Goal: Task Accomplishment & Management: Complete application form

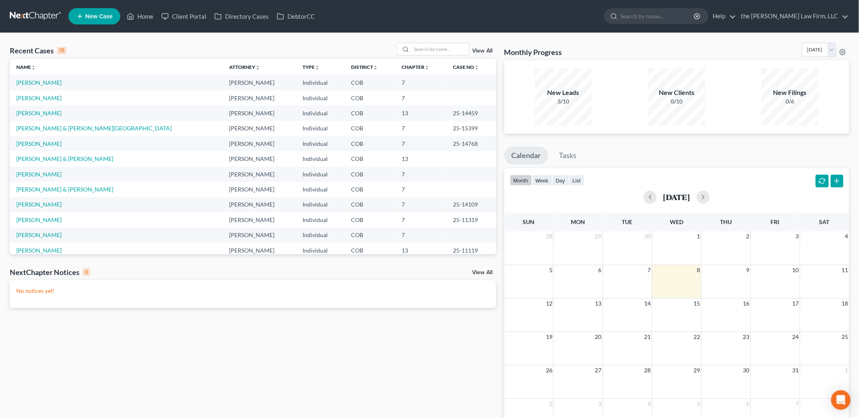
click at [36, 87] on td "[PERSON_NAME]" at bounding box center [116, 82] width 213 height 15
click at [43, 80] on link "[PERSON_NAME]" at bounding box center [38, 82] width 45 height 7
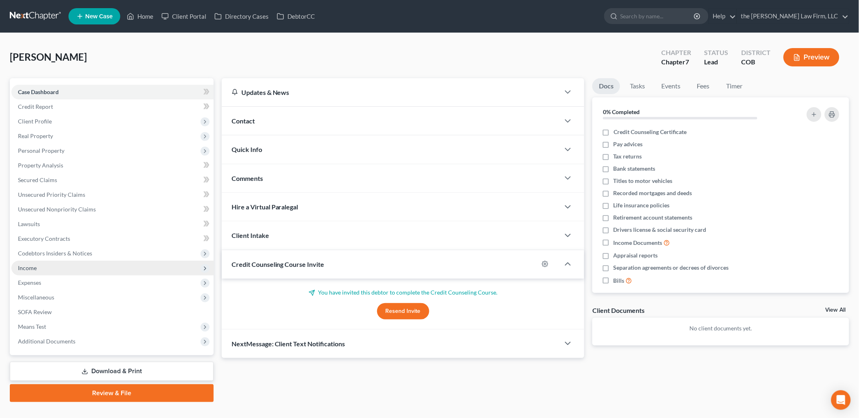
click at [24, 269] on span "Income" at bounding box center [27, 268] width 19 height 7
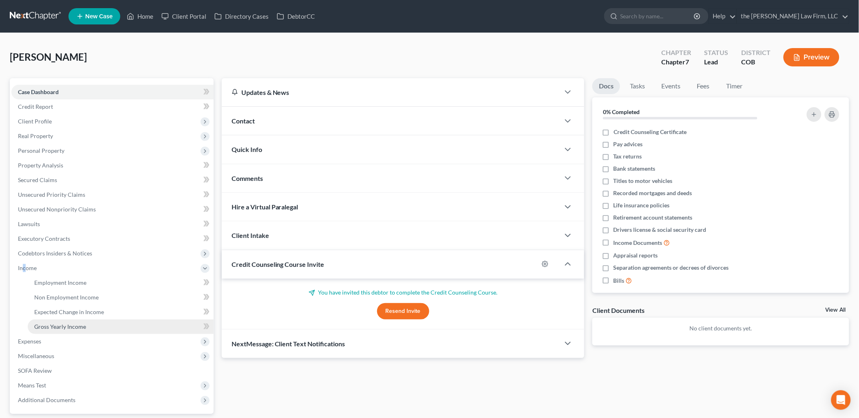
drag, startPoint x: 49, startPoint y: 324, endPoint x: 56, endPoint y: 324, distance: 6.9
click at [50, 324] on span "Gross Yearly Income" at bounding box center [60, 326] width 52 height 7
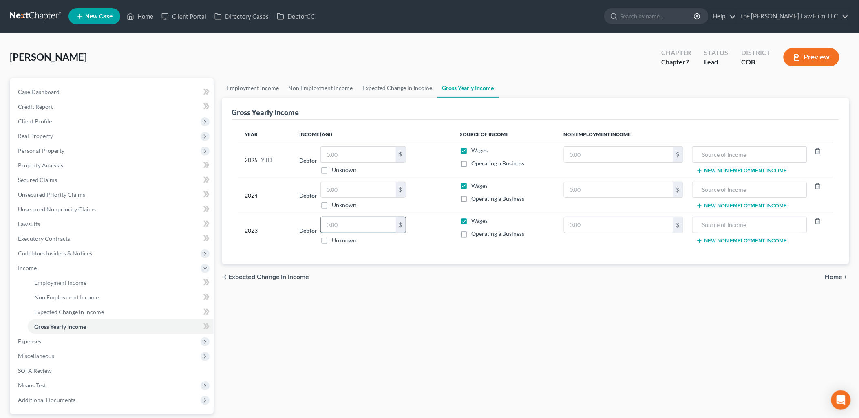
click at [359, 221] on input "text" at bounding box center [358, 224] width 75 height 15
type input "65,324"
click at [359, 194] on input "text" at bounding box center [358, 189] width 75 height 15
type input "67,767"
click at [381, 160] on input "text" at bounding box center [358, 154] width 75 height 15
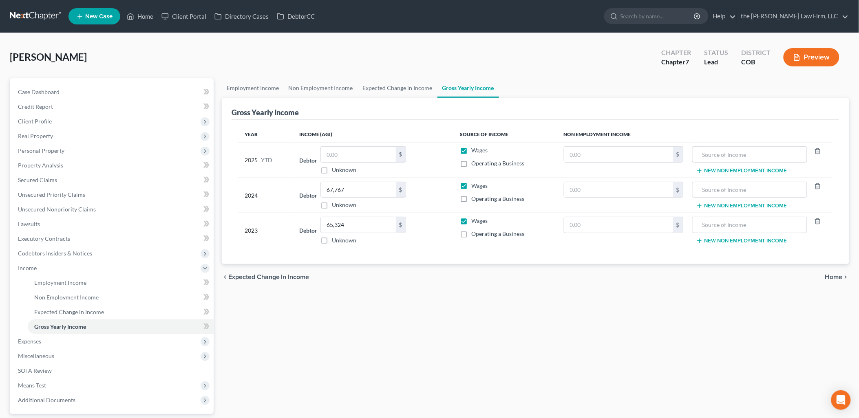
drag, startPoint x: 535, startPoint y: 333, endPoint x: 549, endPoint y: 150, distance: 184.0
click at [536, 331] on div "Employment Income Non Employment Income Expected Change in Income Gross Yearly …" at bounding box center [536, 269] width 636 height 383
click at [249, 82] on link "Employment Income" at bounding box center [253, 88] width 62 height 20
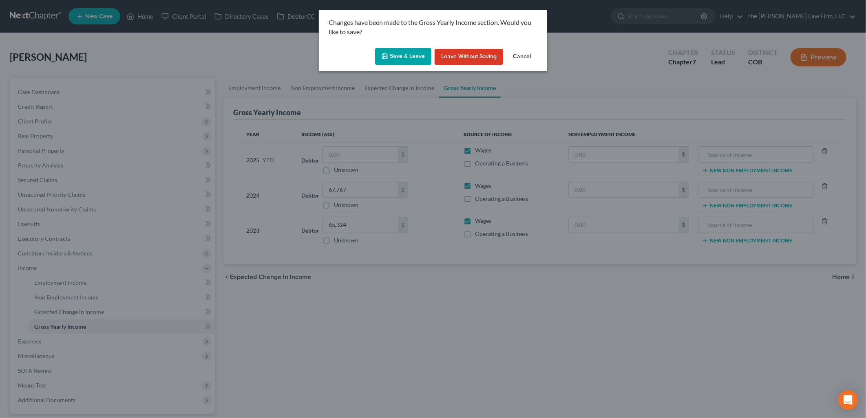
click at [398, 54] on button "Save & Leave" at bounding box center [403, 56] width 56 height 17
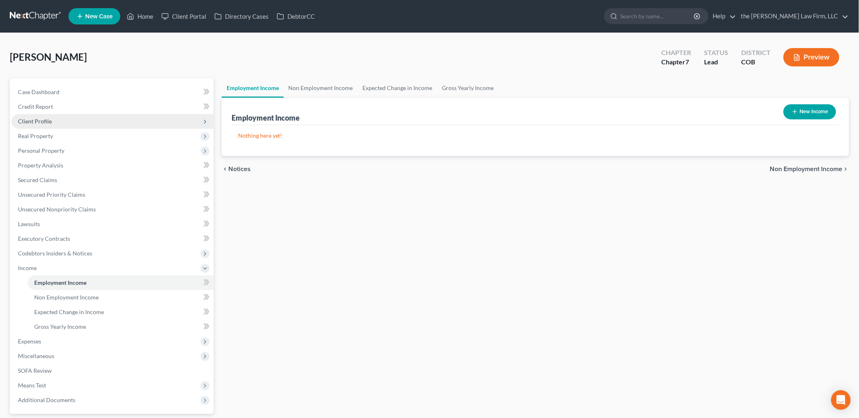
click at [40, 114] on span "Client Profile" at bounding box center [112, 121] width 202 height 15
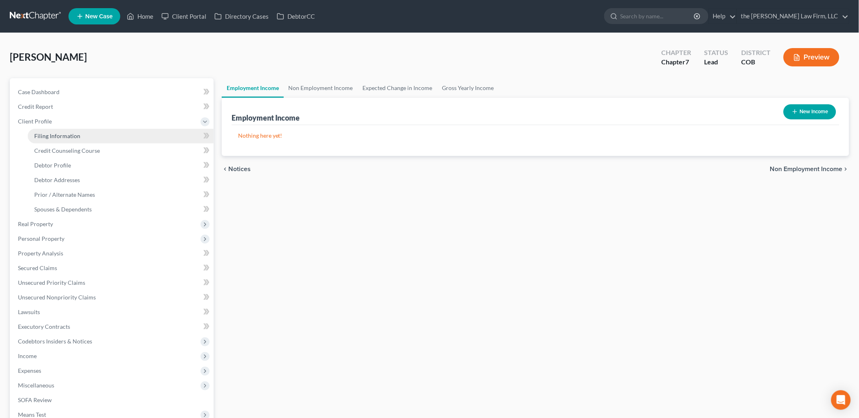
click at [57, 136] on span "Filing Information" at bounding box center [57, 135] width 46 height 7
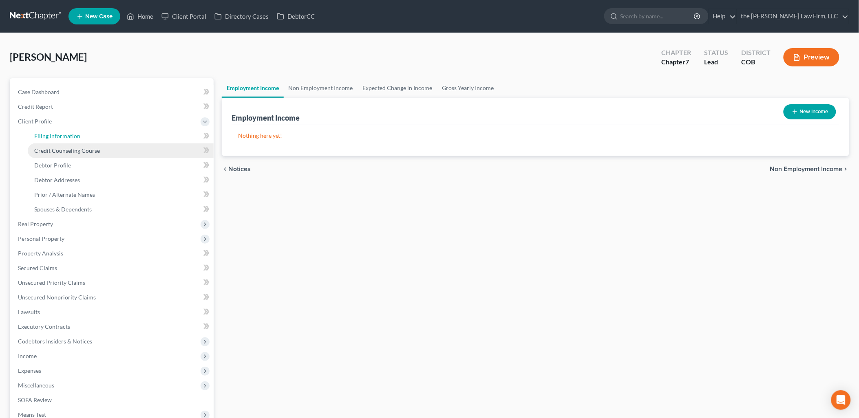
select select "1"
select select "0"
select select "5"
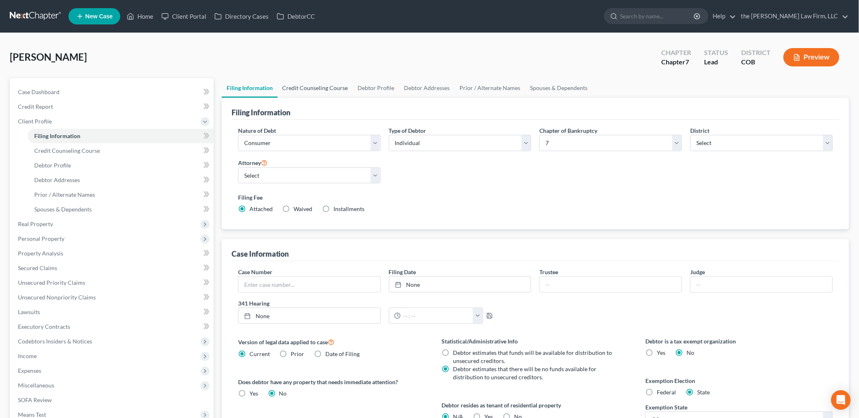
click at [320, 93] on link "Credit Counseling Course" at bounding box center [315, 88] width 75 height 20
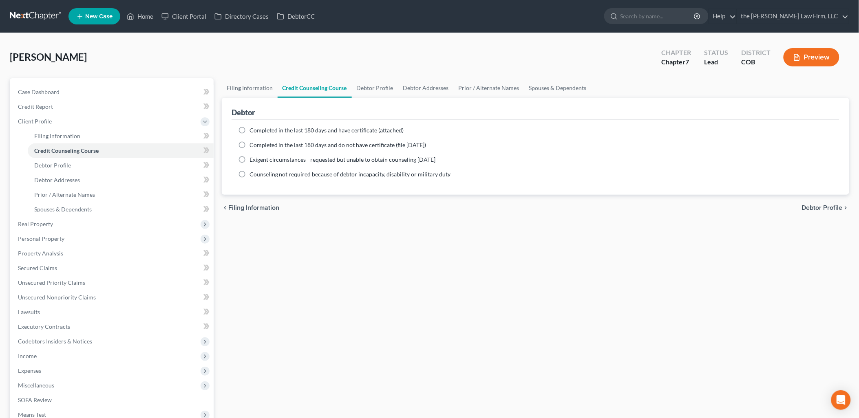
click at [329, 130] on span "Completed in the last 180 days and have certificate (attached)" at bounding box center [326, 130] width 155 height 7
click at [258, 130] on input "Completed in the last 180 days and have certificate (attached)" at bounding box center [255, 128] width 5 height 5
radio input "true"
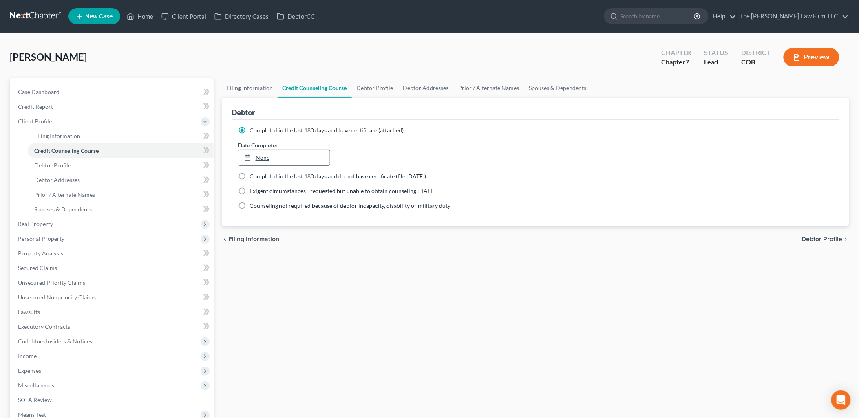
click at [301, 156] on link "None" at bounding box center [284, 157] width 92 height 15
type input "[DATE]"
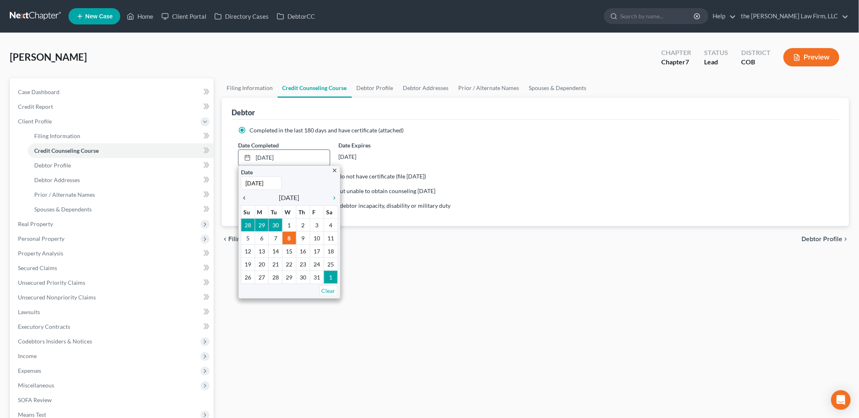
click at [245, 196] on icon "chevron_left" at bounding box center [246, 198] width 11 height 7
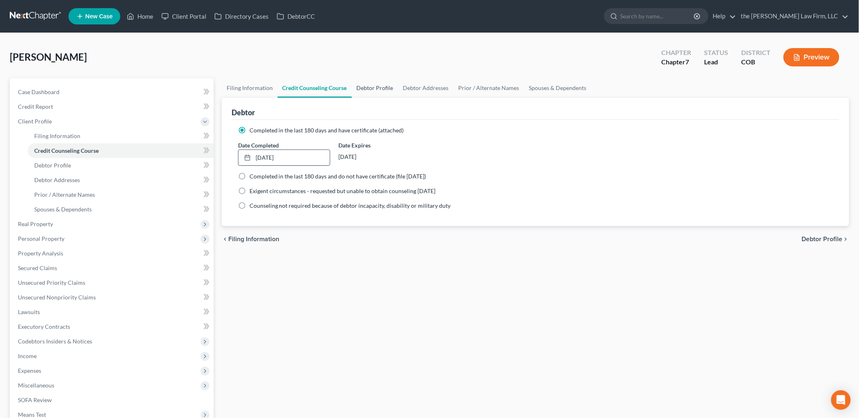
click at [386, 86] on link "Debtor Profile" at bounding box center [375, 88] width 46 height 20
select select "0"
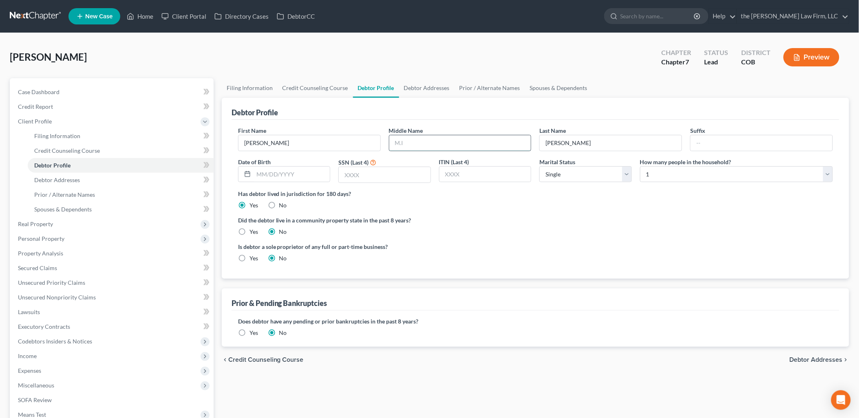
click at [451, 147] on input "text" at bounding box center [460, 142] width 142 height 15
click at [441, 143] on input "text" at bounding box center [460, 142] width 142 height 15
type input "[PERSON_NAME]"
click at [284, 179] on input "text" at bounding box center [292, 174] width 77 height 15
click at [414, 173] on input "text" at bounding box center [385, 174] width 92 height 15
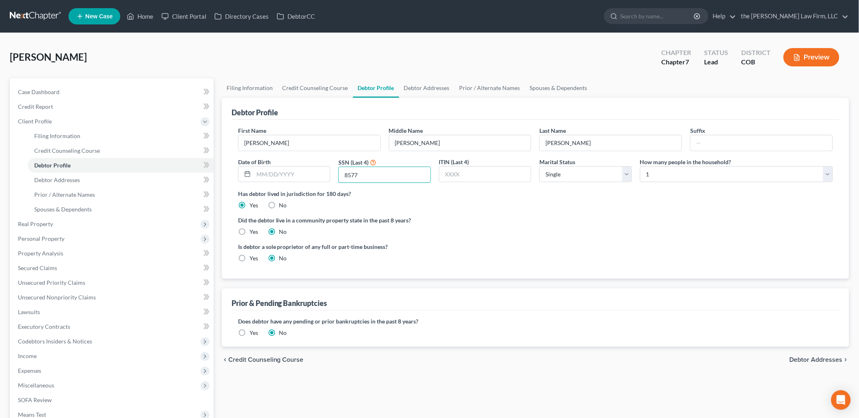
type input "8577"
click at [580, 234] on div "Did the debtor live in a community property state in the past 8 years? Yes No" at bounding box center [535, 226] width 595 height 20
click at [289, 178] on input "text" at bounding box center [292, 174] width 77 height 15
type input "[DATE]"
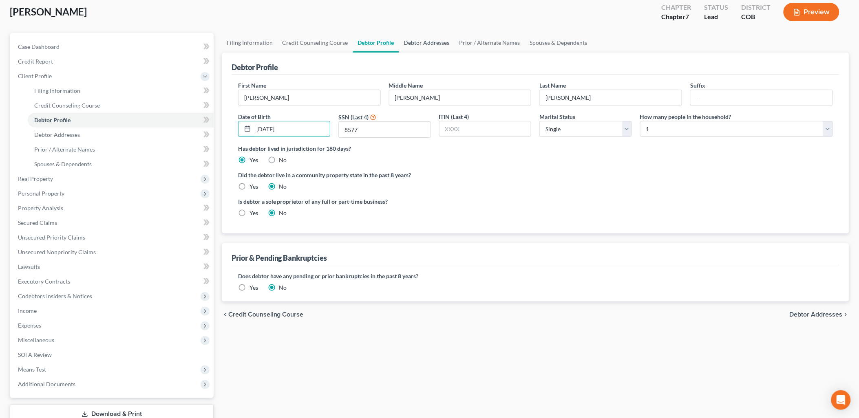
click at [437, 48] on link "Debtor Addresses" at bounding box center [426, 43] width 55 height 20
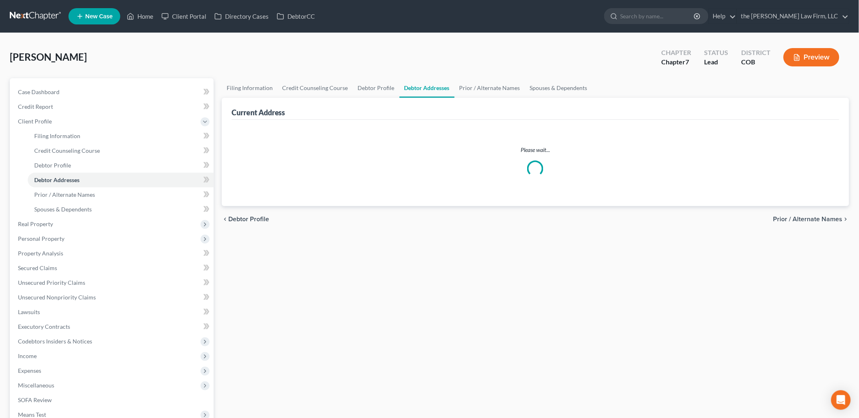
select select "0"
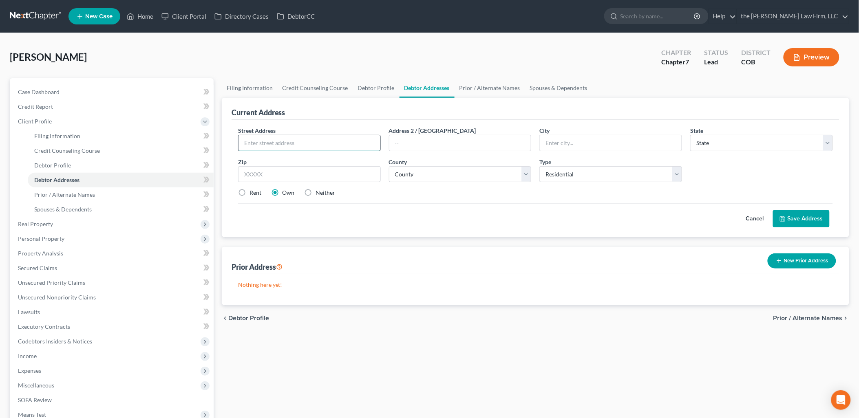
click at [345, 135] on input "text" at bounding box center [309, 142] width 142 height 15
type input "[STREET_ADDRESS]"
type input "[PERSON_NAME]"
select select "5"
type input "80134"
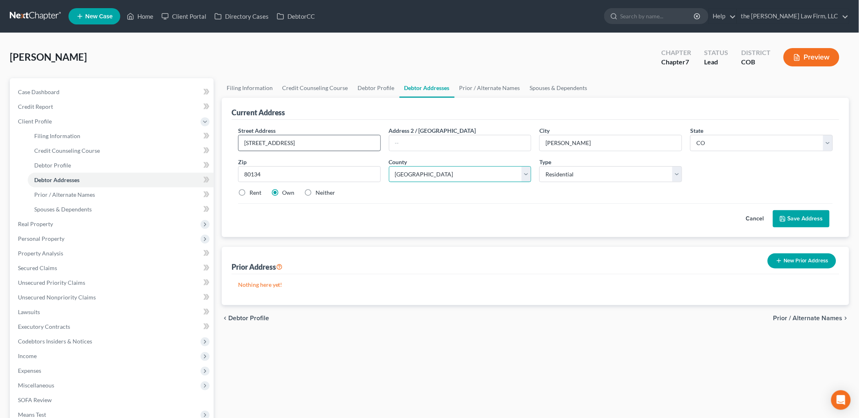
select select "18"
click at [249, 194] on label "Rent" at bounding box center [255, 193] width 12 height 8
click at [253, 194] on input "Rent" at bounding box center [255, 191] width 5 height 5
radio input "true"
click at [45, 94] on span "Case Dashboard" at bounding box center [39, 91] width 42 height 7
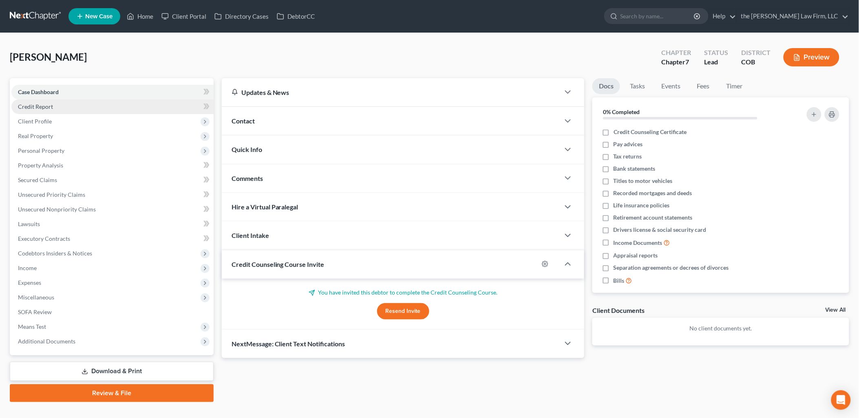
click at [30, 106] on span "Credit Report" at bounding box center [35, 106] width 35 height 7
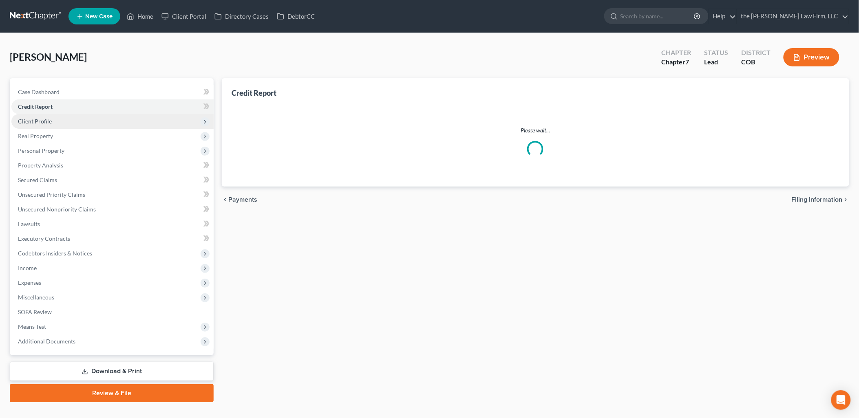
click at [38, 121] on span "Client Profile" at bounding box center [35, 121] width 34 height 7
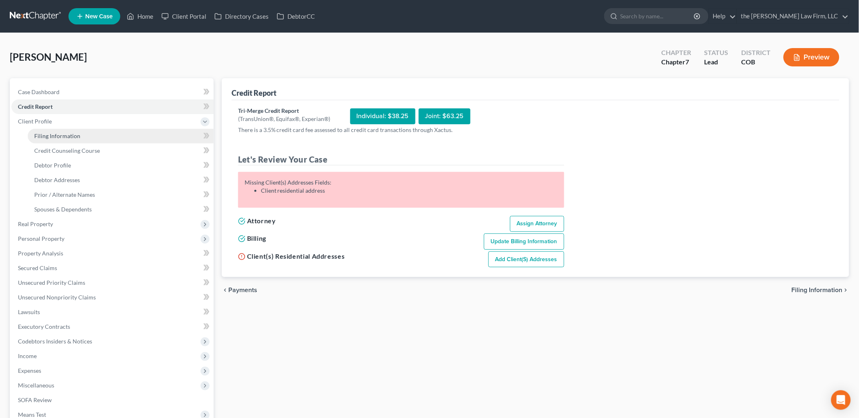
click at [65, 138] on span "Filing Information" at bounding box center [57, 135] width 46 height 7
select select "1"
select select "0"
select select "11"
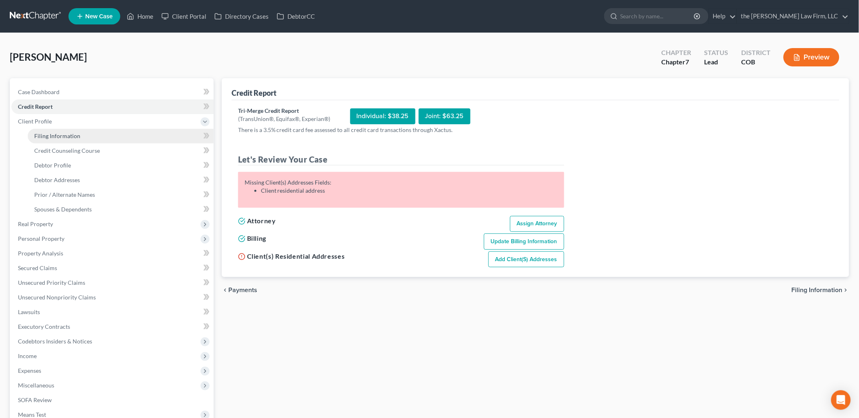
select select "0"
select select "5"
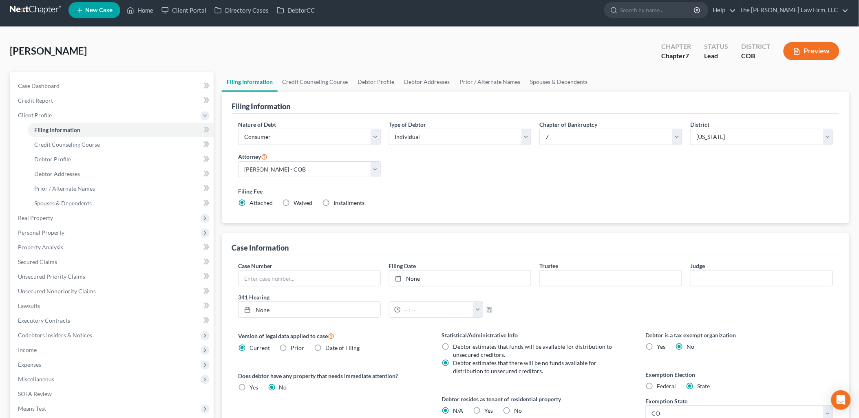
scroll to position [119, 0]
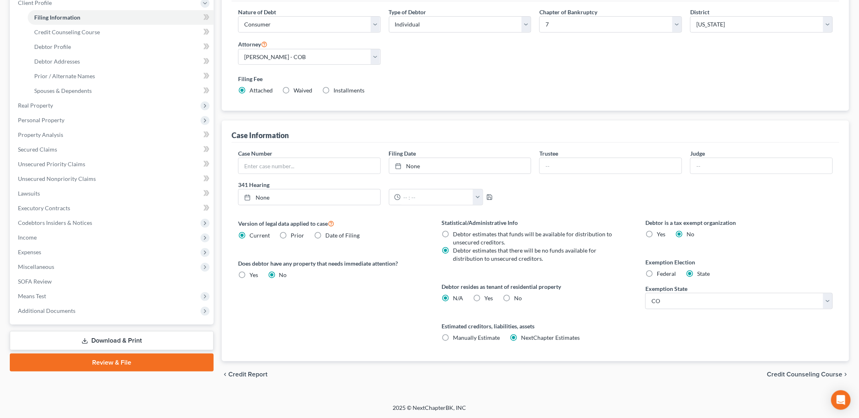
click at [485, 296] on label "Yes Yes" at bounding box center [489, 298] width 9 height 8
click at [488, 296] on input "Yes Yes" at bounding box center [490, 296] width 5 height 5
radio input "true"
radio input "false"
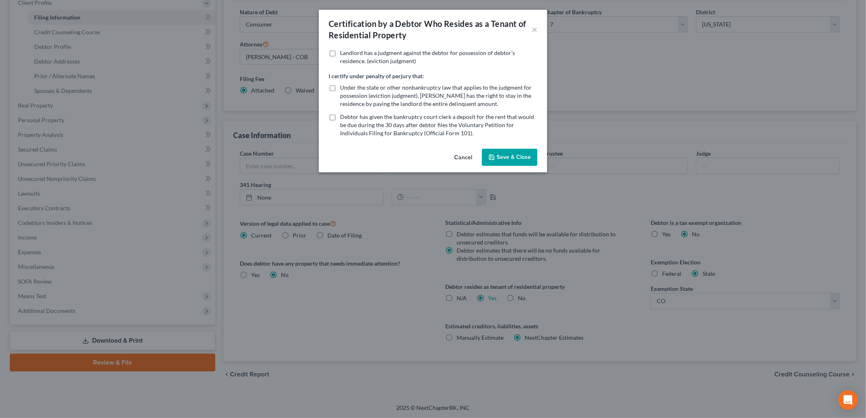
click at [510, 154] on button "Save & Close" at bounding box center [509, 157] width 55 height 17
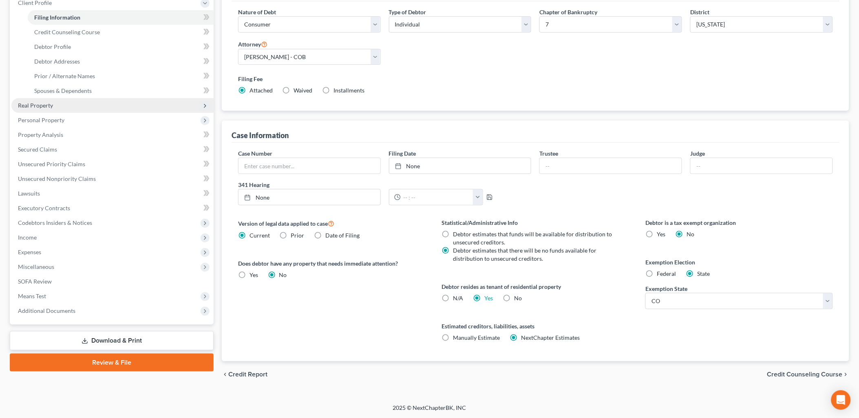
click at [43, 106] on span "Real Property" at bounding box center [35, 105] width 35 height 7
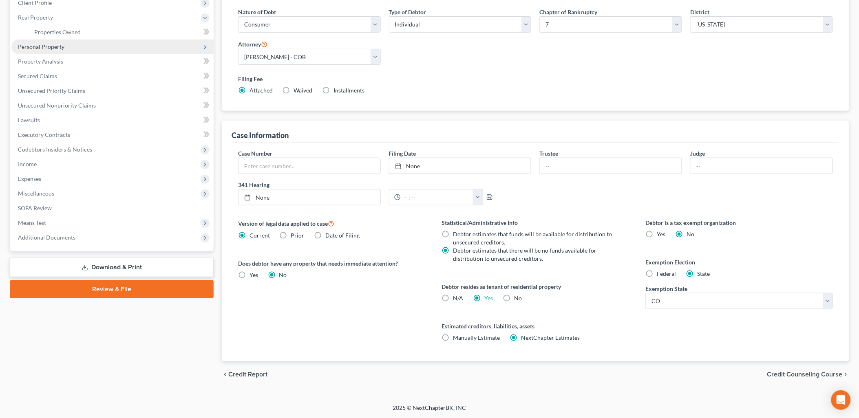
click at [40, 50] on span "Personal Property" at bounding box center [112, 47] width 202 height 15
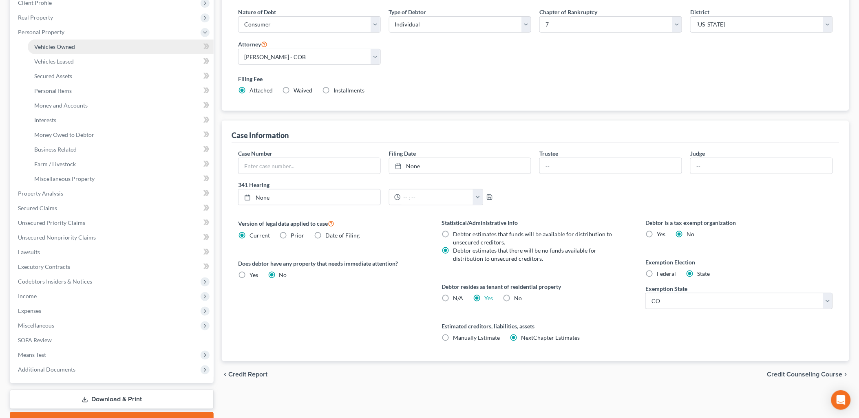
click at [71, 41] on link "Vehicles Owned" at bounding box center [121, 47] width 186 height 15
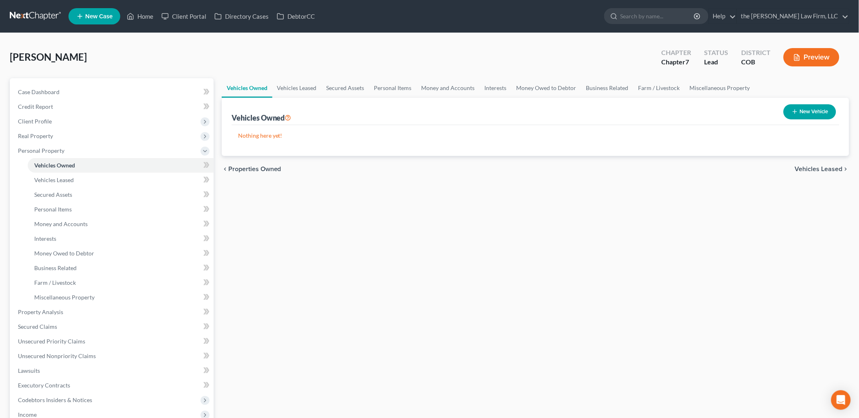
click at [819, 110] on button "New Vehicle" at bounding box center [810, 111] width 53 height 15
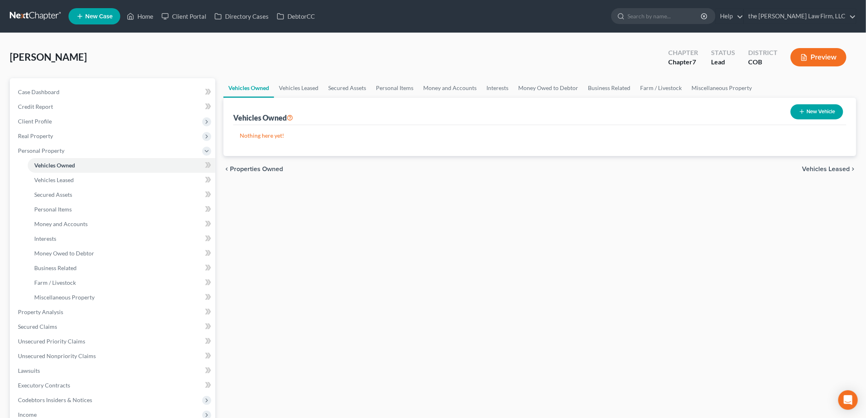
select select "0"
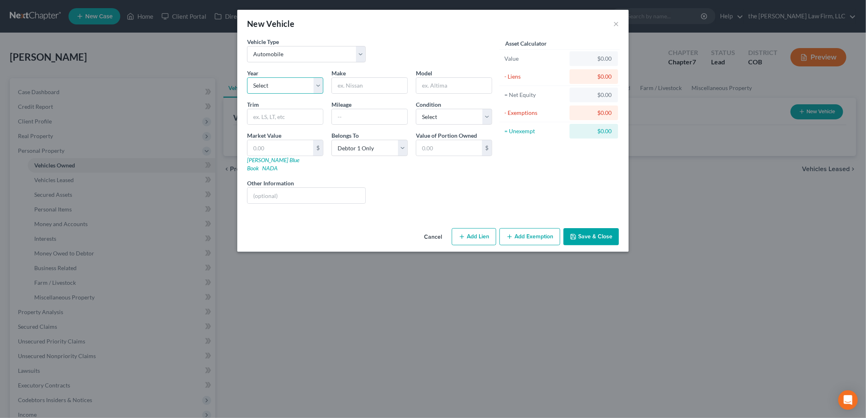
click at [299, 92] on select "Select 2026 2025 2024 2023 2022 2021 2020 2019 2018 2017 2016 2015 2014 2013 20…" at bounding box center [285, 85] width 76 height 16
select select "6"
click at [247, 77] on select "Select 2026 2025 2024 2023 2022 2021 2020 2019 2018 2017 2016 2015 2014 2013 20…" at bounding box center [285, 85] width 76 height 16
click at [369, 91] on input "text" at bounding box center [369, 85] width 75 height 15
type input "Mazda"
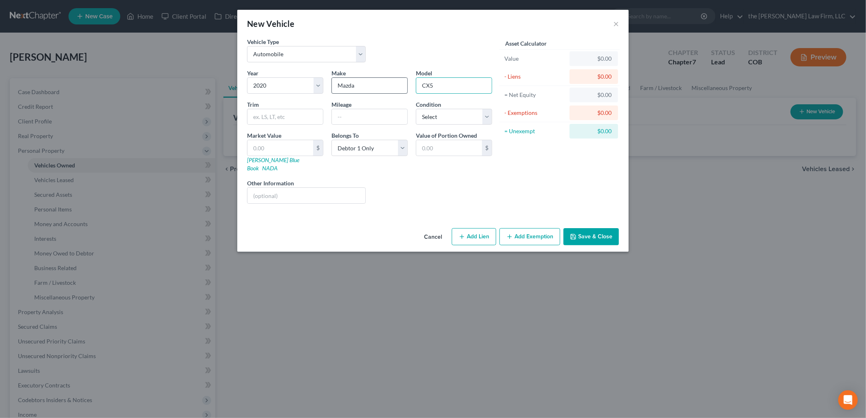
type input "CX5"
type input "76524"
drag, startPoint x: 299, startPoint y: 115, endPoint x: 224, endPoint y: 112, distance: 74.7
click at [224, 112] on div "New Vehicle × Vehicle Type Select Automobile Truck Trailer Watercraft Aircraft …" at bounding box center [433, 209] width 866 height 418
type input "76524"
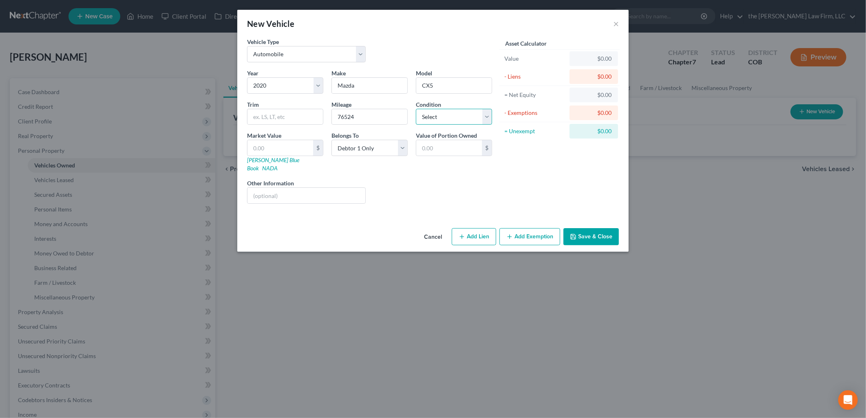
click at [459, 121] on select "Select Excellent Very Good Good Fair Poor" at bounding box center [454, 117] width 76 height 16
click at [416, 109] on select "Select Excellent Very Good Good Fair Poor" at bounding box center [454, 117] width 76 height 16
click at [461, 115] on select "Select Excellent Very Good Good Fair Poor" at bounding box center [454, 117] width 76 height 16
select select "2"
click at [416, 109] on select "Select Excellent Very Good Good Fair Poor" at bounding box center [454, 117] width 76 height 16
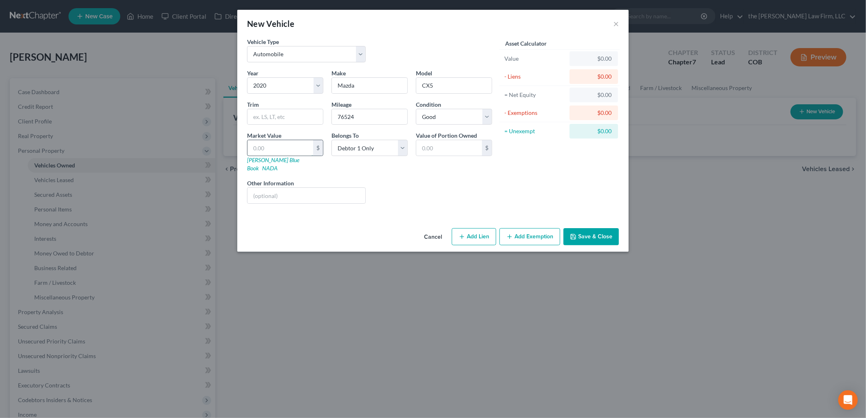
click at [279, 148] on input "text" at bounding box center [280, 147] width 66 height 15
type input "1"
type input "1.00"
type input "15"
type input "15.00"
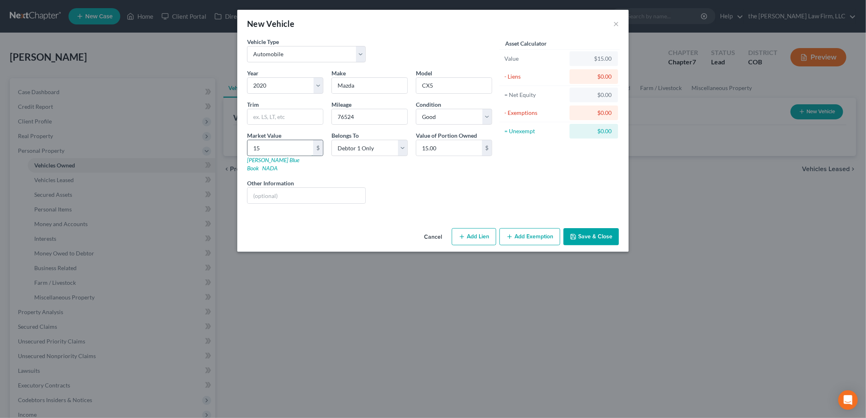
type input "150"
type input "150.00"
type input "1500"
type input "1,500.00"
type input "1,5000"
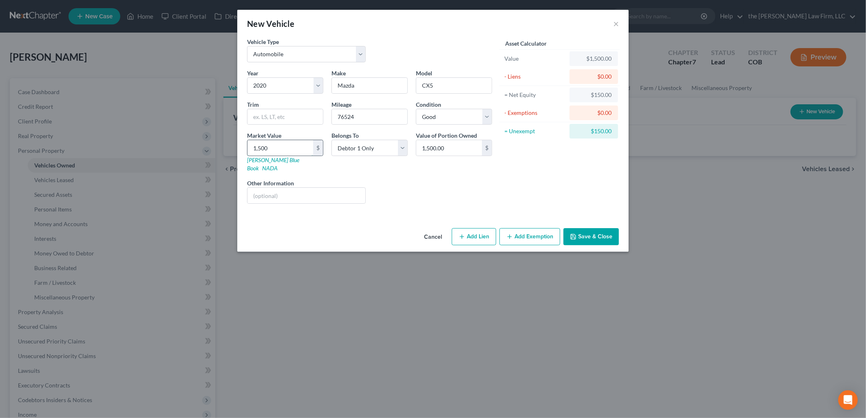
type input "15,000.00"
click at [305, 146] on input "15,000" at bounding box center [280, 147] width 66 height 15
drag, startPoint x: 304, startPoint y: 149, endPoint x: 193, endPoint y: 152, distance: 110.9
click at [193, 152] on div "New Vehicle × Vehicle Type Select Automobile Truck Trailer Watercraft Aircraft …" at bounding box center [433, 209] width 866 height 418
type input "1"
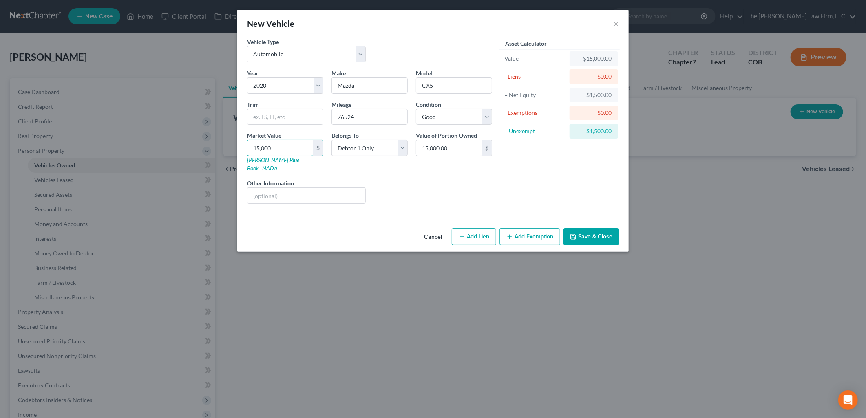
type input "1.00"
type input "16"
type input "16.00"
type input "161"
type input "161.00"
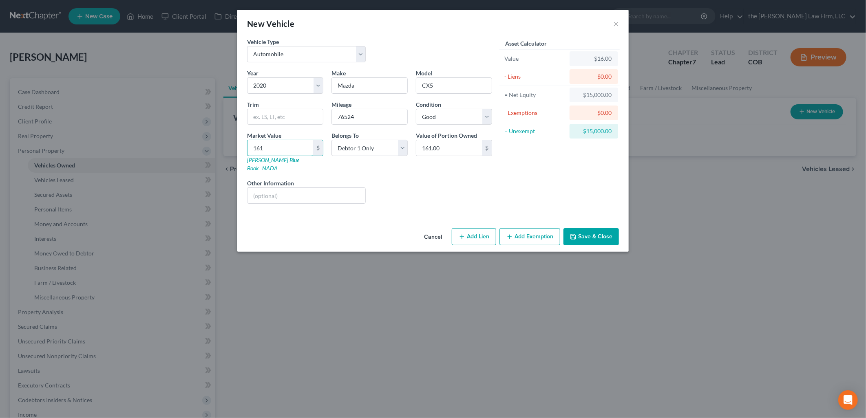
type input "1611"
type input "1,611.00"
type input "1,6111"
type input "16,111.00"
type input "16,111"
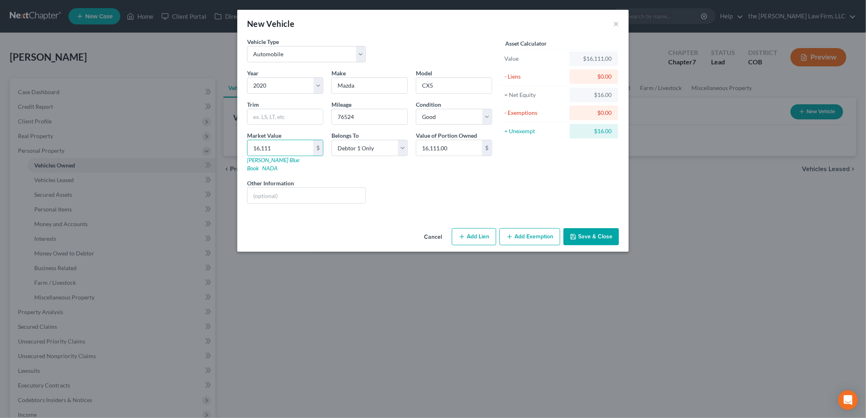
click at [594, 230] on button "Save & Close" at bounding box center [590, 236] width 55 height 17
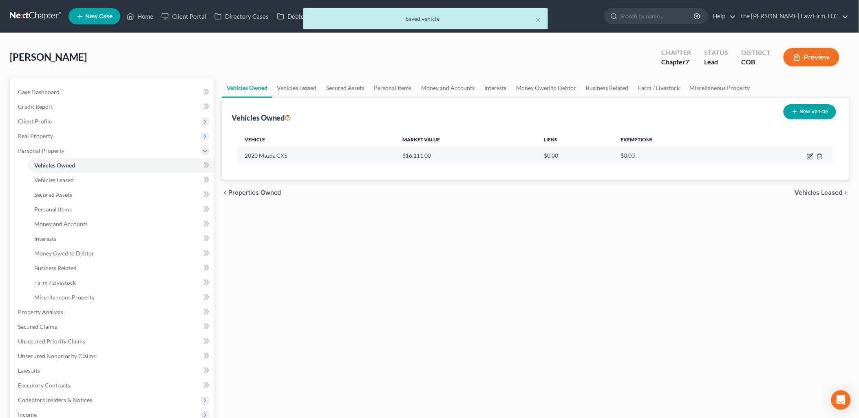
click at [808, 154] on icon "button" at bounding box center [810, 156] width 7 height 7
select select "0"
select select "6"
select select "2"
select select "0"
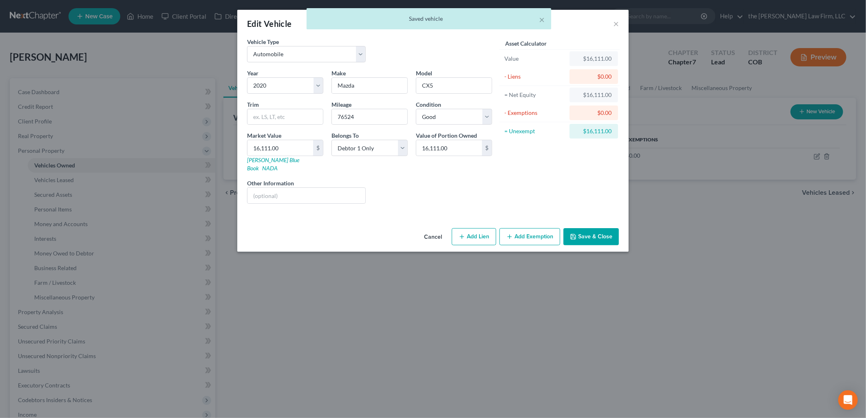
click at [539, 231] on button "Add Exemption" at bounding box center [529, 236] width 61 height 17
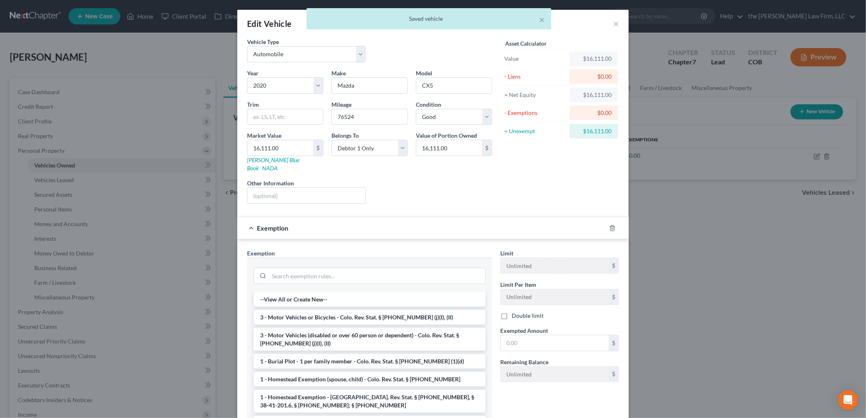
click at [612, 26] on div "× Saved vehicle" at bounding box center [429, 20] width 866 height 25
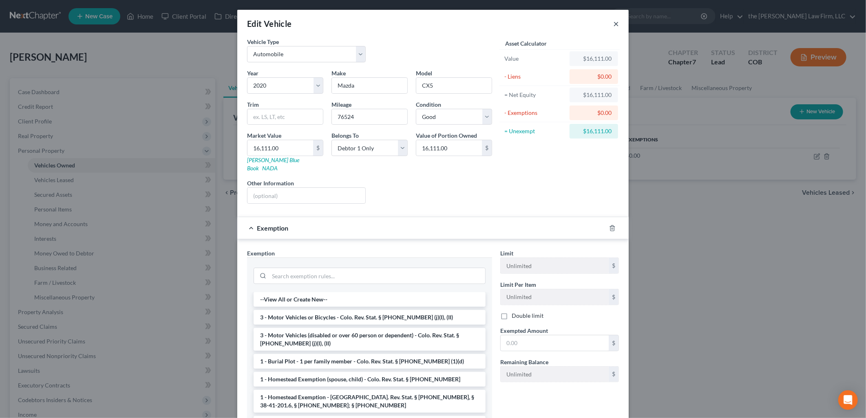
click at [613, 24] on button "×" at bounding box center [616, 24] width 6 height 10
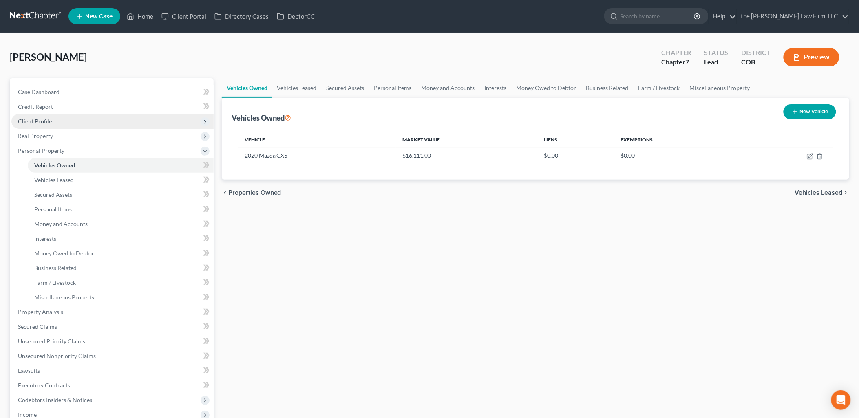
drag, startPoint x: 29, startPoint y: 118, endPoint x: 42, endPoint y: 124, distance: 14.8
click at [29, 118] on span "Client Profile" at bounding box center [35, 121] width 34 height 7
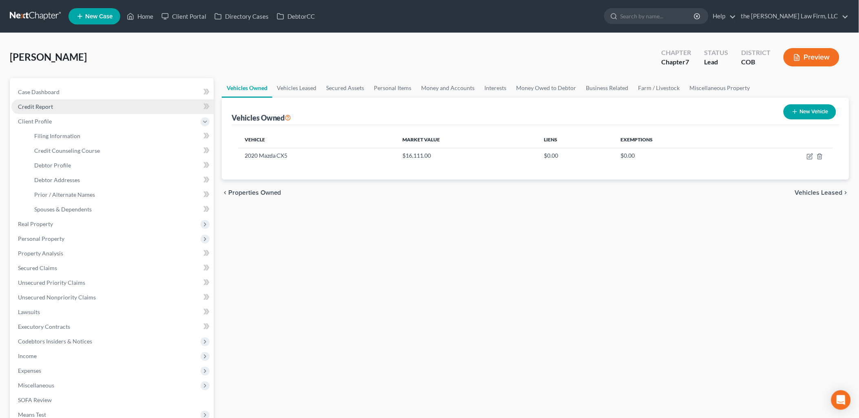
click at [47, 107] on span "Credit Report" at bounding box center [35, 106] width 35 height 7
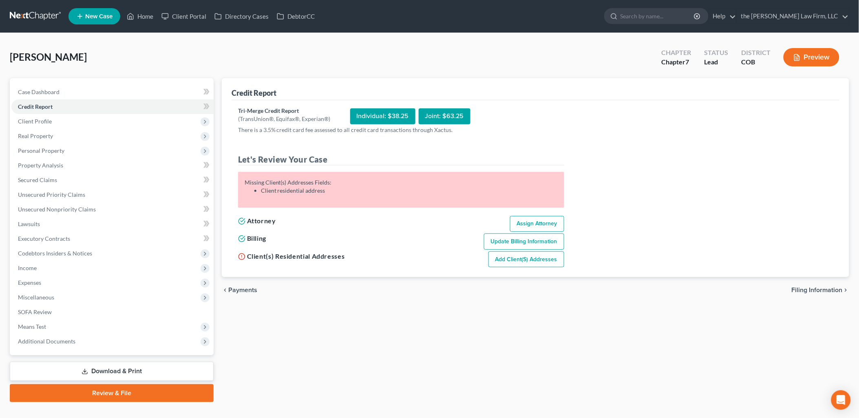
click at [535, 261] on link "Add Client(s) Addresses" at bounding box center [526, 260] width 76 height 16
select select "0"
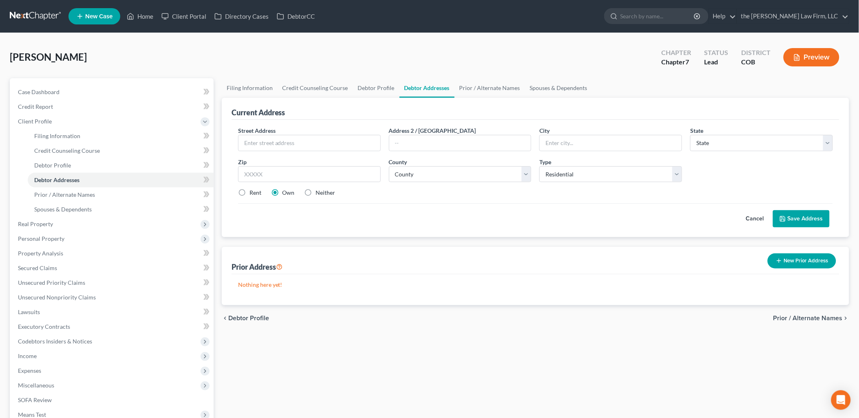
click at [274, 133] on label "Street Address *" at bounding box center [257, 130] width 38 height 9
click at [283, 143] on input "text" at bounding box center [309, 142] width 142 height 15
type input "[STREET_ADDRESS]"
type input "[PERSON_NAME]"
select select "5"
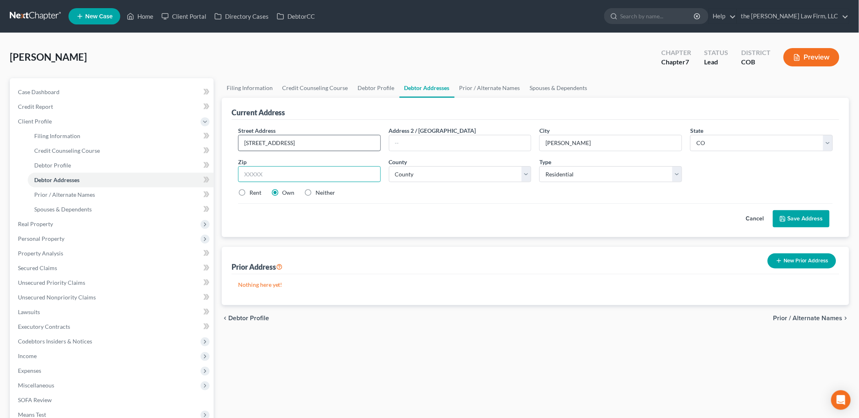
type input "80134"
click at [812, 216] on button "Save Address" at bounding box center [801, 218] width 57 height 17
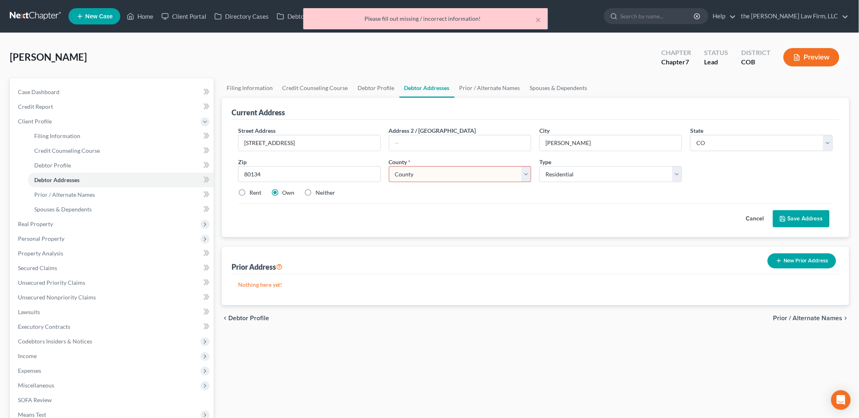
drag, startPoint x: 423, startPoint y: 177, endPoint x: 422, endPoint y: 182, distance: 5.0
click at [423, 177] on select "County [GEOGRAPHIC_DATA] [GEOGRAPHIC_DATA] [GEOGRAPHIC_DATA] [GEOGRAPHIC_DATA] …" at bounding box center [460, 174] width 143 height 16
select select "18"
click at [389, 166] on select "County [GEOGRAPHIC_DATA] [GEOGRAPHIC_DATA] [GEOGRAPHIC_DATA] [GEOGRAPHIC_DATA] …" at bounding box center [460, 174] width 143 height 16
click at [798, 214] on button "Save Address" at bounding box center [801, 218] width 57 height 17
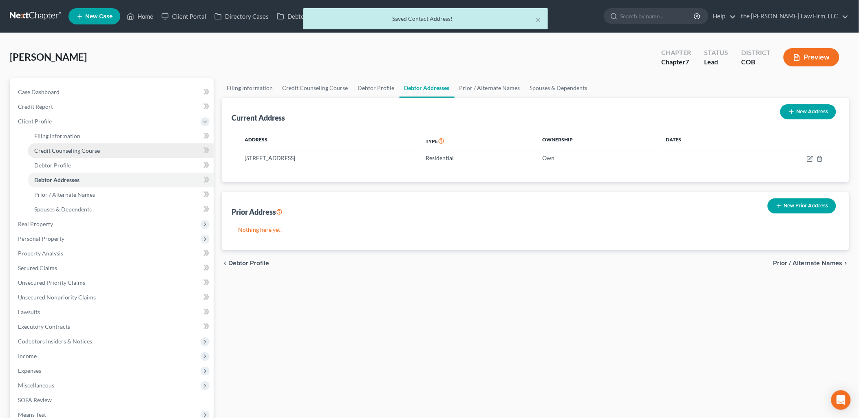
click at [53, 149] on span "Credit Counseling Course" at bounding box center [67, 150] width 66 height 7
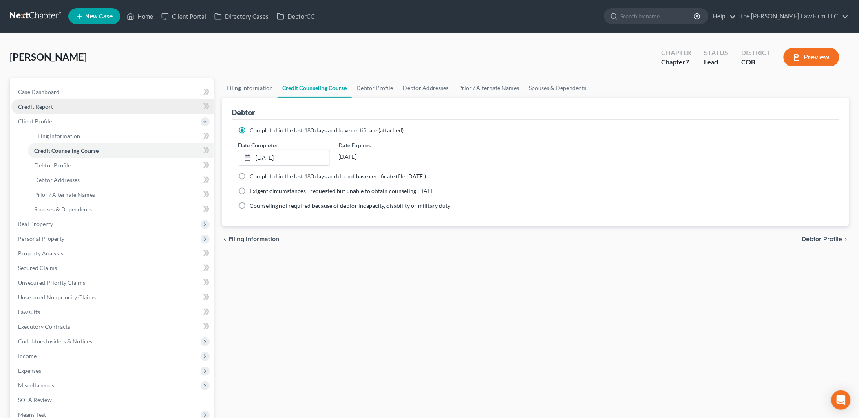
click at [33, 104] on span "Credit Report" at bounding box center [35, 106] width 35 height 7
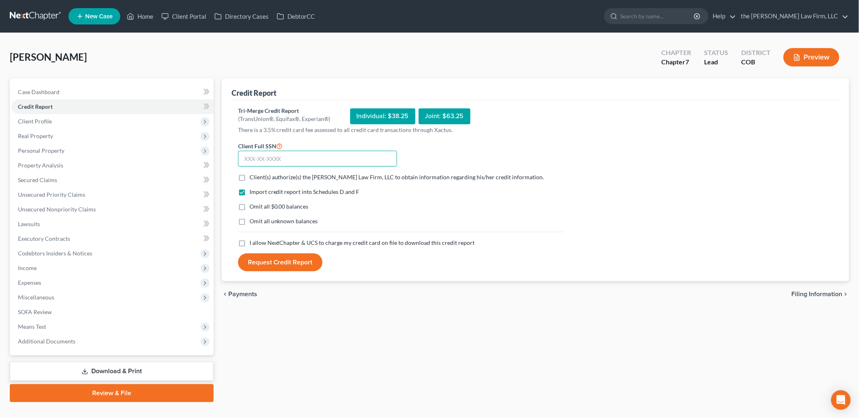
click at [278, 156] on input "text" at bounding box center [317, 159] width 159 height 16
type input "604-18-8577"
click at [249, 241] on label "I allow NextChapter & UCS to charge my credit card on file to download this cre…" at bounding box center [361, 243] width 225 height 8
click at [253, 241] on input "I allow NextChapter & UCS to charge my credit card on file to download this cre…" at bounding box center [255, 241] width 5 height 5
checkbox input "true"
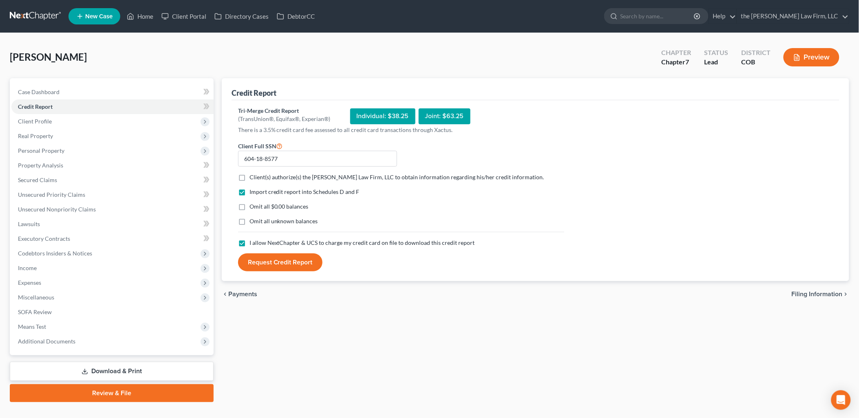
click at [249, 178] on label "Client(s) authorize(s) the [PERSON_NAME] Law Firm, LLC to obtain information re…" at bounding box center [396, 177] width 295 height 8
click at [253, 178] on input "Client(s) authorize(s) the [PERSON_NAME] Law Firm, LLC to obtain information re…" at bounding box center [255, 175] width 5 height 5
checkbox input "true"
click at [276, 261] on button "Request Credit Report" at bounding box center [280, 263] width 84 height 18
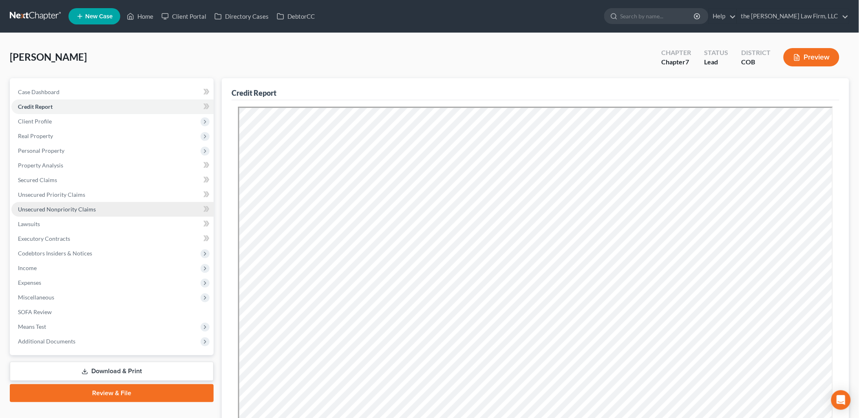
click at [59, 207] on span "Unsecured Nonpriority Claims" at bounding box center [57, 209] width 78 height 7
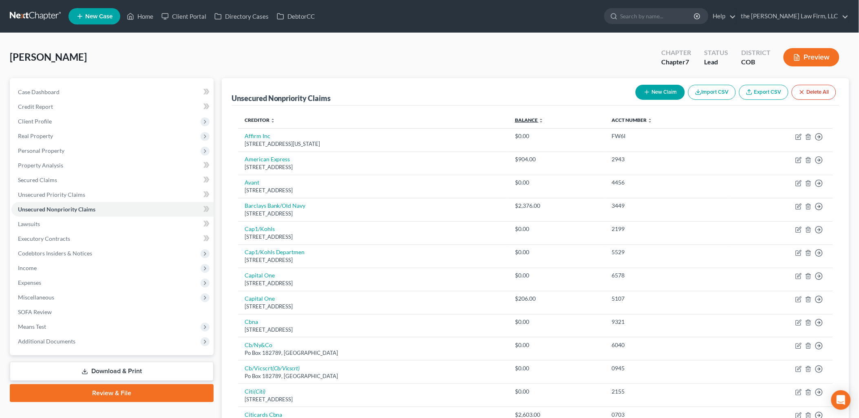
click at [543, 117] on link "Balance expand_more expand_less unfold_more" at bounding box center [529, 120] width 29 height 6
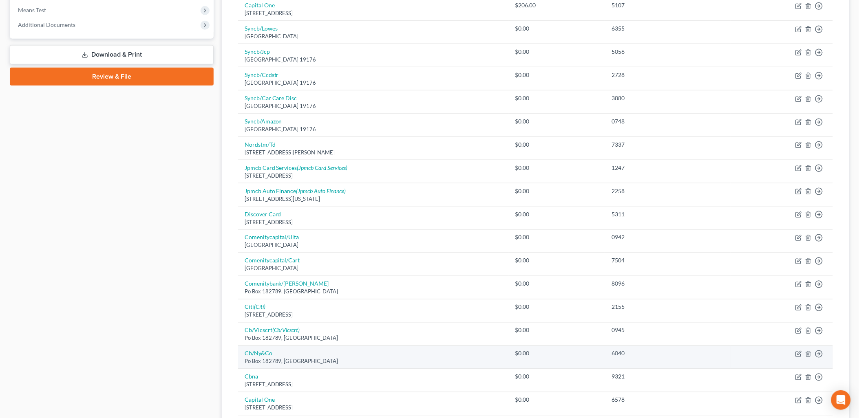
scroll to position [523, 0]
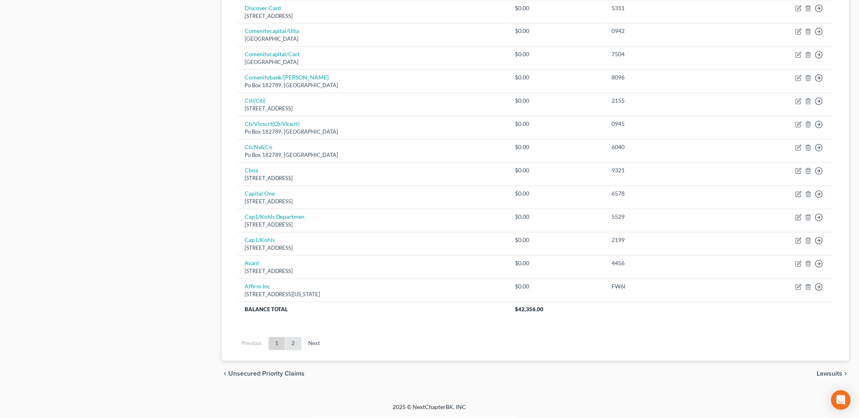
click at [294, 341] on link "2" at bounding box center [293, 344] width 16 height 13
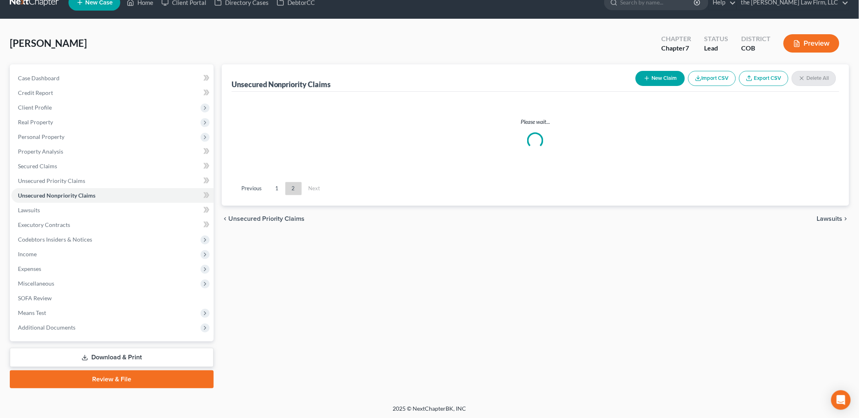
scroll to position [35, 0]
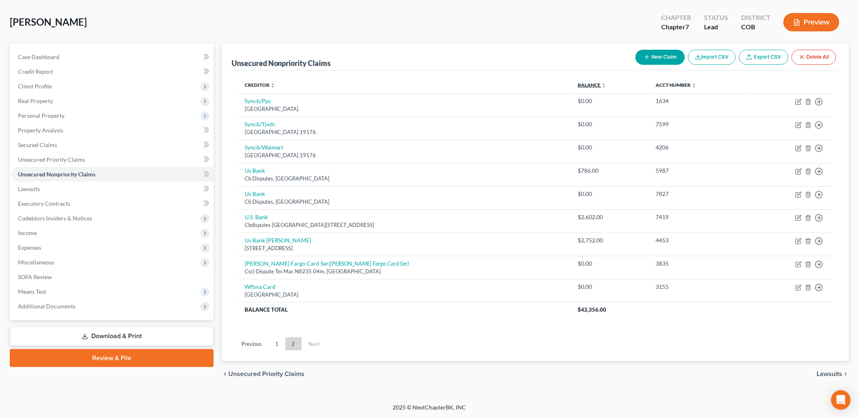
click at [578, 82] on link "Balance expand_more expand_less unfold_more" at bounding box center [592, 85] width 29 height 6
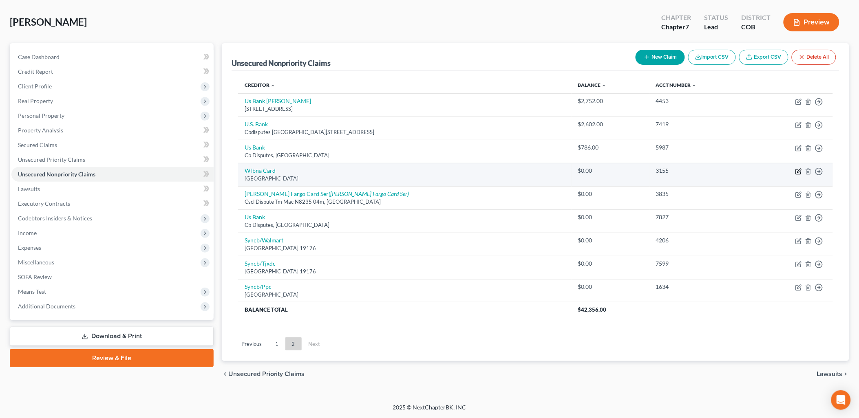
click at [798, 170] on icon "button" at bounding box center [799, 171] width 4 height 4
select select "24"
select select "2"
select select "0"
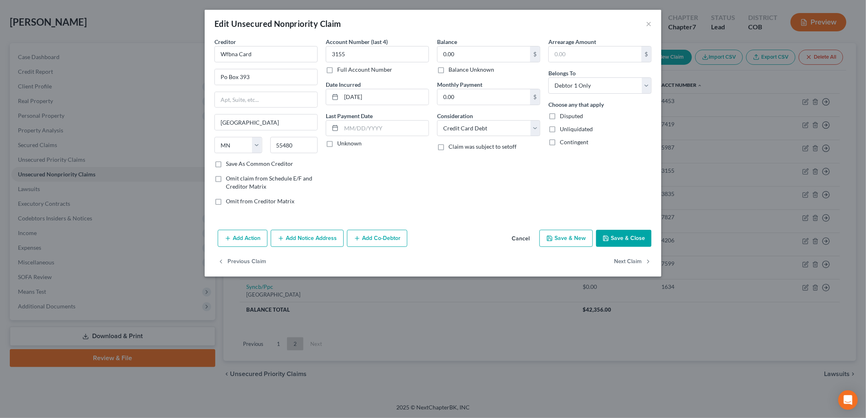
click at [457, 71] on label "Balance Unknown" at bounding box center [471, 70] width 46 height 8
click at [457, 71] on input "Balance Unknown" at bounding box center [454, 68] width 5 height 5
checkbox input "true"
click at [627, 241] on button "Save & Close" at bounding box center [623, 238] width 55 height 17
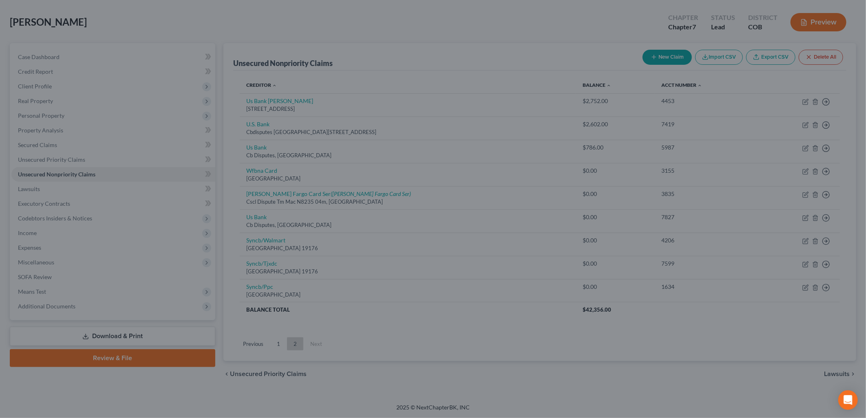
type input "0"
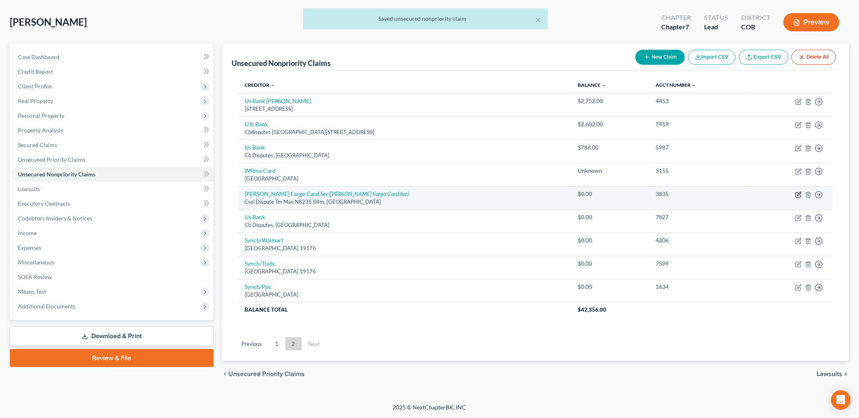
click at [799, 194] on icon "button" at bounding box center [799, 194] width 4 height 4
select select "16"
select select "2"
select select "0"
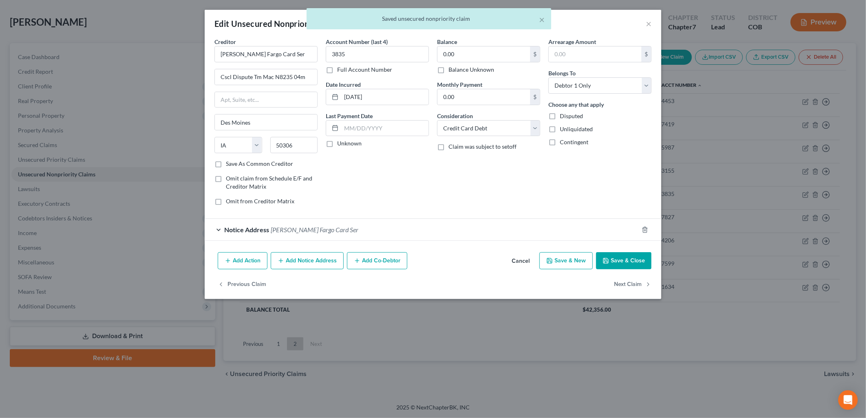
drag, startPoint x: 479, startPoint y: 68, endPoint x: 512, endPoint y: 84, distance: 36.8
click at [480, 68] on label "Balance Unknown" at bounding box center [471, 70] width 46 height 8
click at [457, 68] on input "Balance Unknown" at bounding box center [454, 68] width 5 height 5
checkbox input "true"
click at [616, 247] on div "Creditor * [PERSON_NAME] Fargo Card Ser Cscl Dispute Tm Mac N8235 04m Des Moine…" at bounding box center [433, 144] width 457 height 212
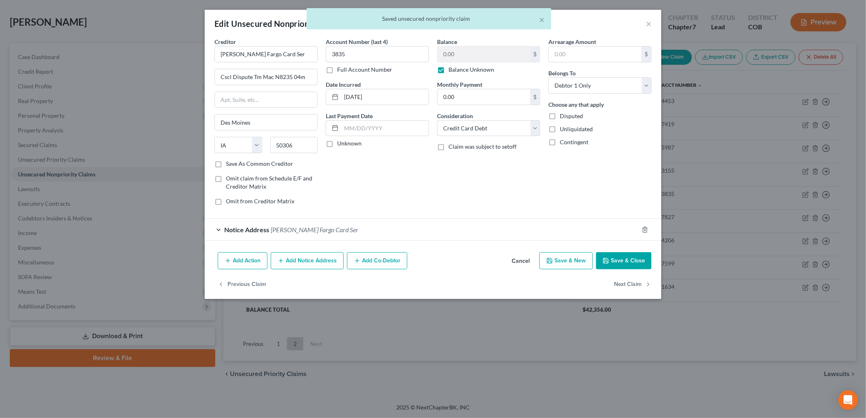
click at [634, 267] on button "Save & Close" at bounding box center [623, 260] width 55 height 17
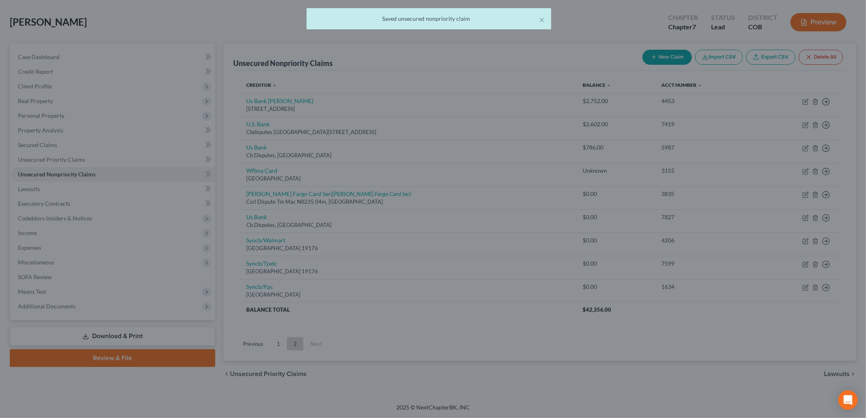
type input "0"
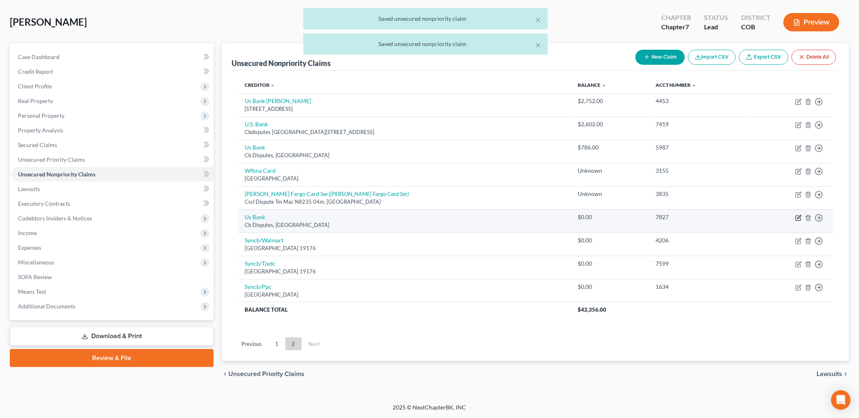
click at [799, 217] on icon "button" at bounding box center [798, 218] width 7 height 7
select select "26"
select select "2"
select select "0"
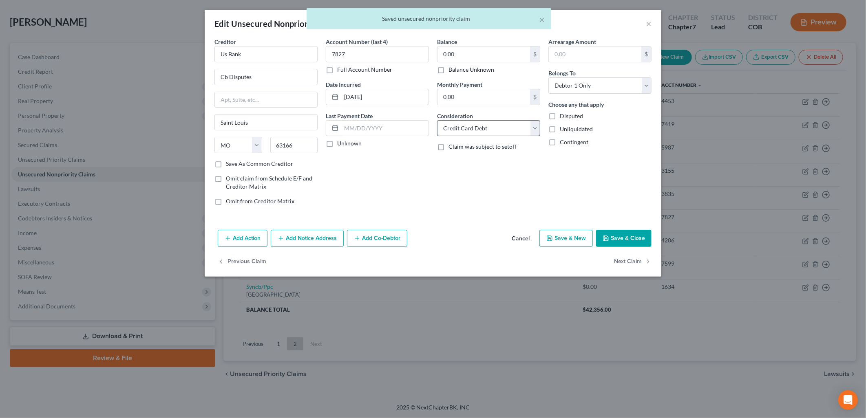
click at [461, 68] on label "Balance Unknown" at bounding box center [471, 70] width 46 height 8
click at [457, 68] on input "Balance Unknown" at bounding box center [454, 68] width 5 height 5
checkbox input "true"
click at [610, 237] on button "Save & Close" at bounding box center [623, 238] width 55 height 17
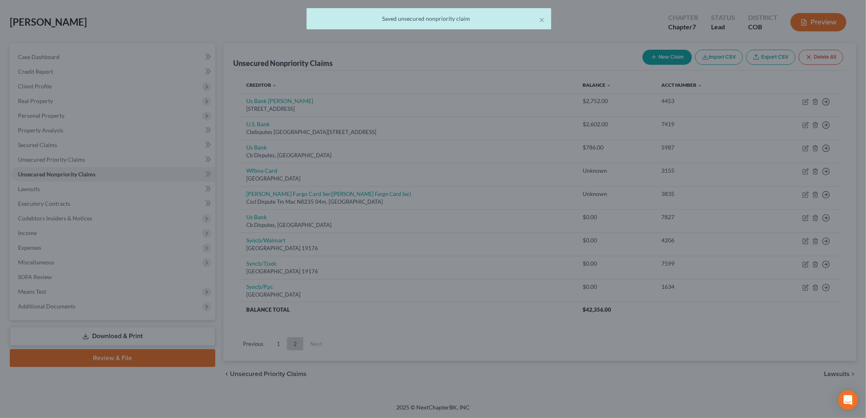
type input "0"
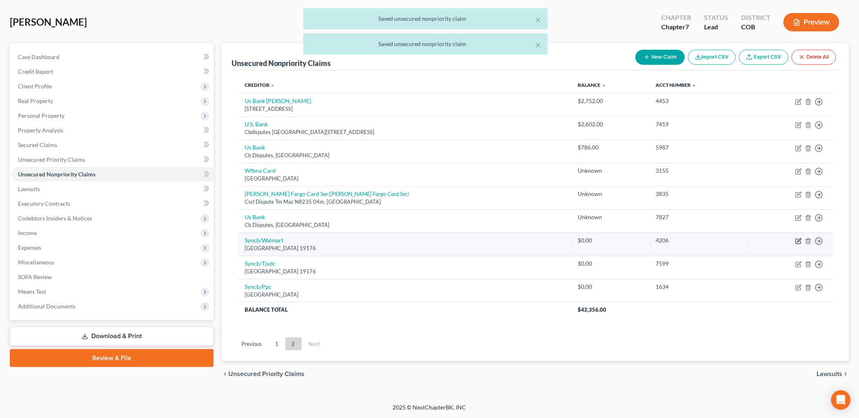
click at [799, 241] on icon "button" at bounding box center [799, 240] width 4 height 4
select select "39"
select select "2"
select select "0"
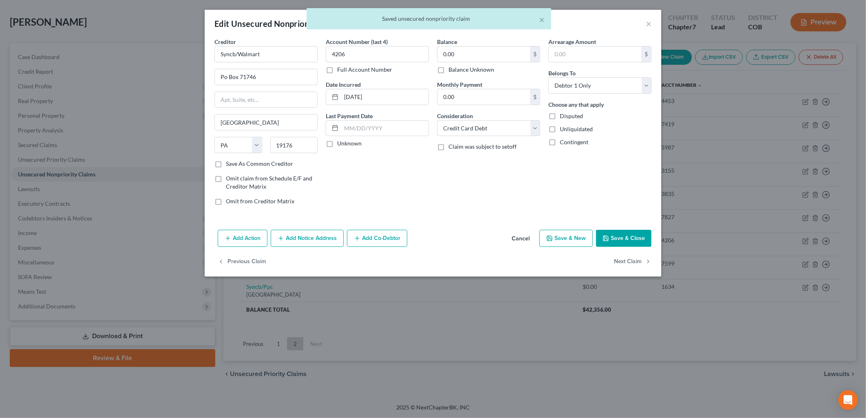
click at [466, 71] on label "Balance Unknown" at bounding box center [471, 70] width 46 height 8
click at [457, 71] on input "Balance Unknown" at bounding box center [454, 68] width 5 height 5
checkbox input "true"
click at [622, 234] on button "Save & Close" at bounding box center [623, 238] width 55 height 17
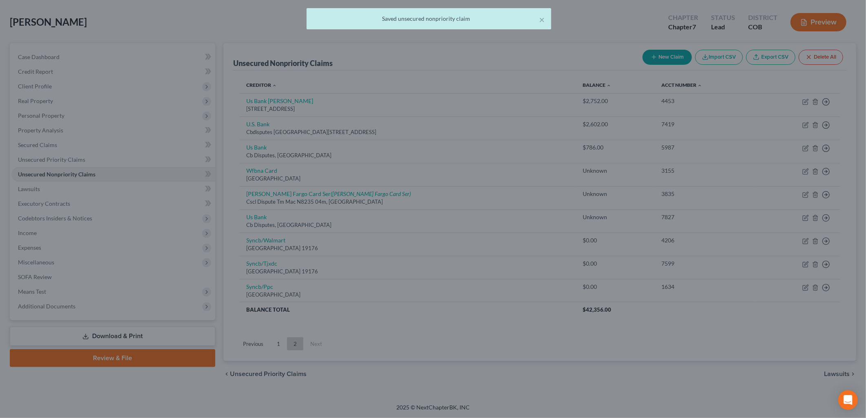
type input "0"
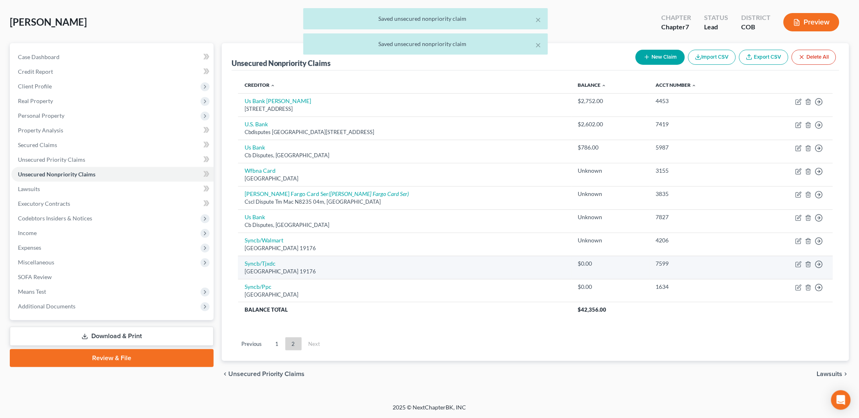
click at [797, 254] on td "Move to D Move to E Move to G Move to Notice Only" at bounding box center [791, 244] width 83 height 23
click at [800, 263] on icon "button" at bounding box center [798, 264] width 7 height 7
select select "39"
select select "2"
select select "0"
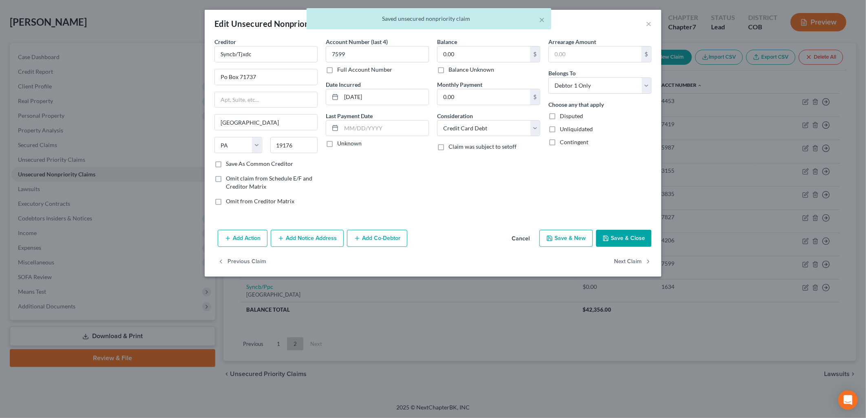
click at [470, 69] on label "Balance Unknown" at bounding box center [471, 70] width 46 height 8
click at [457, 69] on input "Balance Unknown" at bounding box center [454, 68] width 5 height 5
checkbox input "true"
click at [621, 238] on button "Save & Close" at bounding box center [623, 238] width 55 height 17
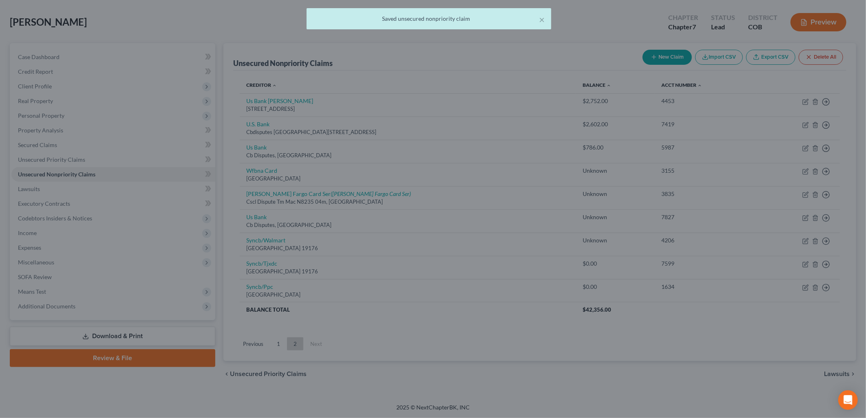
type input "0"
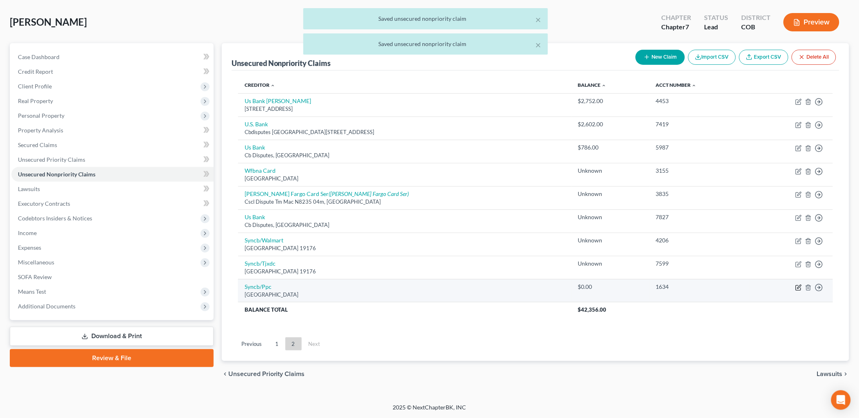
click at [797, 288] on icon "button" at bounding box center [798, 288] width 7 height 7
select select "39"
select select "2"
select select "0"
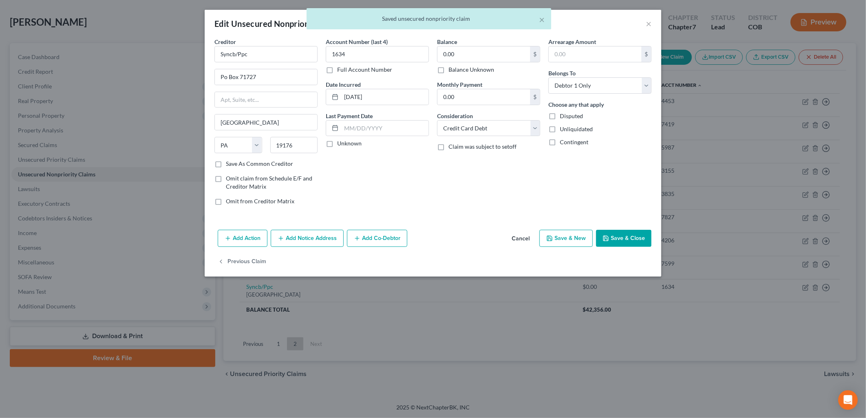
click at [448, 73] on label "Balance Unknown" at bounding box center [471, 70] width 46 height 8
click at [452, 71] on input "Balance Unknown" at bounding box center [454, 68] width 5 height 5
checkbox input "true"
click at [617, 249] on div "Add Action Add Notice Address Add Co-Debtor Cancel Save & New Save & Close" at bounding box center [433, 240] width 457 height 27
click at [622, 242] on button "Save & Close" at bounding box center [623, 238] width 55 height 17
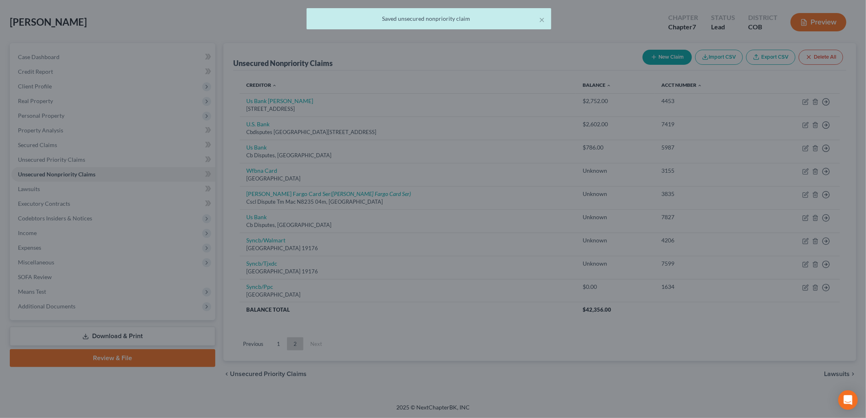
type input "0"
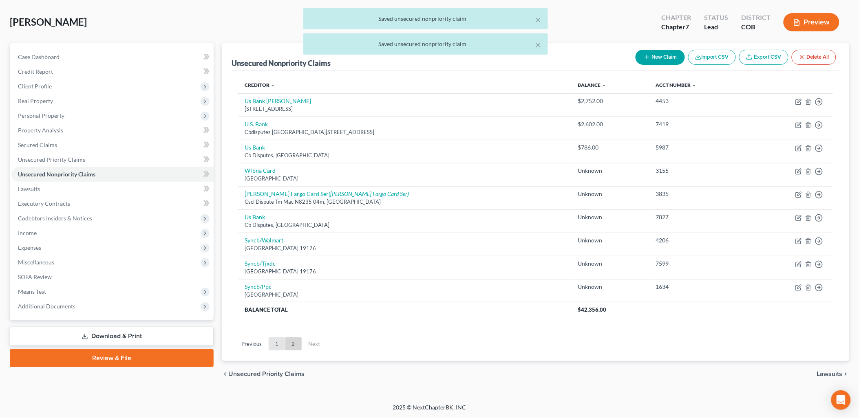
click at [280, 343] on link "1" at bounding box center [277, 344] width 16 height 13
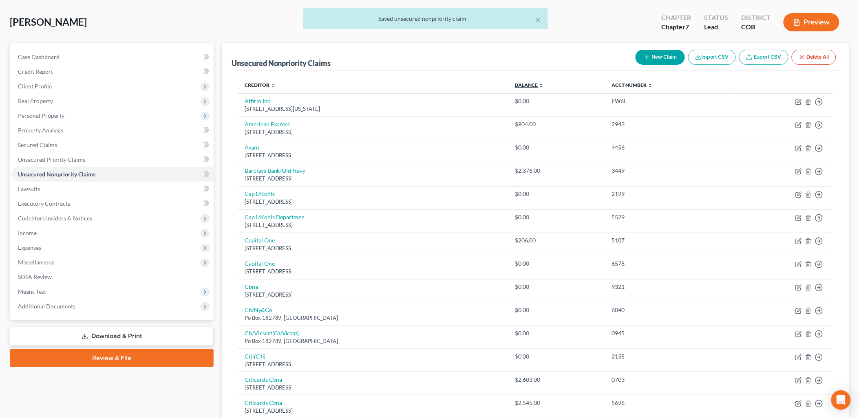
click at [543, 83] on link "Balance expand_more expand_less unfold_more" at bounding box center [529, 85] width 29 height 6
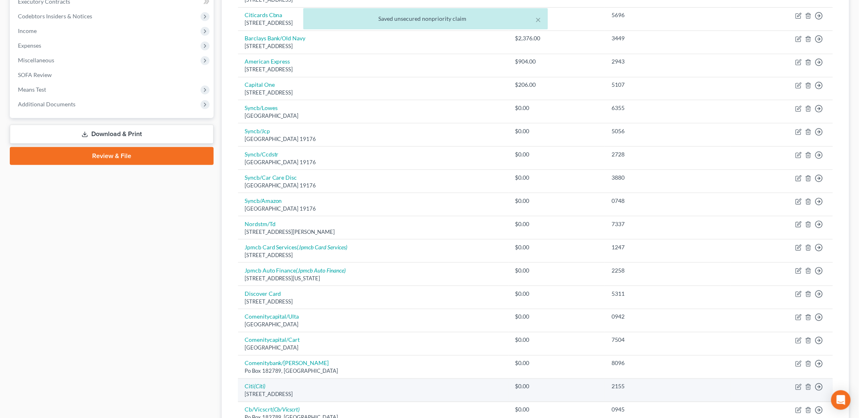
scroll to position [262, 0]
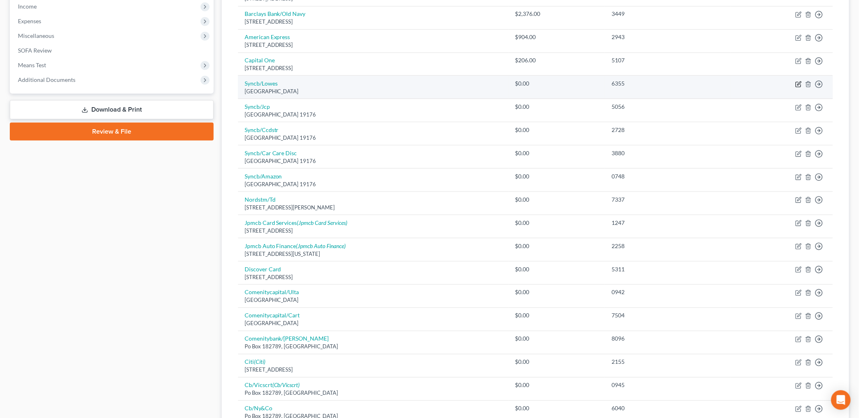
click at [799, 84] on icon "button" at bounding box center [798, 84] width 7 height 7
select select "39"
select select "2"
select select "0"
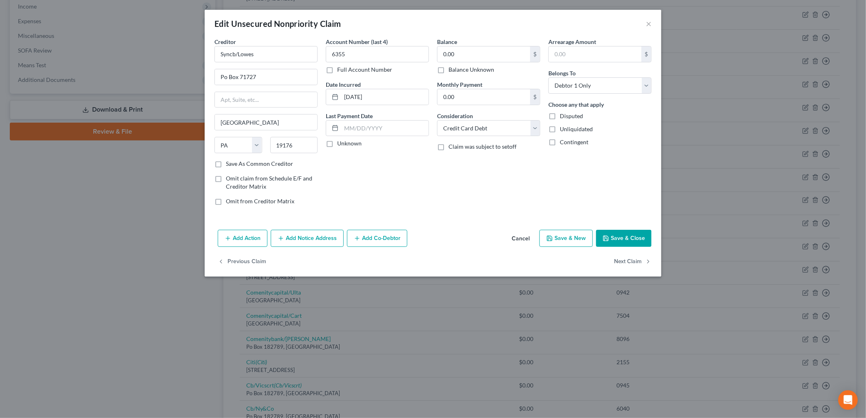
click at [469, 71] on label "Balance Unknown" at bounding box center [471, 70] width 46 height 8
click at [457, 71] on input "Balance Unknown" at bounding box center [454, 68] width 5 height 5
checkbox input "true"
click at [626, 229] on div "Add Action Add Notice Address Add Co-Debtor Cancel Save & New Save & Close" at bounding box center [433, 240] width 457 height 27
drag, startPoint x: 624, startPoint y: 232, endPoint x: 634, endPoint y: 230, distance: 10.4
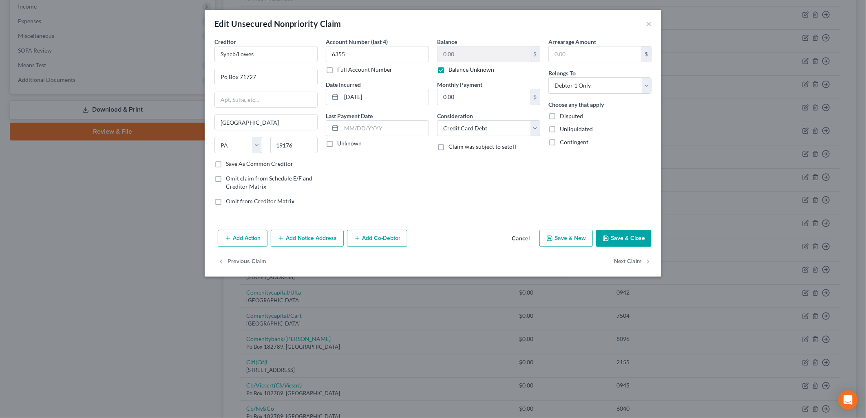
click at [626, 232] on button "Save & Close" at bounding box center [623, 238] width 55 height 17
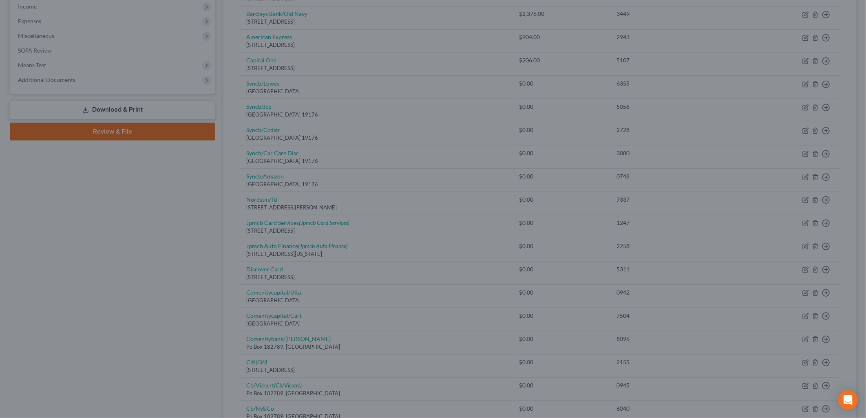
type input "0"
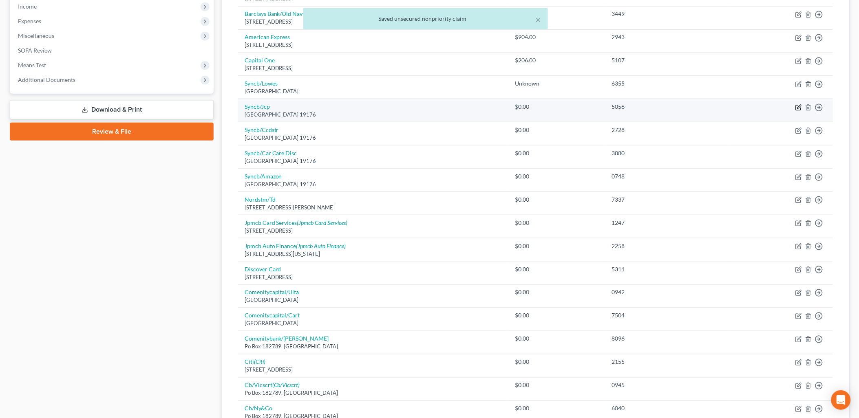
click at [799, 105] on icon "button" at bounding box center [798, 107] width 7 height 7
select select "39"
select select "2"
select select "0"
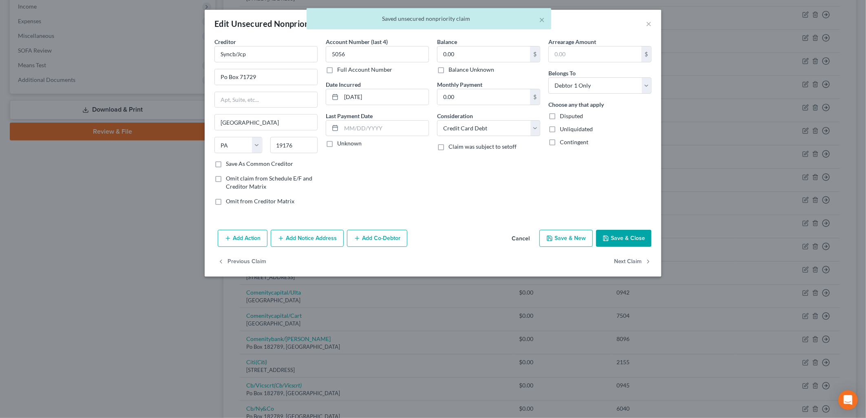
drag, startPoint x: 476, startPoint y: 68, endPoint x: 527, endPoint y: 119, distance: 72.4
click at [476, 68] on label "Balance Unknown" at bounding box center [471, 70] width 46 height 8
click at [457, 68] on input "Balance Unknown" at bounding box center [454, 68] width 5 height 5
checkbox input "true"
click at [626, 236] on button "Save & Close" at bounding box center [623, 238] width 55 height 17
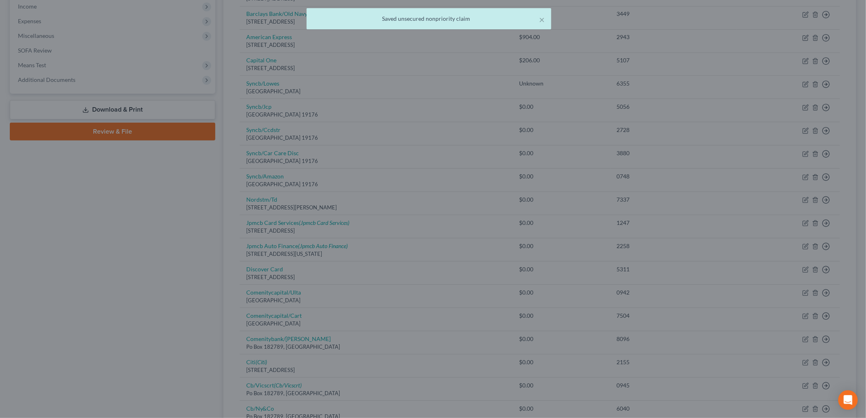
type input "0"
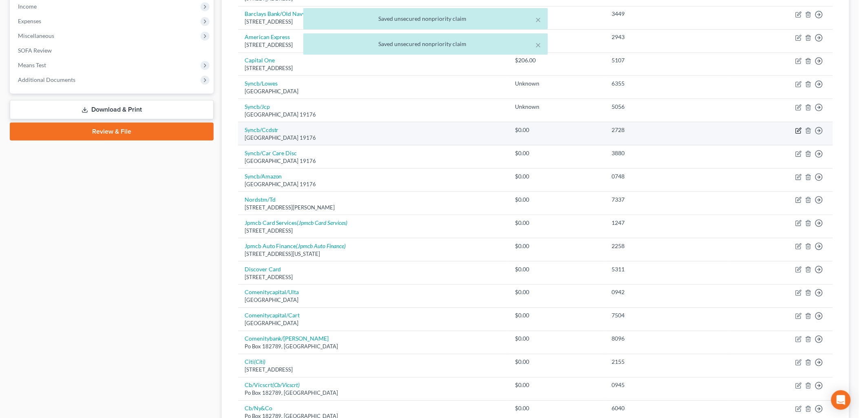
click at [798, 130] on icon "button" at bounding box center [799, 130] width 4 height 4
select select "39"
select select "2"
select select "0"
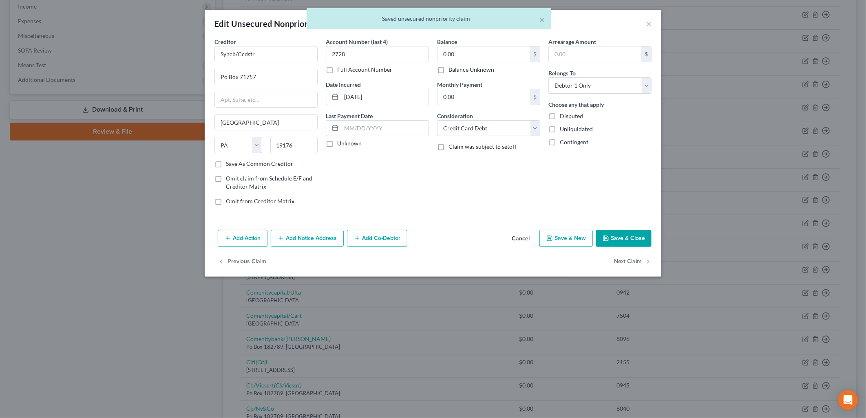
click at [460, 70] on label "Balance Unknown" at bounding box center [471, 70] width 46 height 8
click at [457, 70] on input "Balance Unknown" at bounding box center [454, 68] width 5 height 5
checkbox input "true"
click at [610, 232] on button "Save & Close" at bounding box center [623, 238] width 55 height 17
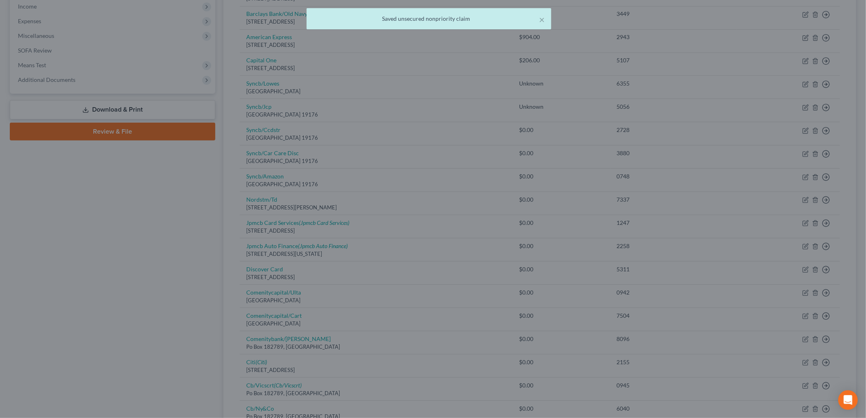
type input "0"
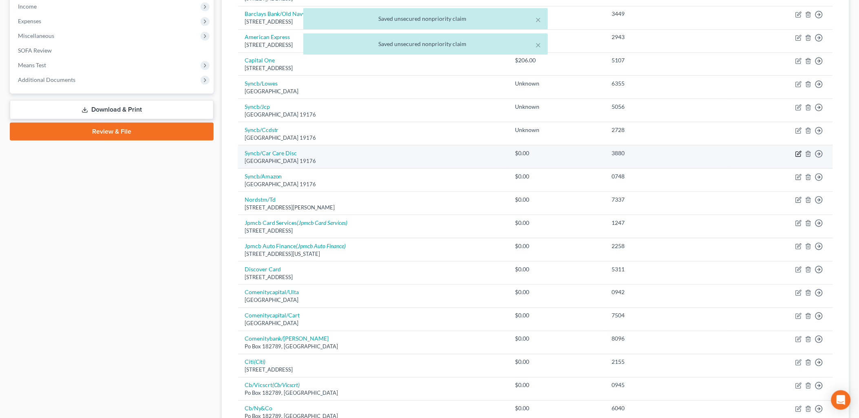
click at [799, 152] on icon "button" at bounding box center [798, 154] width 7 height 7
select select "39"
select select "2"
select select "0"
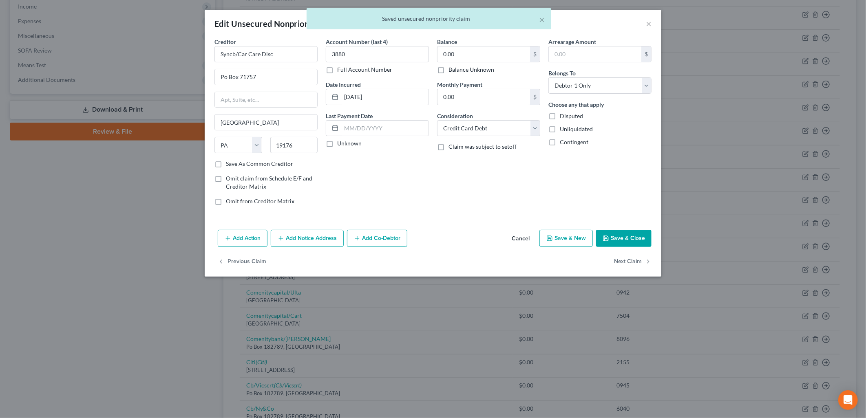
click at [464, 71] on label "Balance Unknown" at bounding box center [471, 70] width 46 height 8
click at [457, 71] on input "Balance Unknown" at bounding box center [454, 68] width 5 height 5
checkbox input "true"
click at [620, 243] on button "Save & Close" at bounding box center [623, 238] width 55 height 17
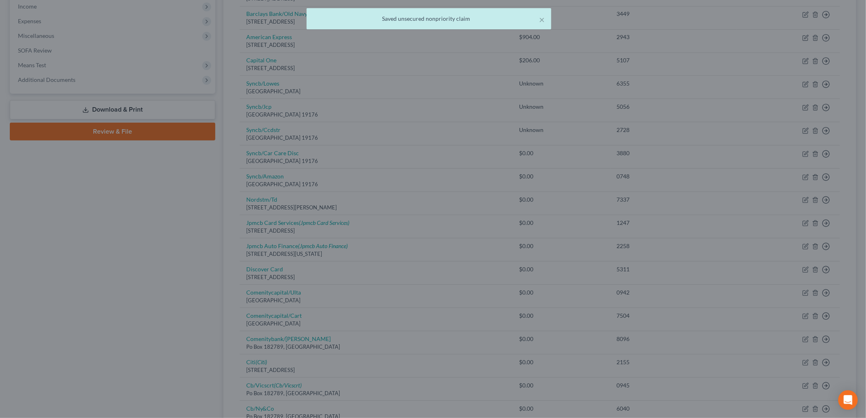
type input "0"
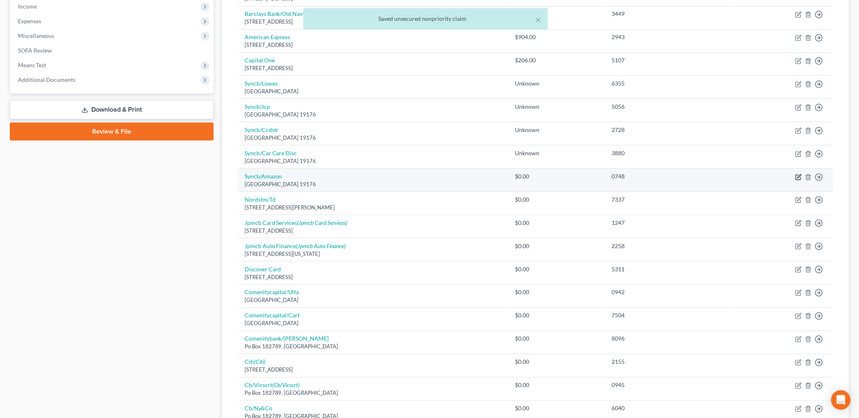
click at [796, 178] on icon "button" at bounding box center [798, 177] width 5 height 5
select select "39"
select select "2"
select select "0"
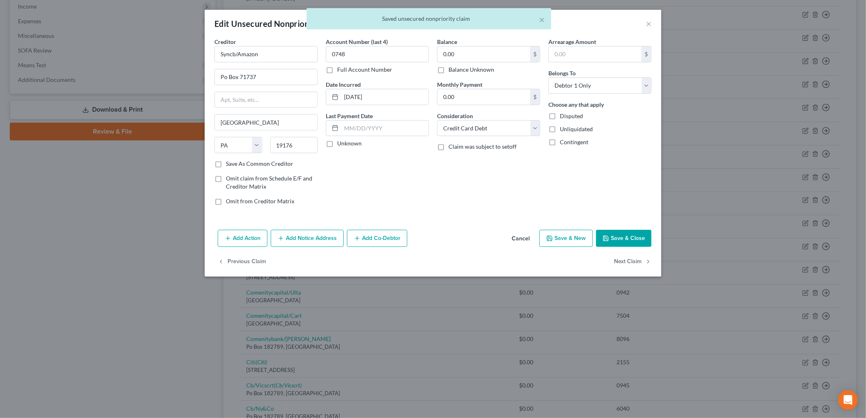
click at [481, 68] on label "Balance Unknown" at bounding box center [471, 70] width 46 height 8
click at [457, 68] on input "Balance Unknown" at bounding box center [454, 68] width 5 height 5
checkbox input "true"
click at [612, 239] on button "Save & Close" at bounding box center [623, 238] width 55 height 17
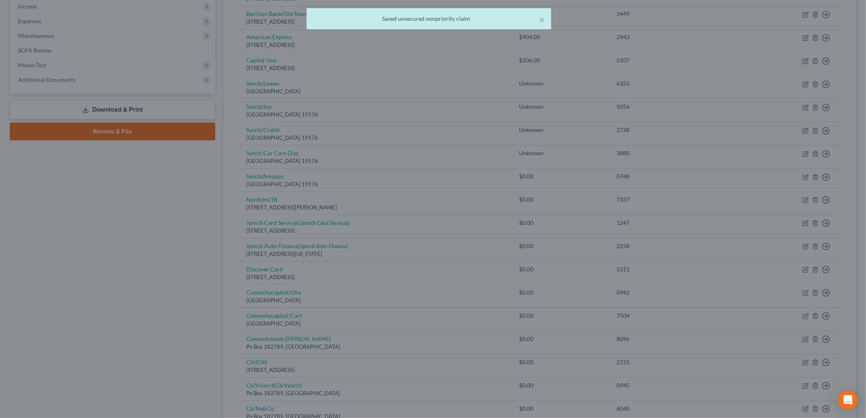
type input "0"
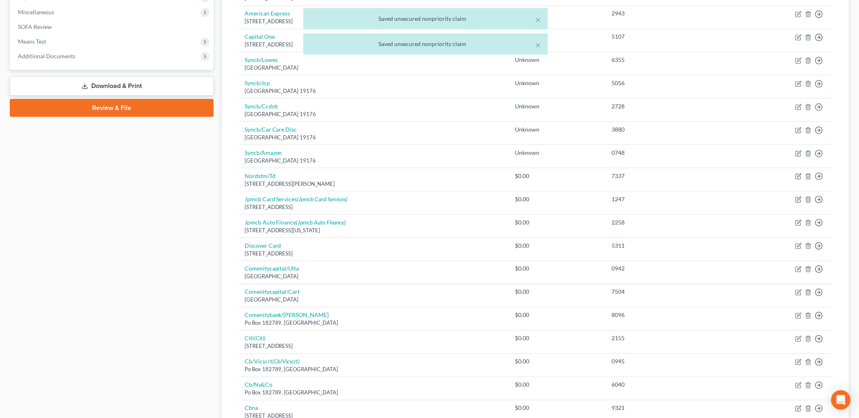
scroll to position [352, 0]
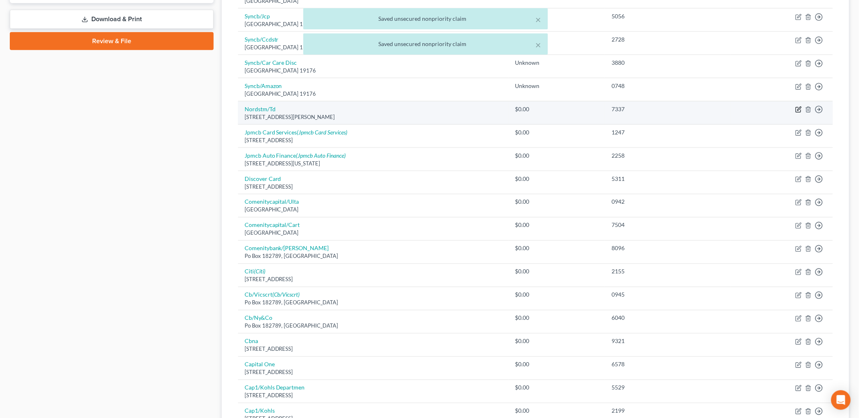
click at [797, 108] on icon "button" at bounding box center [798, 110] width 5 height 5
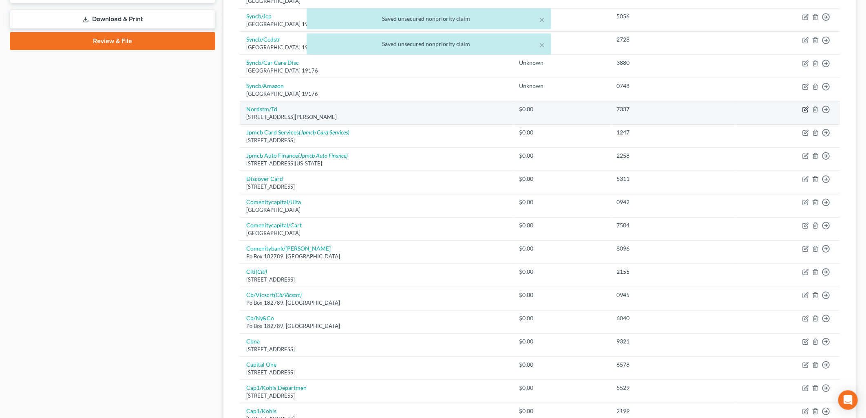
select select "5"
select select "2"
select select "0"
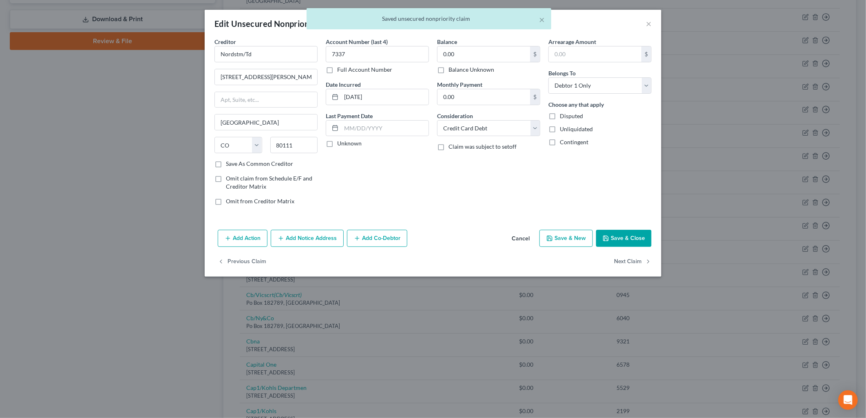
click at [475, 75] on div "Balance 0.00 $ Balance Unknown Balance Undetermined 0.00 $ Balance Unknown Mont…" at bounding box center [488, 125] width 111 height 174
click at [492, 69] on label "Balance Unknown" at bounding box center [471, 70] width 46 height 8
click at [457, 69] on input "Balance Unknown" at bounding box center [454, 68] width 5 height 5
checkbox input "true"
click at [642, 238] on button "Save & Close" at bounding box center [623, 238] width 55 height 17
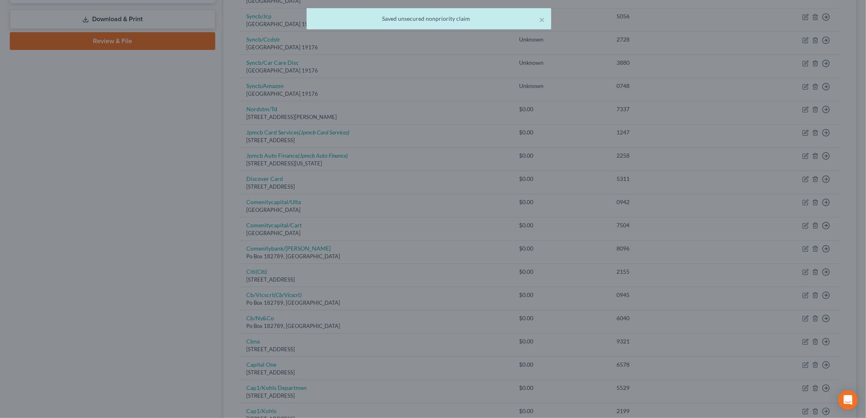
type input "0"
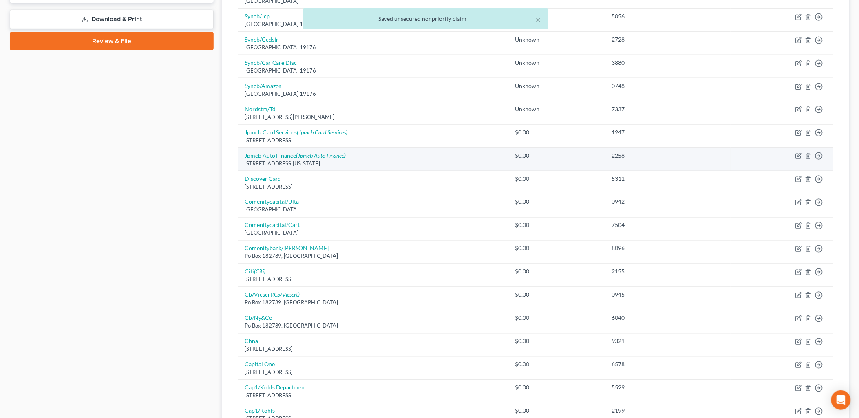
click at [795, 154] on td "Move to D Move to E Move to G Move to Notice Only" at bounding box center [782, 159] width 102 height 23
click at [797, 158] on icon "button" at bounding box center [798, 156] width 7 height 7
select select "19"
select select "0"
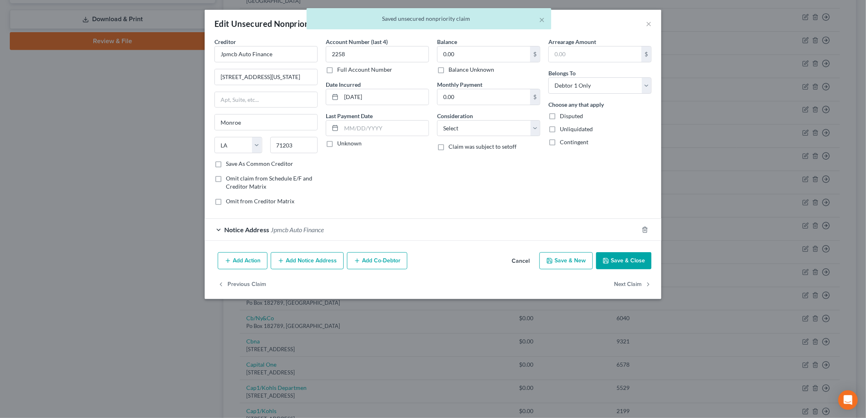
click at [471, 71] on label "Balance Unknown" at bounding box center [471, 70] width 46 height 8
click at [457, 71] on input "Balance Unknown" at bounding box center [454, 68] width 5 height 5
checkbox input "true"
click at [627, 259] on button "Save & Close" at bounding box center [623, 260] width 55 height 17
type input "0"
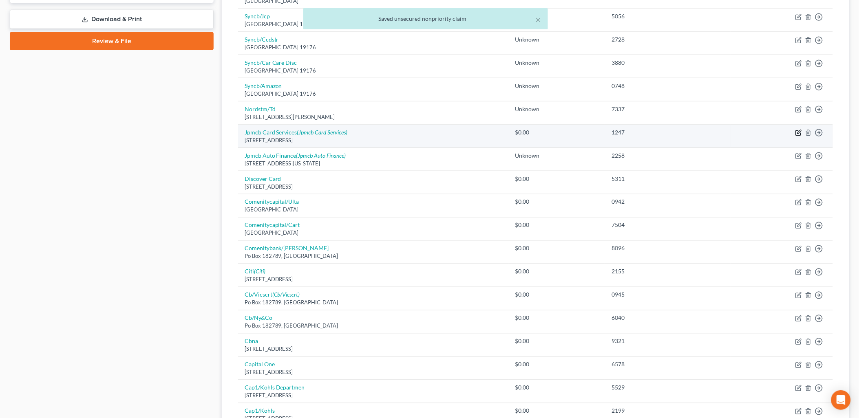
click at [797, 133] on icon "button" at bounding box center [798, 133] width 7 height 7
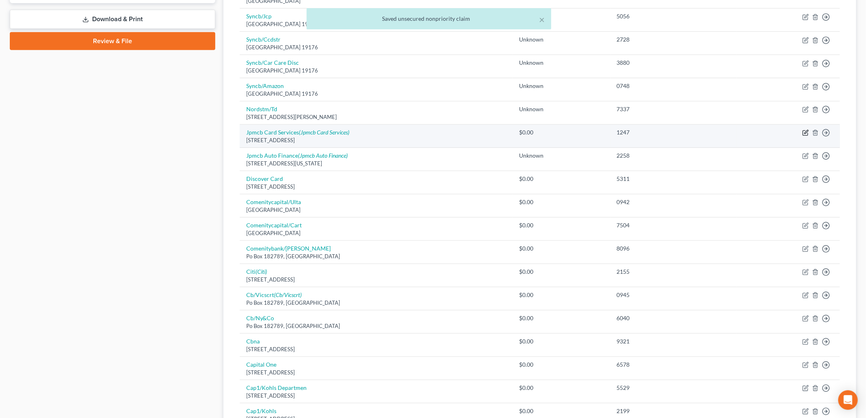
select select "7"
select select "2"
select select "0"
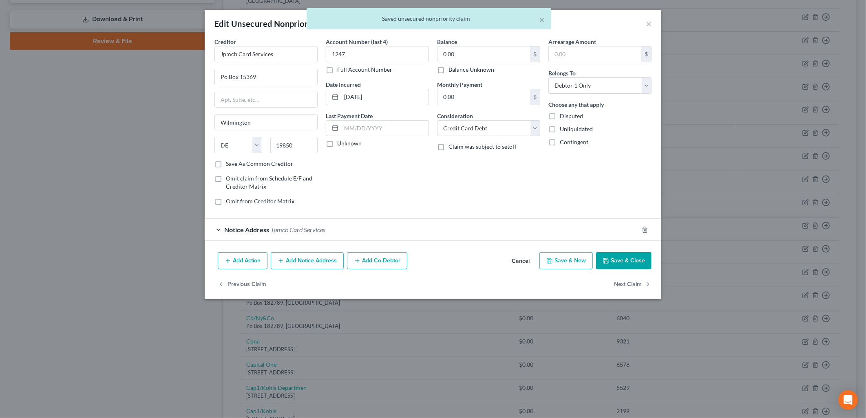
click at [466, 68] on label "Balance Unknown" at bounding box center [471, 70] width 46 height 8
click at [457, 68] on input "Balance Unknown" at bounding box center [454, 68] width 5 height 5
checkbox input "true"
click at [631, 265] on button "Save & Close" at bounding box center [623, 260] width 55 height 17
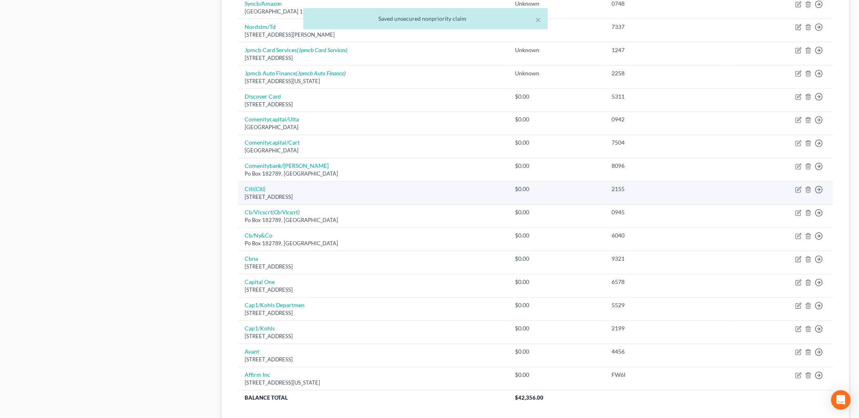
scroll to position [433, 0]
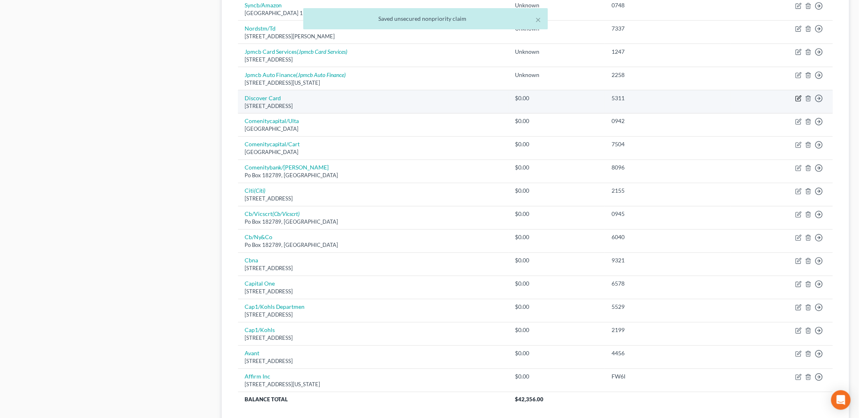
click at [800, 99] on icon "button" at bounding box center [798, 98] width 7 height 7
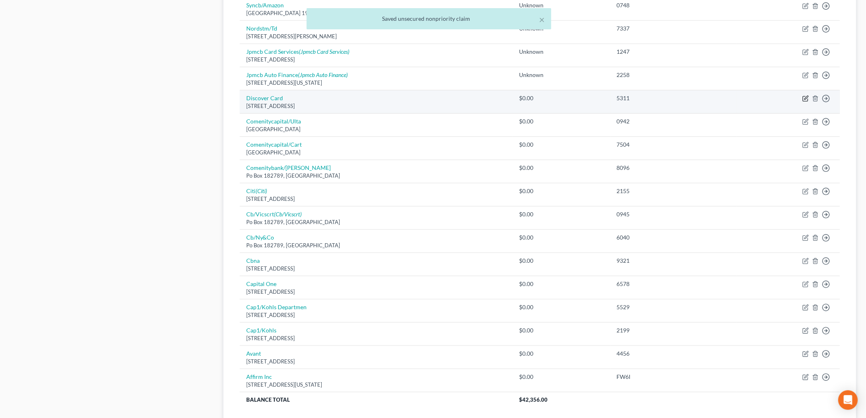
select select "46"
select select "2"
select select "0"
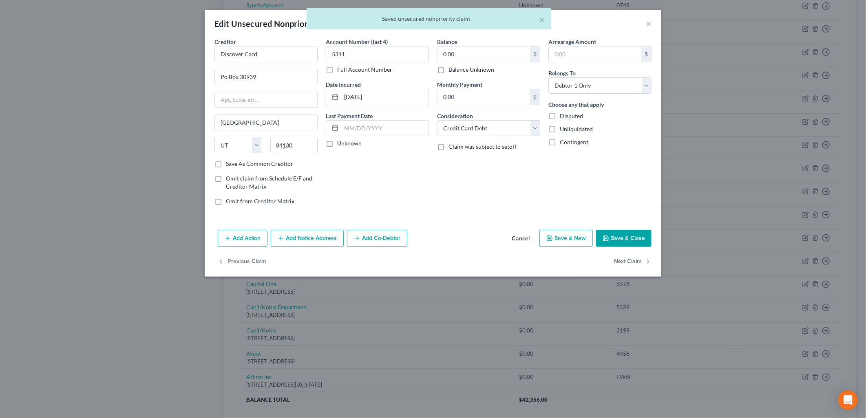
click at [480, 69] on label "Balance Unknown" at bounding box center [471, 70] width 46 height 8
click at [457, 69] on input "Balance Unknown" at bounding box center [454, 68] width 5 height 5
checkbox input "true"
click at [637, 238] on button "Save & Close" at bounding box center [623, 238] width 55 height 17
type input "0"
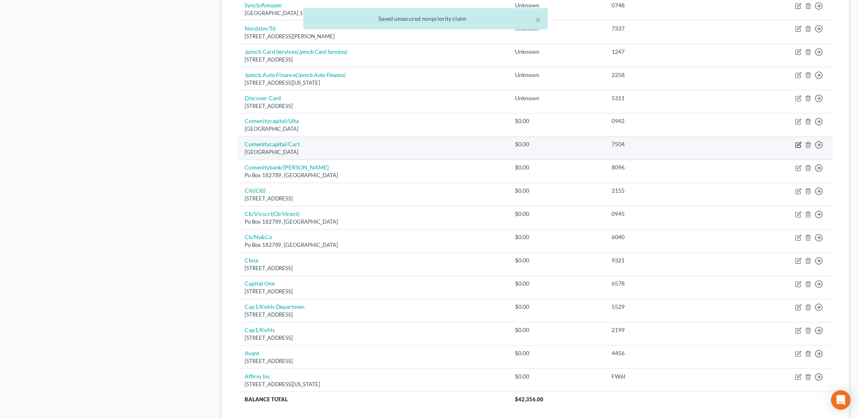
click at [797, 145] on icon "button" at bounding box center [798, 145] width 7 height 7
select select "36"
select select "2"
select select "0"
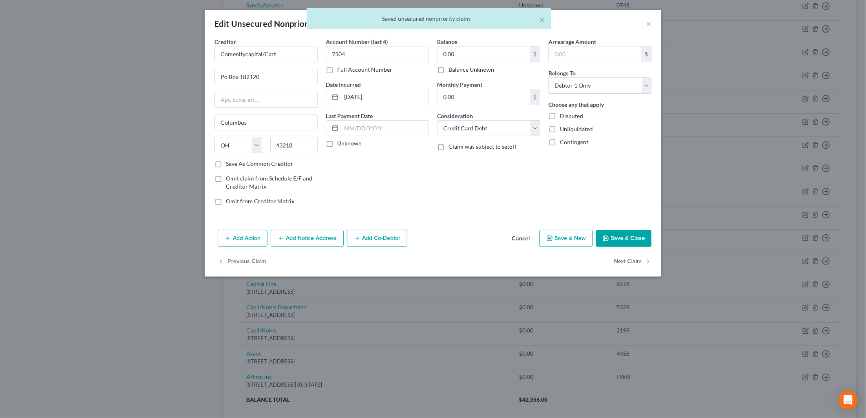
click at [480, 71] on label "Balance Unknown" at bounding box center [471, 70] width 46 height 8
click at [457, 71] on input "Balance Unknown" at bounding box center [454, 68] width 5 height 5
checkbox input "true"
drag, startPoint x: 628, startPoint y: 234, endPoint x: 658, endPoint y: 227, distance: 30.5
click at [628, 234] on button "Save & Close" at bounding box center [623, 238] width 55 height 17
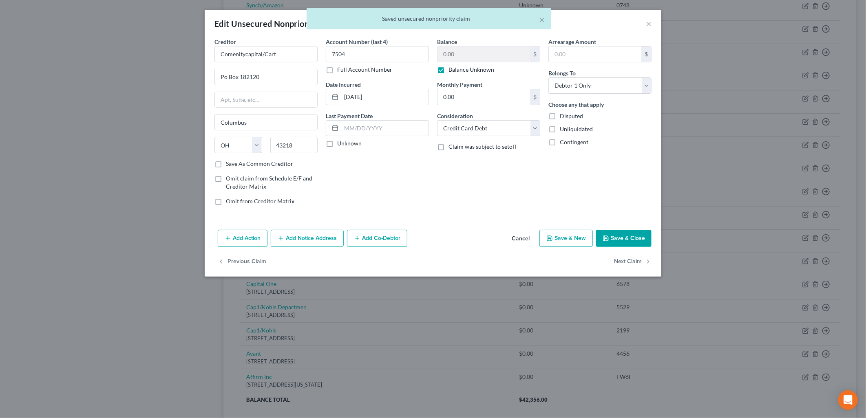
type input "0"
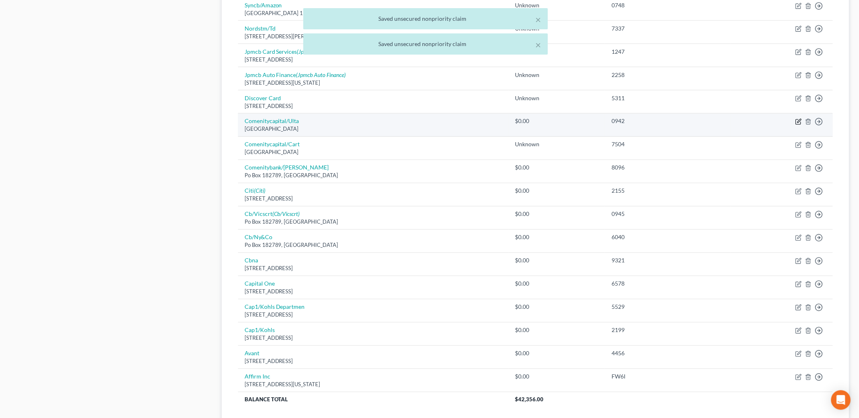
click at [800, 121] on icon "button" at bounding box center [799, 121] width 4 height 4
select select "36"
select select "2"
select select "0"
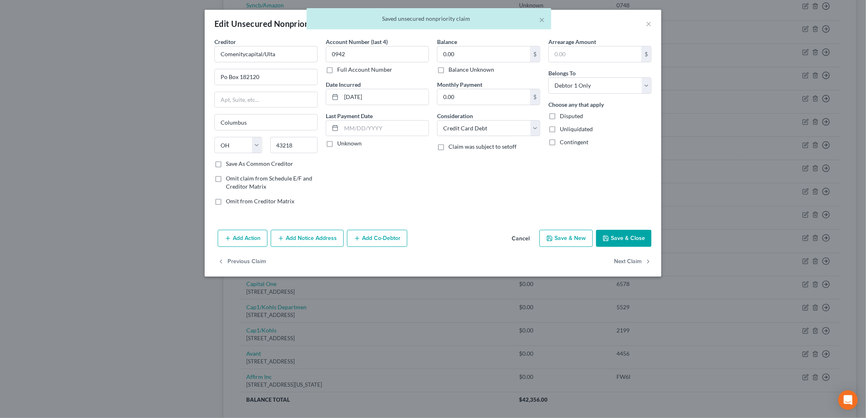
click at [456, 68] on label "Balance Unknown" at bounding box center [471, 70] width 46 height 8
click at [456, 68] on input "Balance Unknown" at bounding box center [454, 68] width 5 height 5
checkbox input "true"
click at [630, 223] on div "Creditor * Comenitycapital/Ulta Po Box 182120 [GEOGRAPHIC_DATA] [US_STATE] AK A…" at bounding box center [433, 132] width 457 height 189
click at [631, 235] on button "Save & Close" at bounding box center [623, 238] width 55 height 17
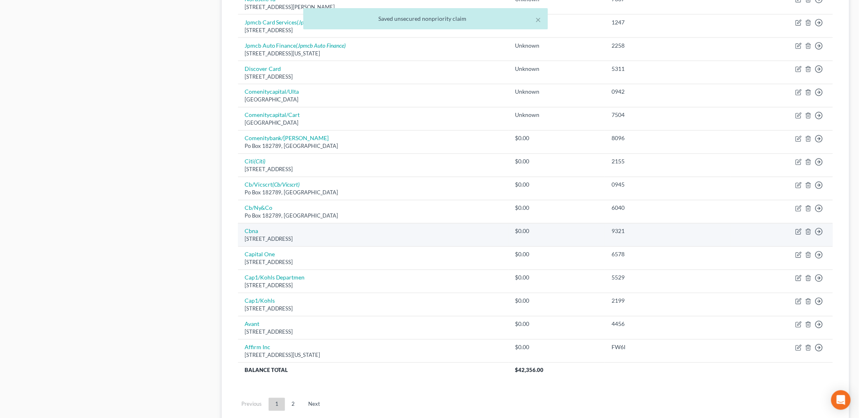
scroll to position [478, 0]
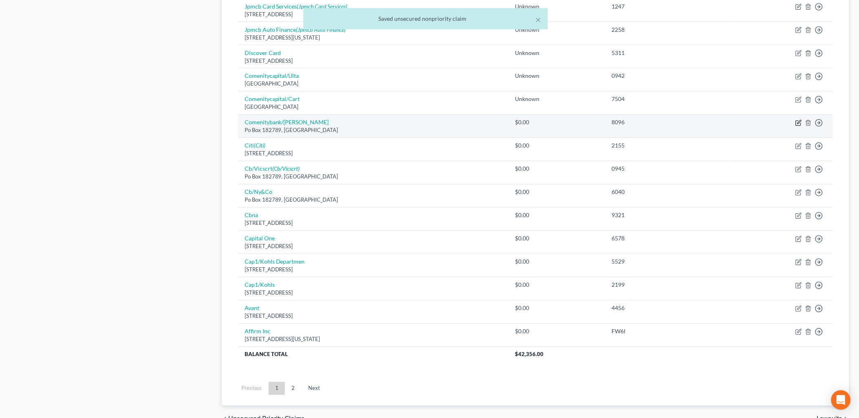
click at [798, 124] on icon "button" at bounding box center [798, 123] width 7 height 7
select select "36"
select select "2"
select select "0"
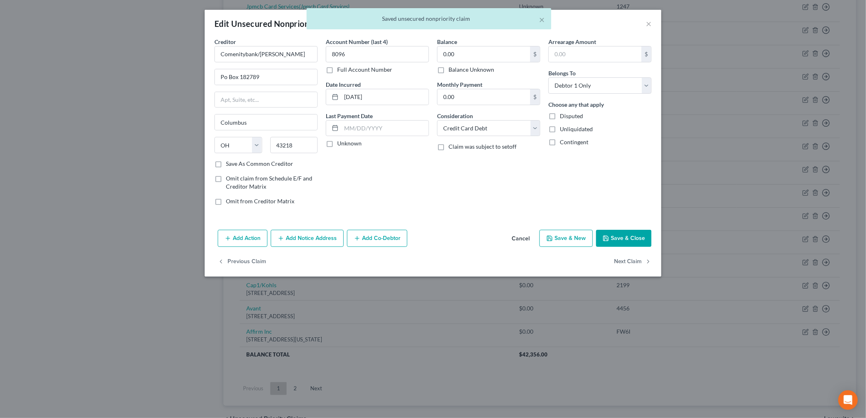
click at [484, 69] on label "Balance Unknown" at bounding box center [471, 70] width 46 height 8
click at [457, 69] on input "Balance Unknown" at bounding box center [454, 68] width 5 height 5
checkbox input "true"
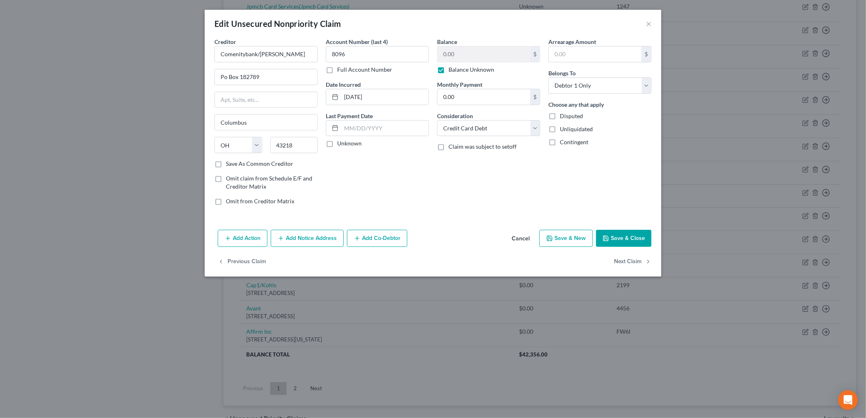
click at [627, 236] on button "Save & Close" at bounding box center [623, 238] width 55 height 17
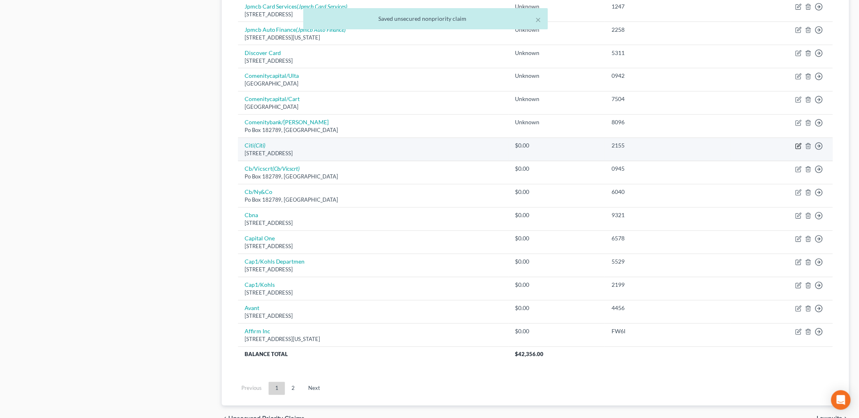
click at [801, 146] on icon "button" at bounding box center [798, 146] width 7 height 7
select select "43"
select select "2"
select select "0"
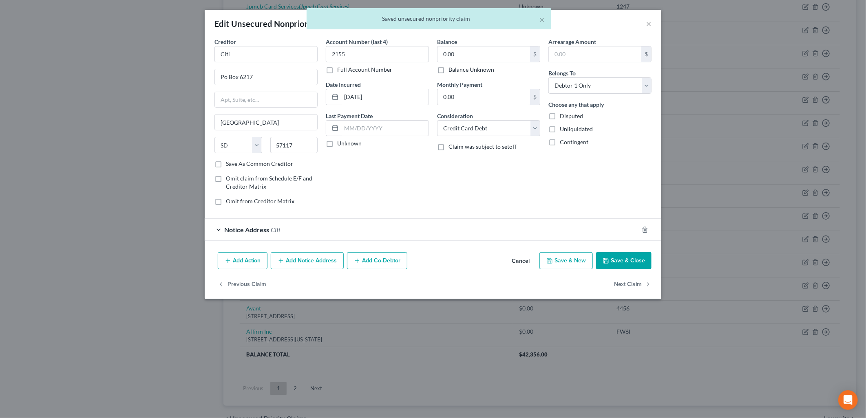
click at [482, 69] on label "Balance Unknown" at bounding box center [471, 70] width 46 height 8
click at [457, 69] on input "Balance Unknown" at bounding box center [454, 68] width 5 height 5
checkbox input "true"
click at [615, 263] on button "Save & Close" at bounding box center [623, 260] width 55 height 17
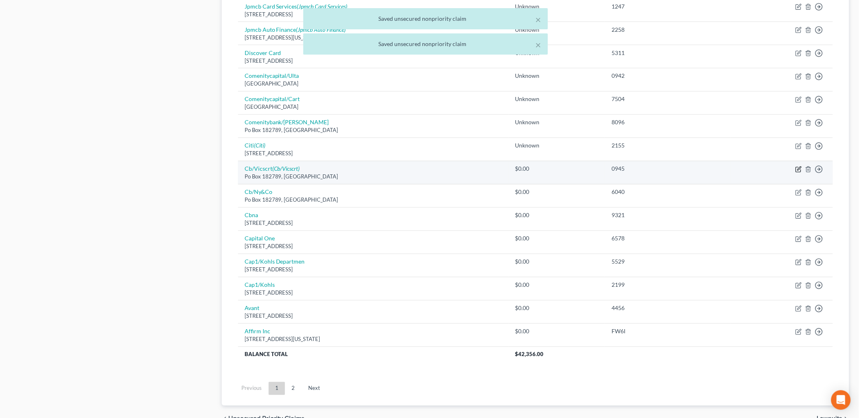
click at [798, 170] on icon "button" at bounding box center [798, 169] width 7 height 7
select select "36"
select select "2"
select select "0"
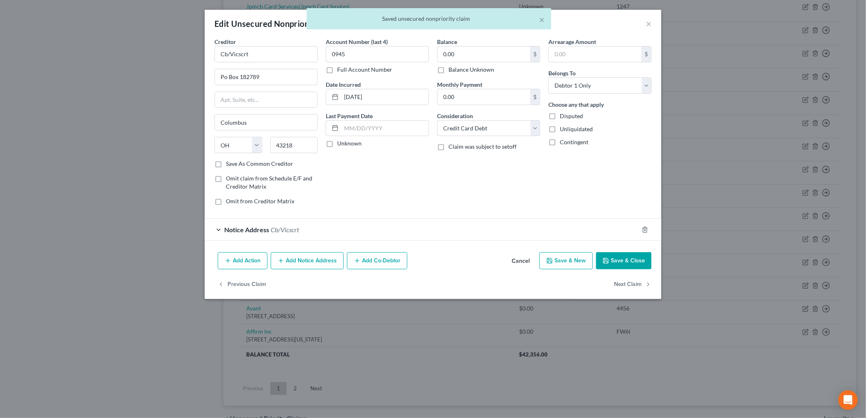
click at [477, 71] on label "Balance Unknown" at bounding box center [471, 70] width 46 height 8
click at [457, 71] on input "Balance Unknown" at bounding box center [454, 68] width 5 height 5
checkbox input "true"
click at [623, 258] on button "Save & Close" at bounding box center [623, 260] width 55 height 17
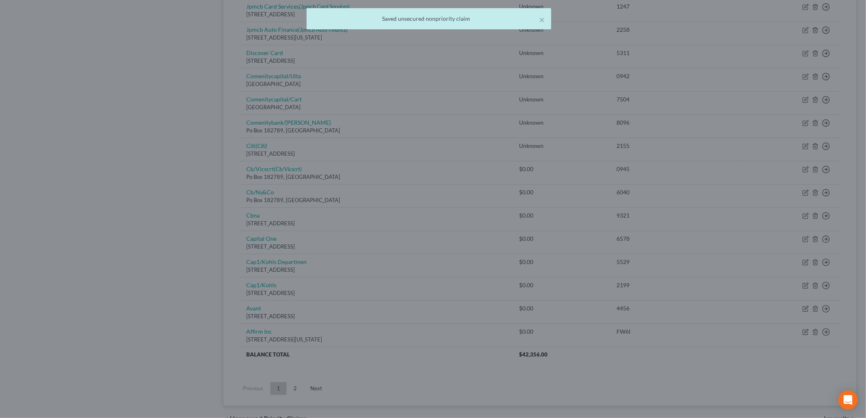
type input "0"
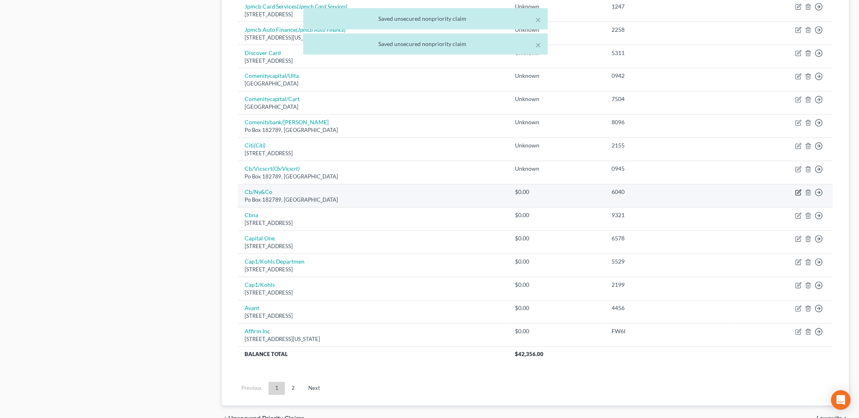
click at [799, 194] on icon "button" at bounding box center [798, 193] width 7 height 7
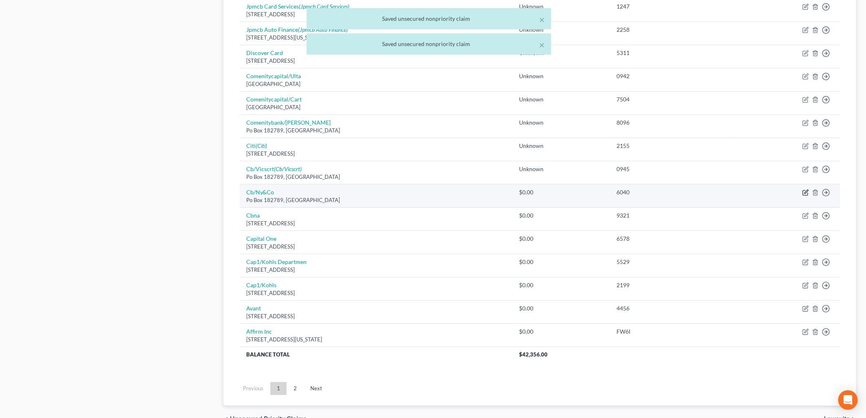
select select "36"
select select "2"
select select "0"
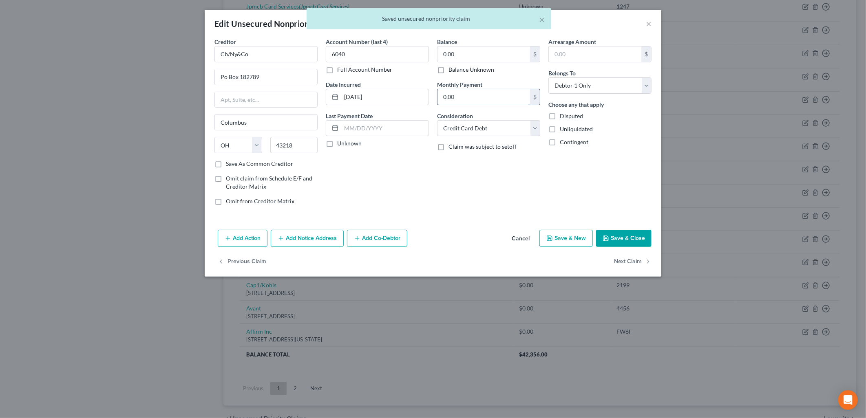
click at [457, 73] on label "Balance Unknown" at bounding box center [471, 70] width 46 height 8
click at [457, 71] on input "Balance Unknown" at bounding box center [454, 68] width 5 height 5
checkbox input "true"
click at [634, 238] on button "Save & Close" at bounding box center [623, 238] width 55 height 17
type input "0"
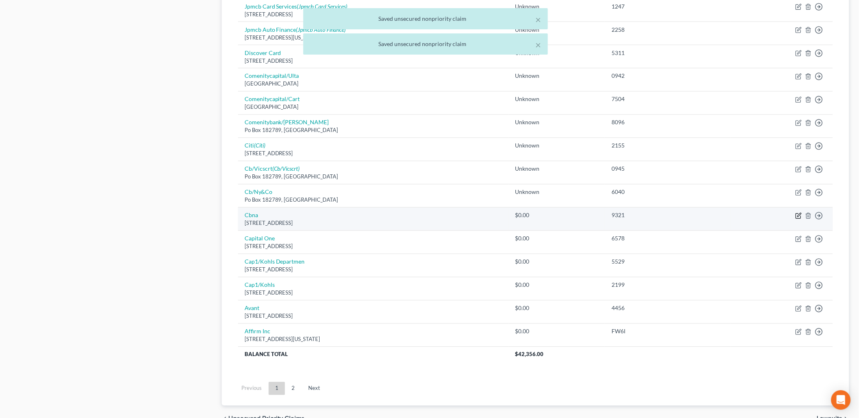
click at [797, 217] on icon "button" at bounding box center [798, 216] width 7 height 7
select select "43"
select select "2"
select select "0"
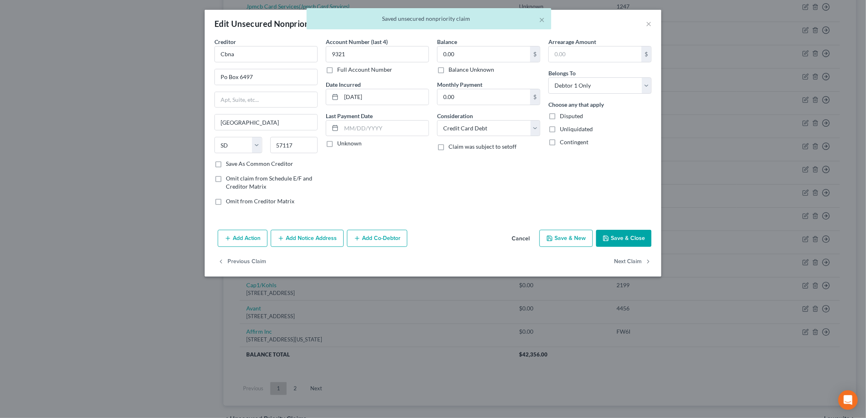
click at [457, 71] on label "Balance Unknown" at bounding box center [471, 70] width 46 height 8
click at [457, 71] on input "Balance Unknown" at bounding box center [454, 68] width 5 height 5
checkbox input "true"
click at [635, 243] on button "Save & Close" at bounding box center [623, 238] width 55 height 17
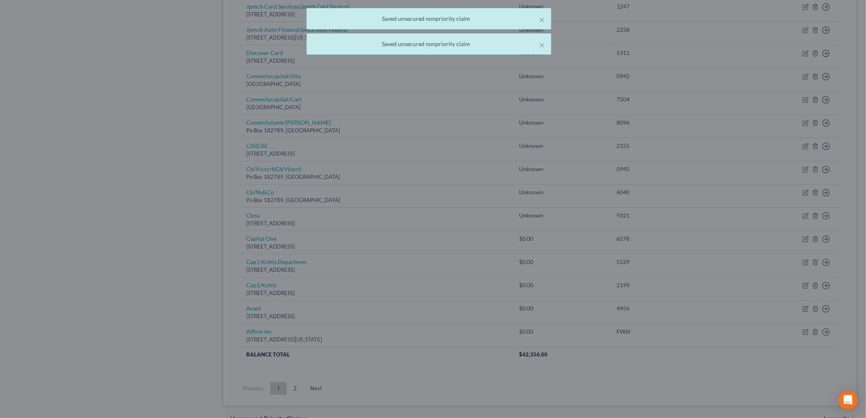
type input "0"
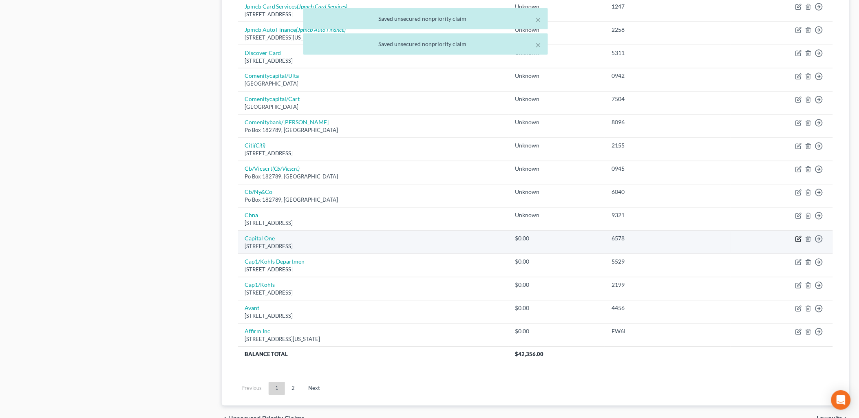
click at [797, 241] on icon "button" at bounding box center [798, 239] width 7 height 7
select select "46"
select select "2"
select select "0"
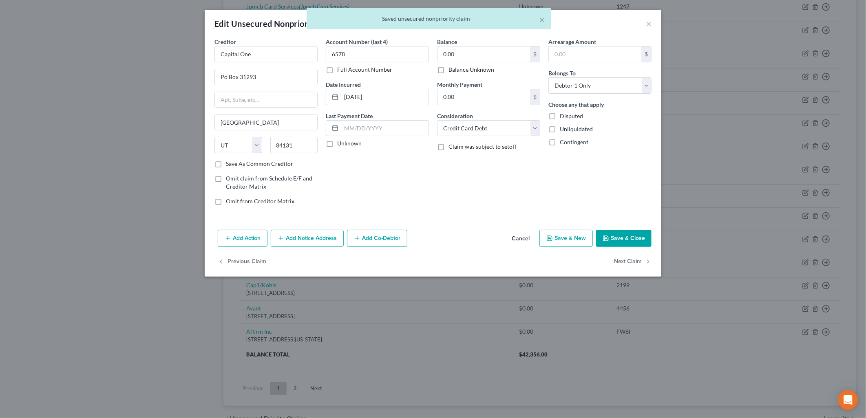
click at [484, 74] on div "Balance 0.00 $ Balance Unknown Balance Undetermined 0.00 $ Balance Unknown Mont…" at bounding box center [488, 125] width 111 height 174
click at [451, 70] on label "Balance Unknown" at bounding box center [471, 70] width 46 height 8
click at [452, 70] on input "Balance Unknown" at bounding box center [454, 68] width 5 height 5
checkbox input "true"
click at [614, 234] on button "Save & Close" at bounding box center [623, 238] width 55 height 17
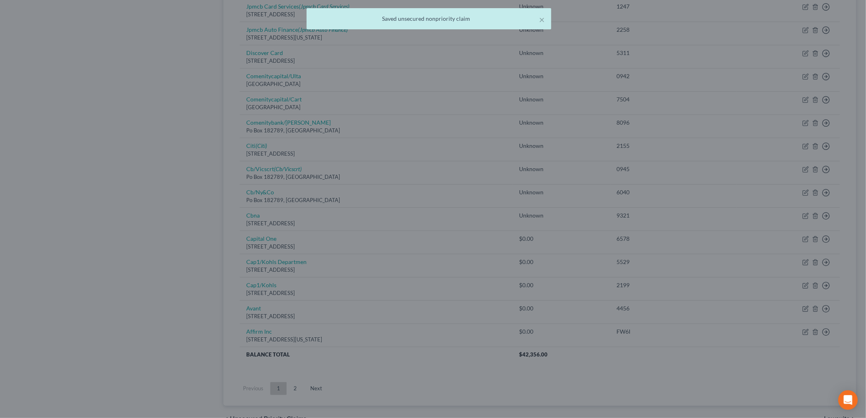
type input "0"
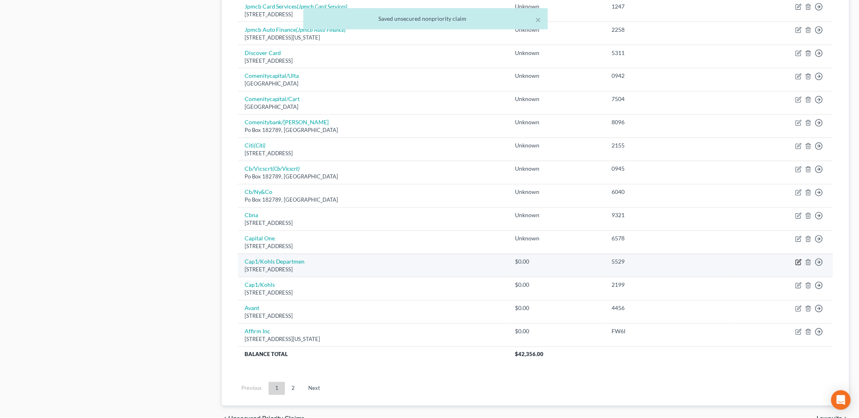
click at [798, 262] on icon "button" at bounding box center [798, 262] width 7 height 7
select select "46"
select select "2"
select select "0"
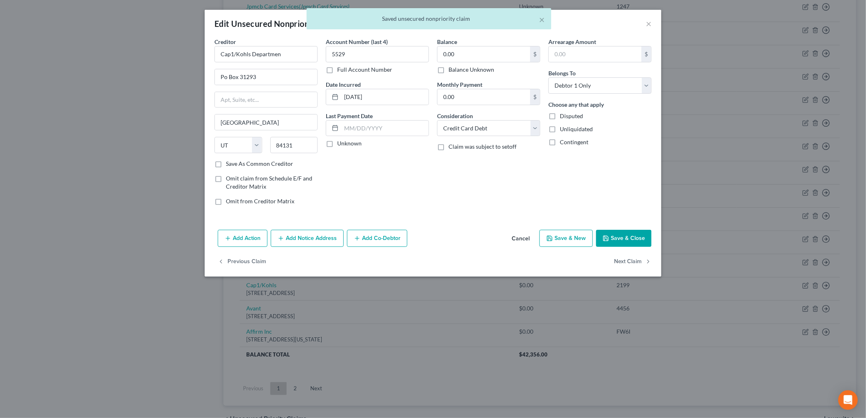
click at [448, 71] on label "Balance Unknown" at bounding box center [471, 70] width 46 height 8
click at [452, 71] on input "Balance Unknown" at bounding box center [454, 68] width 5 height 5
checkbox input "true"
click at [639, 241] on button "Save & Close" at bounding box center [623, 238] width 55 height 17
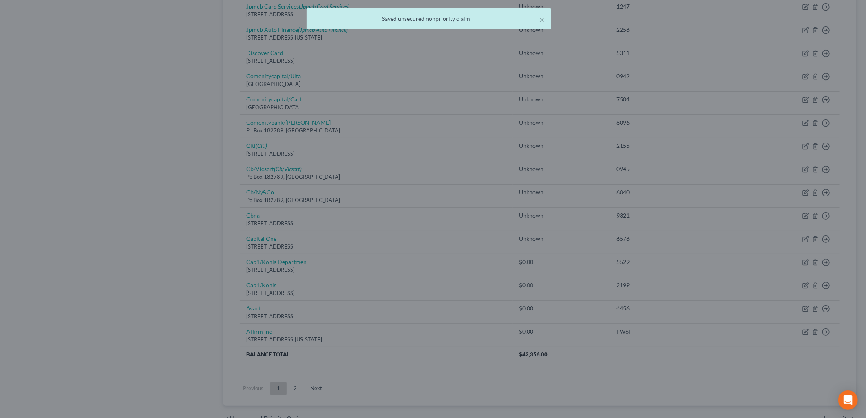
type input "0"
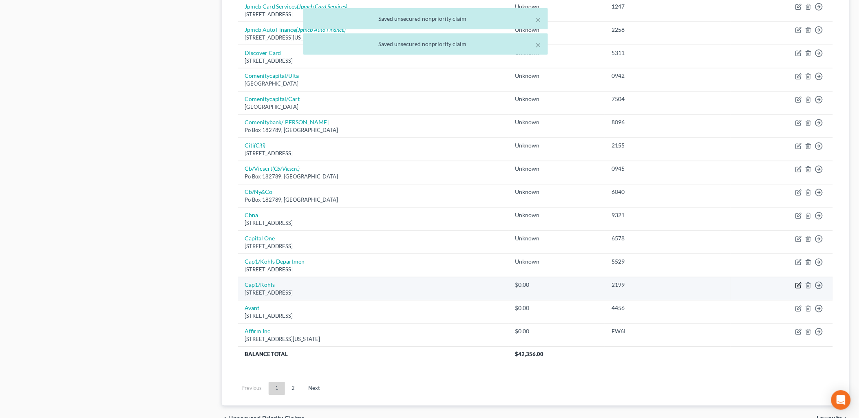
click at [801, 285] on icon "button" at bounding box center [798, 286] width 7 height 7
select select "46"
select select "2"
select select "0"
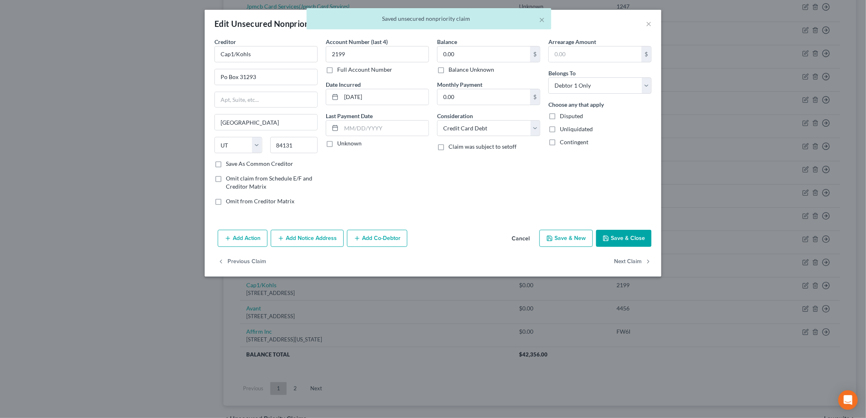
click at [464, 69] on label "Balance Unknown" at bounding box center [471, 70] width 46 height 8
click at [457, 69] on input "Balance Unknown" at bounding box center [454, 68] width 5 height 5
checkbox input "true"
click at [619, 232] on button "Save & Close" at bounding box center [623, 238] width 55 height 17
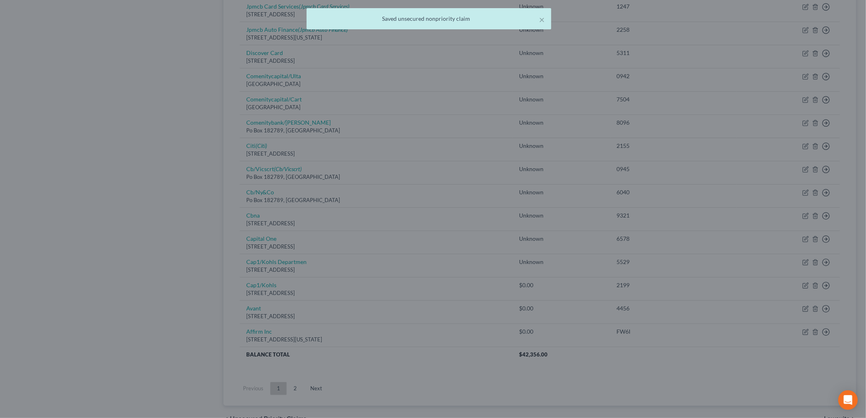
type input "0"
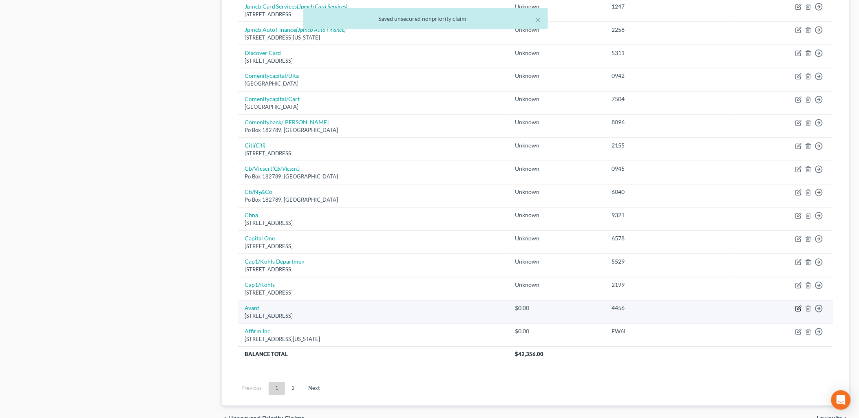
click at [796, 308] on icon "button" at bounding box center [798, 309] width 7 height 7
select select "14"
select select "0"
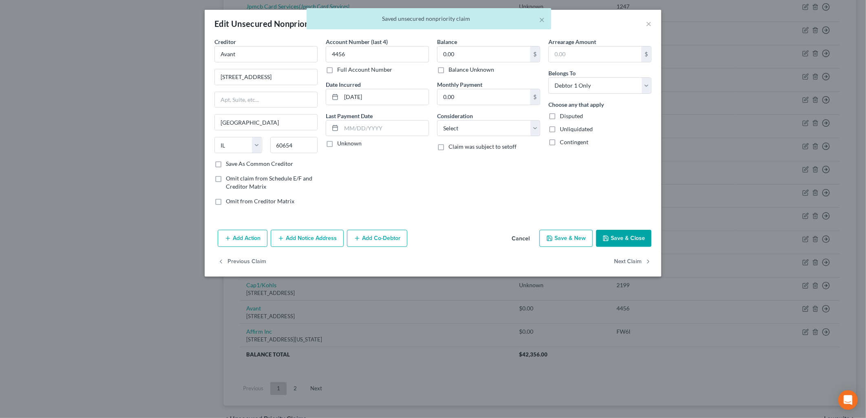
click at [470, 68] on label "Balance Unknown" at bounding box center [471, 70] width 46 height 8
click at [457, 68] on input "Balance Unknown" at bounding box center [454, 68] width 5 height 5
checkbox input "true"
click at [626, 235] on button "Save & Close" at bounding box center [623, 238] width 55 height 17
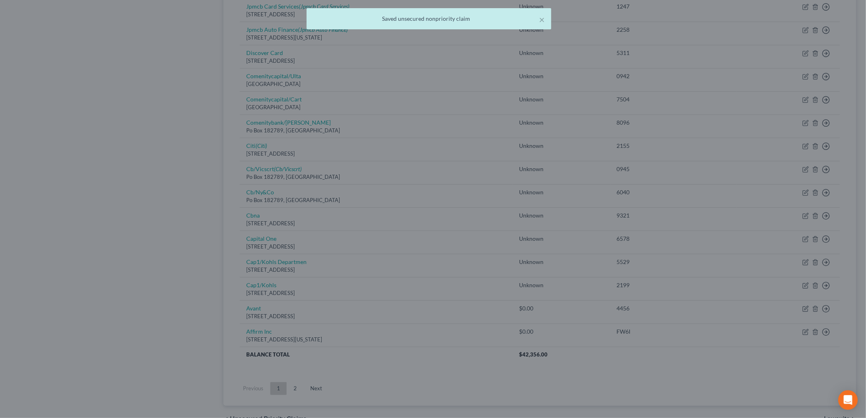
type input "0"
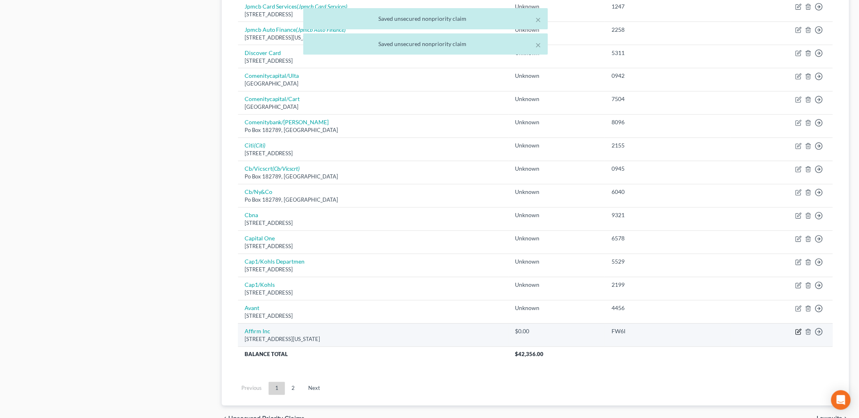
click at [798, 331] on icon "button" at bounding box center [798, 332] width 7 height 7
select select "4"
select select "0"
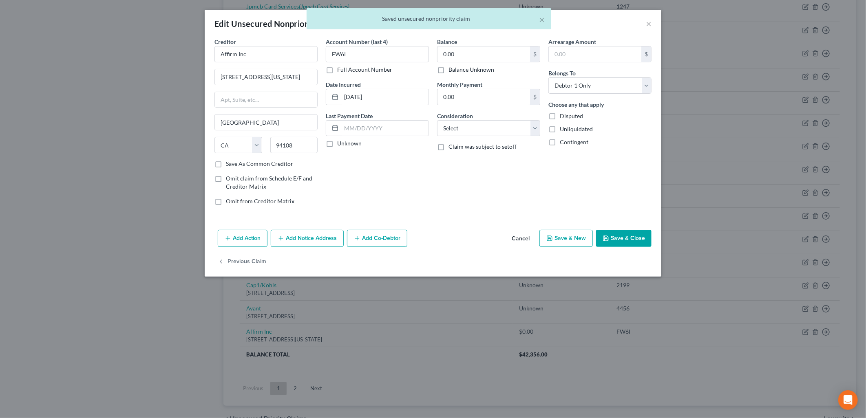
click at [473, 68] on label "Balance Unknown" at bounding box center [471, 70] width 46 height 8
click at [457, 68] on input "Balance Unknown" at bounding box center [454, 68] width 5 height 5
checkbox input "true"
click at [631, 238] on button "Save & Close" at bounding box center [623, 238] width 55 height 17
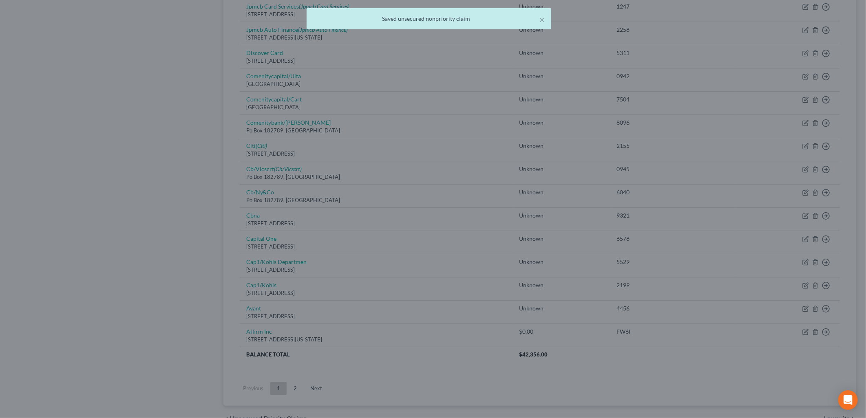
type input "0"
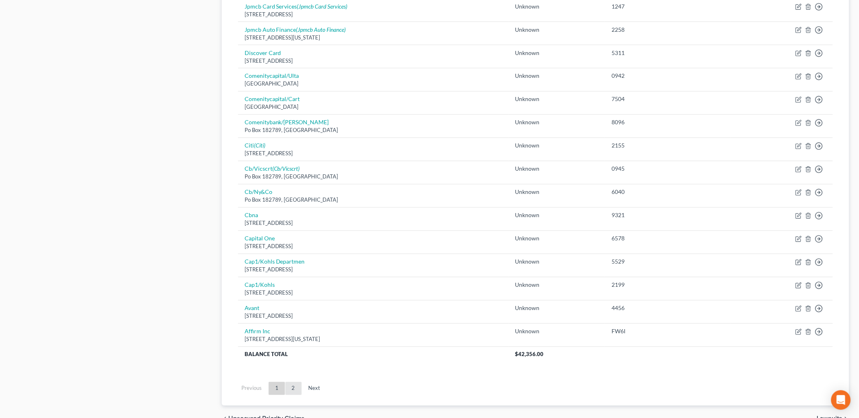
click at [293, 391] on link "2" at bounding box center [293, 388] width 16 height 13
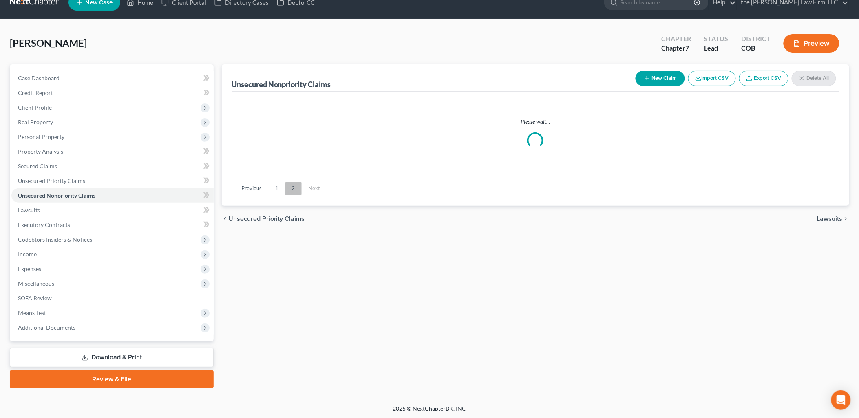
scroll to position [35, 0]
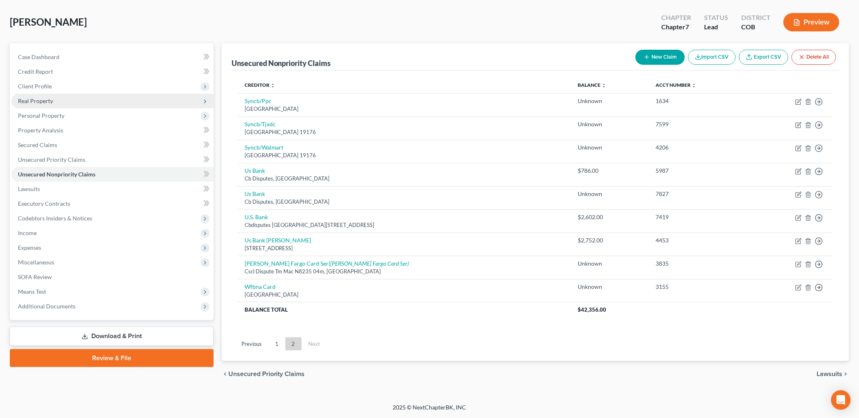
click at [43, 98] on span "Real Property" at bounding box center [35, 100] width 35 height 7
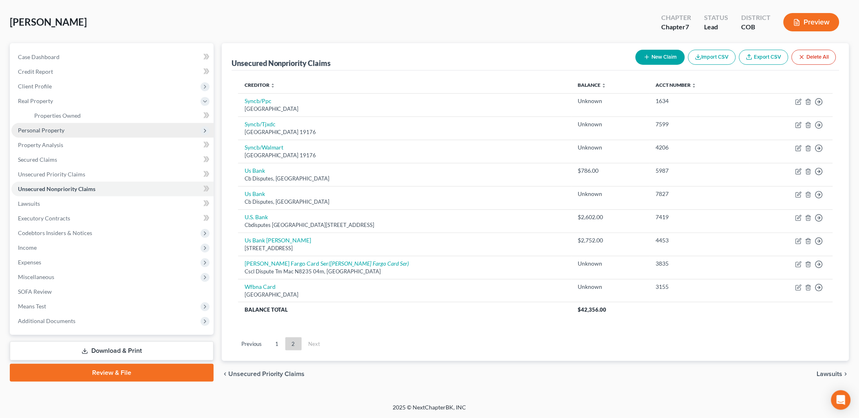
click at [35, 127] on span "Personal Property" at bounding box center [41, 130] width 46 height 7
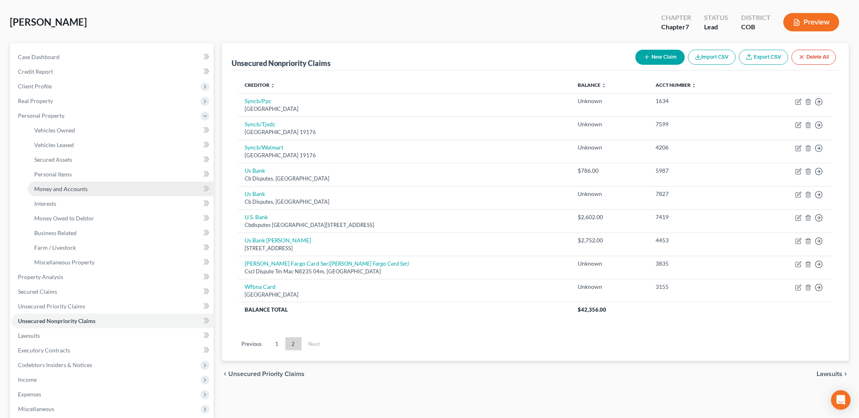
click at [66, 190] on span "Money and Accounts" at bounding box center [60, 188] width 53 height 7
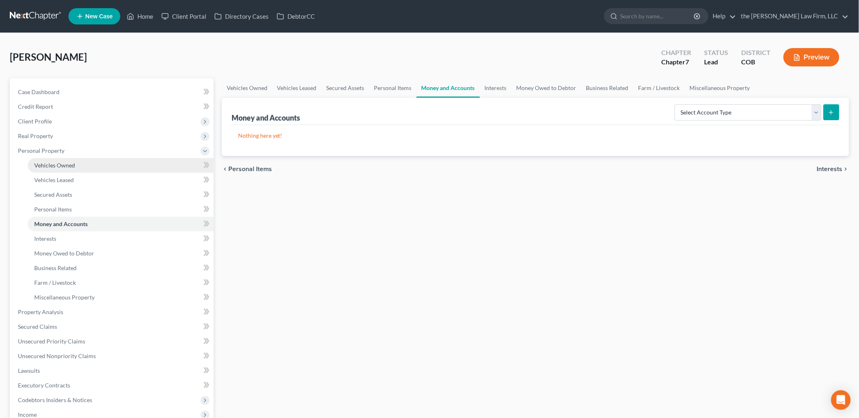
click at [64, 166] on span "Vehicles Owned" at bounding box center [54, 165] width 41 height 7
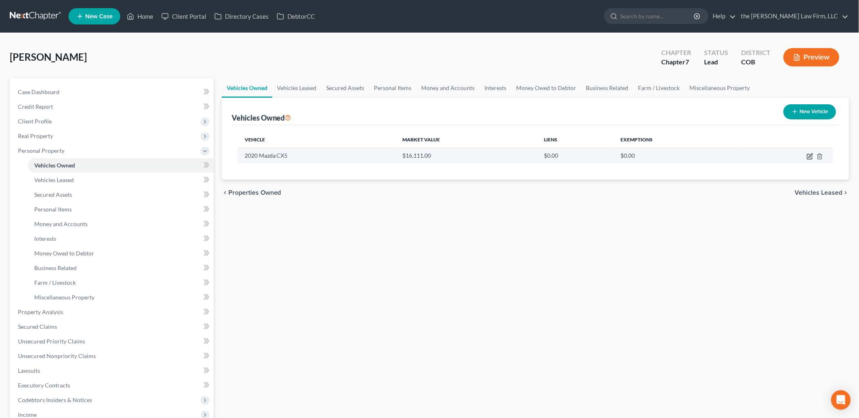
click at [809, 153] on icon "button" at bounding box center [810, 156] width 7 height 7
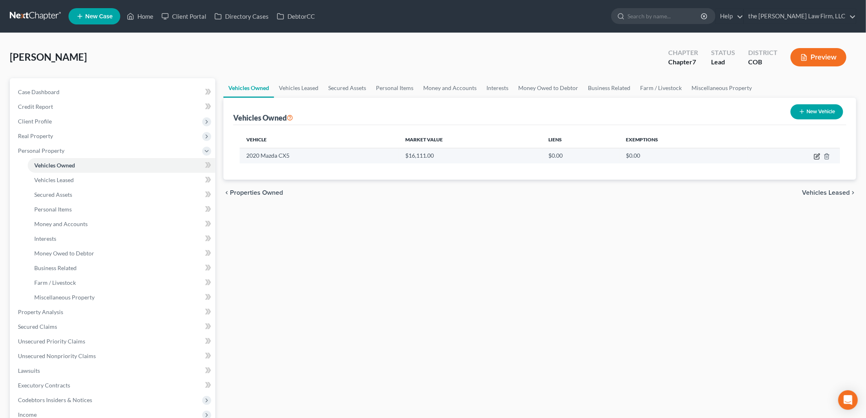
select select "0"
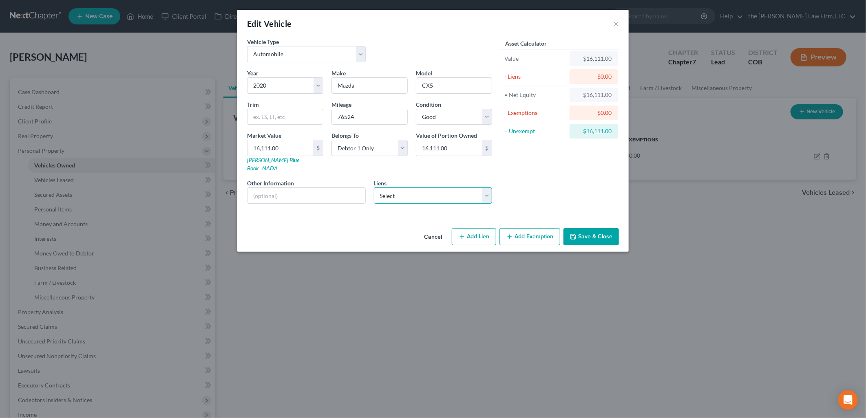
click at [443, 188] on select "Select Mazda Financial Serv - $7,868.00 Dovenmueh/[US_STATE] H & - $0.00" at bounding box center [433, 196] width 119 height 16
click at [374, 188] on select "Select Mazda Financial Serv - $7,868.00 Dovenmueh/[US_STATE] H & - $0.00" at bounding box center [433, 196] width 119 height 16
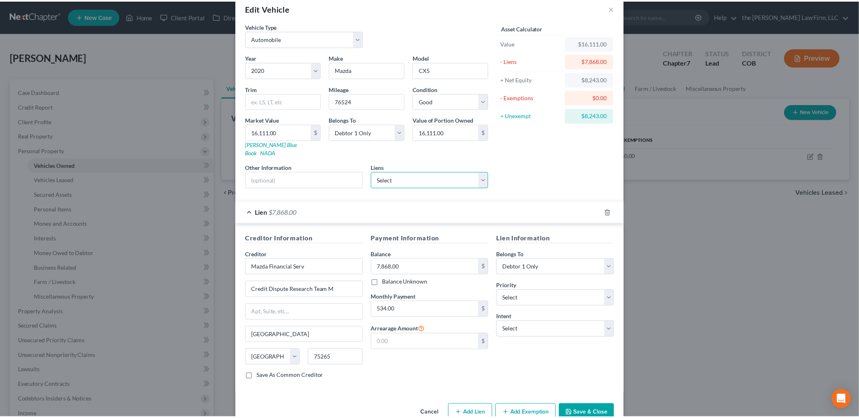
scroll to position [28, 0]
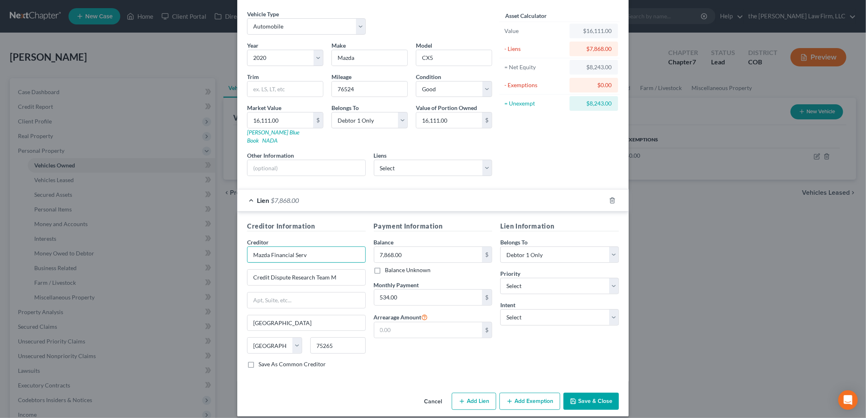
click at [308, 248] on input "Mazda Financial Serv" at bounding box center [306, 255] width 119 height 16
click at [505, 348] on div "Lien Information Belongs To * Select Debtor 1 Only Debtor 2 Only Debtor 1 And D…" at bounding box center [559, 298] width 127 height 154
click at [547, 278] on select "Select 1st 2nd 3rd 4th 5th 6th 7th 8th 9th 10th 11th 12th 13th 14th 15th 16th 1…" at bounding box center [559, 286] width 119 height 16
click at [584, 393] on button "Save & Close" at bounding box center [590, 401] width 55 height 17
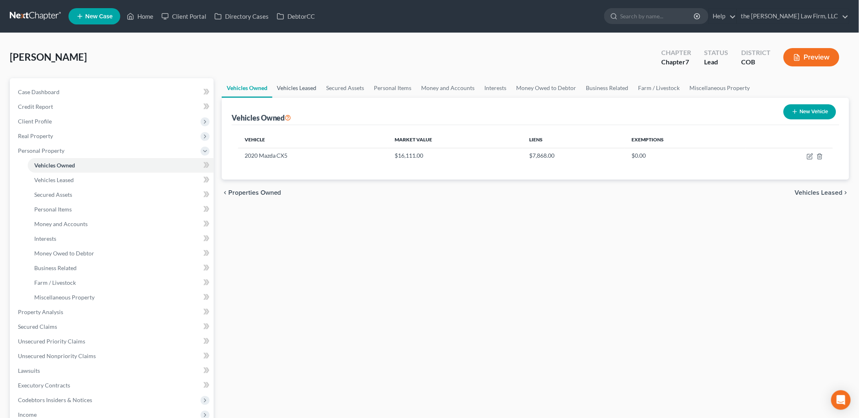
click at [309, 91] on link "Vehicles Leased" at bounding box center [296, 88] width 49 height 20
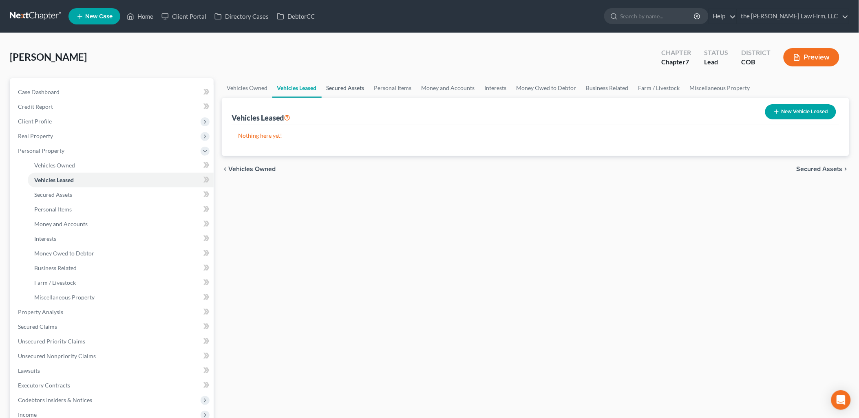
click at [338, 90] on link "Secured Assets" at bounding box center [346, 88] width 48 height 20
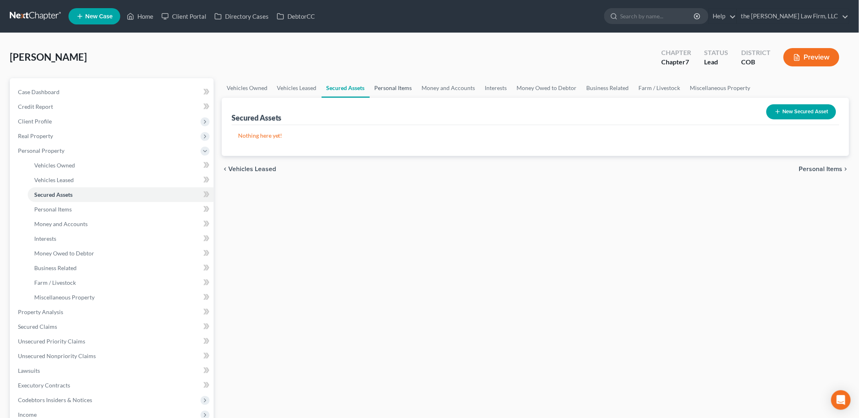
click at [404, 88] on link "Personal Items" at bounding box center [393, 88] width 47 height 20
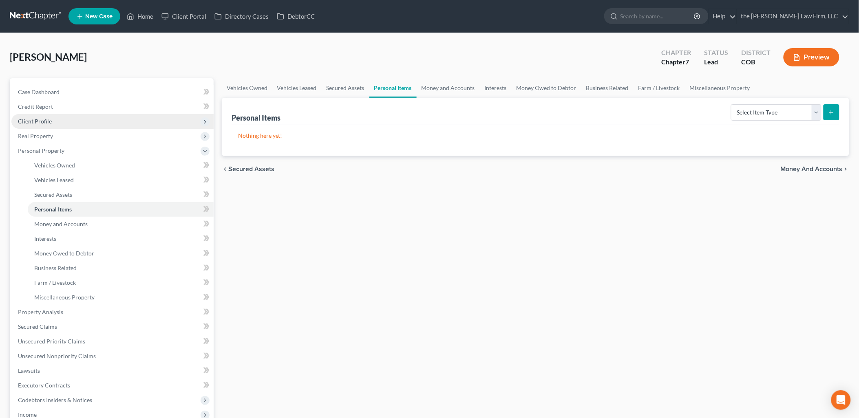
click at [38, 121] on span "Client Profile" at bounding box center [35, 121] width 34 height 7
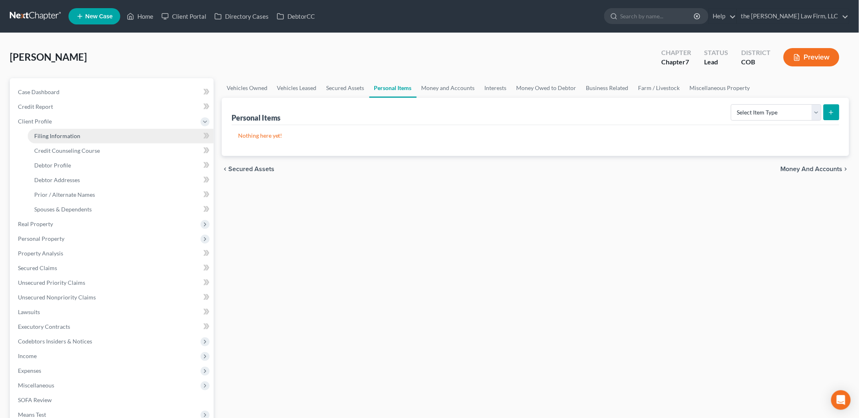
click at [66, 135] on span "Filing Information" at bounding box center [57, 135] width 46 height 7
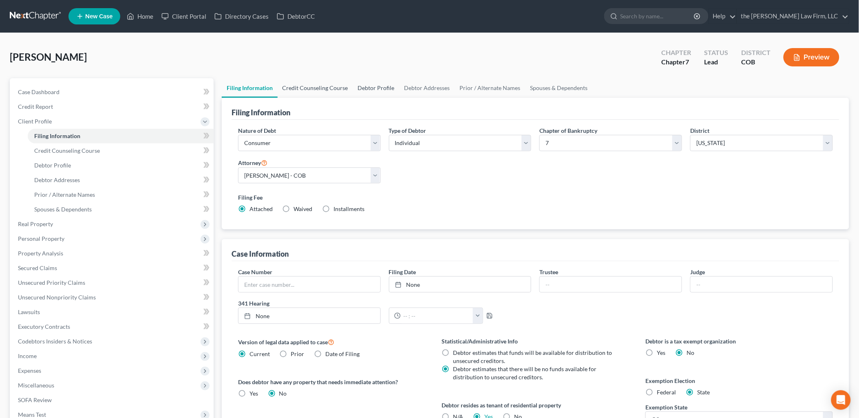
click at [315, 86] on link "Credit Counseling Course" at bounding box center [315, 88] width 75 height 20
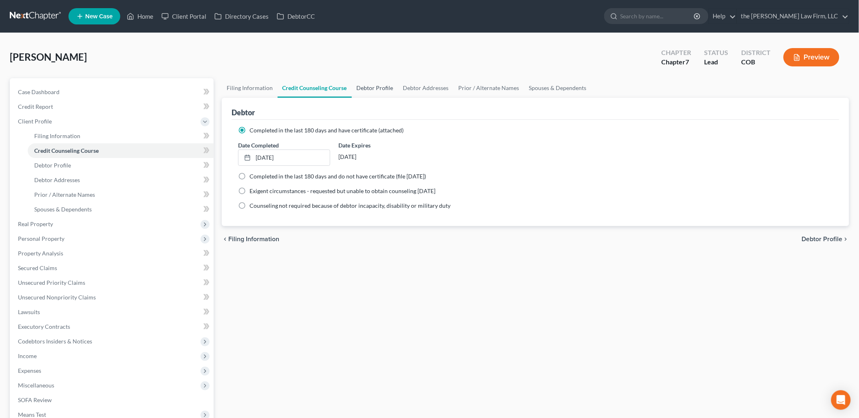
click at [393, 90] on link "Debtor Profile" at bounding box center [375, 88] width 46 height 20
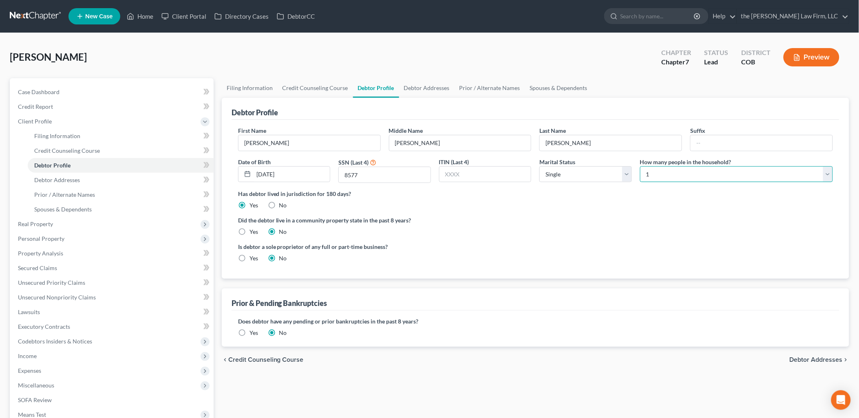
drag, startPoint x: 753, startPoint y: 178, endPoint x: 718, endPoint y: 184, distance: 34.7
click at [753, 178] on select "Select 1 2 3 4 5 6 7 8 9 10 11 12 13 14 15 16 17 18 19 20" at bounding box center [736, 174] width 193 height 16
click at [640, 166] on select "Select 1 2 3 4 5 6 7 8 9 10 11 12 13 14 15 16 17 18 19 20" at bounding box center [736, 174] width 193 height 16
drag, startPoint x: 583, startPoint y: 87, endPoint x: 565, endPoint y: 93, distance: 18.7
click at [582, 88] on link "Spouses & Dependents" at bounding box center [558, 88] width 67 height 20
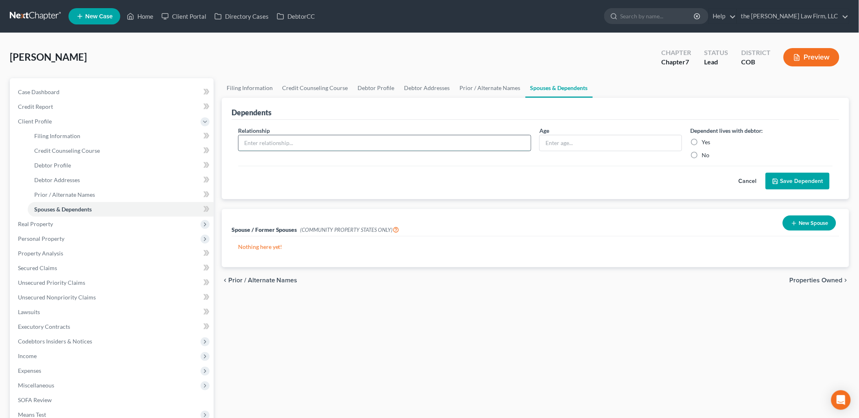
click at [308, 139] on input "text" at bounding box center [384, 142] width 293 height 15
click at [702, 139] on label "Yes" at bounding box center [706, 142] width 9 height 8
click at [705, 139] on input "Yes" at bounding box center [707, 140] width 5 height 5
click at [802, 182] on button "Save Dependent" at bounding box center [798, 181] width 64 height 17
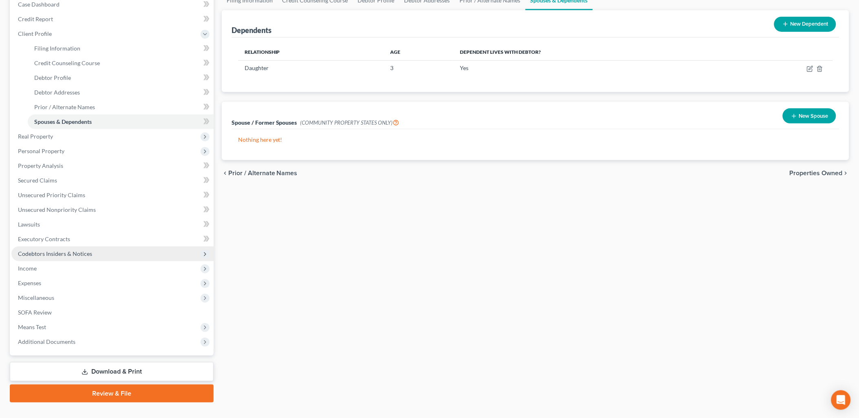
scroll to position [91, 0]
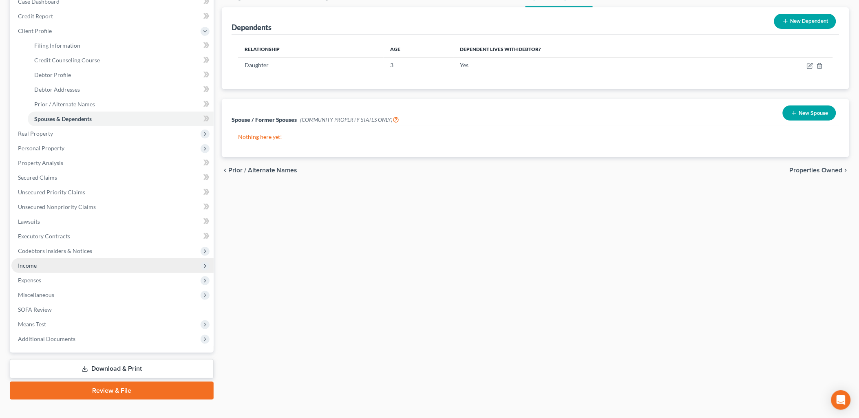
click at [33, 265] on span "Income" at bounding box center [27, 265] width 19 height 7
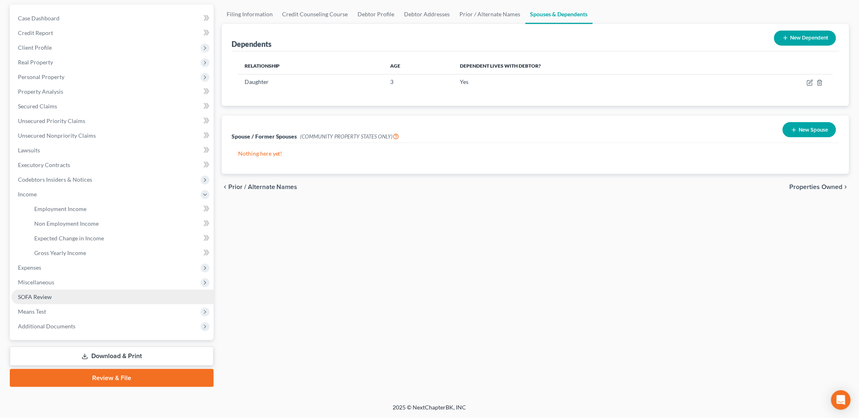
scroll to position [72, 0]
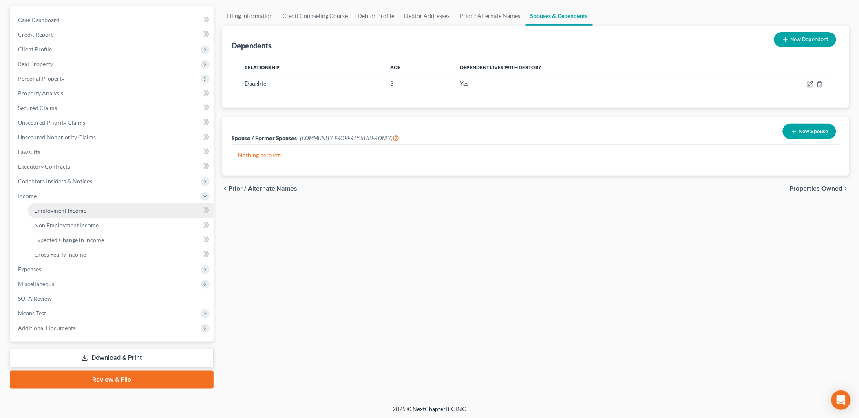
click at [71, 209] on span "Employment Income" at bounding box center [60, 210] width 52 height 7
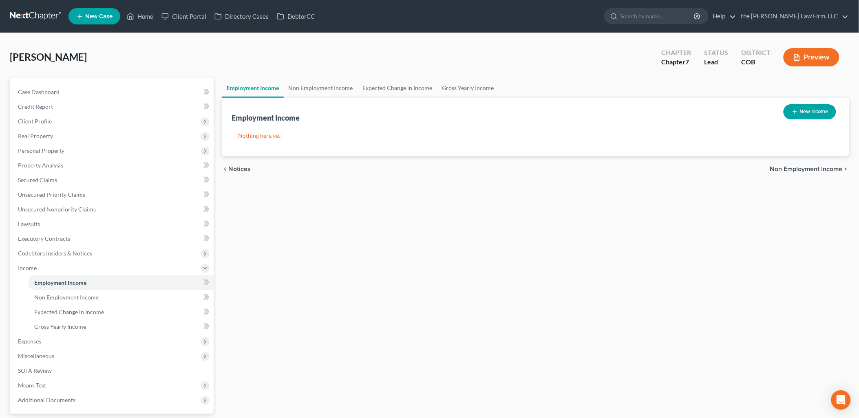
click at [812, 106] on button "New Income" at bounding box center [810, 111] width 53 height 15
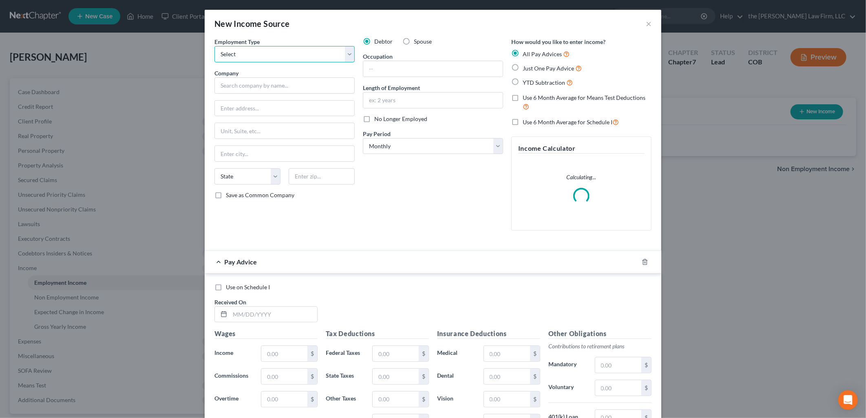
click at [294, 58] on select "Select Full or [DEMOGRAPHIC_DATA] Employment Self Employment" at bounding box center [284, 54] width 140 height 16
click at [214, 46] on select "Select Full or [DEMOGRAPHIC_DATA] Employment Self Employment" at bounding box center [284, 54] width 140 height 16
click at [282, 84] on input "text" at bounding box center [284, 85] width 140 height 16
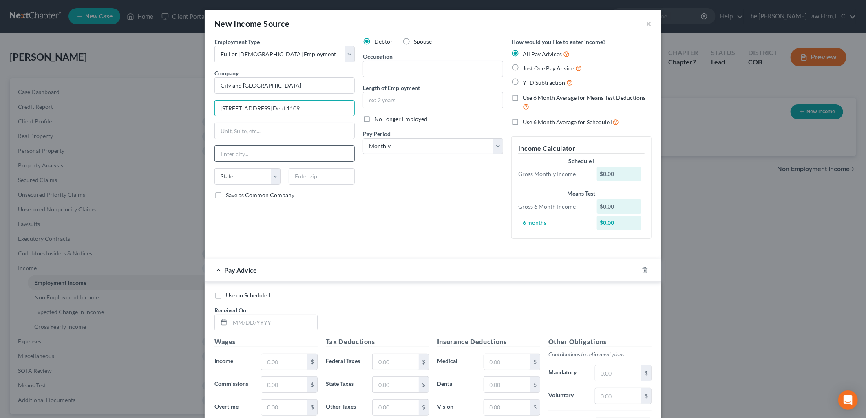
click at [262, 155] on input "text" at bounding box center [284, 153] width 139 height 15
click at [376, 179] on div "Debtor Spouse Occupation Length of Employment No Longer Employed Pay Period * S…" at bounding box center [433, 142] width 148 height 208
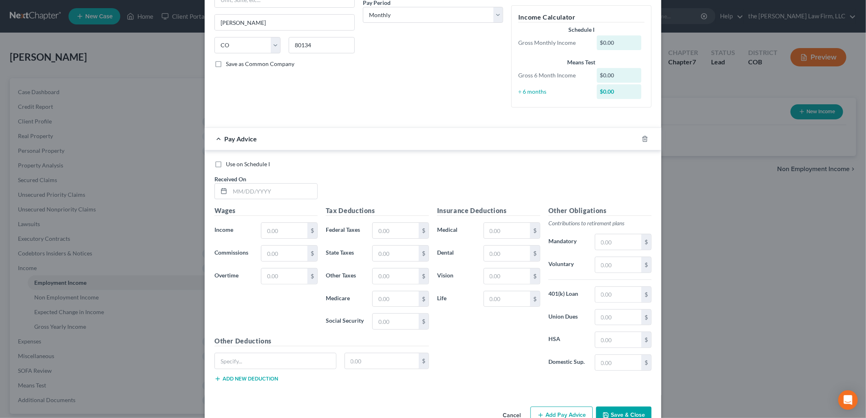
scroll to position [136, 0]
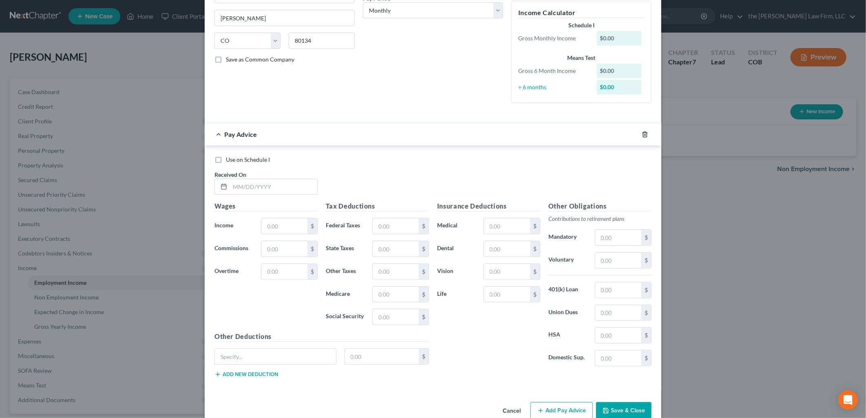
drag, startPoint x: 640, startPoint y: 135, endPoint x: 649, endPoint y: 135, distance: 9.0
click at [642, 135] on icon "button" at bounding box center [645, 134] width 7 height 7
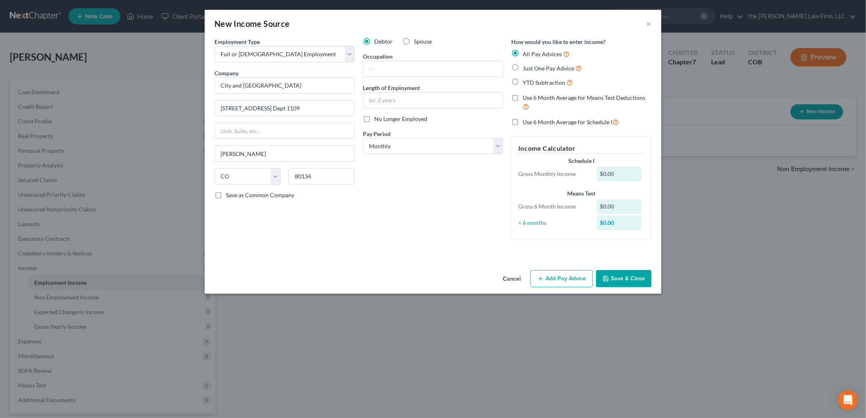
scroll to position [0, 0]
click at [633, 277] on button "Save & Close" at bounding box center [623, 278] width 55 height 17
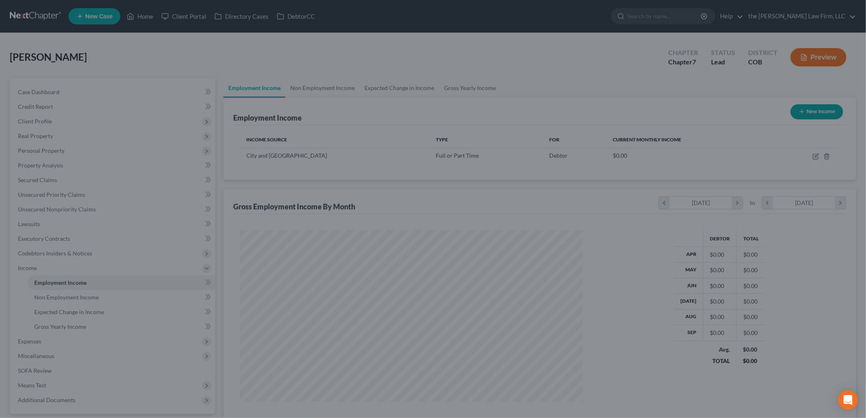
scroll to position [170, 357]
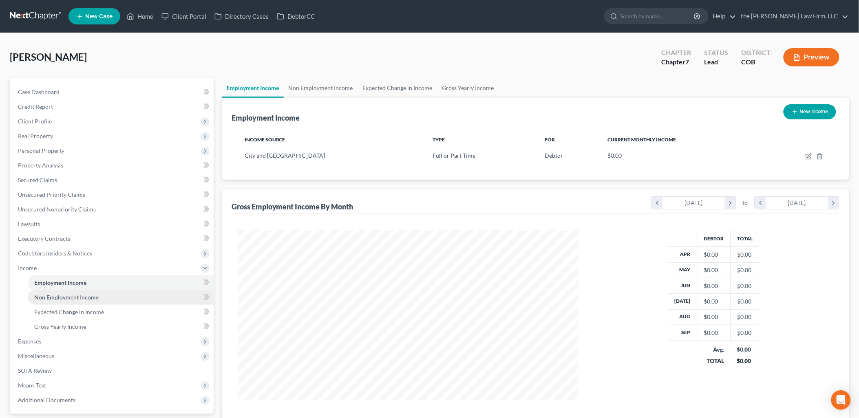
click at [51, 294] on span "Non Employment Income" at bounding box center [66, 297] width 64 height 7
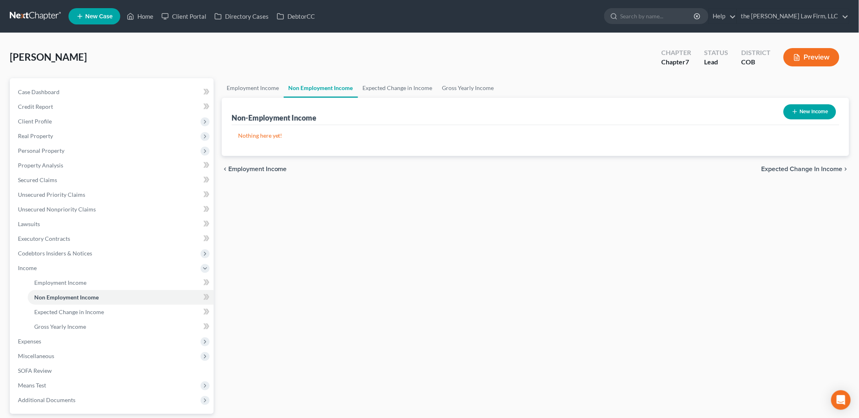
click at [810, 112] on button "New Income" at bounding box center [810, 111] width 53 height 15
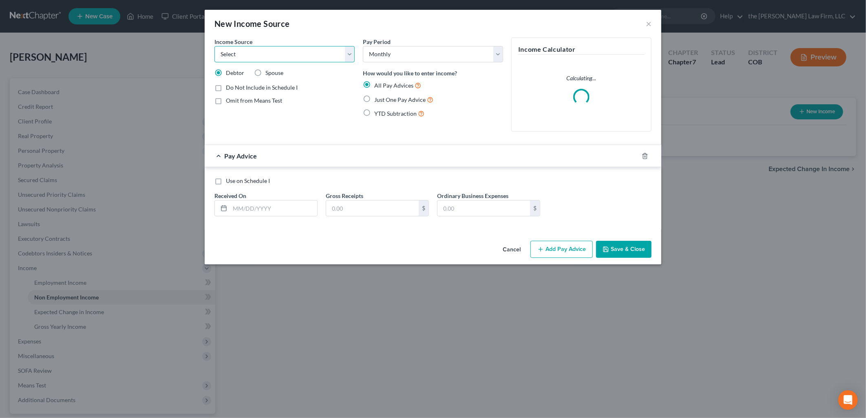
click at [301, 47] on select "Select Unemployment Disability (from employer) Pension Retirement Social Securi…" at bounding box center [284, 54] width 140 height 16
click at [214, 46] on select "Select Unemployment Disability (from employer) Pension Retirement Social Securi…" at bounding box center [284, 54] width 140 height 16
click at [384, 103] on label "Just One Pay Advice" at bounding box center [403, 99] width 59 height 9
click at [383, 100] on input "Just One Pay Advice" at bounding box center [380, 97] width 5 height 5
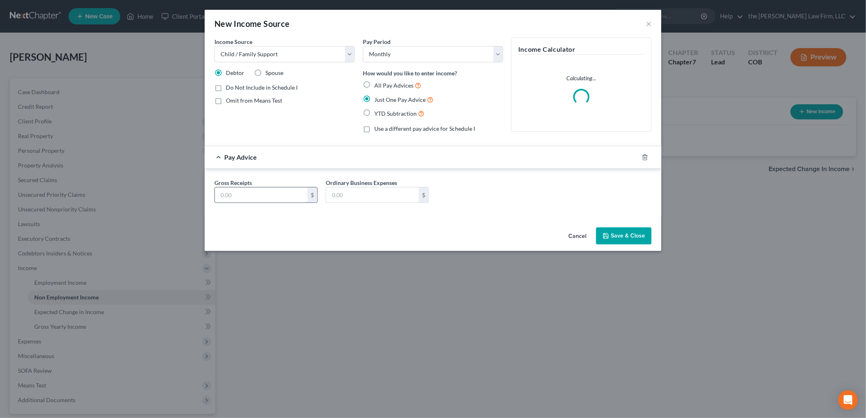
click at [275, 197] on input "text" at bounding box center [261, 195] width 93 height 15
click at [631, 242] on button "Save & Close" at bounding box center [623, 235] width 55 height 17
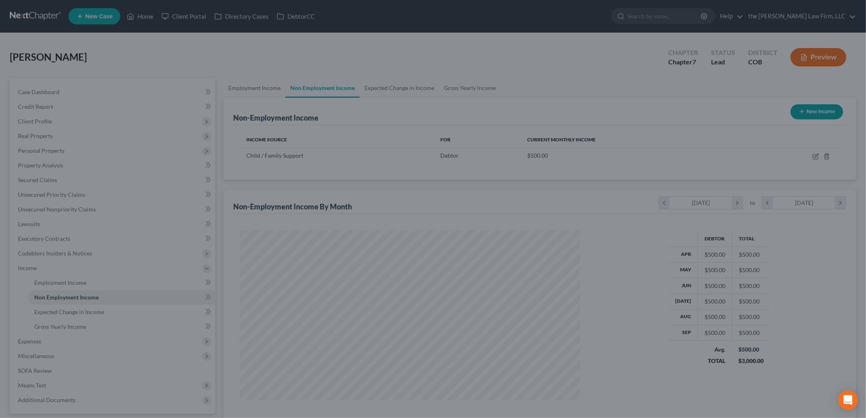
scroll to position [407498, 407311]
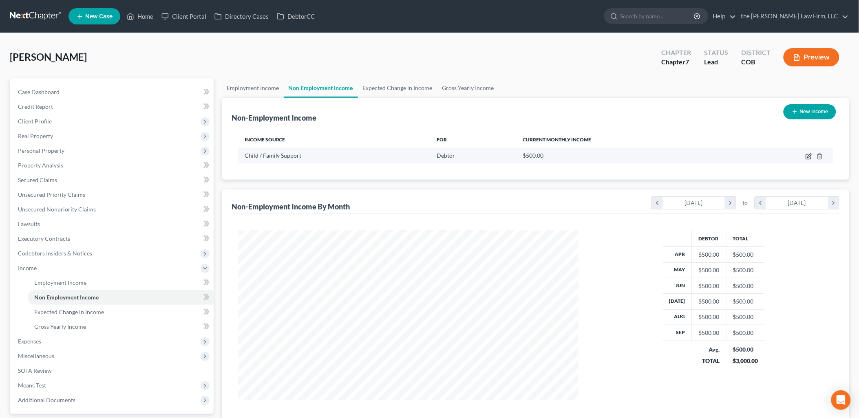
click at [809, 154] on icon "button" at bounding box center [809, 156] width 7 height 7
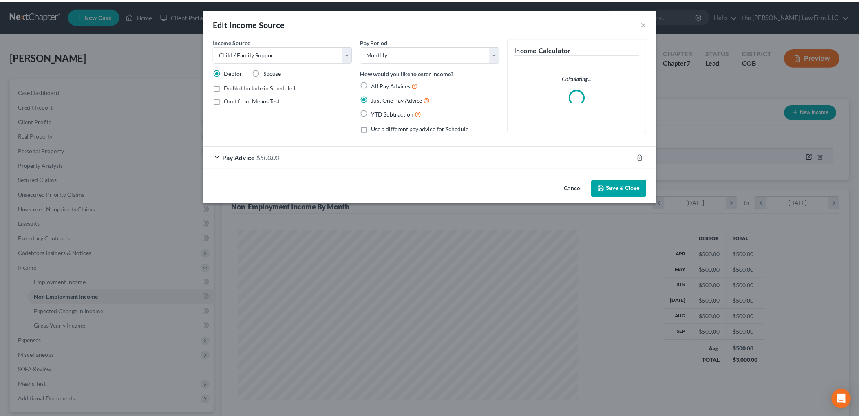
scroll to position [172, 360]
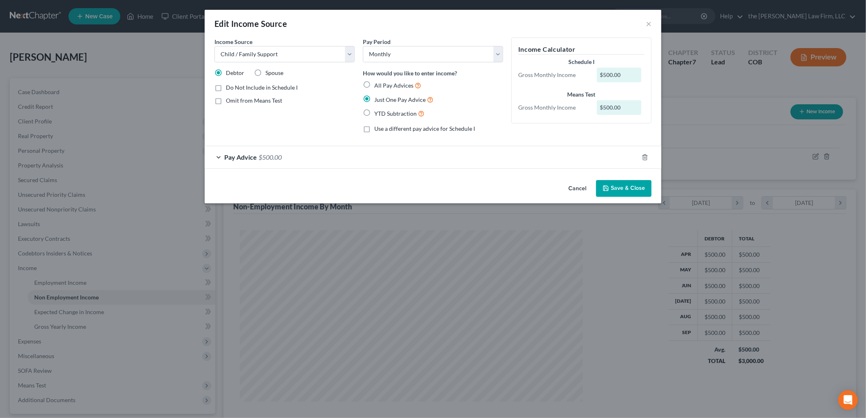
click at [613, 192] on button "Save & Close" at bounding box center [623, 188] width 55 height 17
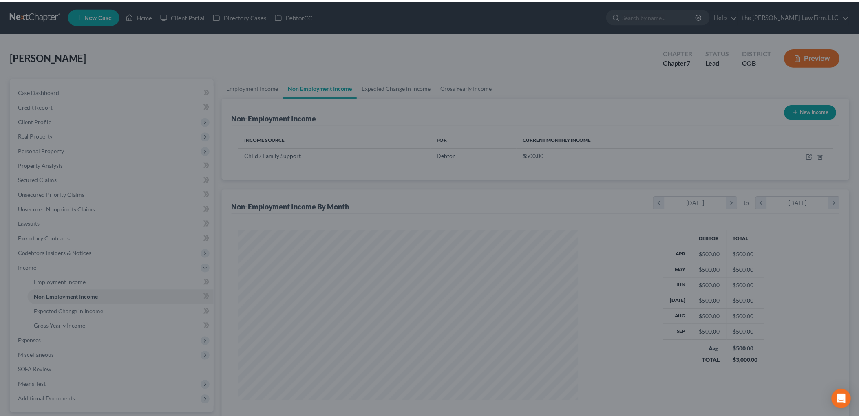
scroll to position [407498, 407311]
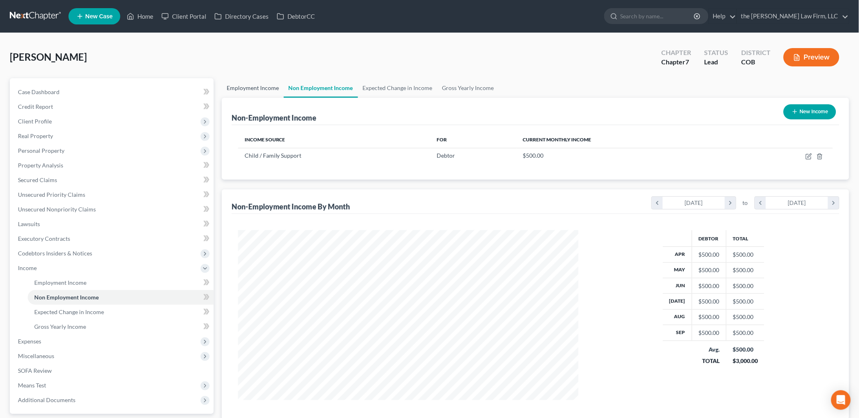
drag, startPoint x: 238, startPoint y: 82, endPoint x: 245, endPoint y: 87, distance: 8.7
click at [238, 82] on link "Employment Income" at bounding box center [253, 88] width 62 height 20
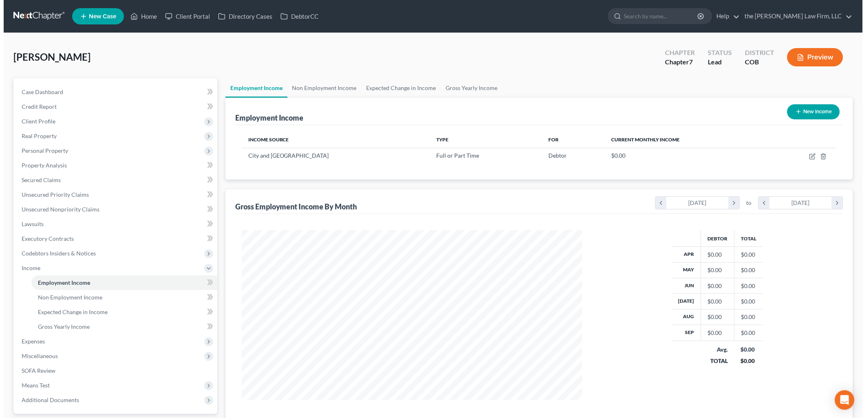
scroll to position [170, 357]
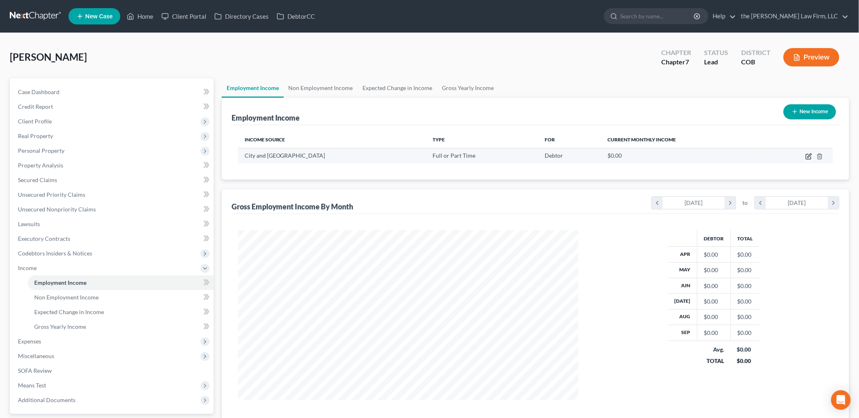
click at [809, 153] on icon "button" at bounding box center [809, 156] width 7 height 7
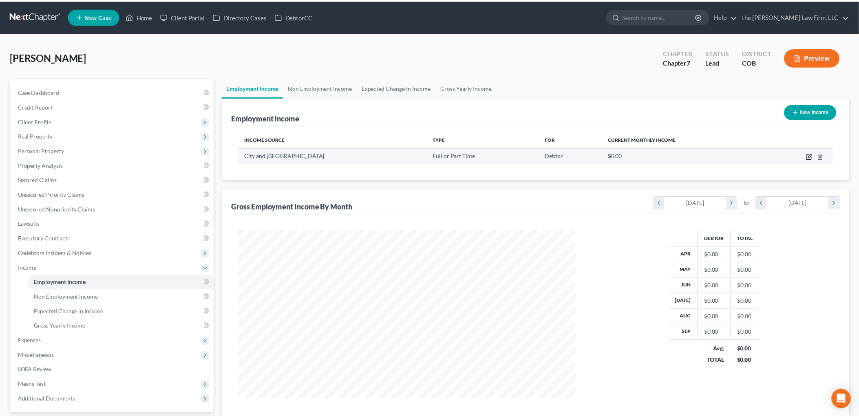
scroll to position [172, 360]
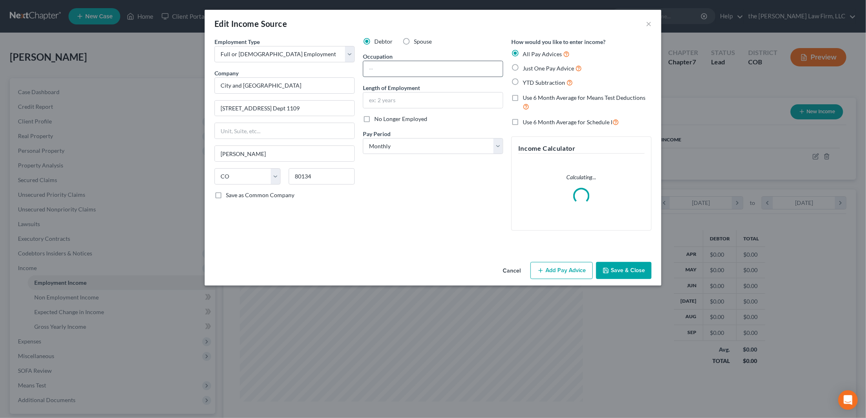
click at [380, 68] on input "text" at bounding box center [432, 68] width 139 height 15
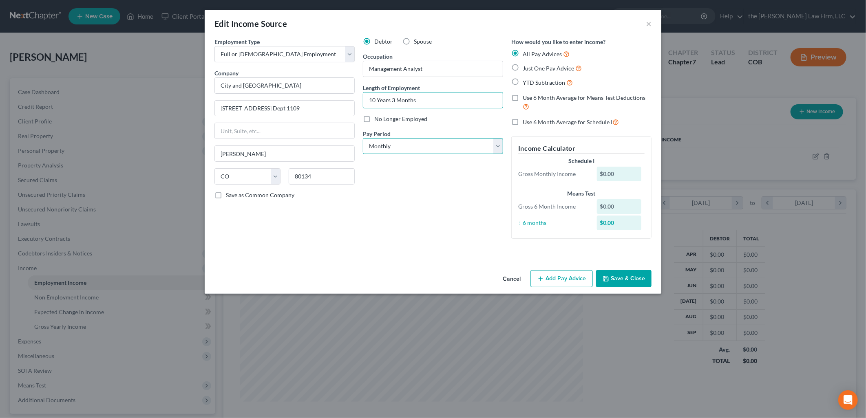
drag, startPoint x: 382, startPoint y: 146, endPoint x: 387, endPoint y: 152, distance: 8.4
click at [382, 146] on select "Select Monthly Twice Monthly Every Other Week Weekly" at bounding box center [433, 146] width 140 height 16
click at [363, 138] on select "Select Monthly Twice Monthly Every Other Week Weekly" at bounding box center [433, 146] width 140 height 16
click at [634, 276] on button "Save & Close" at bounding box center [623, 278] width 55 height 17
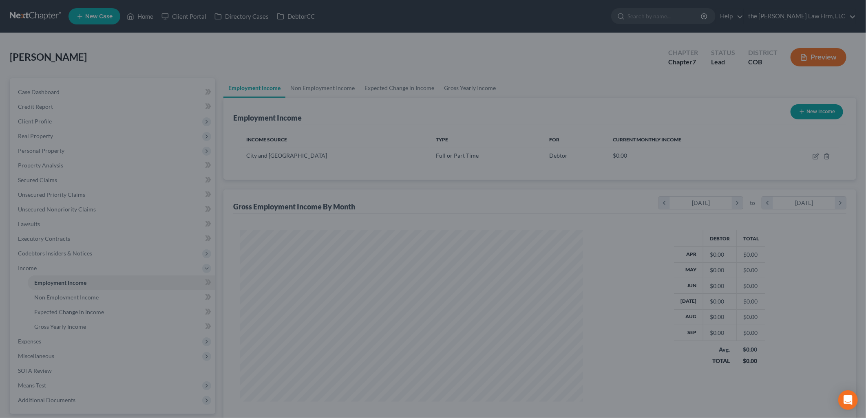
scroll to position [407498, 407311]
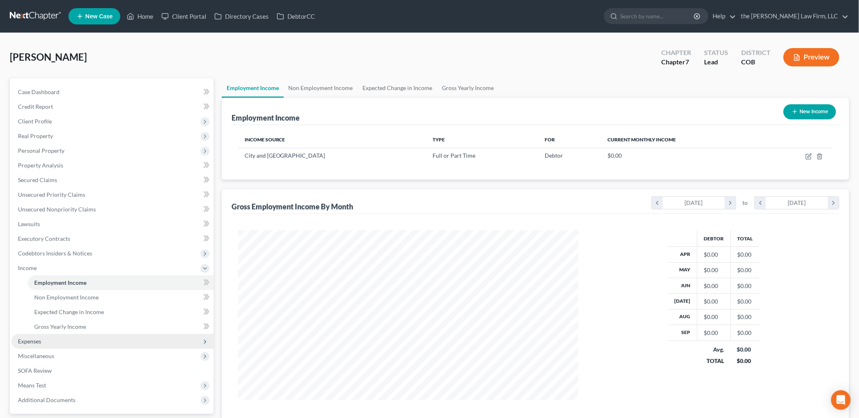
click at [33, 340] on span "Expenses" at bounding box center [29, 341] width 23 height 7
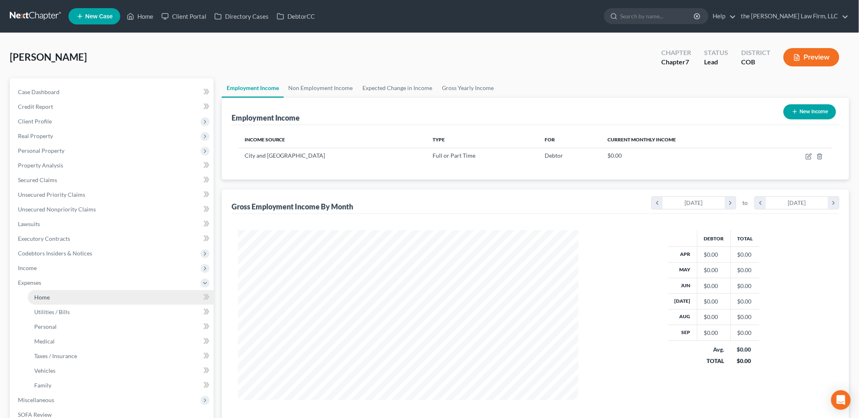
click at [51, 296] on link "Home" at bounding box center [121, 297] width 186 height 15
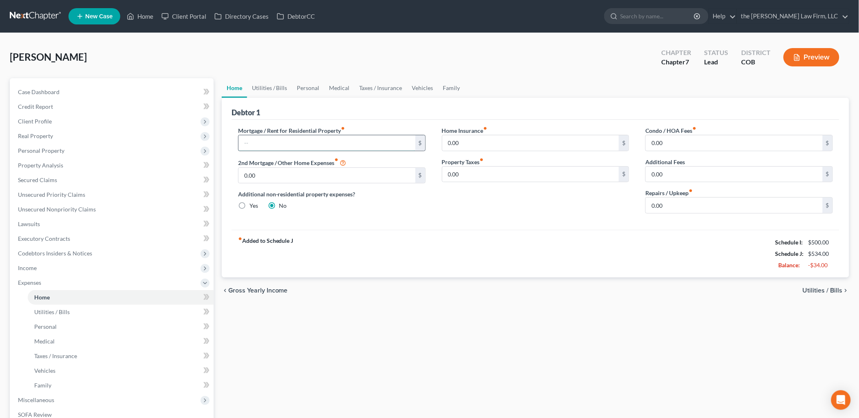
click at [333, 143] on input "text" at bounding box center [326, 142] width 177 height 15
click at [333, 143] on input "500" at bounding box center [326, 142] width 177 height 15
click at [702, 213] on input "0.00" at bounding box center [734, 205] width 177 height 15
click at [273, 89] on link "Utilities / Bills" at bounding box center [269, 88] width 45 height 20
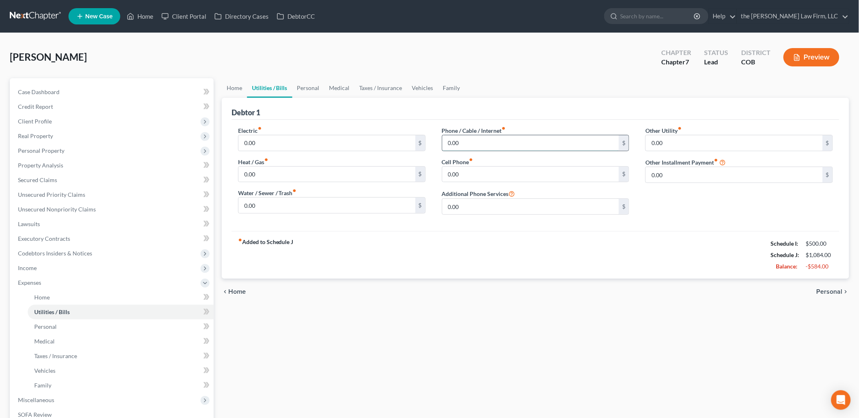
click at [497, 139] on input "0.00" at bounding box center [530, 142] width 177 height 15
click at [459, 175] on input "0.00" at bounding box center [530, 174] width 177 height 15
click at [468, 267] on div "fiber_manual_record Added to Schedule J Schedule I: $500.00 Schedule J: $1,289.…" at bounding box center [536, 255] width 608 height 48
click at [337, 84] on link "Medical" at bounding box center [340, 88] width 30 height 20
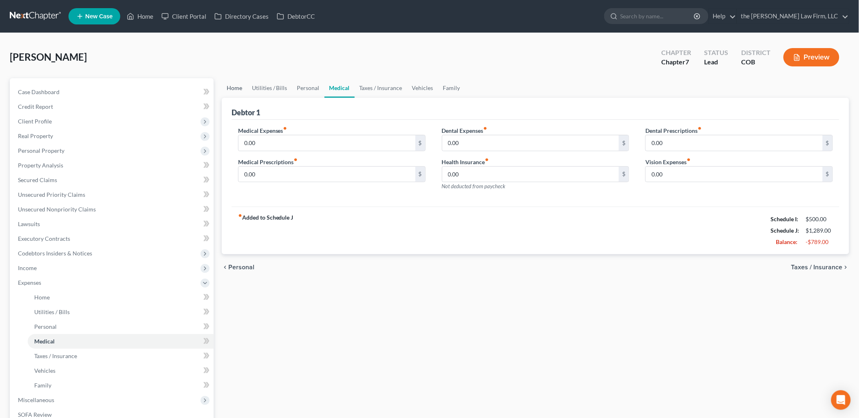
click at [235, 88] on link "Home" at bounding box center [234, 88] width 25 height 20
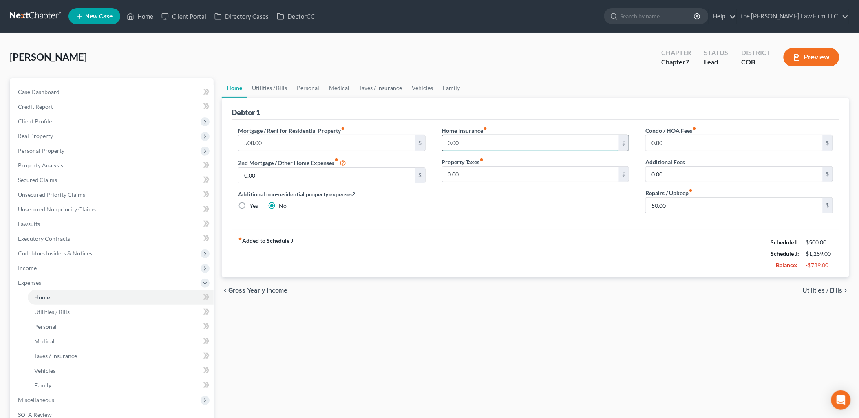
click at [520, 142] on input "0.00" at bounding box center [530, 142] width 177 height 15
click at [282, 85] on link "Utilities / Bills" at bounding box center [269, 88] width 45 height 20
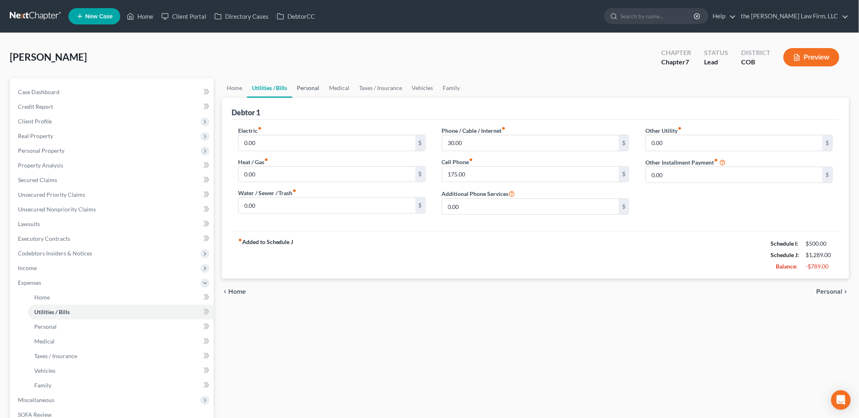
click at [309, 88] on link "Personal" at bounding box center [308, 88] width 32 height 20
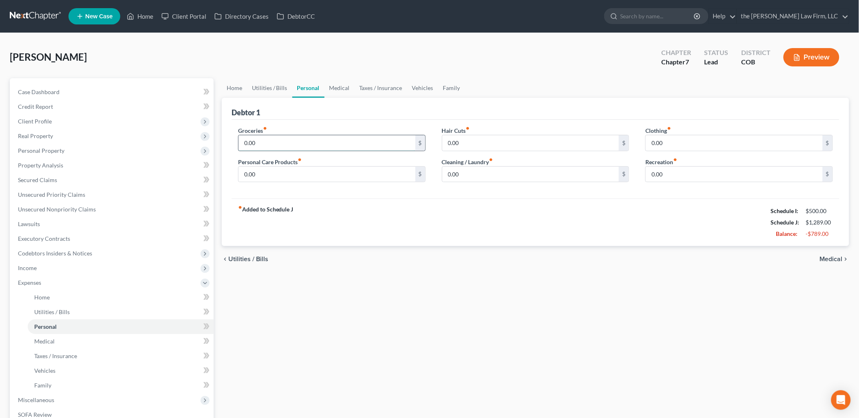
click at [253, 139] on input "0.00" at bounding box center [326, 142] width 177 height 15
drag, startPoint x: 680, startPoint y: 130, endPoint x: 685, endPoint y: 141, distance: 11.7
click at [681, 132] on div "Clothing fiber_manual_record 0.00 $" at bounding box center [739, 138] width 188 height 25
click at [685, 139] on input "0.00" at bounding box center [734, 142] width 177 height 15
click at [416, 86] on link "Vehicles" at bounding box center [422, 88] width 31 height 20
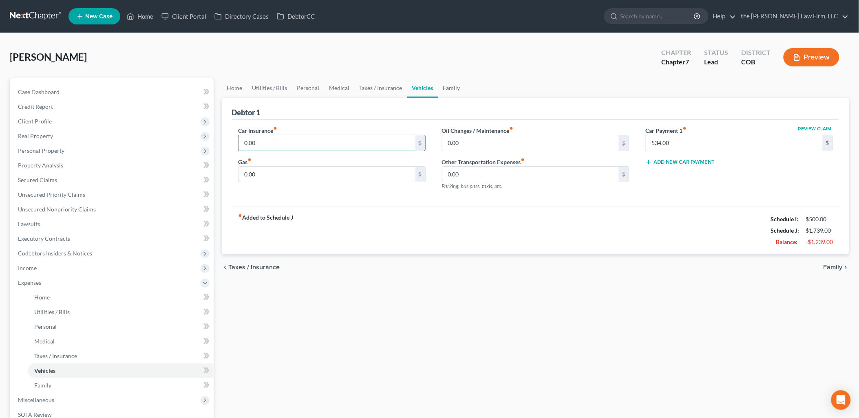
click at [257, 147] on input "0.00" at bounding box center [326, 142] width 177 height 15
click at [256, 169] on input "0.00" at bounding box center [326, 174] width 177 height 15
click at [268, 145] on input "0.00" at bounding box center [326, 142] width 177 height 15
click at [384, 88] on link "Taxes / Insurance" at bounding box center [381, 88] width 53 height 20
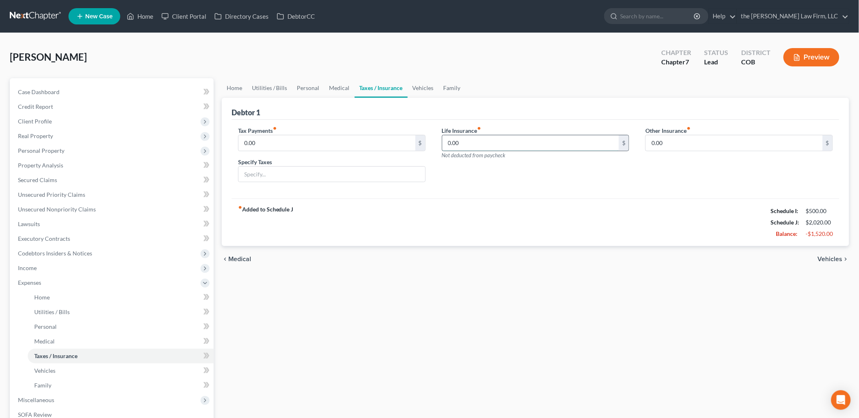
click at [598, 137] on input "0.00" at bounding box center [530, 142] width 177 height 15
click at [336, 87] on link "Medical" at bounding box center [340, 88] width 30 height 20
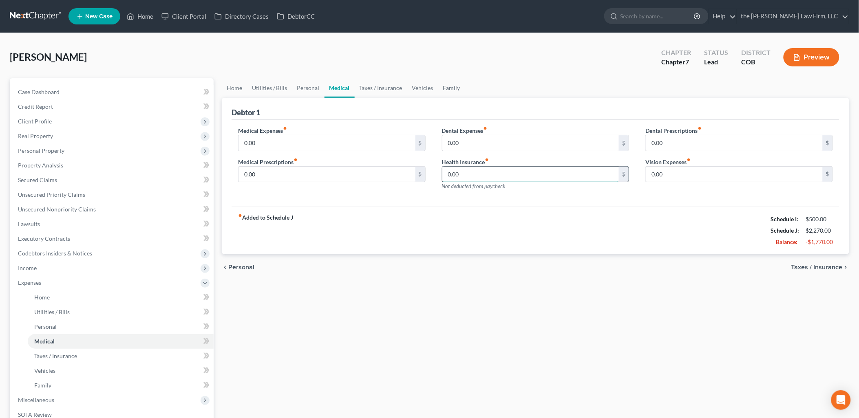
click at [497, 176] on input "0.00" at bounding box center [530, 174] width 177 height 15
click at [560, 201] on div "Medical Expenses fiber_manual_record 0.00 $ Medical Prescriptions fiber_manual_…" at bounding box center [536, 163] width 608 height 87
click at [299, 88] on link "Personal" at bounding box center [308, 88] width 32 height 20
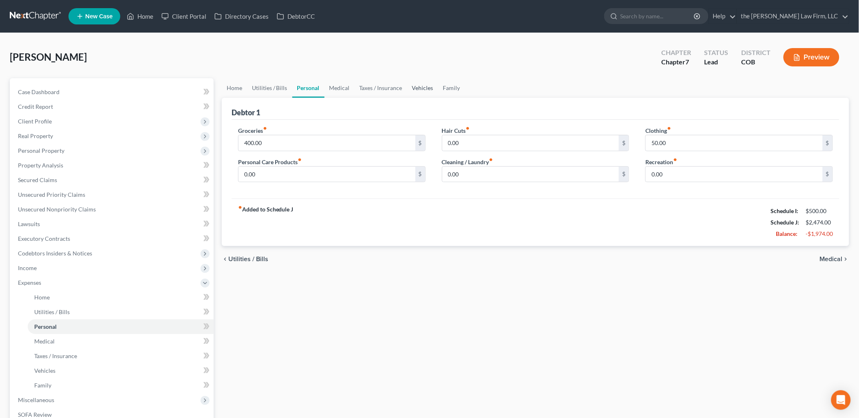
click at [419, 88] on link "Vehicles" at bounding box center [422, 88] width 31 height 20
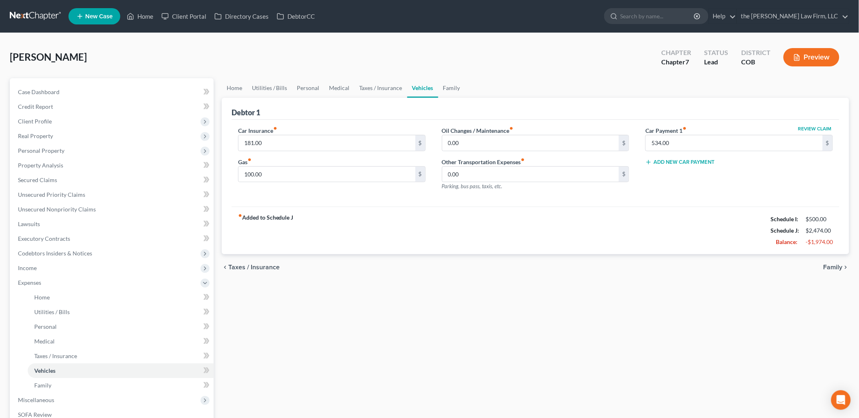
drag, startPoint x: 433, startPoint y: 86, endPoint x: 442, endPoint y: 86, distance: 9.4
click at [433, 86] on link "Vehicles" at bounding box center [422, 88] width 31 height 20
click at [445, 86] on link "Family" at bounding box center [451, 88] width 27 height 20
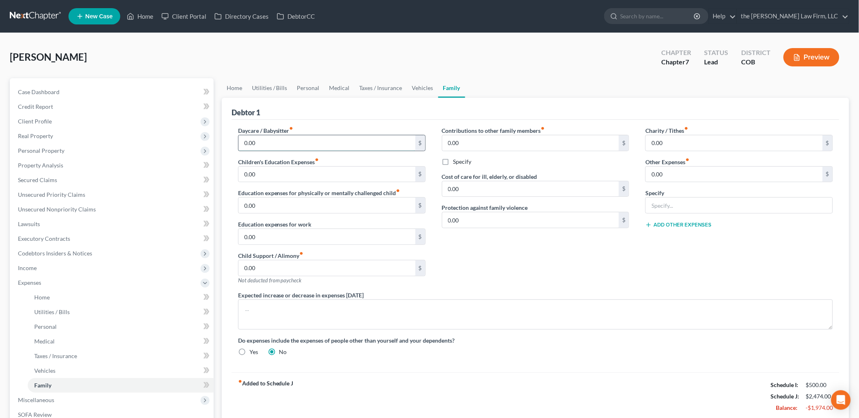
click at [299, 147] on input "0.00" at bounding box center [326, 142] width 177 height 15
drag, startPoint x: 572, startPoint y: 301, endPoint x: 575, endPoint y: 294, distance: 8.0
click at [571, 302] on textarea at bounding box center [535, 315] width 595 height 30
click at [778, 137] on input "0.00" at bounding box center [734, 142] width 177 height 15
click at [735, 176] on input "0.00" at bounding box center [734, 174] width 177 height 15
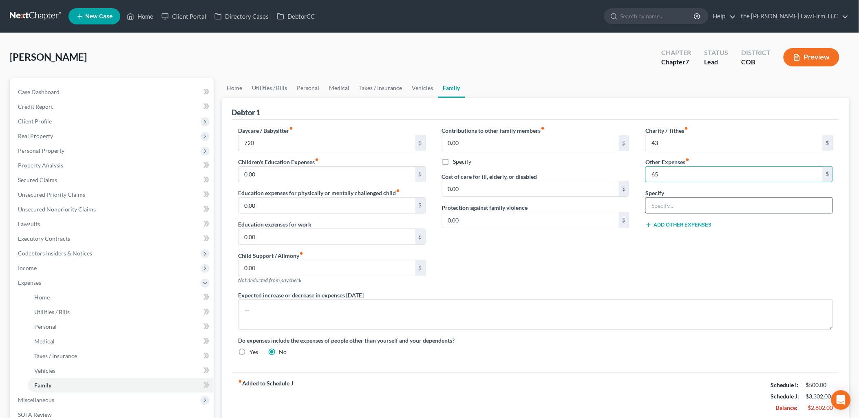
click at [646, 210] on div at bounding box center [739, 205] width 188 height 16
click at [654, 202] on input "text" at bounding box center [739, 205] width 187 height 15
click at [40, 145] on span "Personal Property" at bounding box center [112, 150] width 202 height 15
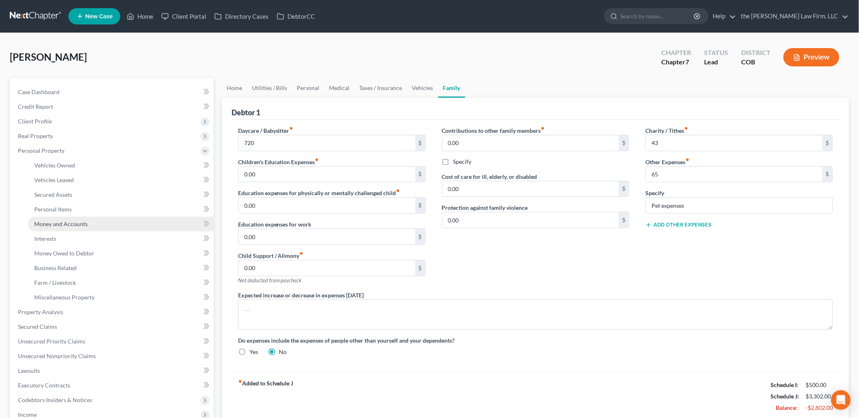
click at [78, 221] on span "Money and Accounts" at bounding box center [60, 224] width 53 height 7
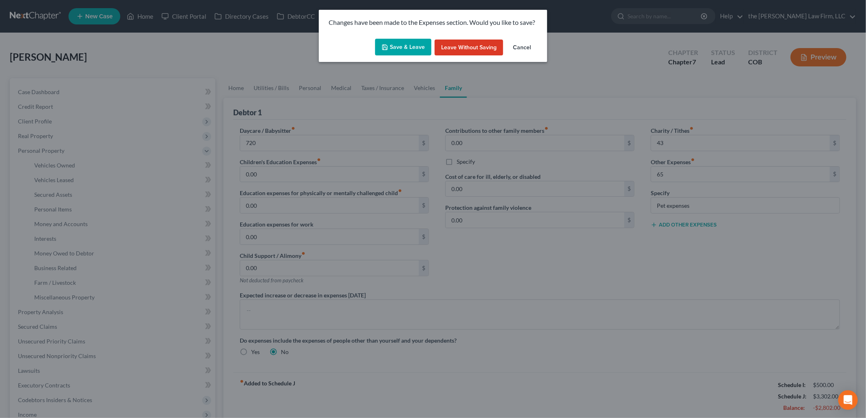
click at [408, 53] on button "Save & Leave" at bounding box center [403, 47] width 56 height 17
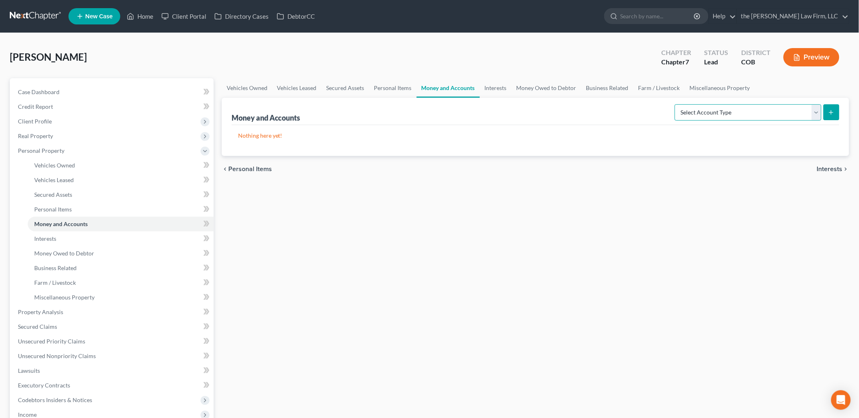
drag, startPoint x: 788, startPoint y: 108, endPoint x: 788, endPoint y: 115, distance: 7.7
click at [788, 108] on select "Select Account Type Brokerage Cash on Hand Certificates of Deposit Checking Acc…" at bounding box center [748, 112] width 147 height 16
click at [677, 104] on select "Select Account Type Brokerage Cash on Hand Certificates of Deposit Checking Acc…" at bounding box center [748, 112] width 147 height 16
click at [837, 111] on button "submit" at bounding box center [831, 112] width 16 height 16
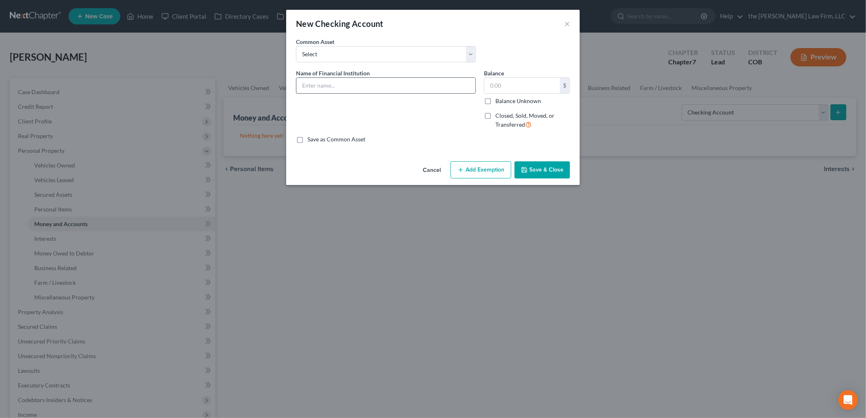
click at [347, 87] on input "text" at bounding box center [385, 85] width 179 height 15
click at [525, 168] on icon "button" at bounding box center [524, 170] width 7 height 7
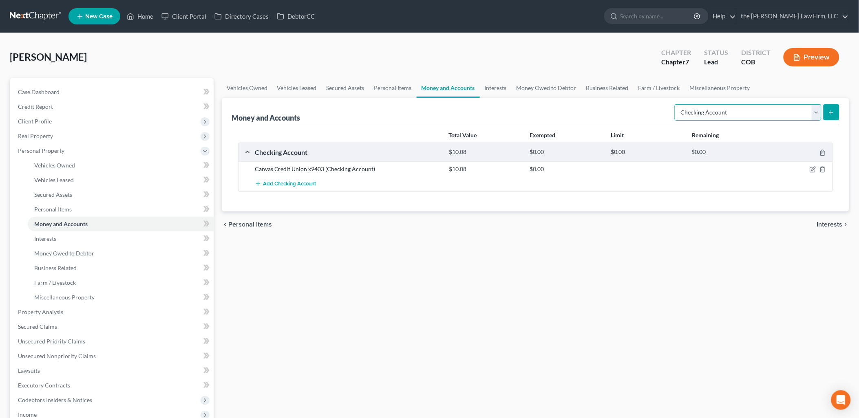
click at [774, 113] on select "Select Account Type Brokerage Cash on Hand Certificates of Deposit Checking Acc…" at bounding box center [748, 112] width 147 height 16
click at [677, 104] on select "Select Account Type Brokerage Cash on Hand Certificates of Deposit Checking Acc…" at bounding box center [748, 112] width 147 height 16
click at [834, 109] on icon "submit" at bounding box center [831, 112] width 7 height 7
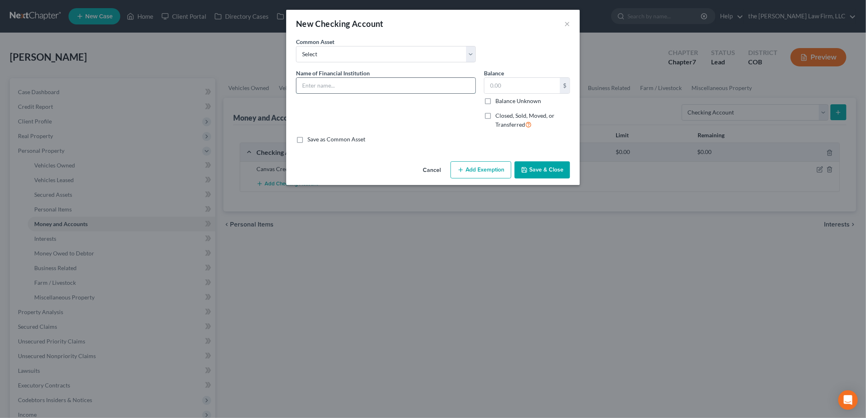
click at [351, 88] on input "text" at bounding box center [385, 85] width 179 height 15
click at [565, 170] on button "Save & Close" at bounding box center [541, 169] width 55 height 17
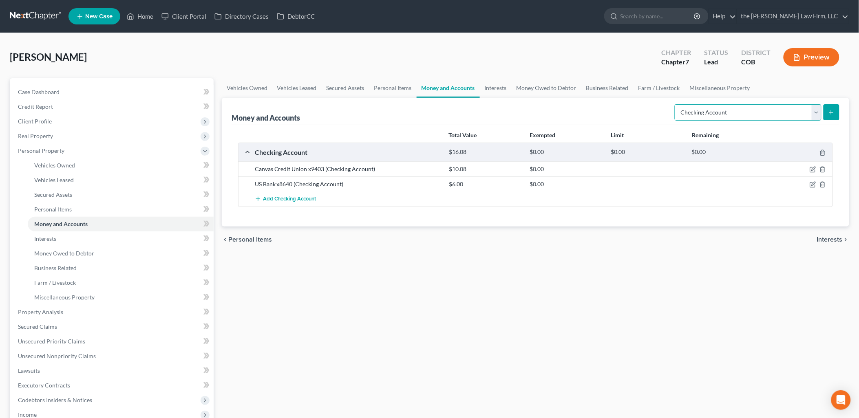
click at [764, 108] on select "Select Account Type Brokerage Cash on Hand Certificates of Deposit Checking Acc…" at bounding box center [748, 112] width 147 height 16
click at [677, 104] on select "Select Account Type Brokerage Cash on Hand Certificates of Deposit Checking Acc…" at bounding box center [748, 112] width 147 height 16
click at [830, 109] on icon "submit" at bounding box center [831, 112] width 7 height 7
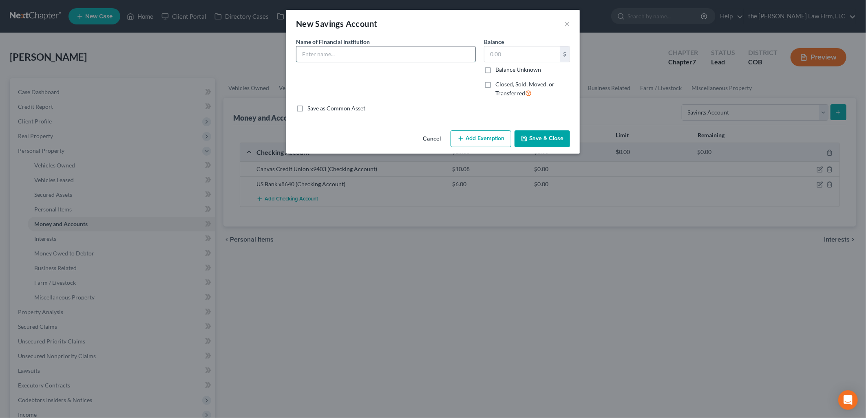
click at [396, 53] on input "text" at bounding box center [385, 53] width 179 height 15
click at [560, 142] on button "Save & Close" at bounding box center [541, 138] width 55 height 17
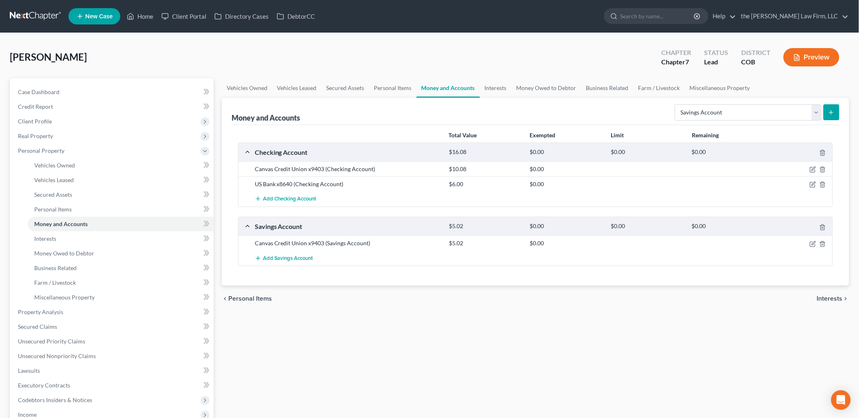
click at [825, 115] on button "submit" at bounding box center [831, 112] width 16 height 16
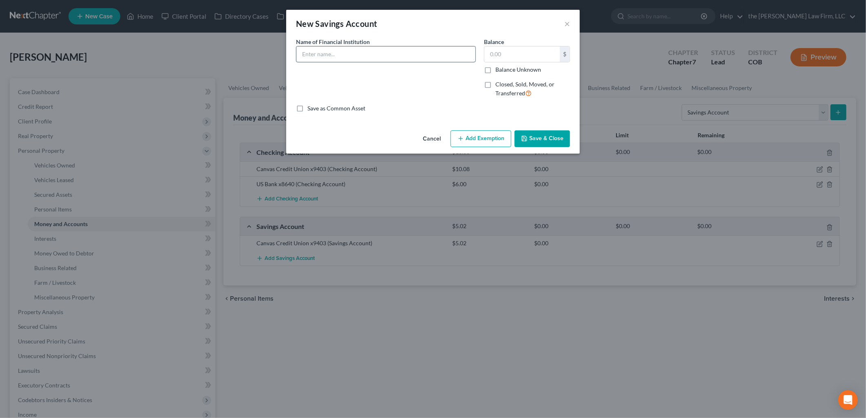
click at [331, 51] on input "text" at bounding box center [385, 53] width 179 height 15
click at [557, 143] on button "Save & Close" at bounding box center [541, 138] width 55 height 17
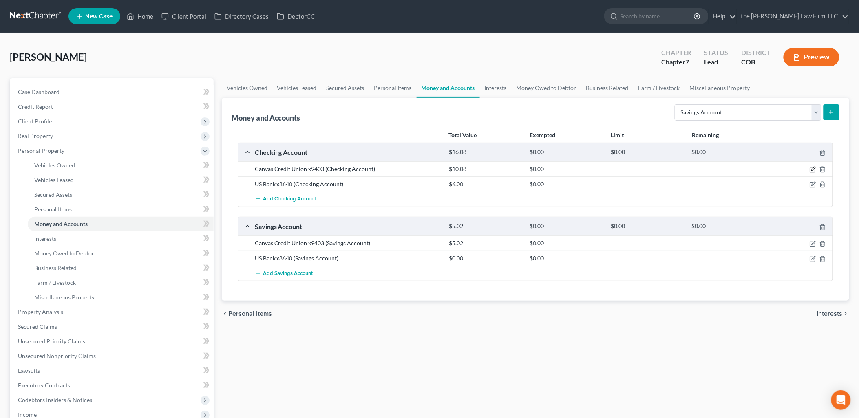
drag, startPoint x: 812, startPoint y: 170, endPoint x: 817, endPoint y: 168, distance: 5.5
click at [812, 170] on icon "button" at bounding box center [813, 169] width 7 height 7
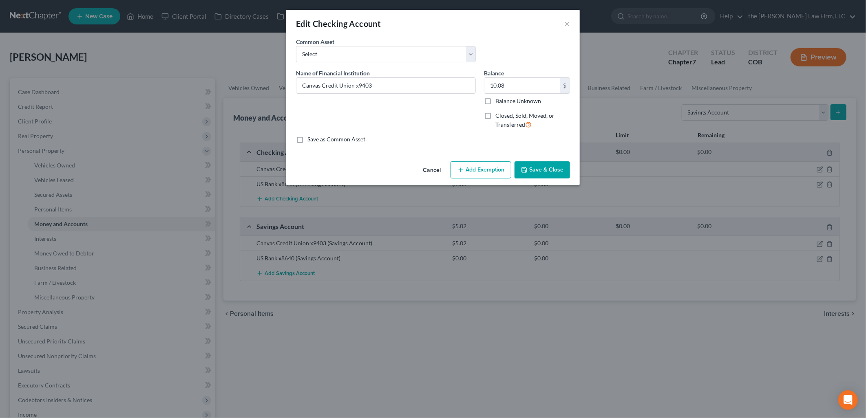
click at [490, 169] on button "Add Exemption" at bounding box center [480, 169] width 61 height 17
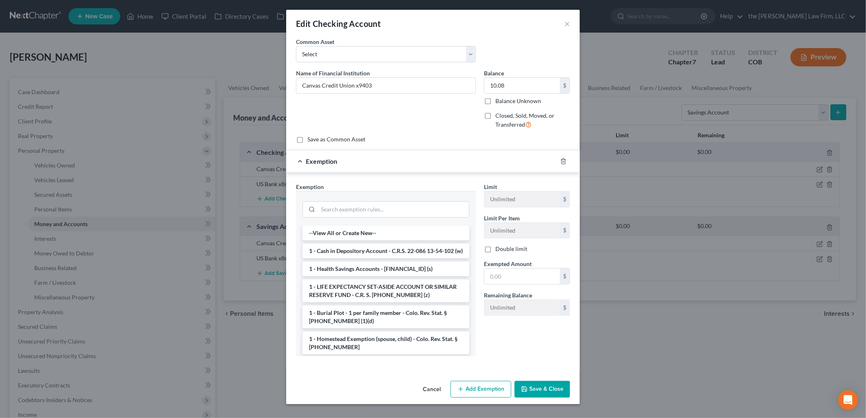
drag, startPoint x: 411, startPoint y: 254, endPoint x: 439, endPoint y: 268, distance: 31.5
click at [411, 253] on li "1 - Cash in Depository Account - C.R.S. 22-086 13-54-102 (w)" at bounding box center [385, 251] width 167 height 15
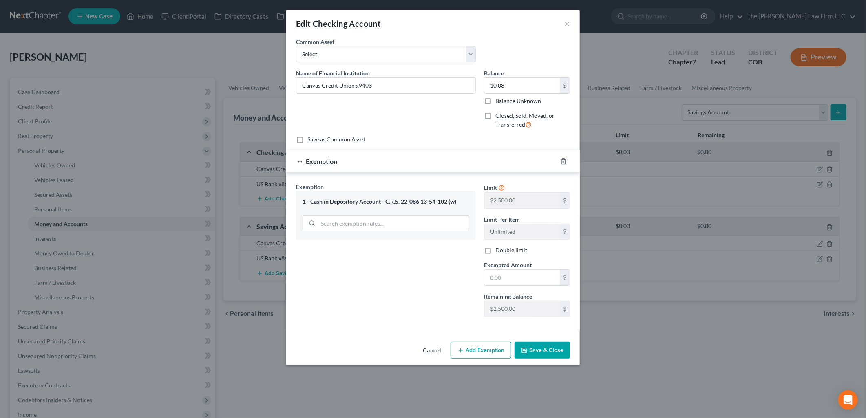
click at [536, 335] on div "An exemption set must first be selected from the Filing Information section. Co…" at bounding box center [433, 188] width 294 height 301
click at [542, 349] on button "Save & Close" at bounding box center [541, 350] width 55 height 17
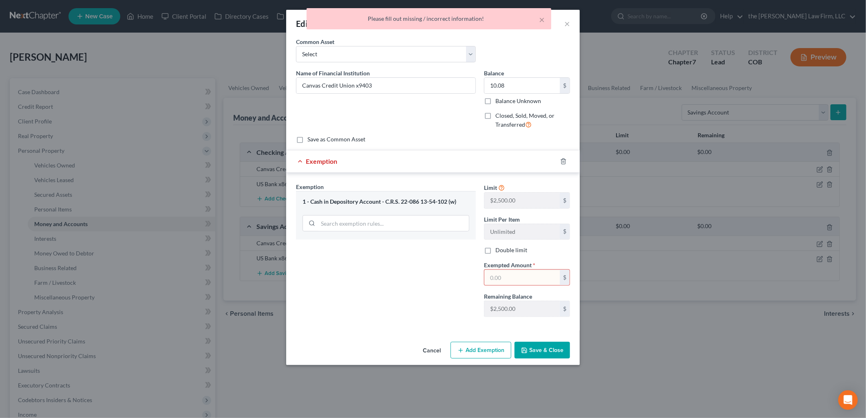
click at [528, 274] on input "text" at bounding box center [521, 277] width 75 height 15
click at [539, 349] on button "Save & Close" at bounding box center [541, 350] width 55 height 17
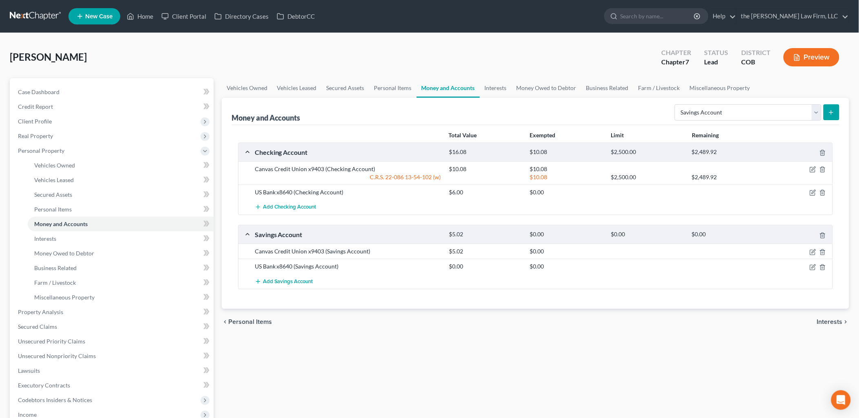
click at [812, 187] on div "US Bank x8640 (Checking Account) $6.00 $0.00" at bounding box center [535, 192] width 594 height 15
click at [814, 190] on icon "button" at bounding box center [813, 193] width 7 height 7
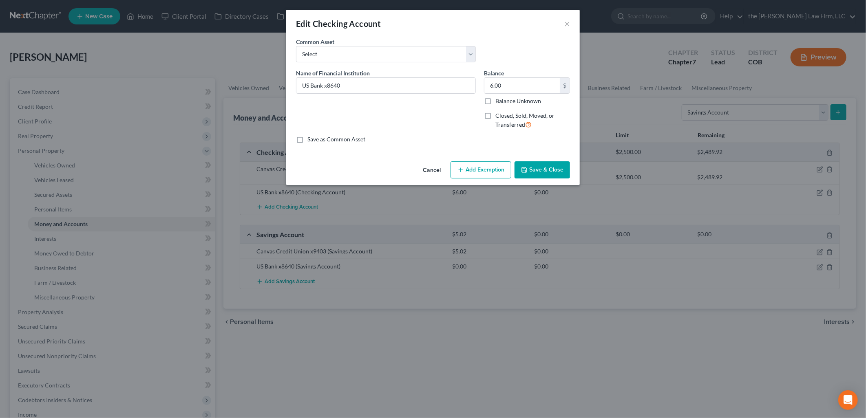
click at [478, 166] on button "Add Exemption" at bounding box center [480, 169] width 61 height 17
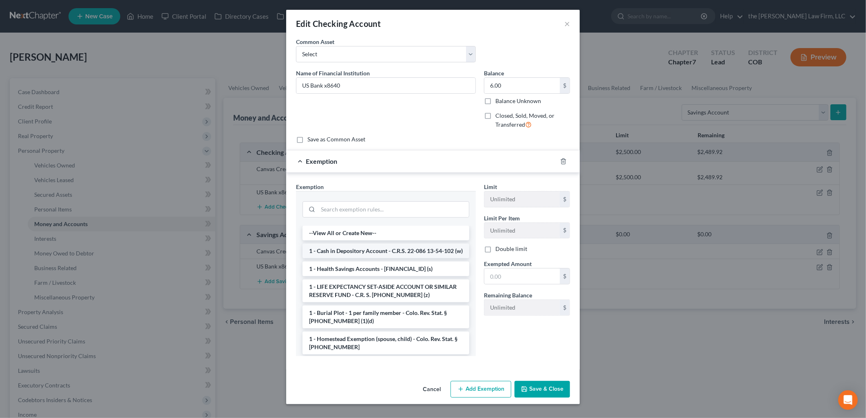
click at [369, 253] on li "1 - Cash in Depository Account - C.R.S. 22-086 13-54-102 (w)" at bounding box center [385, 251] width 167 height 15
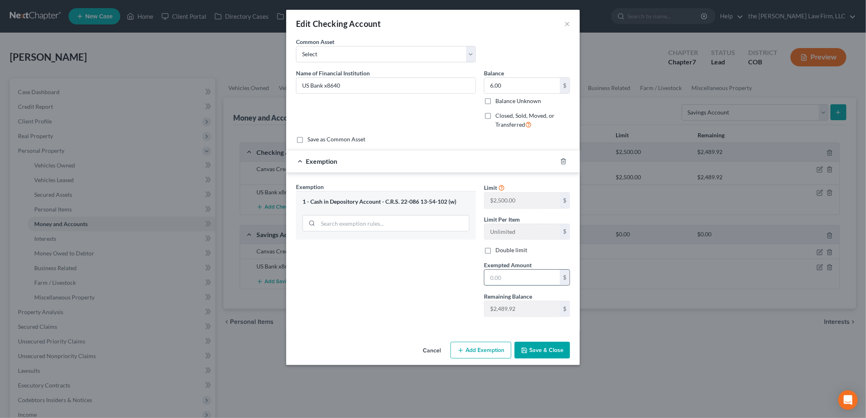
click at [548, 271] on input "text" at bounding box center [521, 277] width 75 height 15
click at [467, 311] on div "Exemption Set must be selected for CA. Exemption * 1 - Cash in Depository Accou…" at bounding box center [386, 253] width 188 height 141
click at [549, 353] on button "Save & Close" at bounding box center [541, 350] width 55 height 17
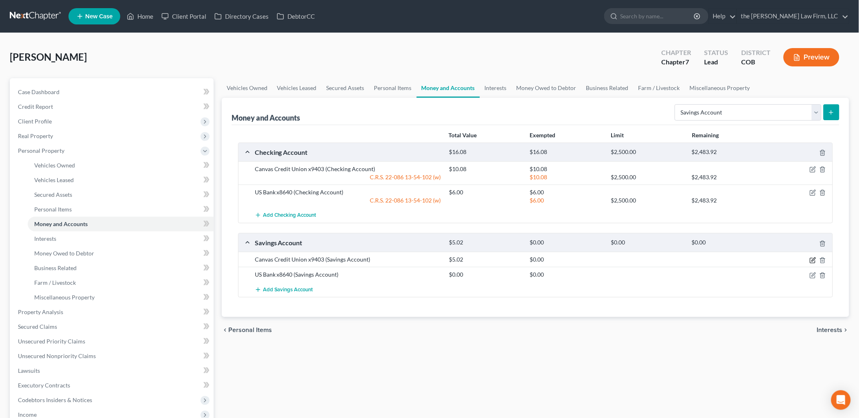
click at [813, 260] on icon "button" at bounding box center [813, 260] width 7 height 7
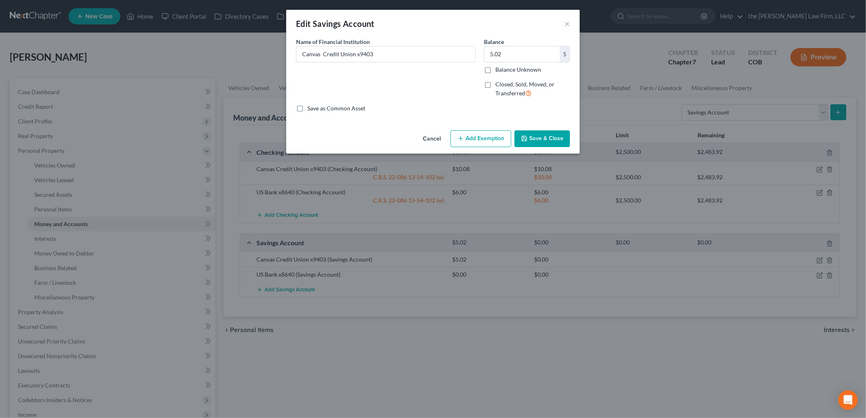
click at [465, 139] on button "Add Exemption" at bounding box center [480, 138] width 61 height 17
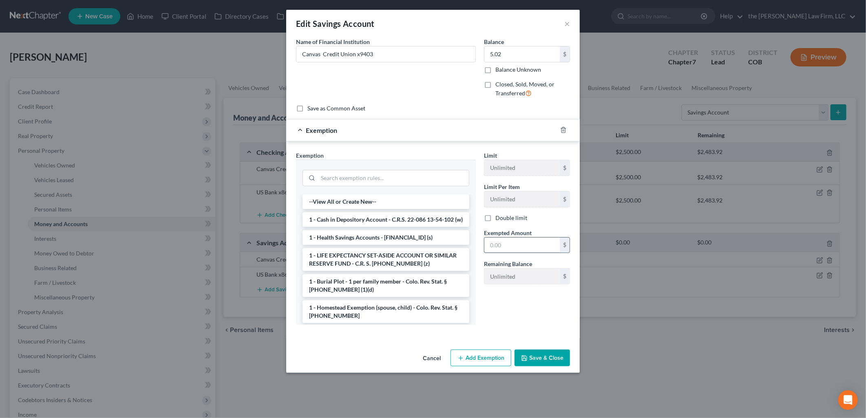
drag, startPoint x: 368, startPoint y: 229, endPoint x: 494, endPoint y: 242, distance: 126.3
click at [369, 227] on li "1 - Cash in Depository Account - C.R.S. 22-086 13-54-102 (w)" at bounding box center [385, 219] width 167 height 15
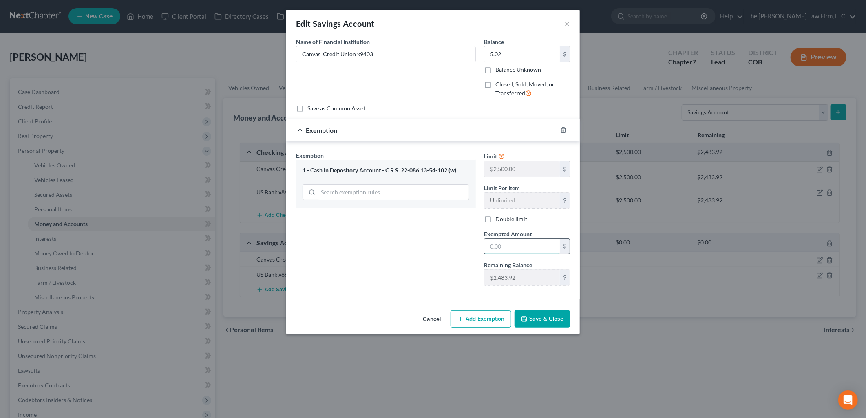
click at [536, 252] on input "text" at bounding box center [521, 246] width 75 height 15
click at [572, 316] on div "Cancel Add Exemption Save & Close" at bounding box center [433, 320] width 294 height 27
click at [552, 316] on button "Save & Close" at bounding box center [541, 319] width 55 height 17
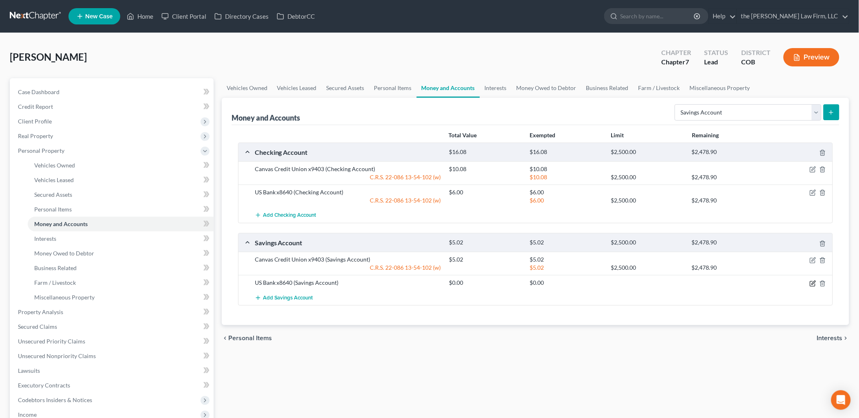
click at [815, 283] on icon "button" at bounding box center [814, 283] width 4 height 4
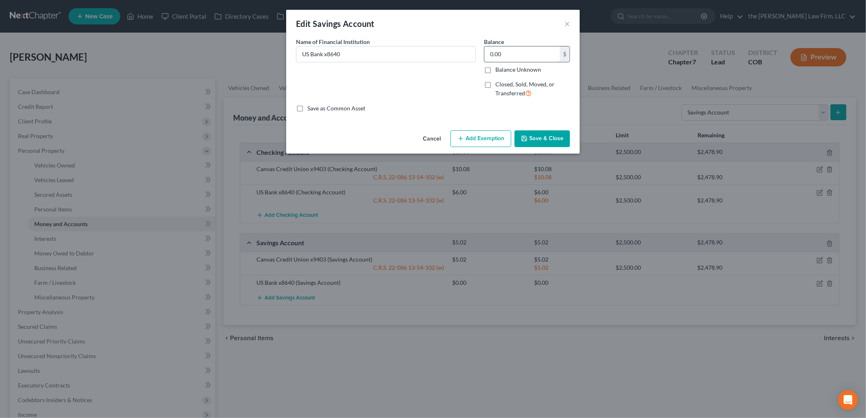
click at [526, 54] on input "0.00" at bounding box center [521, 53] width 75 height 15
click at [526, 136] on icon "button" at bounding box center [524, 138] width 7 height 7
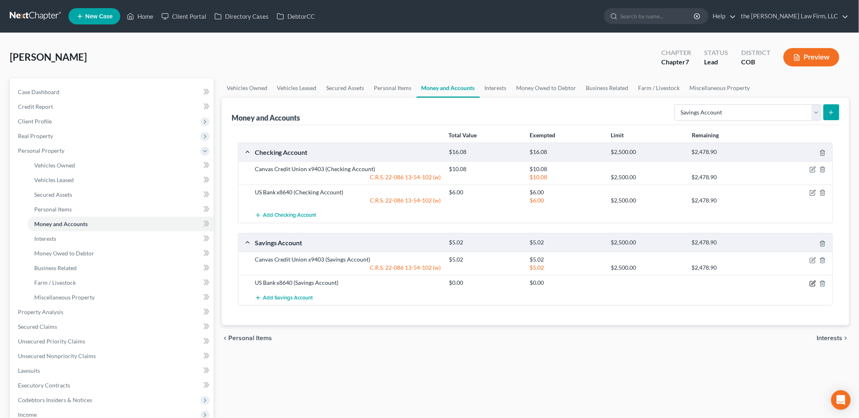
click at [812, 283] on icon "button" at bounding box center [813, 283] width 7 height 7
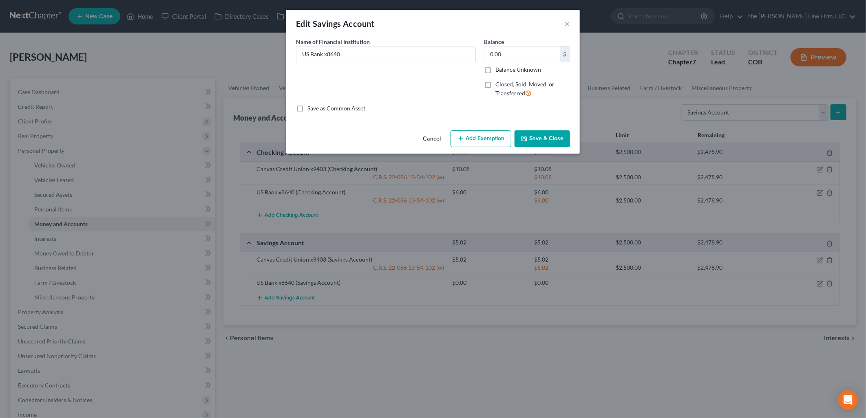
click at [480, 132] on button "Add Exemption" at bounding box center [480, 138] width 61 height 17
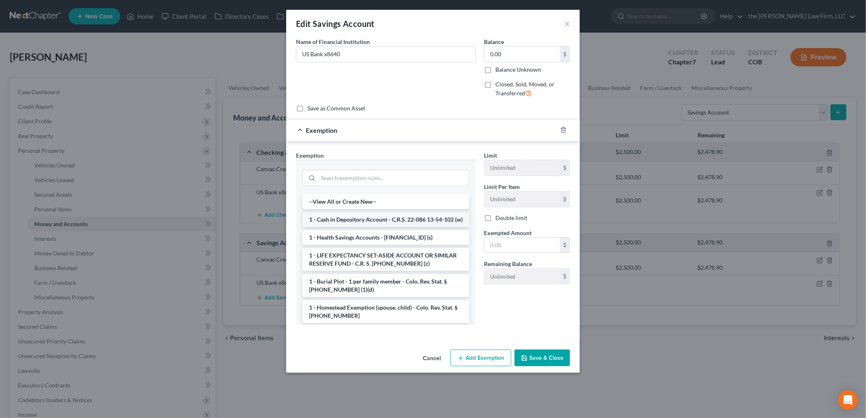
click at [362, 223] on li "1 - Cash in Depository Account - C.R.S. 22-086 13-54-102 (w)" at bounding box center [385, 219] width 167 height 15
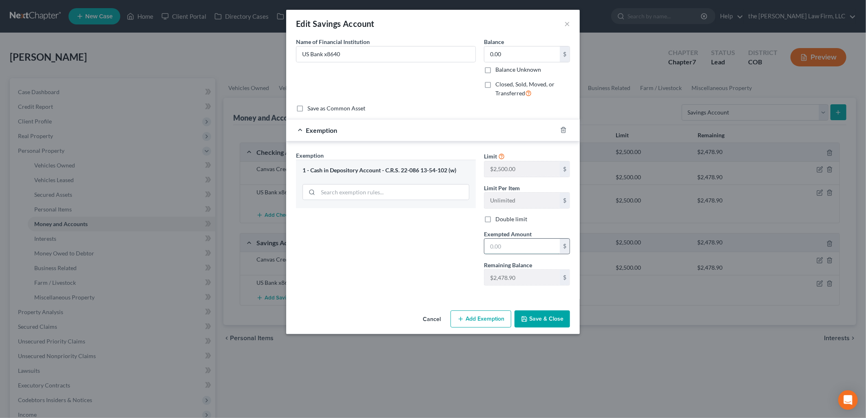
click at [488, 246] on input "text" at bounding box center [521, 246] width 75 height 15
click at [461, 257] on div "Exemption Set must be selected for CA. Exemption * 1 - Cash in Depository Accou…" at bounding box center [386, 221] width 188 height 141
click at [548, 316] on button "Save & Close" at bounding box center [541, 319] width 55 height 17
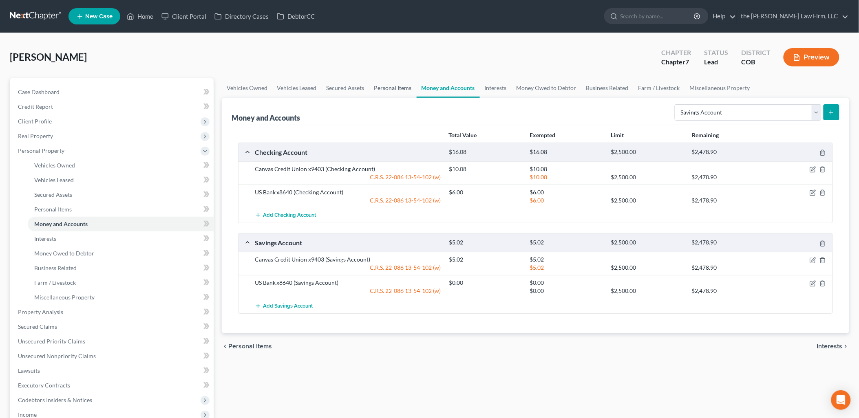
click at [391, 89] on link "Personal Items" at bounding box center [392, 88] width 47 height 20
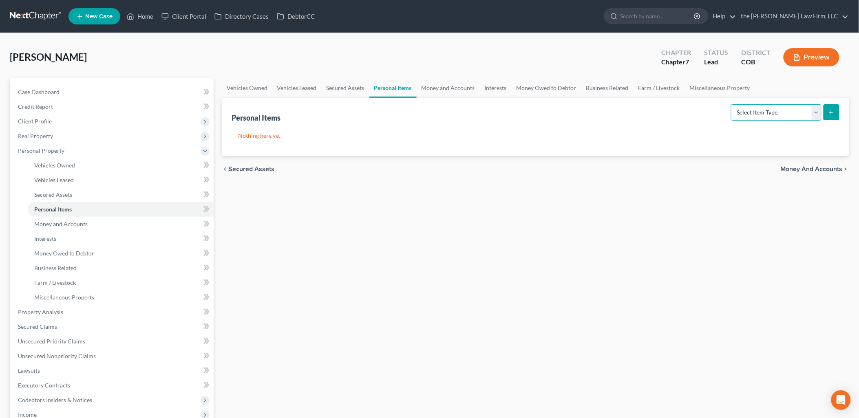
drag, startPoint x: 756, startPoint y: 113, endPoint x: 760, endPoint y: 121, distance: 9.3
click at [756, 113] on select "Select Item Type Clothing Collectibles Of Value Electronics Firearms Household …" at bounding box center [776, 112] width 91 height 16
click at [732, 104] on select "Select Item Type Clothing Collectibles Of Value Electronics Firearms Household …" at bounding box center [776, 112] width 91 height 16
click at [831, 116] on button "submit" at bounding box center [831, 112] width 16 height 16
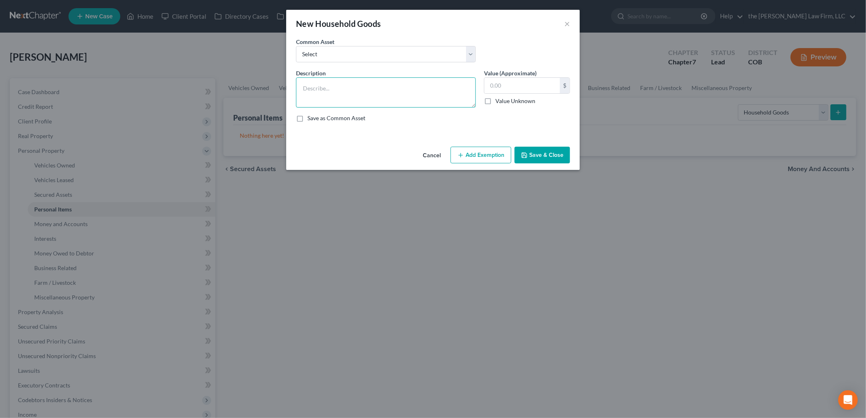
click at [350, 98] on textarea at bounding box center [386, 92] width 180 height 30
click at [546, 89] on input "text" at bounding box center [521, 85] width 75 height 15
click at [331, 88] on textarea "Television , Computer" at bounding box center [386, 92] width 180 height 30
click at [462, 153] on icon "button" at bounding box center [460, 155] width 7 height 7
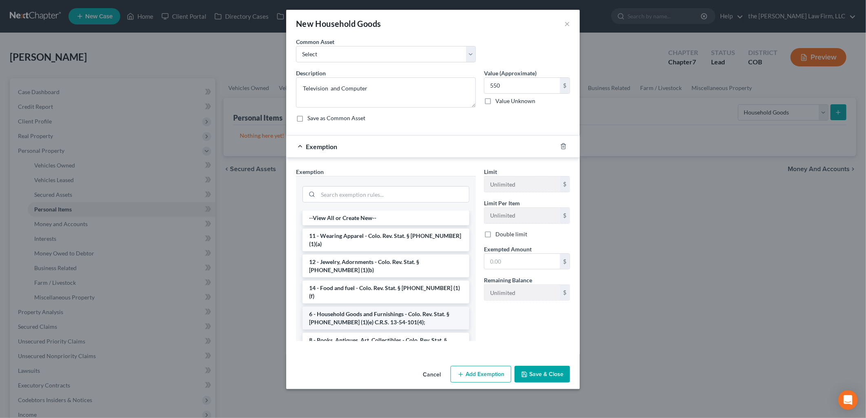
click at [373, 307] on li "6 - Household Goods and Furnishings - Colo. Rev. Stat. § [PHONE_NUMBER] (1)(e) …" at bounding box center [385, 318] width 167 height 23
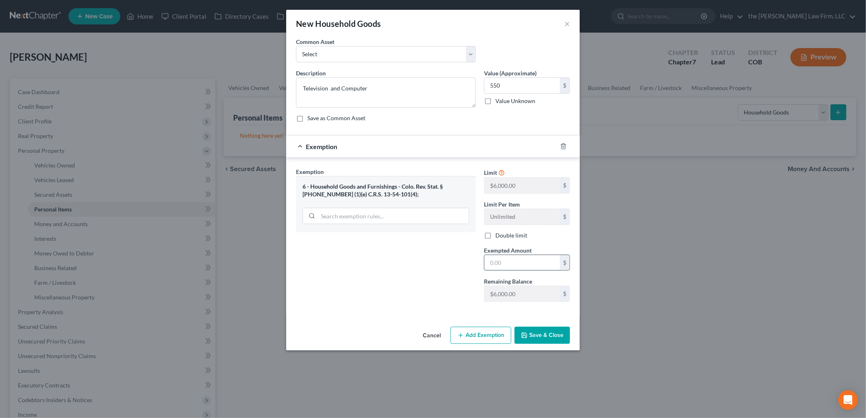
click at [522, 264] on input "text" at bounding box center [521, 262] width 75 height 15
click at [404, 306] on div "Exemption Set must be selected for CA. Exemption * 6 - Household Goods and Furn…" at bounding box center [386, 238] width 188 height 141
click at [563, 333] on button "Save & Close" at bounding box center [541, 335] width 55 height 17
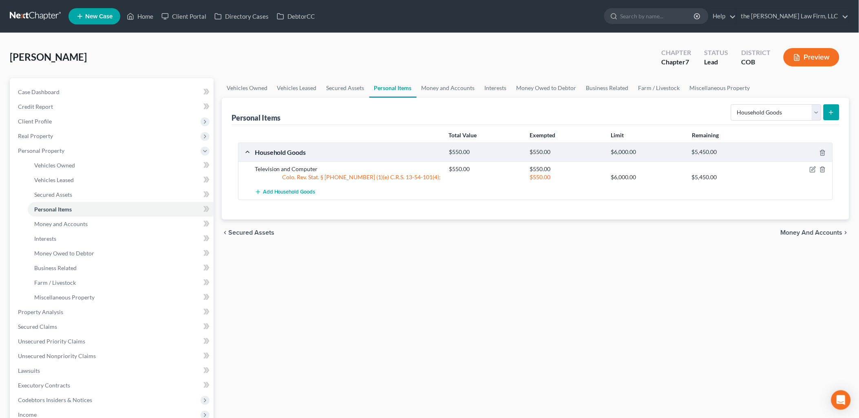
click at [830, 106] on button "submit" at bounding box center [831, 112] width 16 height 16
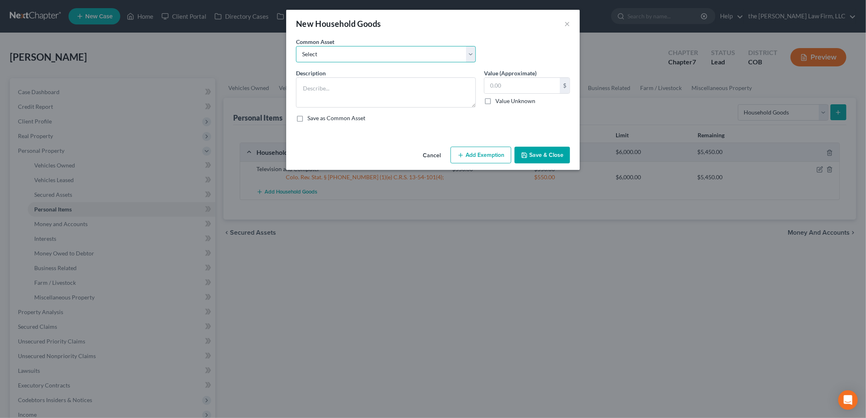
click at [402, 51] on select "Select Living Room Furniture, Dining Room Furniture, Family Room/Den Furniture,…" at bounding box center [386, 54] width 180 height 16
click at [339, 101] on textarea at bounding box center [386, 92] width 180 height 30
click at [509, 91] on input "text" at bounding box center [521, 85] width 75 height 15
click at [418, 95] on textarea "Kitchen Small Appliances, Cookware, Linen" at bounding box center [386, 92] width 180 height 30
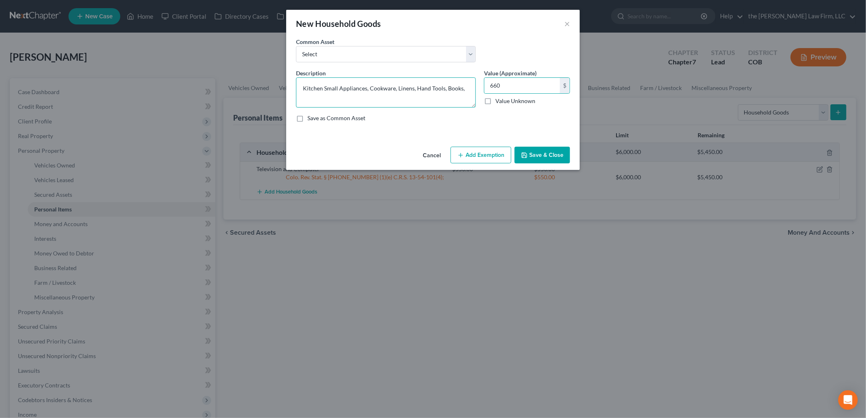
click at [463, 94] on textarea "Kitchen Small Appliances, Cookware, Linens, Hand Tools, Books," at bounding box center [386, 92] width 180 height 30
click at [541, 87] on input "660" at bounding box center [521, 85] width 75 height 15
click at [471, 151] on button "Add Exemption" at bounding box center [480, 155] width 61 height 17
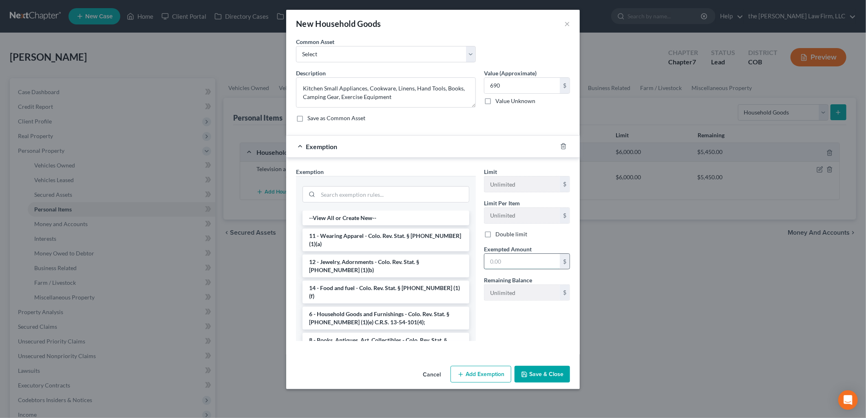
click at [506, 256] on input "text" at bounding box center [521, 261] width 75 height 15
click at [359, 307] on li "6 - Household Goods and Furnishings - Colo. Rev. Stat. § [PHONE_NUMBER] (1)(e) …" at bounding box center [385, 318] width 167 height 23
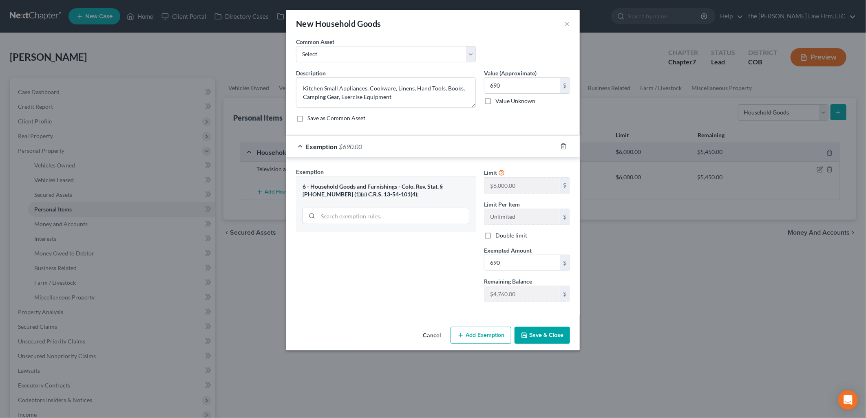
click at [557, 337] on button "Save & Close" at bounding box center [541, 335] width 55 height 17
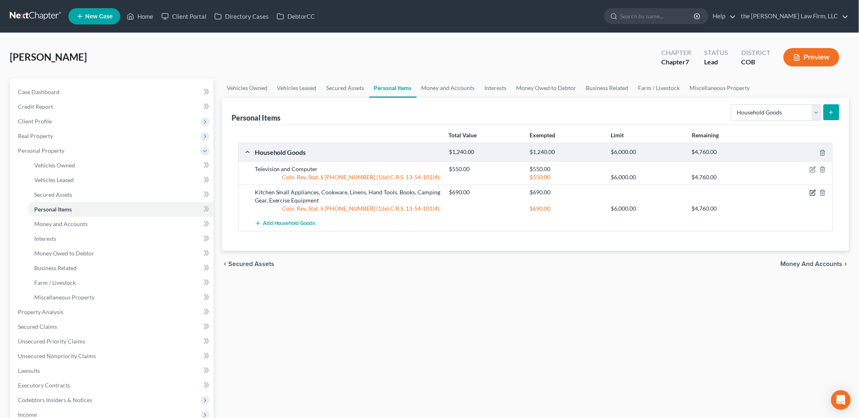
click at [812, 192] on icon "button" at bounding box center [813, 193] width 7 height 7
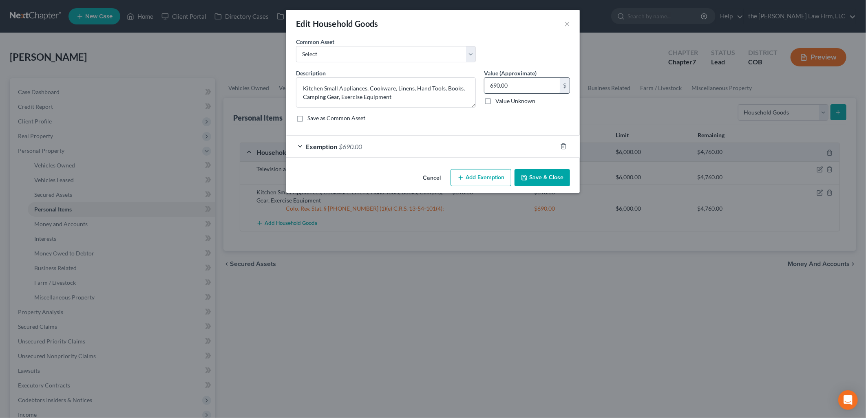
click at [493, 86] on input "690.00" at bounding box center [521, 85] width 75 height 15
click at [514, 141] on div "Exemption $690.00" at bounding box center [421, 147] width 271 height 22
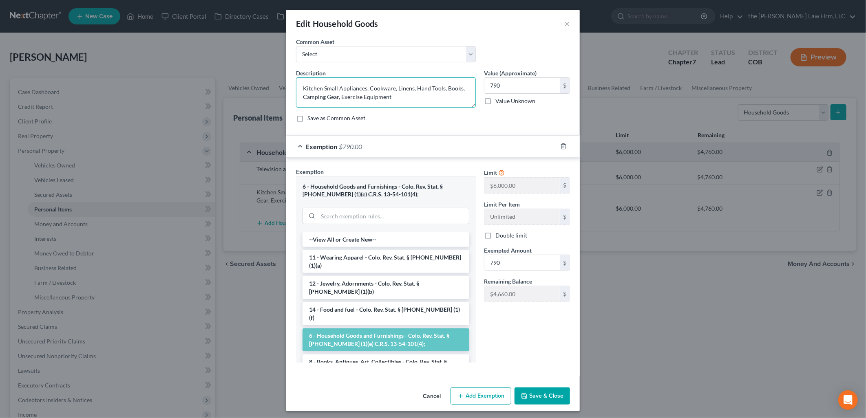
click at [402, 95] on textarea "Kitchen Small Appliances, Cookware, Linens, Hand Tools, Books, Camping Gear, Ex…" at bounding box center [386, 92] width 180 height 30
click at [545, 403] on button "Save & Close" at bounding box center [541, 396] width 55 height 17
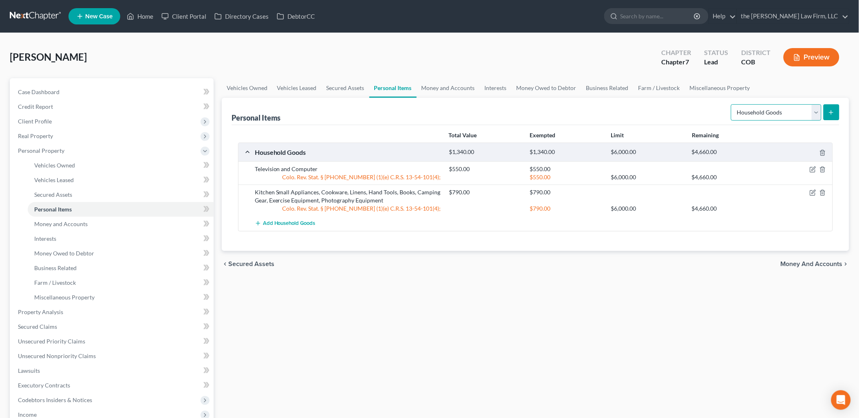
drag, startPoint x: 764, startPoint y: 115, endPoint x: 773, endPoint y: 120, distance: 10.8
click at [764, 115] on select "Select Item Type Clothing Collectibles Of Value Electronics Firearms Household …" at bounding box center [776, 112] width 91 height 16
click at [732, 104] on select "Select Item Type Clothing Collectibles Of Value Electronics Firearms Household …" at bounding box center [776, 112] width 91 height 16
click at [832, 106] on button "submit" at bounding box center [831, 112] width 16 height 16
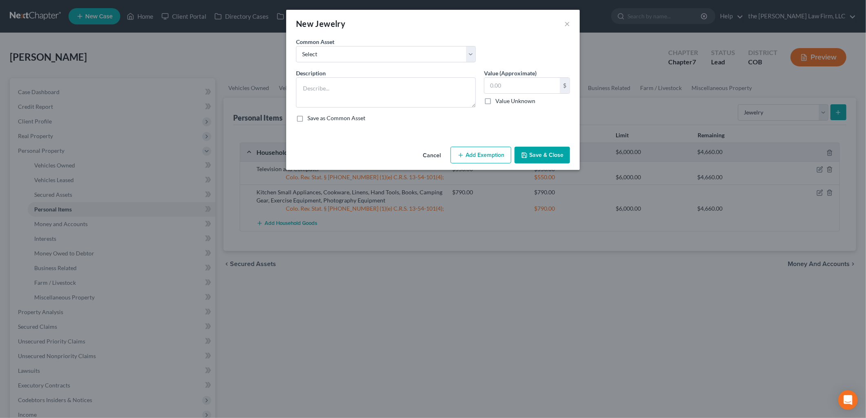
drag, startPoint x: 411, startPoint y: 36, endPoint x: 410, endPoint y: 44, distance: 8.2
click at [411, 37] on div "New Jewelry ×" at bounding box center [433, 24] width 294 height 28
click at [409, 59] on select "Select Personal Jewelry Personal Jewelry" at bounding box center [386, 54] width 180 height 16
click at [296, 46] on select "Select Personal Jewelry Personal Jewelry" at bounding box center [386, 54] width 180 height 16
click at [514, 94] on div "25.00 $ Value Unknown" at bounding box center [527, 91] width 86 height 28
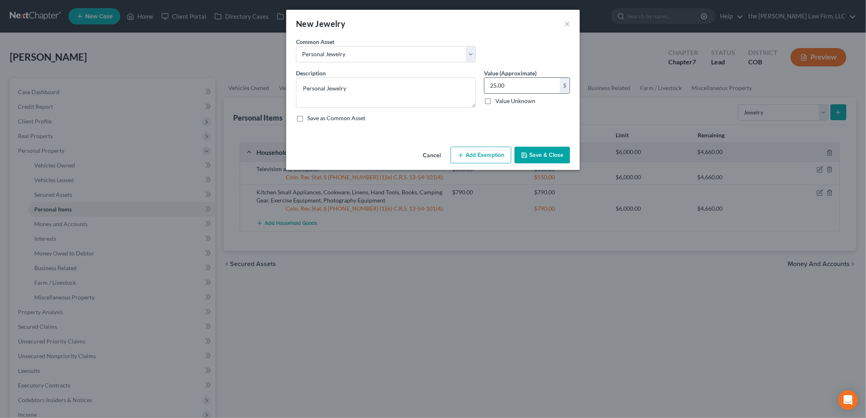
click at [518, 87] on input "25.00" at bounding box center [521, 85] width 75 height 15
click at [496, 157] on button "Add Exemption" at bounding box center [480, 155] width 61 height 17
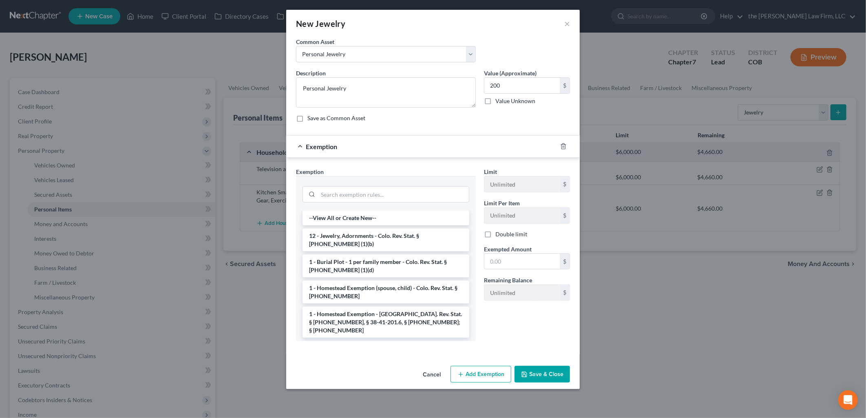
drag, startPoint x: 402, startPoint y: 248, endPoint x: 445, endPoint y: 243, distance: 43.0
click at [402, 247] on li "12 - Jewelry, Adornments - Colo. Rev. Stat. § [PHONE_NUMBER] (1)(b)" at bounding box center [385, 240] width 167 height 23
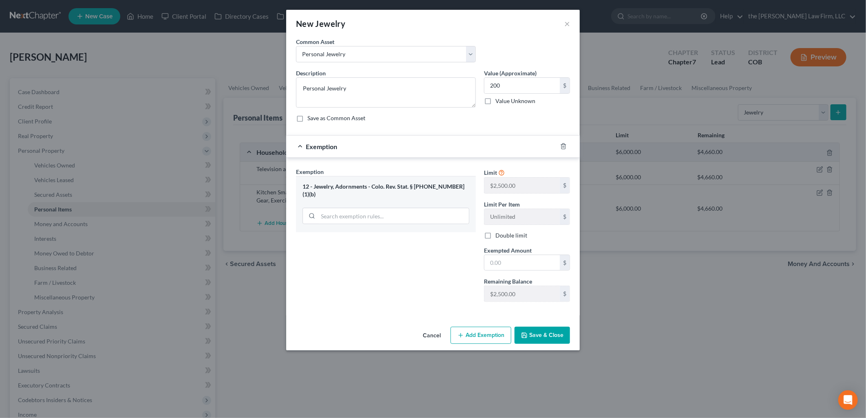
click at [500, 254] on span "Exempted Amount" at bounding box center [508, 250] width 48 height 7
click at [504, 262] on input "text" at bounding box center [521, 262] width 75 height 15
drag, startPoint x: 447, startPoint y: 264, endPoint x: 483, endPoint y: 284, distance: 41.4
click at [447, 264] on div "Exemption Set must be selected for CA. Exemption * 12 - Jewelry, Adornments - […" at bounding box center [386, 238] width 188 height 141
click at [542, 335] on button "Save & Close" at bounding box center [541, 335] width 55 height 17
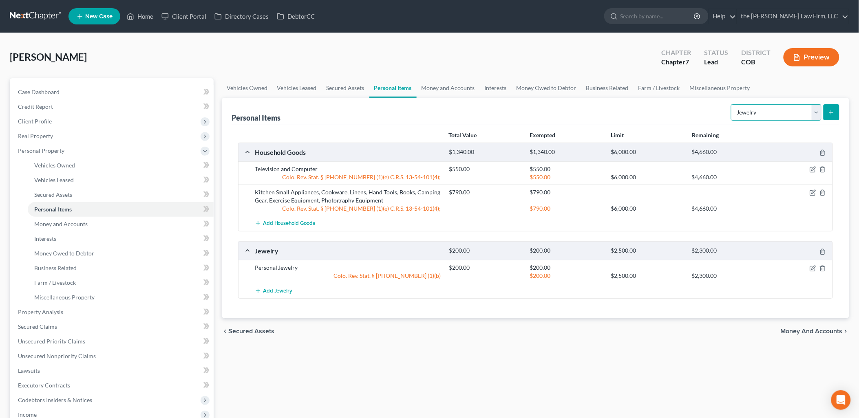
drag, startPoint x: 783, startPoint y: 109, endPoint x: 792, endPoint y: 108, distance: 9.1
click at [783, 109] on select "Select Item Type Clothing Collectibles Of Value Electronics Firearms Household …" at bounding box center [776, 112] width 91 height 16
click at [732, 104] on select "Select Item Type Clothing Collectibles Of Value Electronics Firearms Household …" at bounding box center [776, 112] width 91 height 16
click at [837, 108] on button "submit" at bounding box center [831, 112] width 16 height 16
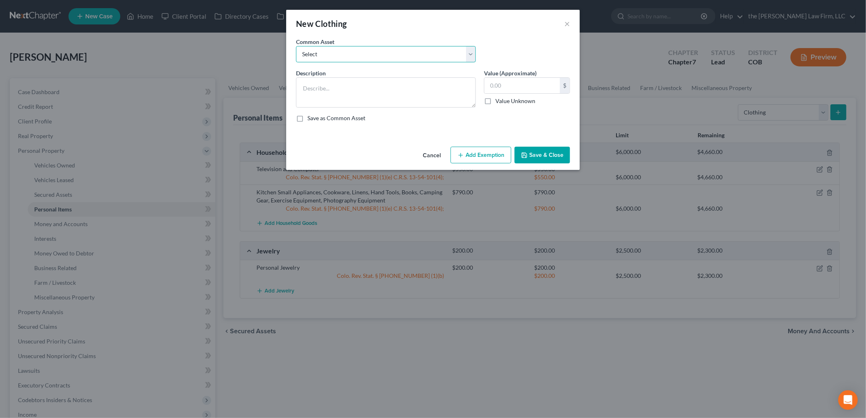
click at [321, 51] on select "Select Clothing Personal/Family Clothing Personal/Family Clothing" at bounding box center [386, 54] width 180 height 16
click at [296, 46] on select "Select Clothing Personal/Family Clothing Personal/Family Clothing" at bounding box center [386, 54] width 180 height 16
click at [548, 86] on input "250.00" at bounding box center [521, 85] width 75 height 15
drag, startPoint x: 470, startPoint y: 159, endPoint x: 473, endPoint y: 190, distance: 30.8
click at [470, 159] on button "Add Exemption" at bounding box center [480, 155] width 61 height 17
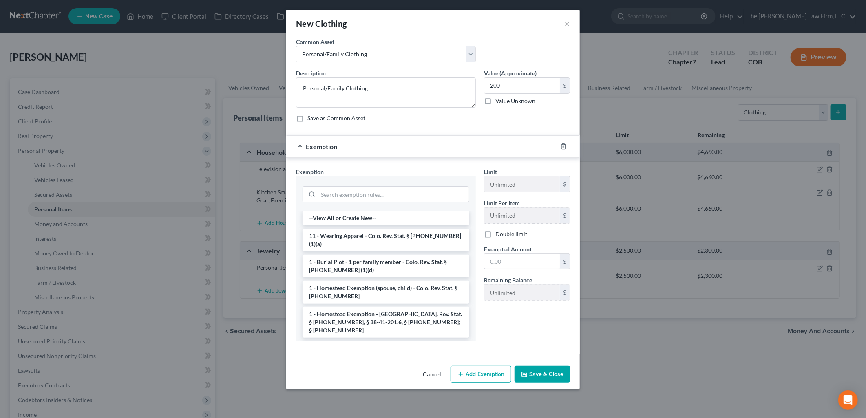
click at [380, 238] on li "11 - Wearing Apparel - Colo. Rev. Stat. § [PHONE_NUMBER] (1)(a)" at bounding box center [385, 240] width 167 height 23
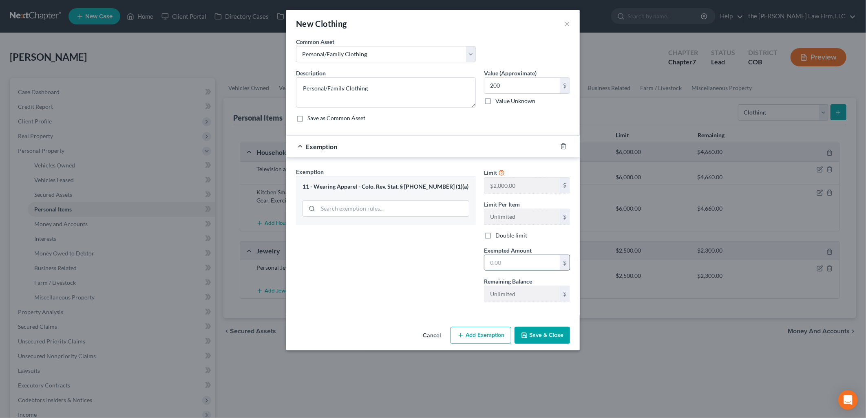
click at [499, 256] on input "text" at bounding box center [521, 262] width 75 height 15
drag, startPoint x: 455, startPoint y: 287, endPoint x: 537, endPoint y: 366, distance: 113.9
click at [455, 287] on div "Exemption Set must be selected for CA. Exemption * 11 - Wearing Apparel - Colo.…" at bounding box center [386, 238] width 188 height 141
drag, startPoint x: 547, startPoint y: 335, endPoint x: 585, endPoint y: 347, distance: 39.6
click at [547, 336] on button "Save & Close" at bounding box center [541, 335] width 55 height 17
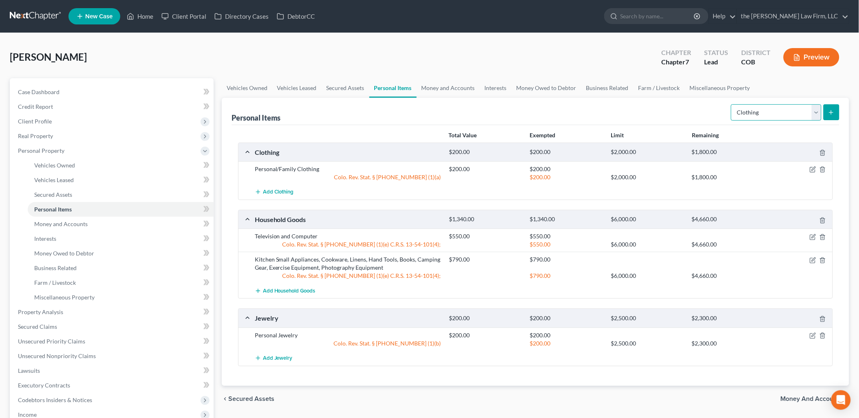
click at [768, 120] on select "Select Item Type Clothing Collectibles Of Value Electronics Firearms Household …" at bounding box center [776, 112] width 91 height 16
click at [732, 104] on select "Select Item Type Clothing Collectibles Of Value Electronics Firearms Household …" at bounding box center [776, 112] width 91 height 16
click at [832, 109] on icon "submit" at bounding box center [831, 112] width 7 height 7
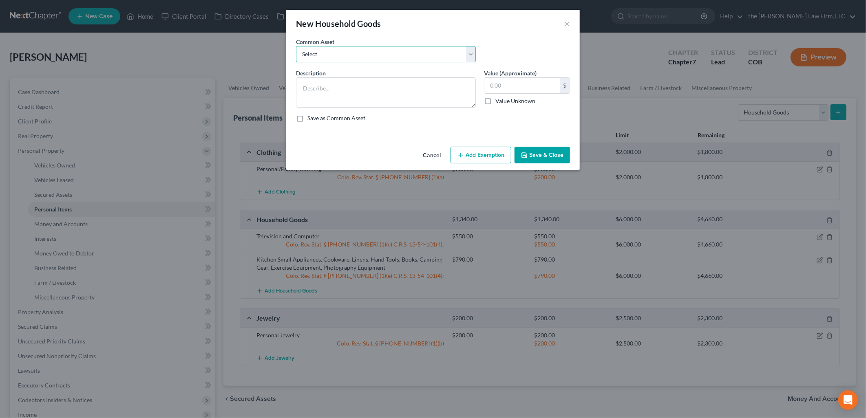
click at [418, 48] on select "Select Living Room Furniture, Dining Room Furniture, Family Room/Den Furniture,…" at bounding box center [386, 54] width 180 height 16
click at [508, 50] on div "Common Asset Select Living Room Furniture, Dining Room Furniture, Family Room/D…" at bounding box center [433, 53] width 282 height 31
click at [357, 88] on textarea at bounding box center [386, 92] width 180 height 30
click at [523, 79] on input "text" at bounding box center [521, 85] width 75 height 15
click at [472, 159] on button "Add Exemption" at bounding box center [480, 155] width 61 height 17
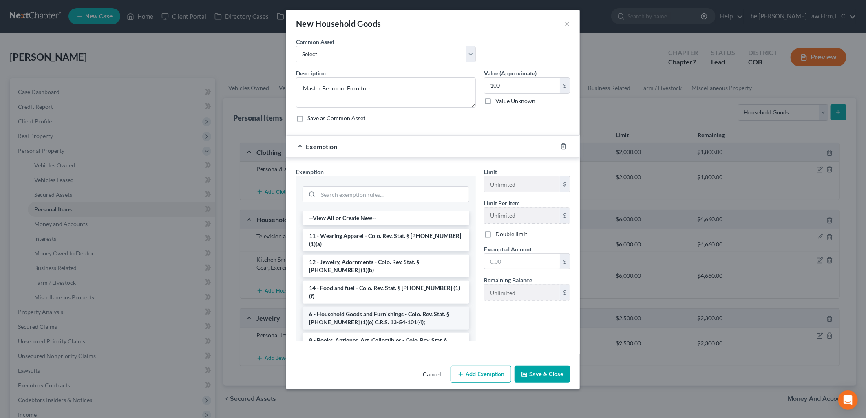
click at [342, 307] on li "6 - Household Goods and Furnishings - Colo. Rev. Stat. § [PHONE_NUMBER] (1)(e) …" at bounding box center [385, 318] width 167 height 23
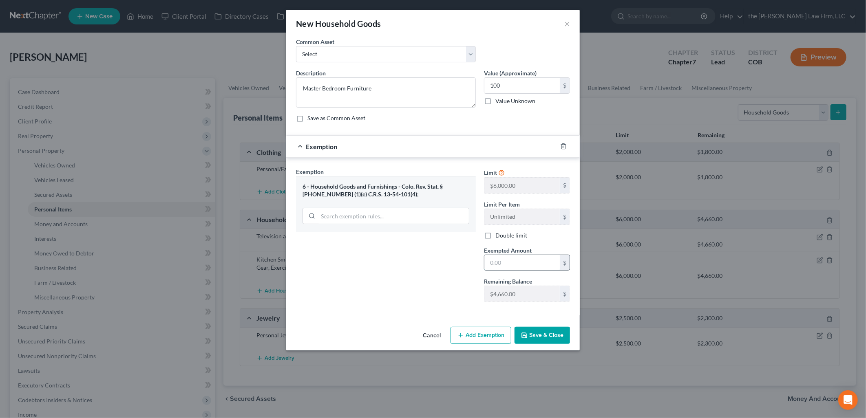
click at [525, 258] on input "text" at bounding box center [521, 262] width 75 height 15
drag, startPoint x: 395, startPoint y: 287, endPoint x: 477, endPoint y: 306, distance: 84.5
click at [397, 287] on div "Exemption Set must be selected for CA. Exemption * 6 - Household Goods and Furn…" at bounding box center [386, 238] width 188 height 141
drag, startPoint x: 528, startPoint y: 321, endPoint x: 549, endPoint y: 340, distance: 27.7
click at [529, 322] on div "An exemption set must first be selected from the Filing Information section. Co…" at bounding box center [433, 181] width 294 height 286
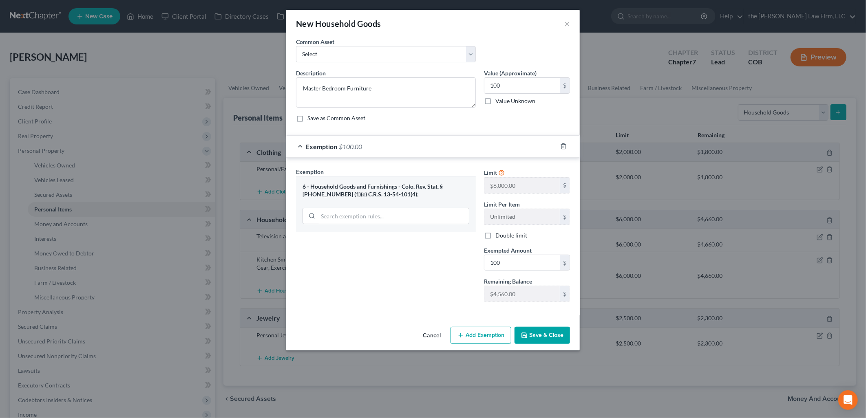
click at [549, 340] on button "Save & Close" at bounding box center [541, 335] width 55 height 17
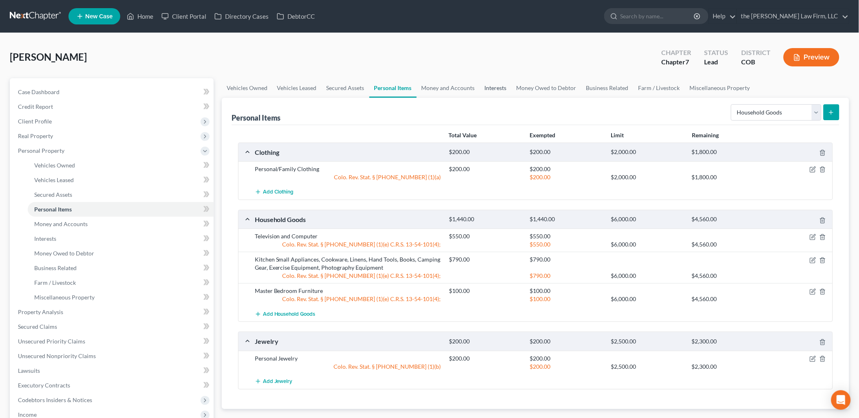
drag, startPoint x: 501, startPoint y: 86, endPoint x: 508, endPoint y: 88, distance: 6.3
click at [501, 86] on link "Interests" at bounding box center [496, 88] width 32 height 20
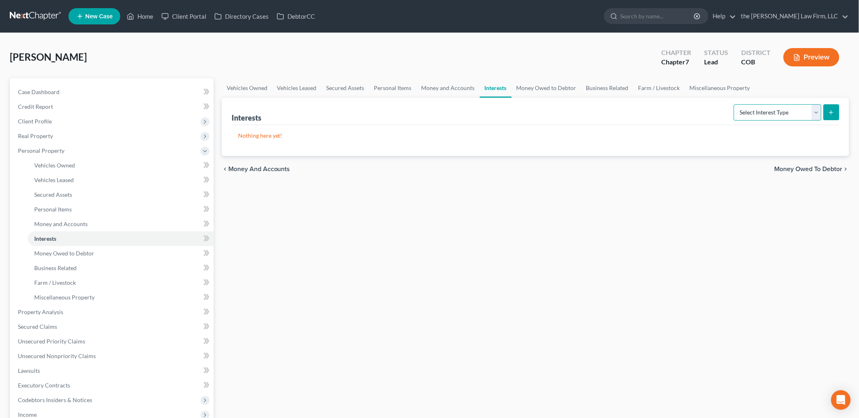
click at [752, 113] on select "Select Interest Type 401K Annuity Bond Education IRA Government Bond Government…" at bounding box center [778, 112] width 88 height 16
click at [459, 86] on link "Money and Accounts" at bounding box center [448, 88] width 63 height 20
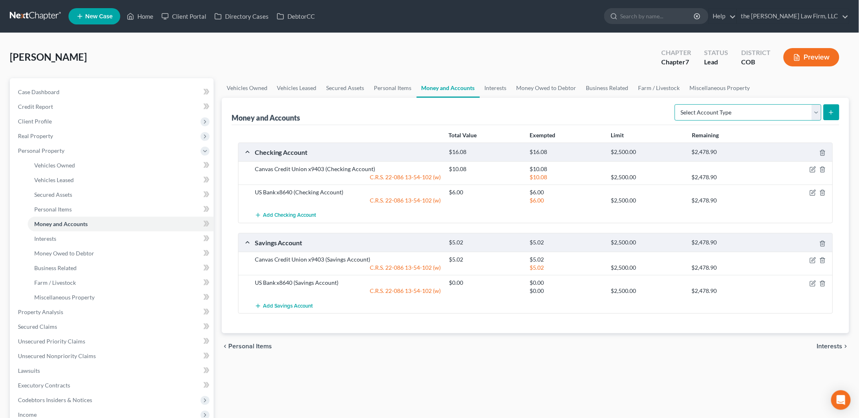
drag, startPoint x: 752, startPoint y: 119, endPoint x: 752, endPoint y: 115, distance: 4.5
click at [752, 119] on select "Select Account Type Brokerage Cash on Hand Certificates of Deposit Checking Acc…" at bounding box center [748, 112] width 147 height 16
click at [386, 88] on link "Personal Items" at bounding box center [392, 88] width 47 height 20
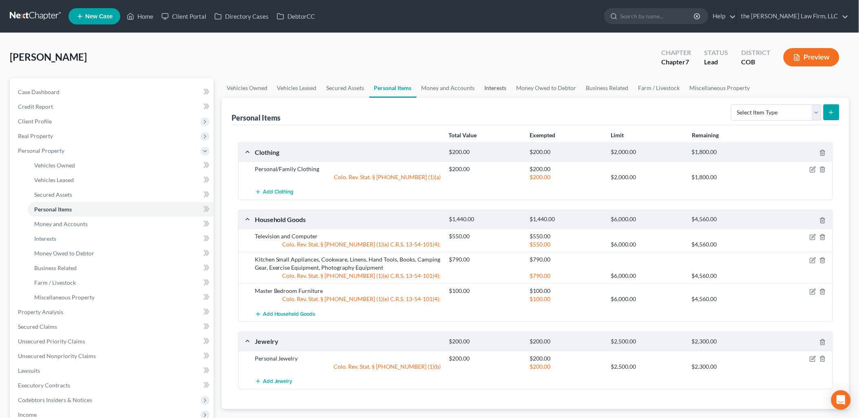
click at [486, 88] on link "Interests" at bounding box center [496, 88] width 32 height 20
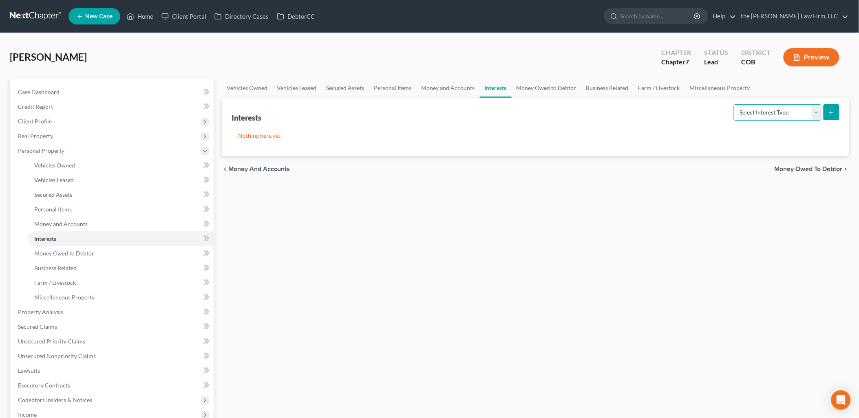
click at [768, 108] on select "Select Interest Type 401K Annuity Bond Education IRA Government Bond Government…" at bounding box center [778, 112] width 88 height 16
click at [735, 104] on select "Select Interest Type 401K Annuity Bond Education IRA Government Bond Government…" at bounding box center [778, 112] width 88 height 16
click at [829, 113] on icon "submit" at bounding box center [831, 112] width 7 height 7
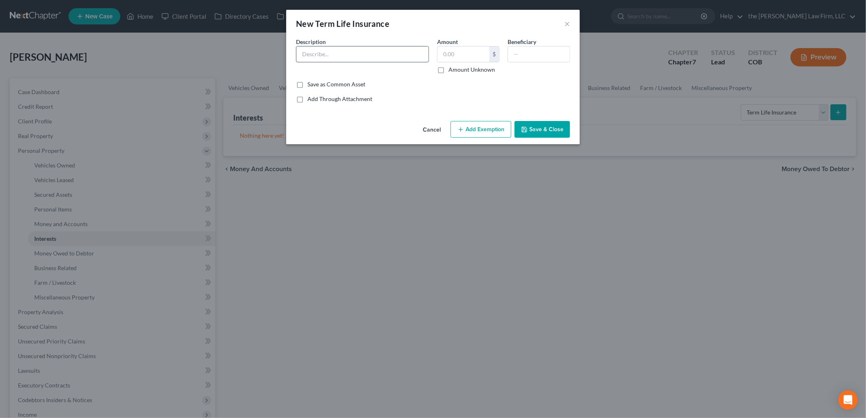
click at [347, 54] on input "text" at bounding box center [362, 53] width 132 height 15
click at [558, 126] on button "Save & Close" at bounding box center [541, 129] width 55 height 17
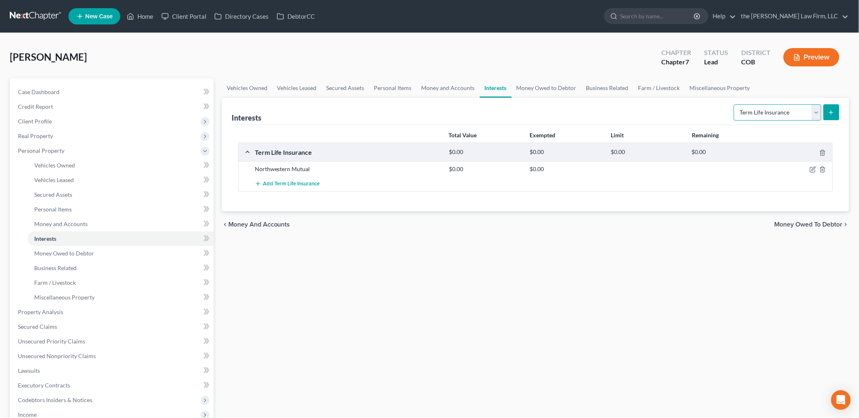
click at [806, 113] on select "Select Interest Type 401K Annuity Bond Education IRA Government Bond Government…" at bounding box center [778, 112] width 88 height 16
click at [735, 104] on select "Select Interest Type 401K Annuity Bond Education IRA Government Bond Government…" at bounding box center [778, 112] width 88 height 16
click at [830, 115] on icon "submit" at bounding box center [831, 112] width 7 height 7
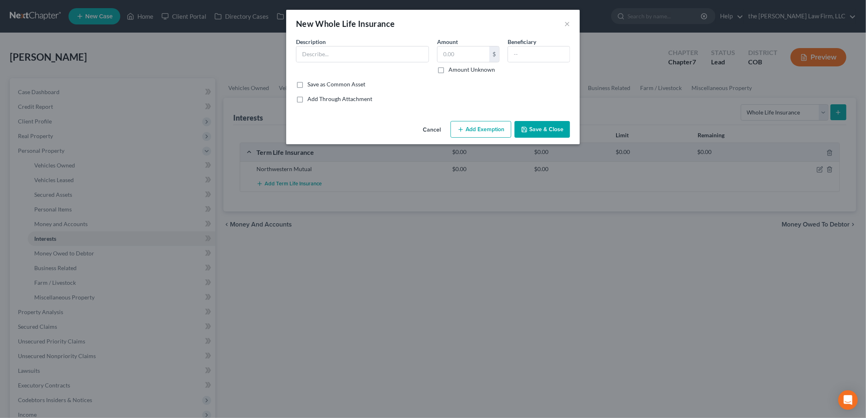
click at [426, 126] on button "Cancel" at bounding box center [431, 130] width 31 height 16
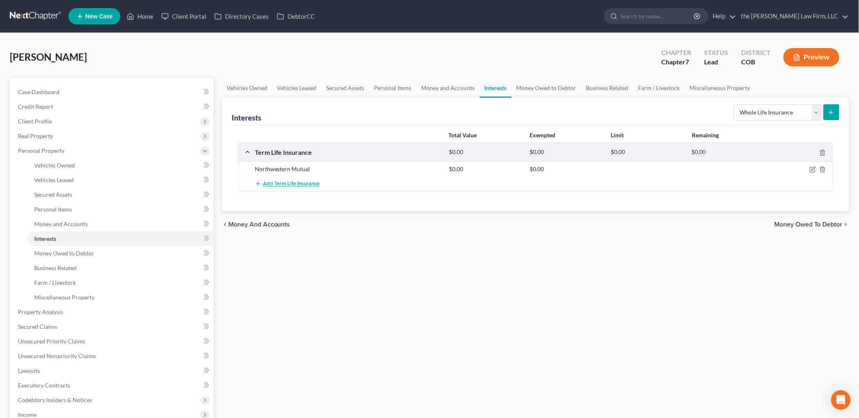
click at [286, 189] on button "Add Term Life Insurance" at bounding box center [287, 184] width 65 height 15
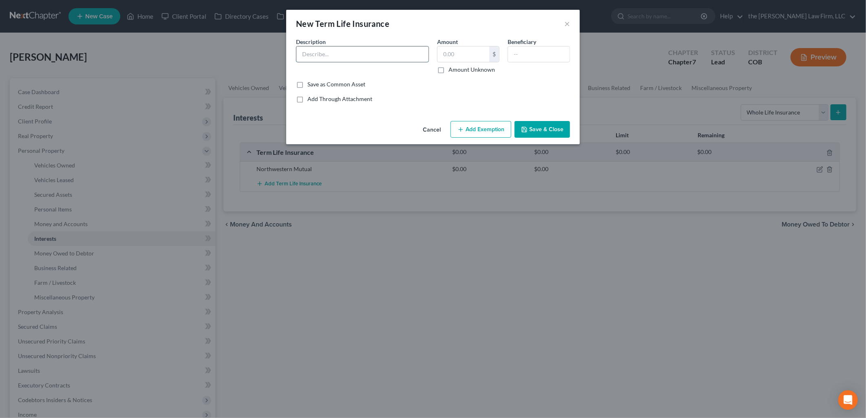
click at [371, 50] on input "text" at bounding box center [362, 53] width 132 height 15
click at [545, 124] on button "Save & Close" at bounding box center [541, 129] width 55 height 17
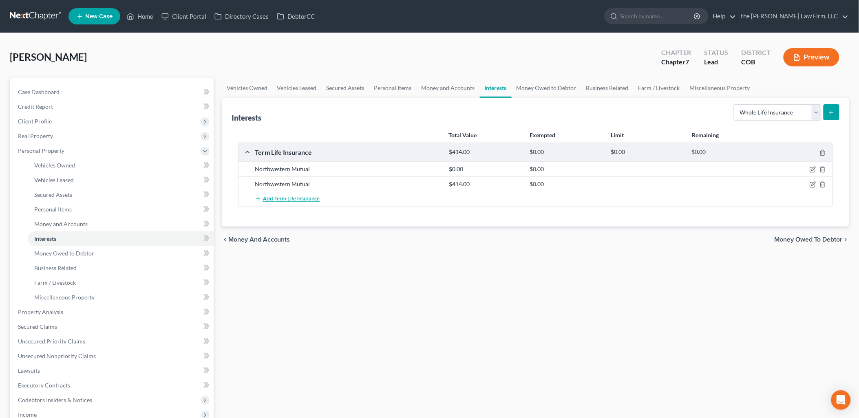
click at [311, 202] on button "Add Term Life Insurance" at bounding box center [287, 199] width 65 height 15
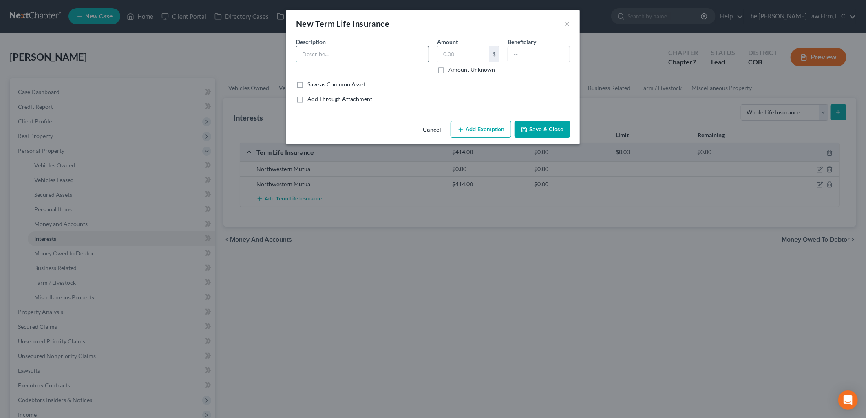
click at [359, 54] on input "text" at bounding box center [362, 53] width 132 height 15
drag, startPoint x: 478, startPoint y: 62, endPoint x: 436, endPoint y: 68, distance: 42.1
click at [436, 68] on div "Amount 414 $ Amount Unknown" at bounding box center [468, 56] width 71 height 36
click at [549, 119] on div "Cancel Add Exemption Save & Close" at bounding box center [433, 131] width 294 height 27
click at [552, 128] on button "Save & Close" at bounding box center [541, 129] width 55 height 17
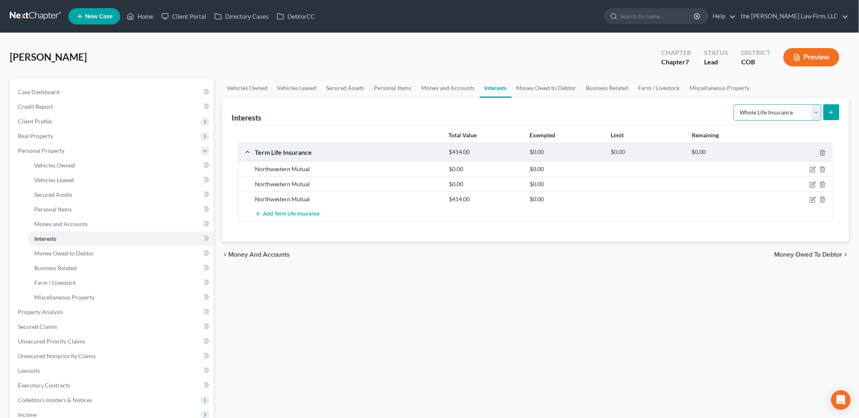
drag, startPoint x: 789, startPoint y: 107, endPoint x: 799, endPoint y: 108, distance: 10.6
click at [789, 107] on select "Select Interest Type 401K Annuity Bond Education IRA Government Bond Government…" at bounding box center [778, 112] width 88 height 16
drag, startPoint x: 648, startPoint y: 333, endPoint x: 636, endPoint y: 327, distance: 13.3
click at [648, 333] on div "Vehicles Owned Vehicles Leased Secured Assets Personal Items Money and Accounts…" at bounding box center [536, 313] width 636 height 471
click at [539, 88] on link "Money Owed to Debtor" at bounding box center [547, 88] width 70 height 20
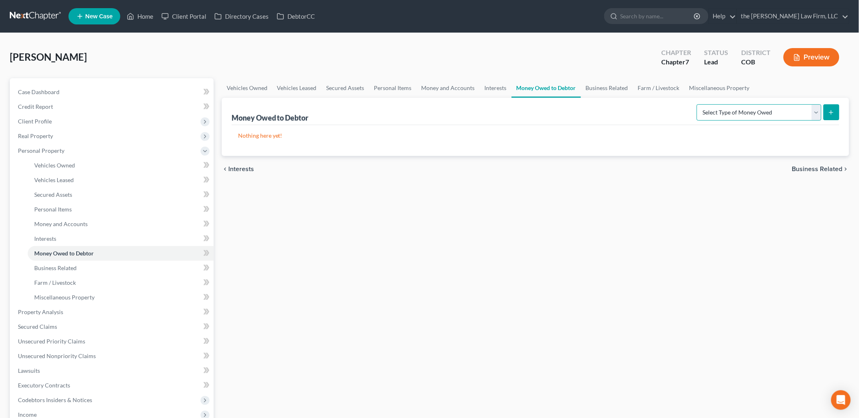
click at [801, 112] on select "Select Type of Money Owed Accounts Receivable Alimony Child Support Claims Agai…" at bounding box center [759, 112] width 125 height 16
drag, startPoint x: 494, startPoint y: 84, endPoint x: 515, endPoint y: 86, distance: 21.3
click at [494, 84] on link "Interests" at bounding box center [496, 88] width 32 height 20
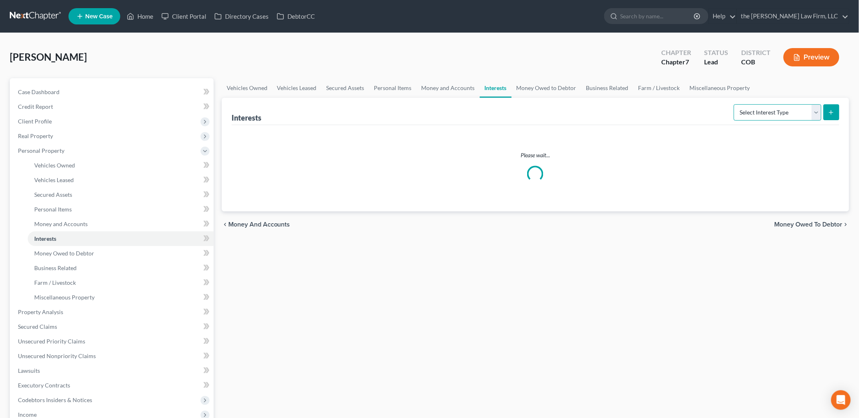
click at [775, 108] on select "Select Interest Type 401K Annuity Bond Education IRA Government Bond Government…" at bounding box center [778, 112] width 88 height 16
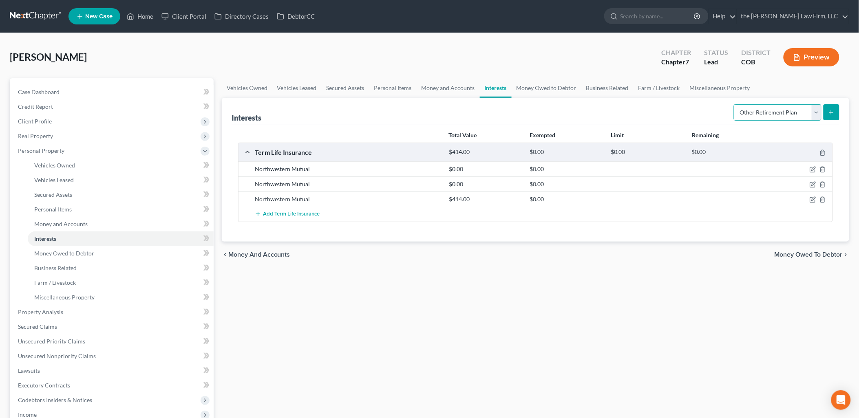
click at [735, 104] on select "Select Interest Type 401K Annuity Bond Education IRA Government Bond Government…" at bounding box center [778, 112] width 88 height 16
click at [832, 117] on button "submit" at bounding box center [831, 112] width 16 height 16
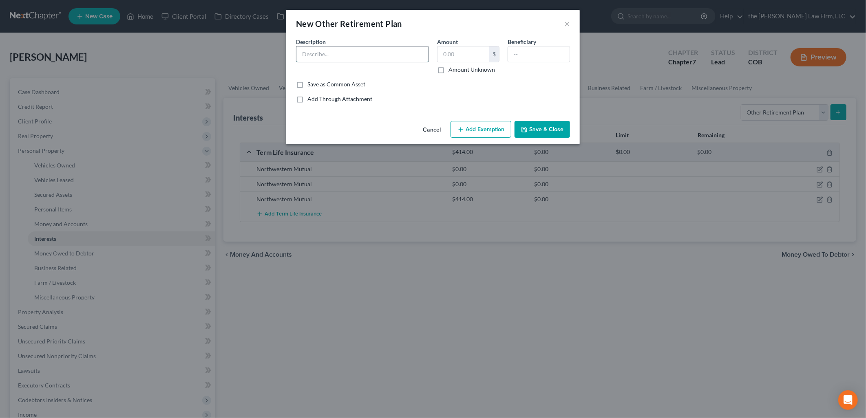
click at [337, 55] on input "text" at bounding box center [362, 53] width 132 height 15
click at [500, 129] on button "Add Exemption" at bounding box center [480, 129] width 61 height 17
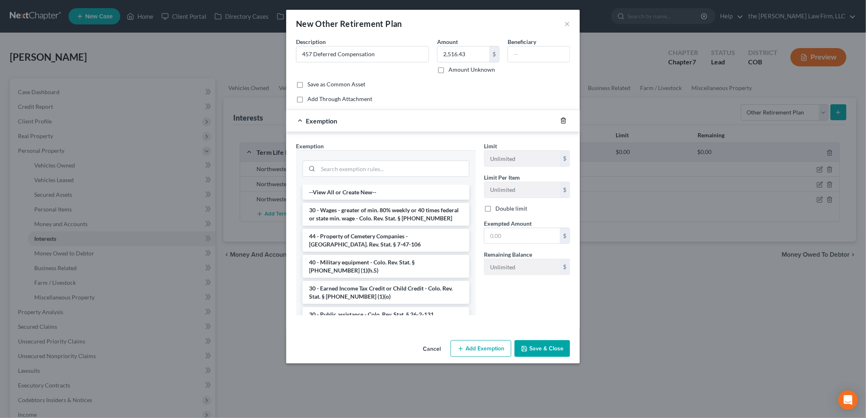
click at [562, 122] on icon "button" at bounding box center [563, 120] width 7 height 7
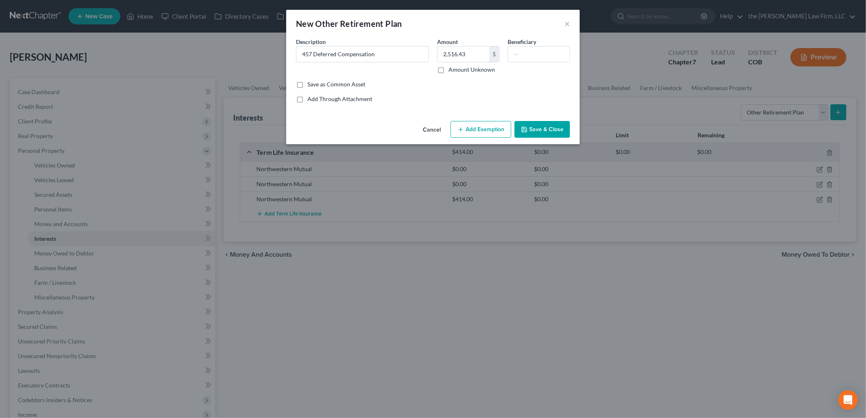
click at [545, 127] on button "Save & Close" at bounding box center [541, 129] width 55 height 17
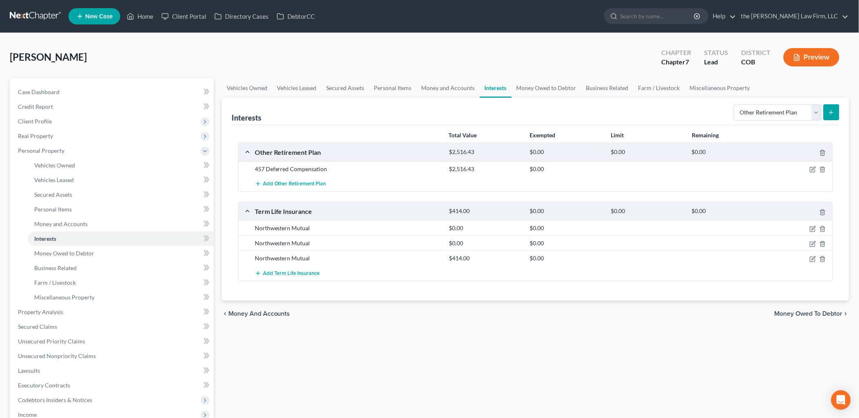
click at [835, 112] on button "submit" at bounding box center [831, 112] width 16 height 16
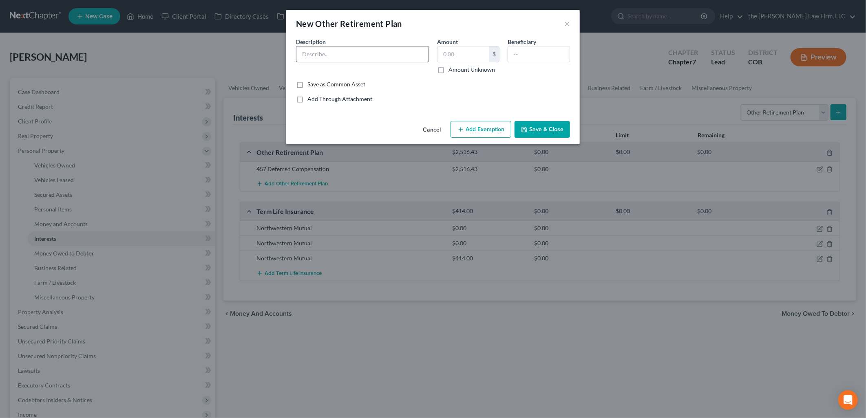
click at [311, 61] on input "text" at bounding box center [362, 53] width 132 height 15
click at [501, 129] on button "Add Exemption" at bounding box center [480, 129] width 61 height 17
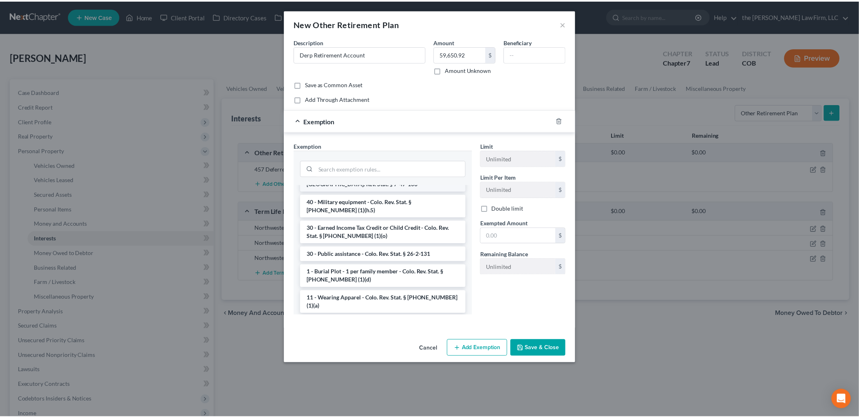
scroll to position [136, 0]
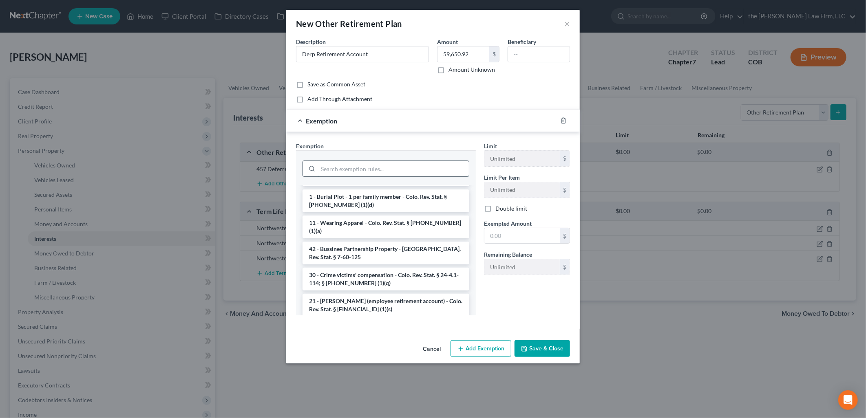
click at [353, 173] on input "search" at bounding box center [393, 168] width 151 height 15
click at [393, 303] on li "21 - [PERSON_NAME] (employee retirement account) - Colo. Rev. Stat. § [FINANCIA…" at bounding box center [385, 305] width 167 height 23
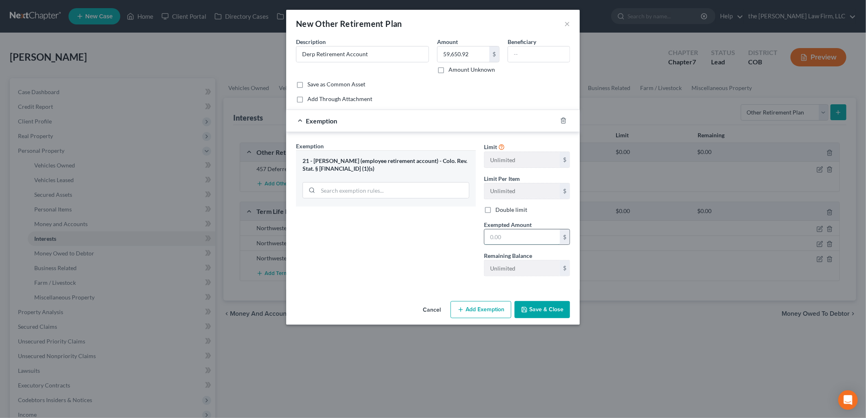
click at [527, 236] on input "text" at bounding box center [521, 237] width 75 height 15
click at [543, 304] on button "Save & Close" at bounding box center [541, 309] width 55 height 17
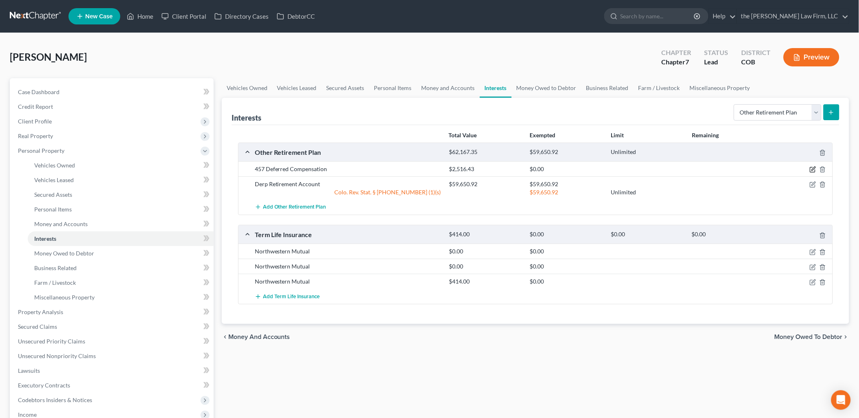
click at [815, 168] on icon "button" at bounding box center [813, 169] width 7 height 7
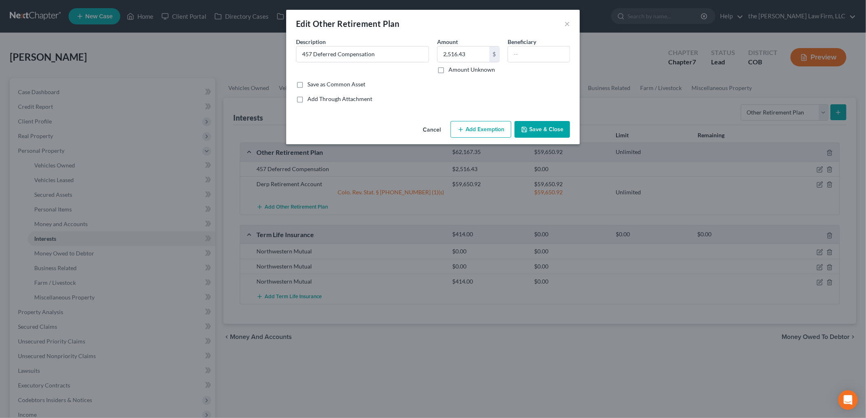
click at [487, 131] on button "Add Exemption" at bounding box center [480, 129] width 61 height 17
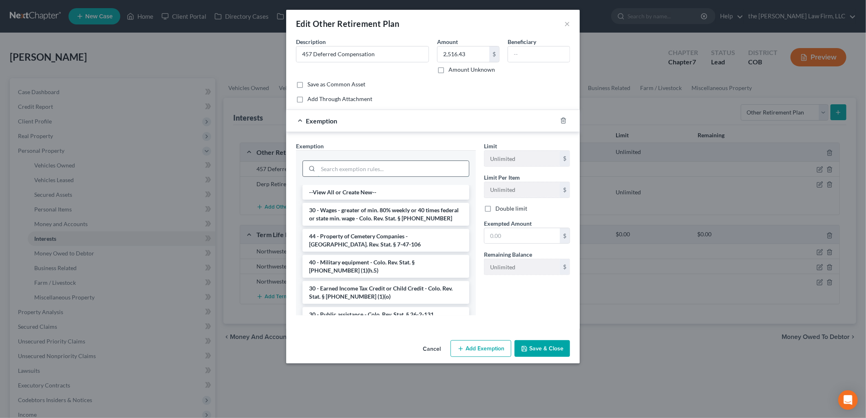
click at [381, 174] on input "search" at bounding box center [393, 168] width 151 height 15
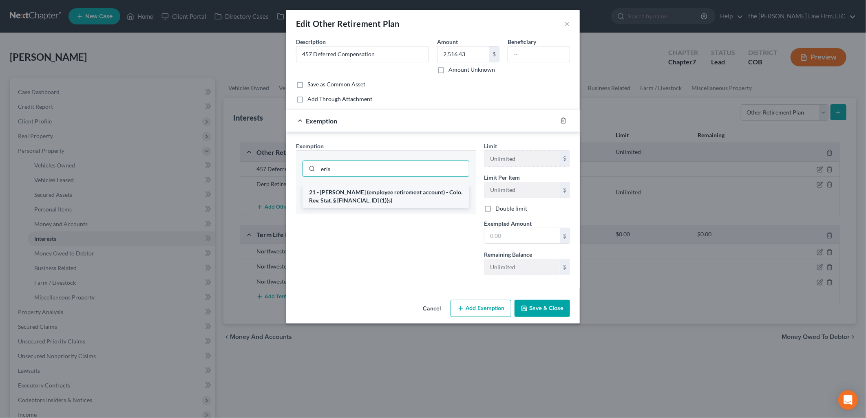
click at [385, 193] on li "21 - [PERSON_NAME] (employee retirement account) - Colo. Rev. Stat. § [FINANCIA…" at bounding box center [385, 196] width 167 height 23
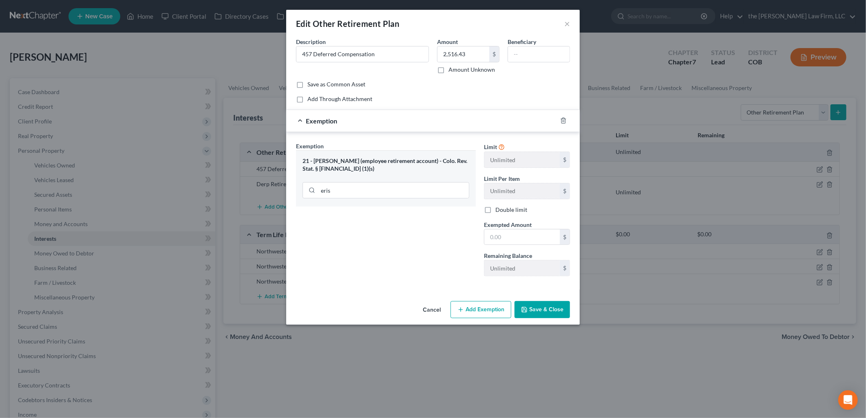
click at [561, 300] on div "Cancel Add Exemption Save & Close" at bounding box center [433, 311] width 294 height 27
click at [534, 238] on input "text" at bounding box center [521, 237] width 75 height 15
click at [547, 309] on button "Save & Close" at bounding box center [541, 309] width 55 height 17
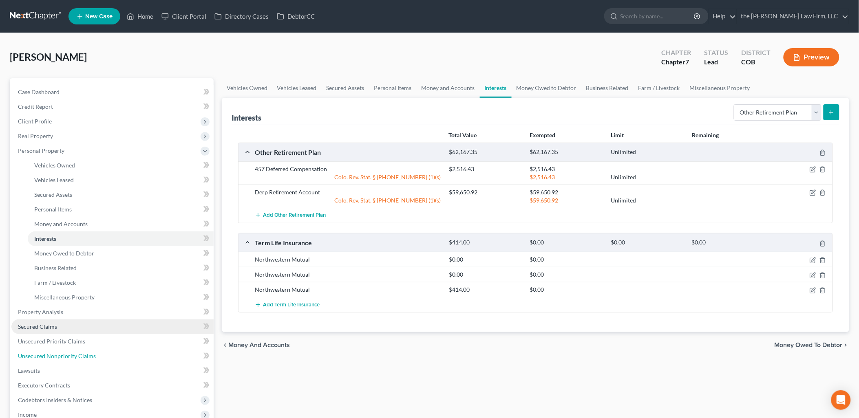
drag, startPoint x: 71, startPoint y: 349, endPoint x: 151, endPoint y: 331, distance: 82.8
click at [71, 349] on link "Unsecured Nonpriority Claims" at bounding box center [112, 356] width 202 height 15
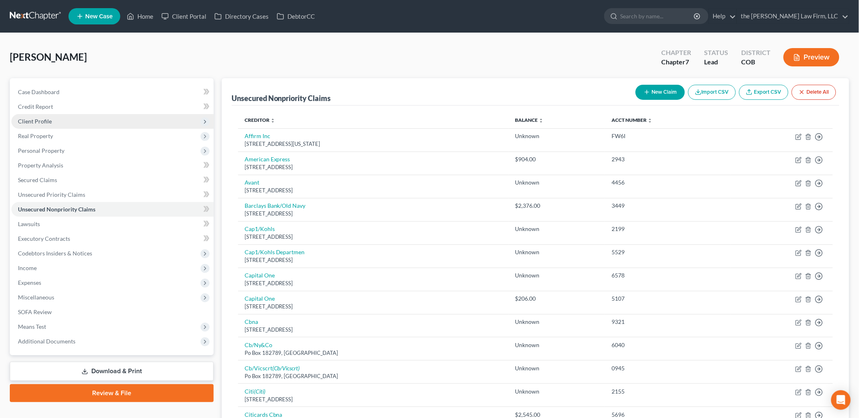
click at [36, 119] on span "Client Profile" at bounding box center [35, 121] width 34 height 7
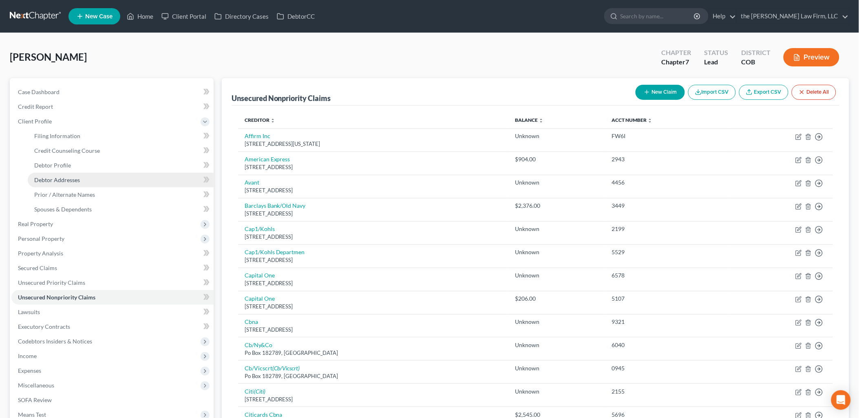
click at [62, 183] on link "Debtor Addresses" at bounding box center [121, 180] width 186 height 15
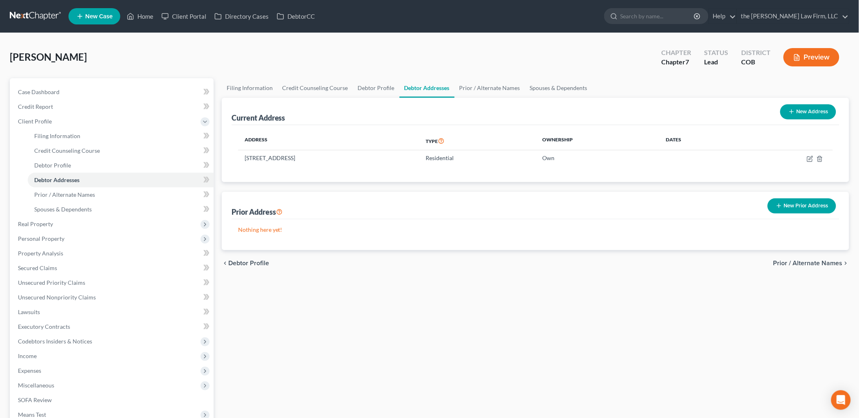
click at [802, 204] on button "New Prior Address" at bounding box center [802, 206] width 68 height 15
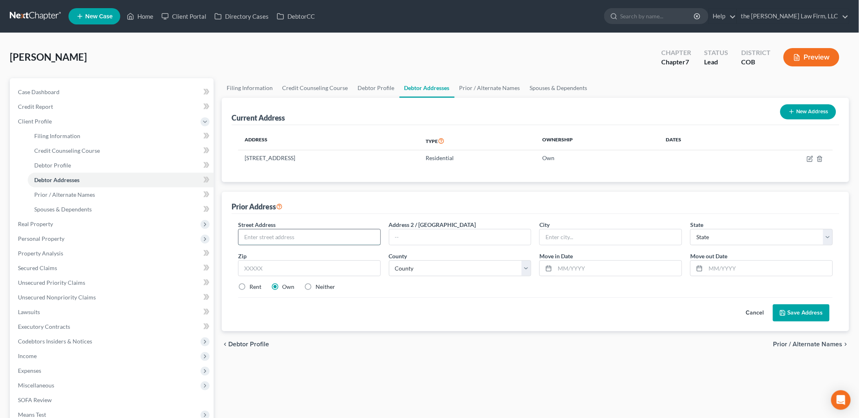
click at [314, 235] on input "text" at bounding box center [309, 237] width 142 height 15
click at [727, 272] on input "text" at bounding box center [769, 268] width 127 height 15
drag, startPoint x: 739, startPoint y: 267, endPoint x: 733, endPoint y: 267, distance: 5.7
click at [733, 267] on input "[DATE]" at bounding box center [769, 268] width 127 height 15
click at [715, 266] on input "[DATE]" at bounding box center [769, 268] width 127 height 15
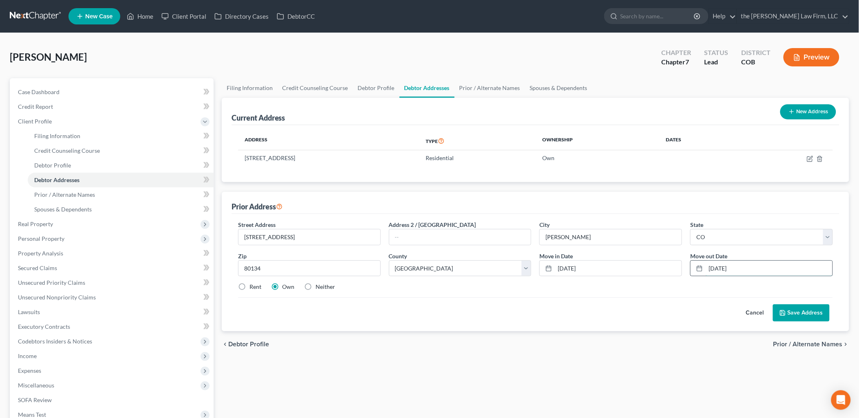
click at [740, 267] on input "[DATE]" at bounding box center [769, 268] width 127 height 15
click at [249, 288] on label "Rent" at bounding box center [255, 287] width 12 height 8
click at [253, 288] on input "Rent" at bounding box center [255, 285] width 5 height 5
click at [816, 318] on button "Save Address" at bounding box center [801, 313] width 57 height 17
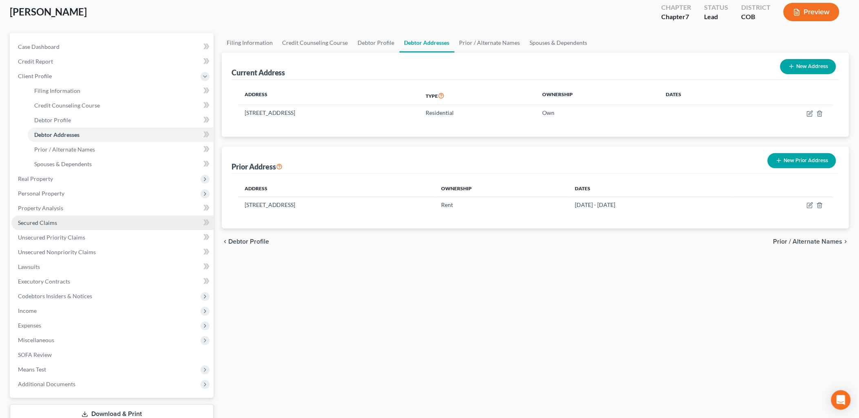
scroll to position [102, 0]
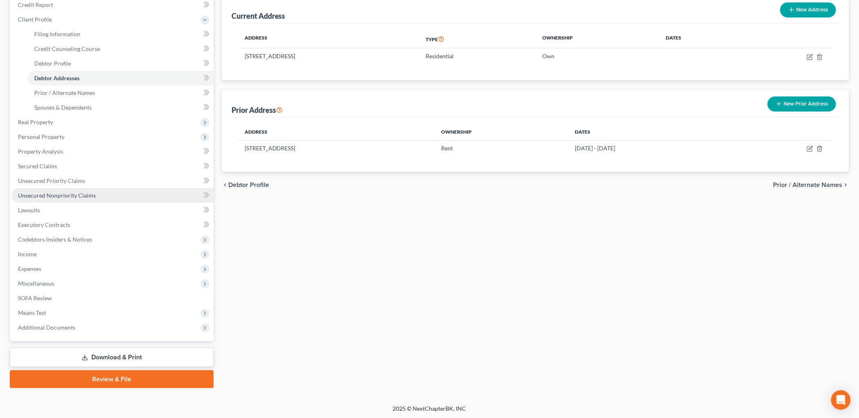
drag, startPoint x: 76, startPoint y: 193, endPoint x: 121, endPoint y: 194, distance: 44.4
click at [76, 193] on span "Unsecured Nonpriority Claims" at bounding box center [57, 195] width 78 height 7
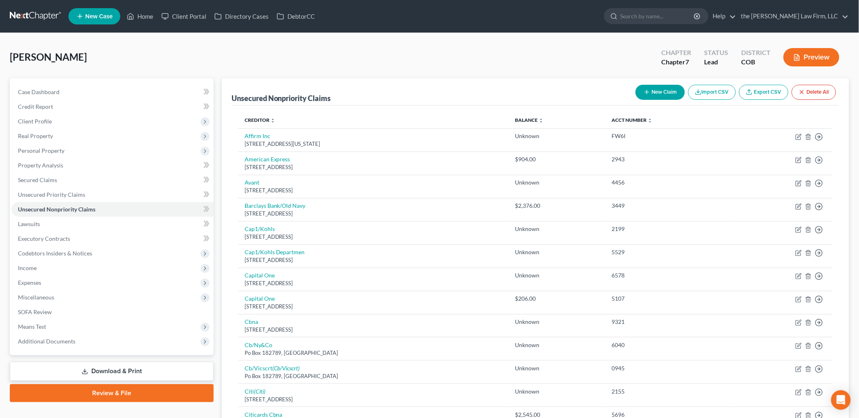
click at [671, 92] on button "New Claim" at bounding box center [660, 92] width 49 height 15
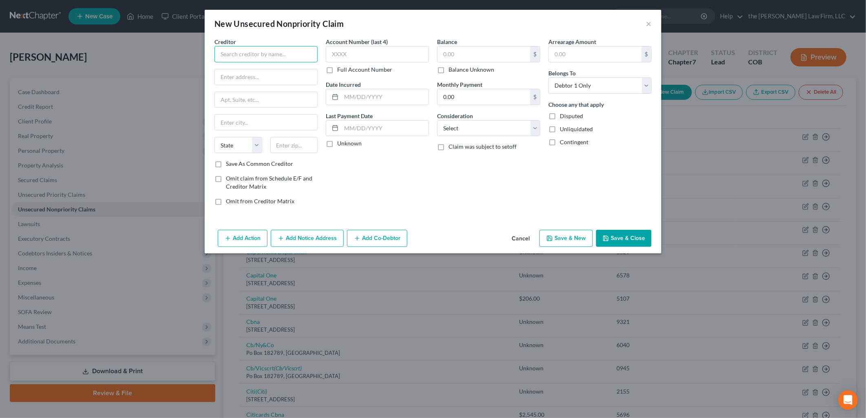
click at [287, 50] on input "text" at bounding box center [265, 54] width 103 height 16
drag, startPoint x: 296, startPoint y: 43, endPoint x: 295, endPoint y: 55, distance: 11.9
click at [296, 43] on div "Creditor * Affidian Credit Union" at bounding box center [265, 50] width 103 height 25
click at [278, 77] on input "text" at bounding box center [266, 76] width 102 height 15
drag, startPoint x: 292, startPoint y: 60, endPoint x: 197, endPoint y: 62, distance: 95.0
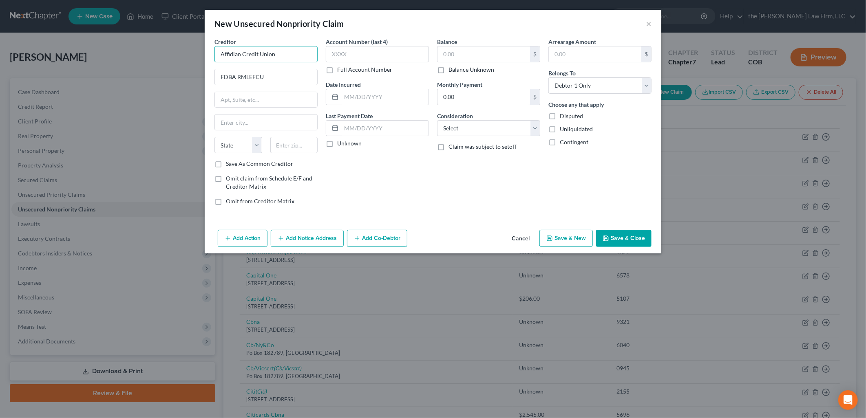
click at [197, 62] on div "New Unsecured Nonpriority Claim × Creditor * Affidian Credit Union FDBA RMLEFCU…" at bounding box center [433, 209] width 866 height 418
click at [284, 103] on input "text" at bounding box center [266, 99] width 102 height 15
drag, startPoint x: 236, startPoint y: 78, endPoint x: 211, endPoint y: 76, distance: 25.0
click at [211, 76] on div "Creditor * Affidian Credit Union FDBA RMLEFCU State [US_STATE] AK AR AZ CA CO […" at bounding box center [265, 125] width 111 height 174
click at [242, 104] on input "text" at bounding box center [266, 99] width 102 height 15
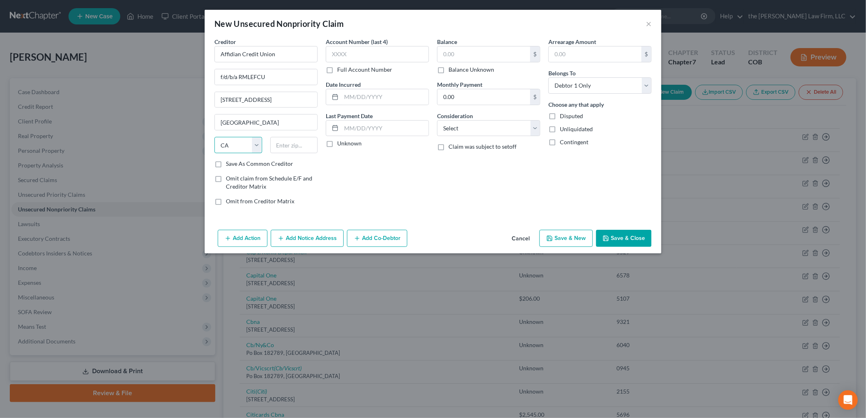
click at [233, 141] on select "State [US_STATE] AK AR AZ CA CO CT DE DC [GEOGRAPHIC_DATA] [GEOGRAPHIC_DATA] GU…" at bounding box center [238, 145] width 48 height 16
click at [214, 137] on select "State [US_STATE] AK AR AZ CA CO CT DE DC [GEOGRAPHIC_DATA] [GEOGRAPHIC_DATA] GU…" at bounding box center [238, 145] width 48 height 16
click at [294, 144] on input "text" at bounding box center [294, 145] width 48 height 16
click at [389, 55] on input "text" at bounding box center [377, 54] width 103 height 16
click at [446, 49] on input "text" at bounding box center [483, 53] width 93 height 15
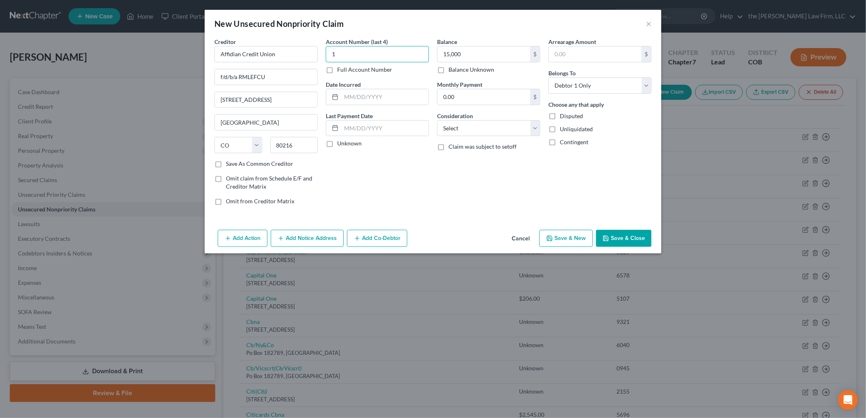
click at [426, 59] on input "1" at bounding box center [377, 54] width 103 height 16
click at [298, 236] on button "Add Notice Address" at bounding box center [307, 238] width 73 height 17
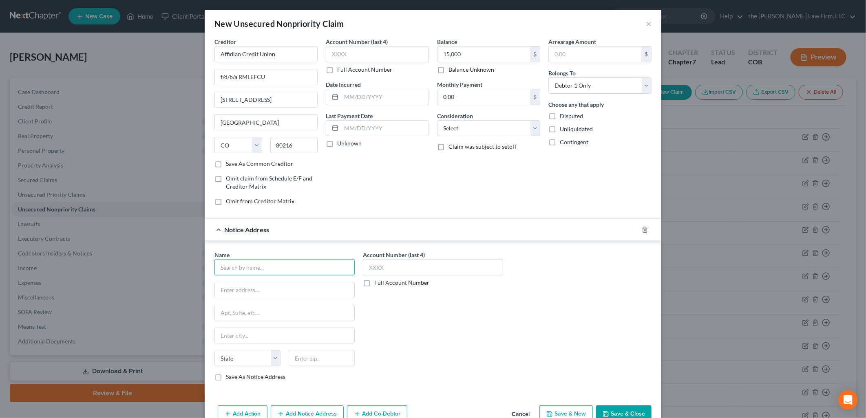
click at [268, 271] on input "text" at bounding box center [284, 267] width 140 height 16
click at [634, 317] on div "Name * City and County of Denver County Court 1437 Bannock [GEOGRAPHIC_DATA] [U…" at bounding box center [432, 319] width 445 height 137
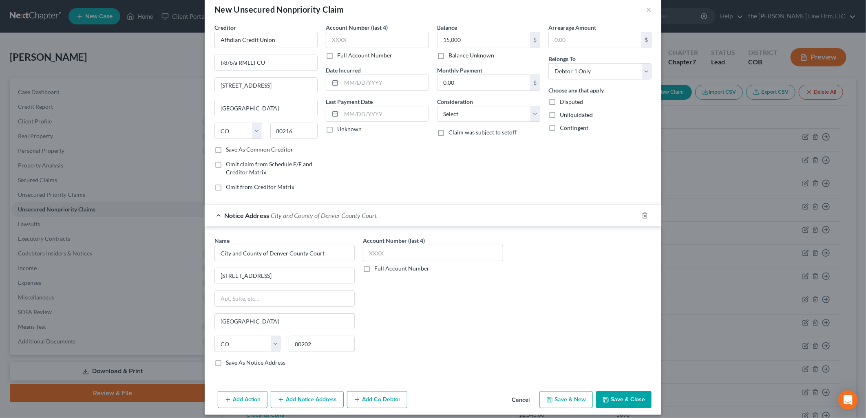
scroll to position [21, 0]
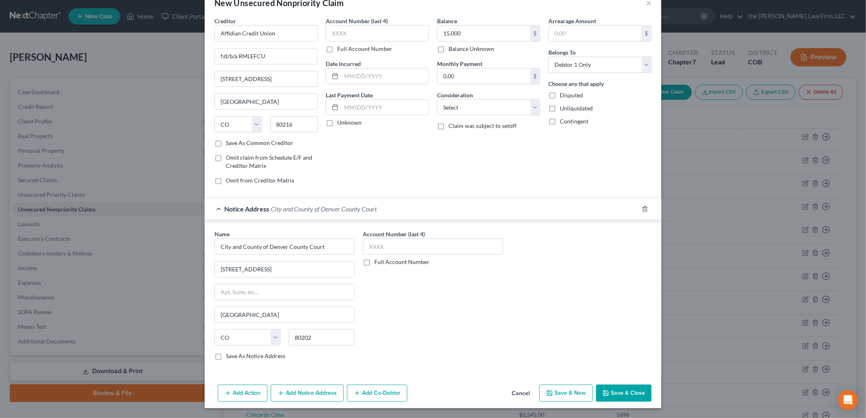
click at [305, 399] on button "Add Notice Address" at bounding box center [307, 393] width 73 height 17
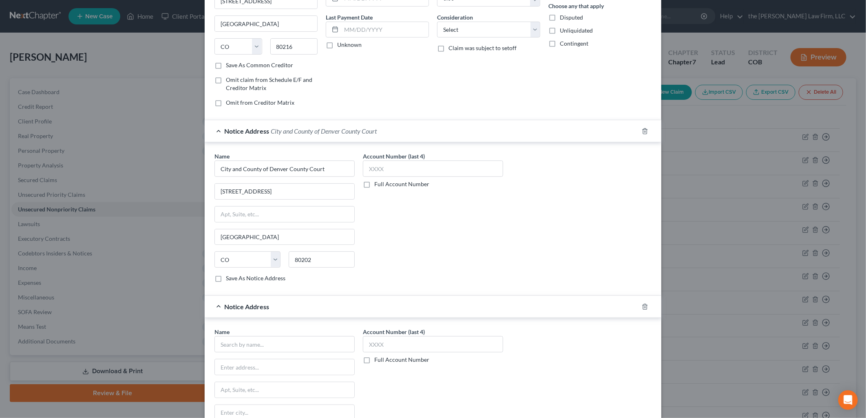
scroll to position [197, 0]
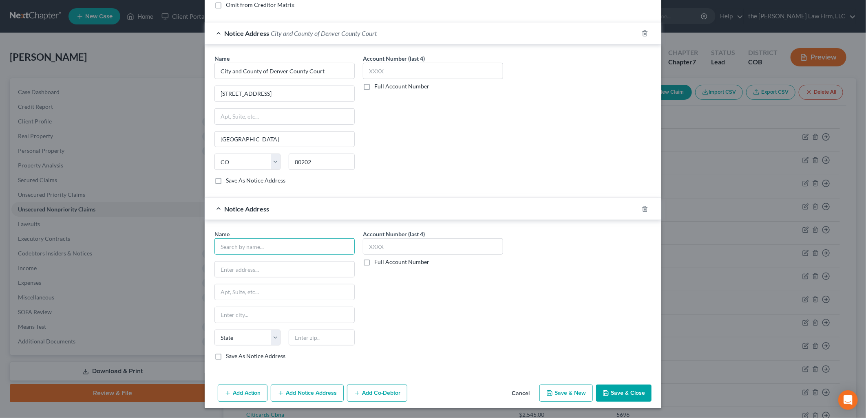
click at [251, 252] on input "text" at bounding box center [284, 246] width 140 height 16
click at [240, 290] on input "text" at bounding box center [284, 292] width 139 height 15
click at [524, 322] on div "Name * [PERSON_NAME] [STREET_ADDRESS][GEOGRAPHIC_DATA][PERSON_NAME][US_STATE] C…" at bounding box center [432, 298] width 445 height 137
click at [256, 180] on label "Save As Notice Address" at bounding box center [256, 181] width 60 height 8
click at [234, 180] on input "Save As Notice Address" at bounding box center [231, 179] width 5 height 5
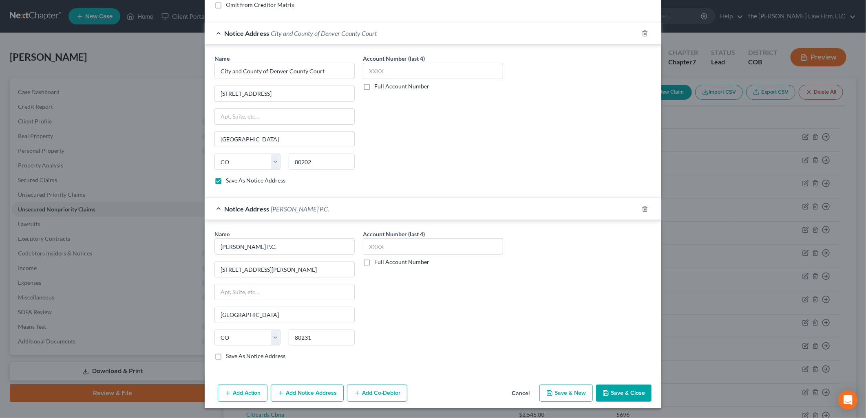
click at [226, 355] on label "Save As Notice Address" at bounding box center [256, 356] width 60 height 8
click at [229, 355] on input "Save As Notice Address" at bounding box center [231, 354] width 5 height 5
click at [614, 395] on button "Save & Close" at bounding box center [623, 393] width 55 height 17
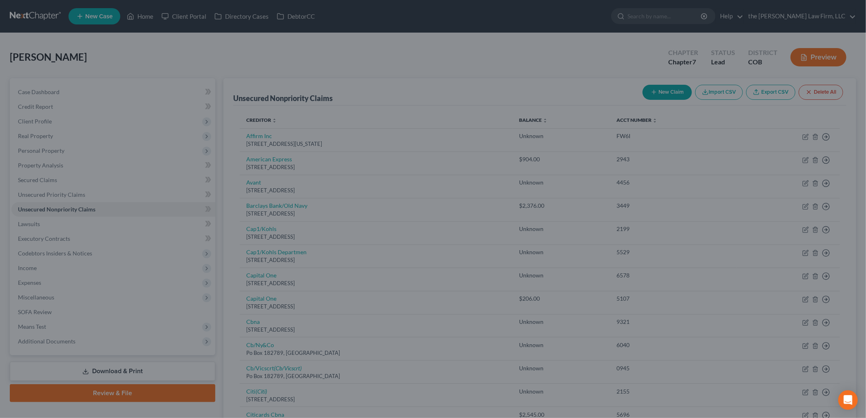
scroll to position [0, 0]
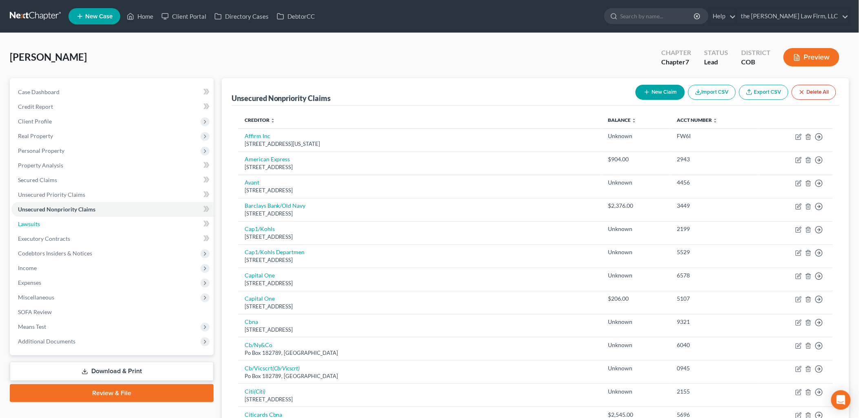
drag, startPoint x: 35, startPoint y: 223, endPoint x: 295, endPoint y: 230, distance: 259.8
click at [35, 223] on span "Lawsuits" at bounding box center [29, 224] width 22 height 7
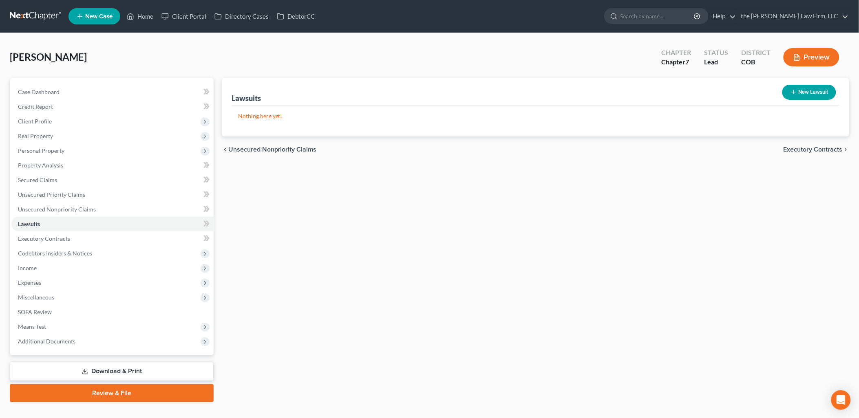
click at [821, 86] on button "New Lawsuit" at bounding box center [809, 92] width 54 height 15
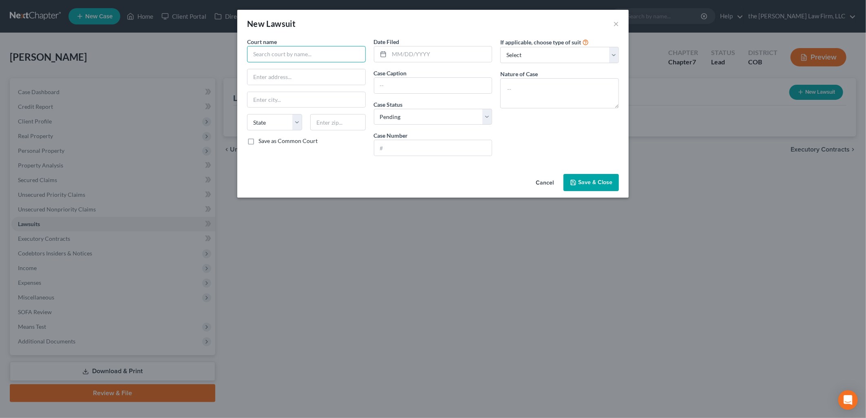
click at [320, 59] on input "text" at bounding box center [306, 54] width 119 height 16
click at [266, 92] on input "text" at bounding box center [306, 99] width 118 height 15
click at [271, 140] on label "Save as Common Court" at bounding box center [287, 141] width 59 height 8
click at [267, 140] on input "Save as Common Court" at bounding box center [264, 139] width 5 height 5
click at [273, 117] on select "State [US_STATE] AK AR AZ CA CO CT DE DC [GEOGRAPHIC_DATA] [GEOGRAPHIC_DATA] GU…" at bounding box center [274, 122] width 55 height 16
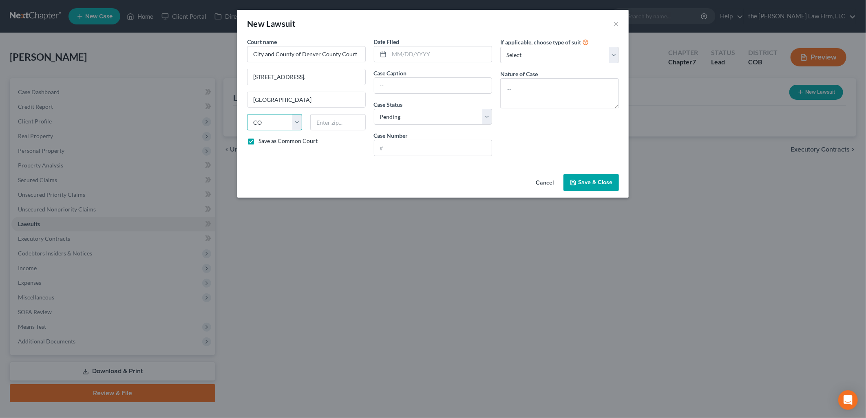
click at [247, 114] on select "State [US_STATE] AK AR AZ CA CO CT DE DC [GEOGRAPHIC_DATA] [GEOGRAPHIC_DATA] GU…" at bounding box center [274, 122] width 55 height 16
click at [322, 123] on input "text" at bounding box center [337, 122] width 55 height 16
click at [352, 124] on input "text" at bounding box center [337, 122] width 55 height 16
click at [404, 47] on input "text" at bounding box center [440, 53] width 103 height 15
click at [413, 30] on div "New Lawsuit ×" at bounding box center [432, 24] width 391 height 28
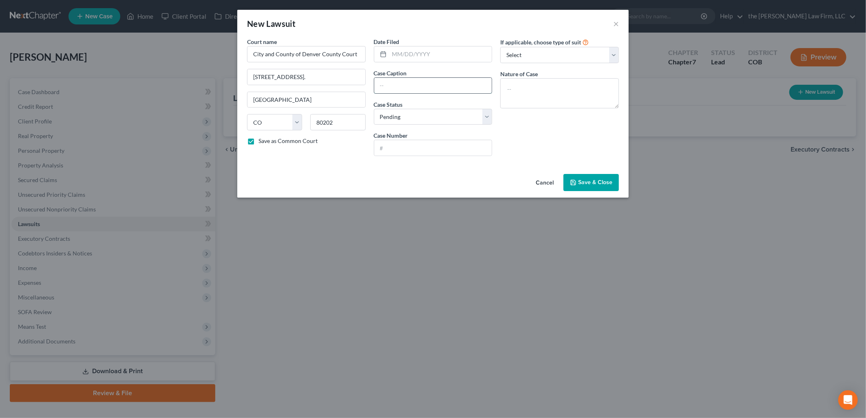
click at [432, 80] on input "text" at bounding box center [433, 85] width 118 height 15
drag, startPoint x: 421, startPoint y: 116, endPoint x: 419, endPoint y: 126, distance: 10.8
click at [421, 116] on select "Select Pending On Appeal Concluded" at bounding box center [433, 117] width 119 height 16
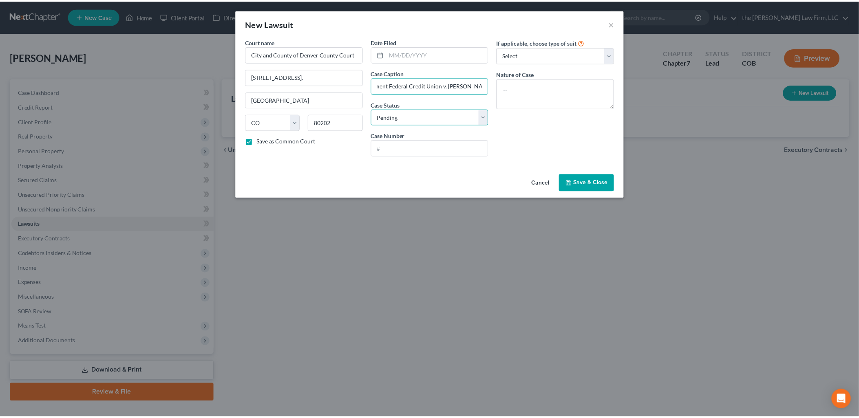
scroll to position [0, 0]
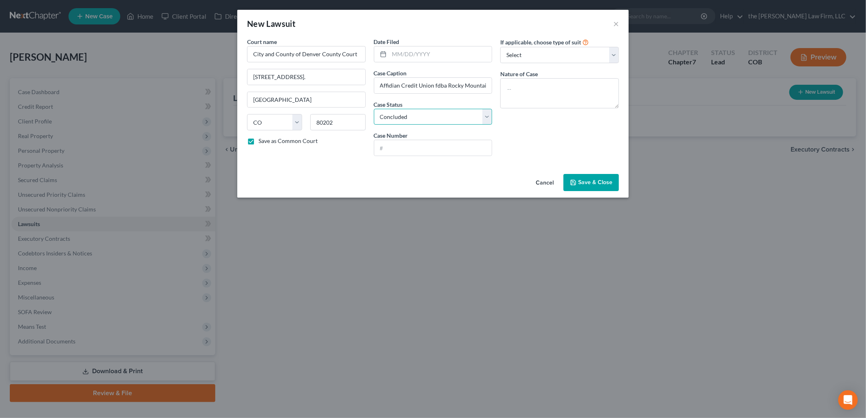
click at [374, 109] on select "Select Pending On Appeal Concluded" at bounding box center [433, 117] width 119 height 16
click at [405, 146] on input "text" at bounding box center [433, 147] width 118 height 15
click at [559, 51] on select "Select Repossession Garnishment Foreclosure Attached, Seized, Or Levied Other" at bounding box center [559, 55] width 119 height 16
click at [500, 47] on select "Select Repossession Garnishment Foreclosure Attached, Seized, Or Levied Other" at bounding box center [559, 55] width 119 height 16
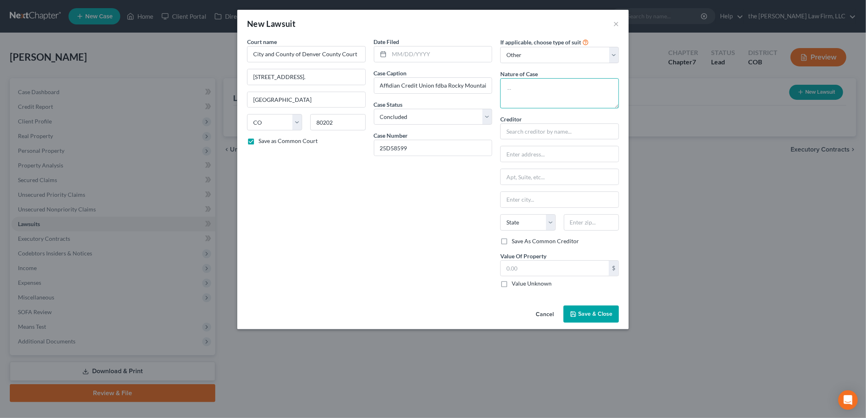
click at [545, 97] on textarea at bounding box center [559, 93] width 119 height 30
click at [586, 318] on span "Save & Close" at bounding box center [595, 314] width 34 height 7
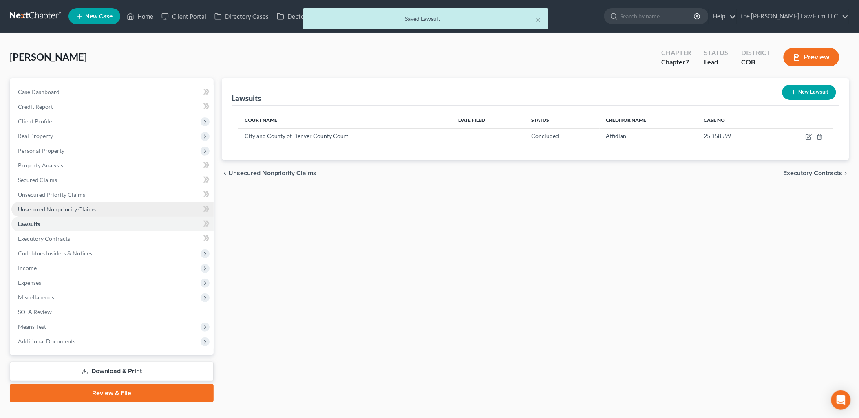
drag, startPoint x: 35, startPoint y: 209, endPoint x: 176, endPoint y: 208, distance: 141.1
click at [35, 209] on span "Unsecured Nonpriority Claims" at bounding box center [57, 209] width 78 height 7
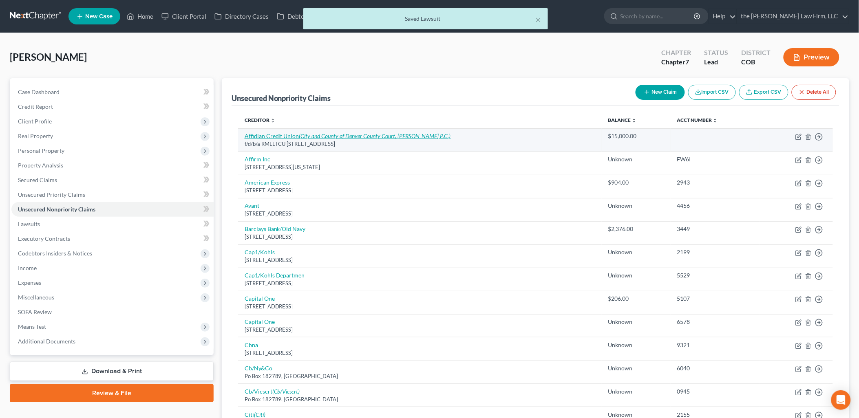
click at [387, 135] on icon "(City and County of Denver County Court, [PERSON_NAME] P.C.)" at bounding box center [375, 135] width 152 height 7
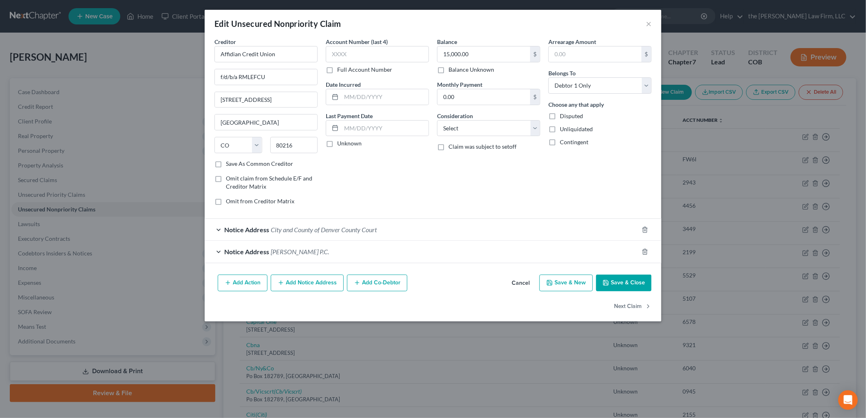
click at [226, 161] on label "Save As Common Creditor" at bounding box center [259, 164] width 67 height 8
click at [229, 161] on input "Save As Common Creditor" at bounding box center [231, 162] width 5 height 5
click at [618, 279] on button "Save & Close" at bounding box center [623, 283] width 55 height 17
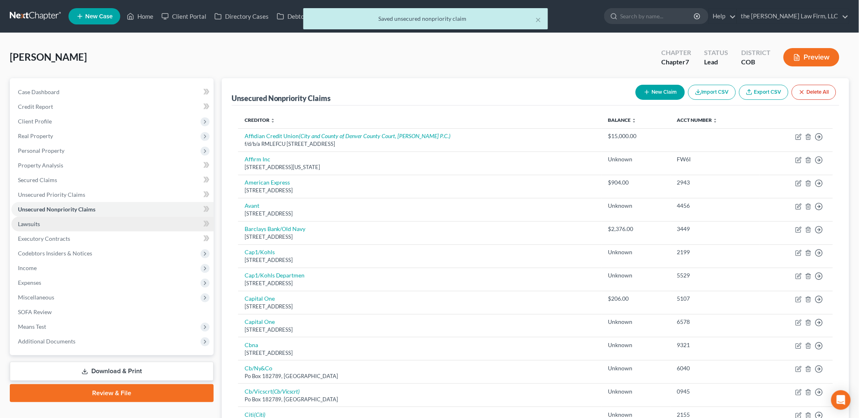
click at [45, 219] on link "Lawsuits" at bounding box center [112, 224] width 202 height 15
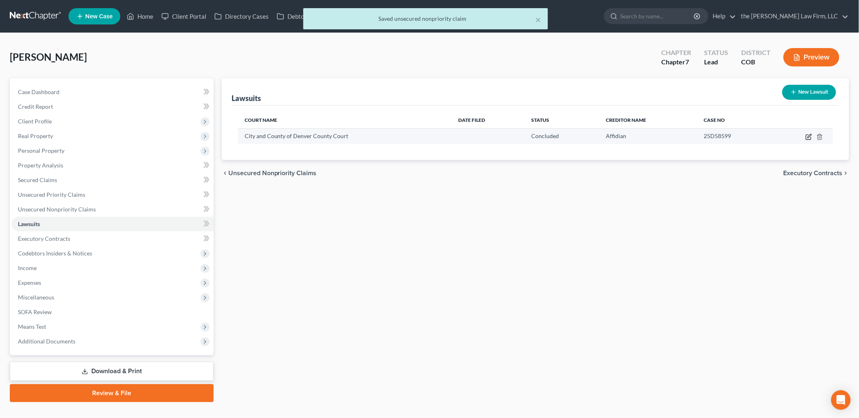
click at [809, 136] on icon "button" at bounding box center [810, 136] width 4 height 4
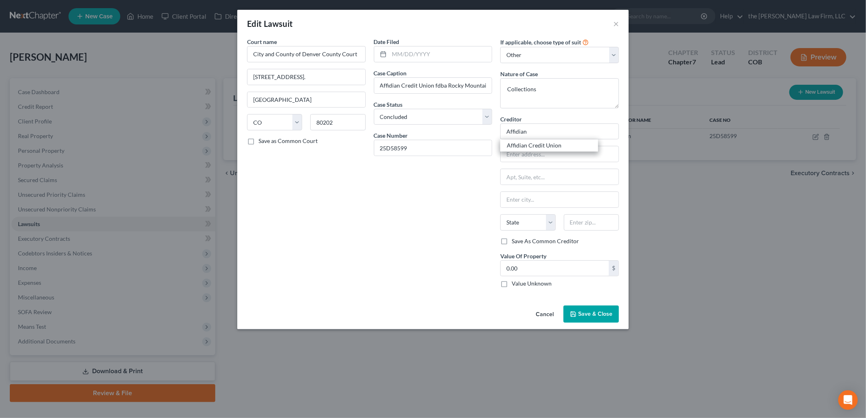
click at [503, 144] on div "Affidian Credit Union" at bounding box center [549, 145] width 98 height 12
click at [571, 135] on input "Affidian Credit Union" at bounding box center [559, 132] width 119 height 16
click at [600, 269] on input "0.00" at bounding box center [555, 268] width 108 height 15
click at [528, 283] on label "Value Unknown" at bounding box center [532, 284] width 40 height 8
click at [520, 283] on input "Value Unknown" at bounding box center [517, 282] width 5 height 5
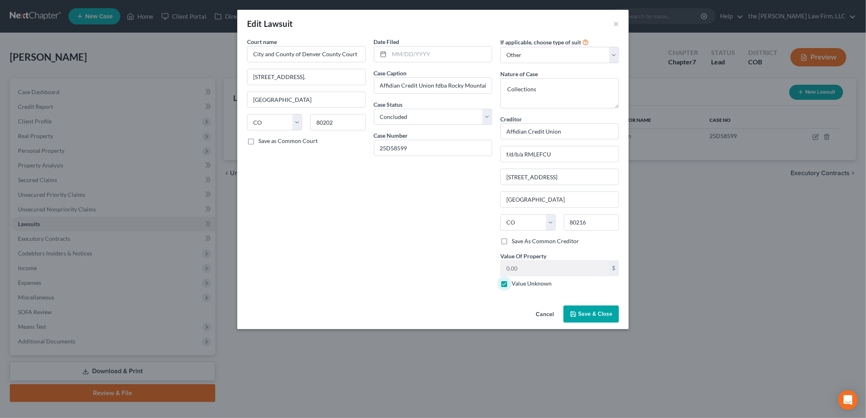
click at [596, 315] on span "Save & Close" at bounding box center [595, 314] width 34 height 7
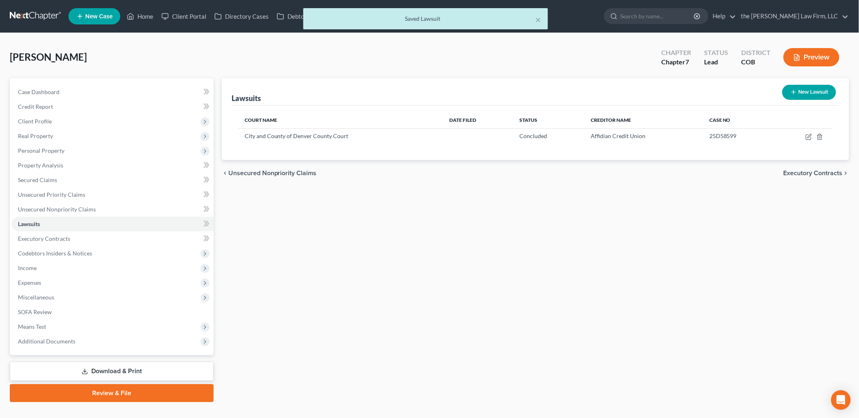
click at [561, 192] on div "Lawsuits New Lawsuit Court Name Date Filed Status Creditor Name Case No City an…" at bounding box center [536, 240] width 636 height 324
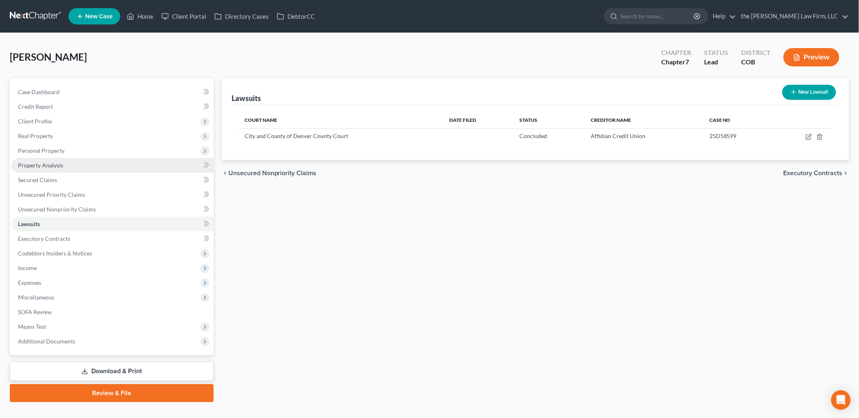
click at [35, 166] on span "Property Analysis" at bounding box center [40, 165] width 45 height 7
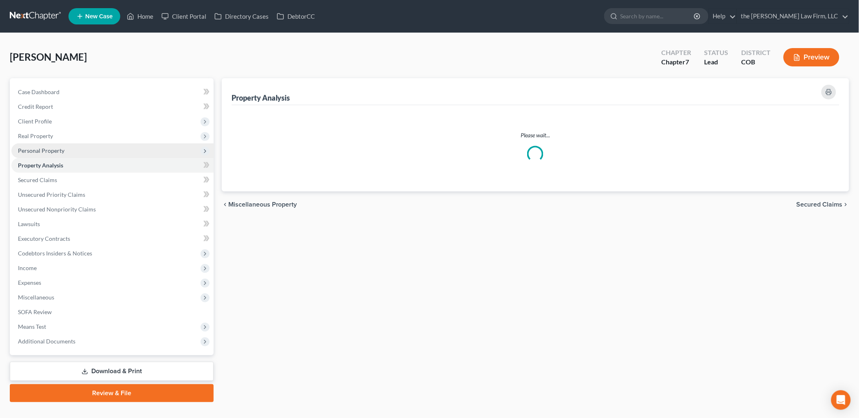
click at [43, 153] on span "Personal Property" at bounding box center [41, 150] width 46 height 7
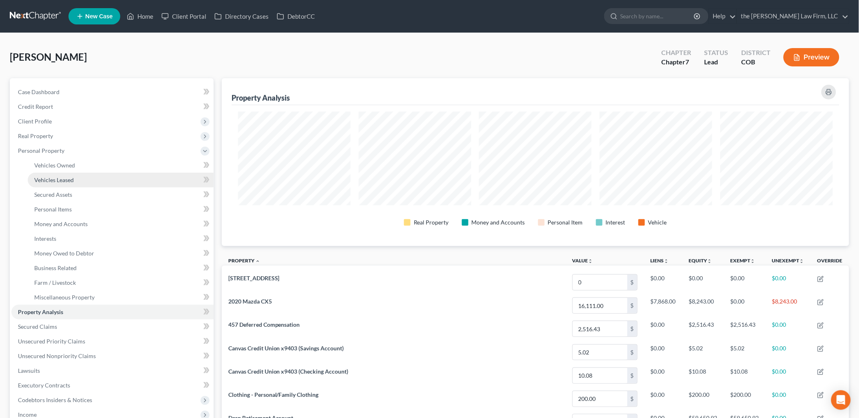
scroll to position [168, 628]
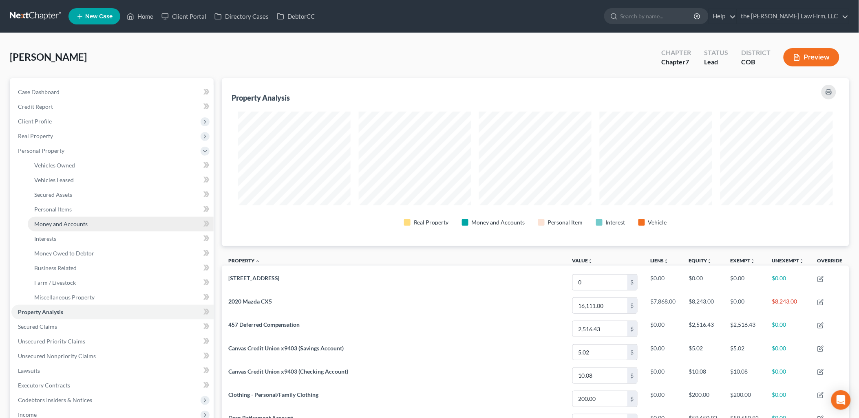
click at [71, 226] on span "Money and Accounts" at bounding box center [60, 224] width 53 height 7
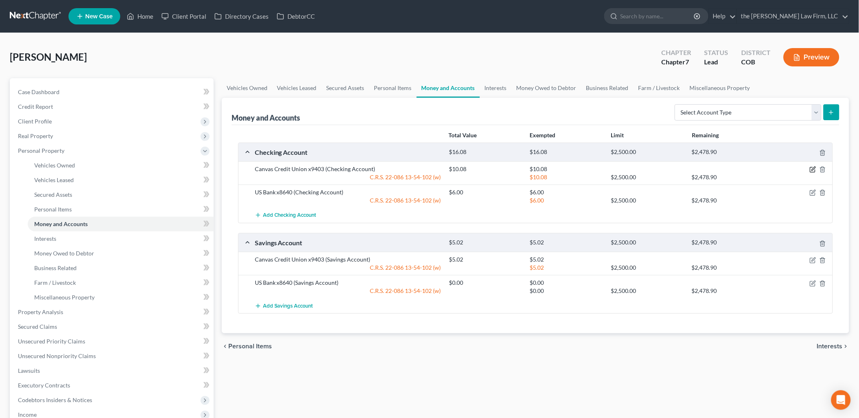
click at [812, 170] on icon "button" at bounding box center [814, 169] width 4 height 4
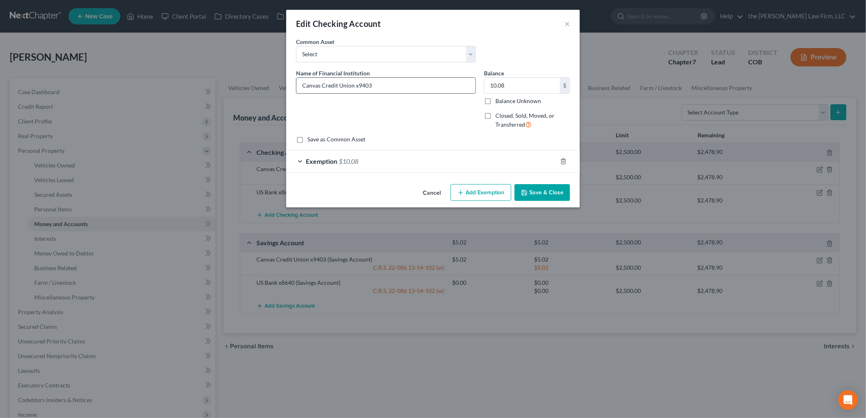
click at [384, 92] on input "Canvas Credit Union x9403" at bounding box center [385, 85] width 179 height 15
click at [553, 199] on button "Save & Close" at bounding box center [541, 192] width 55 height 17
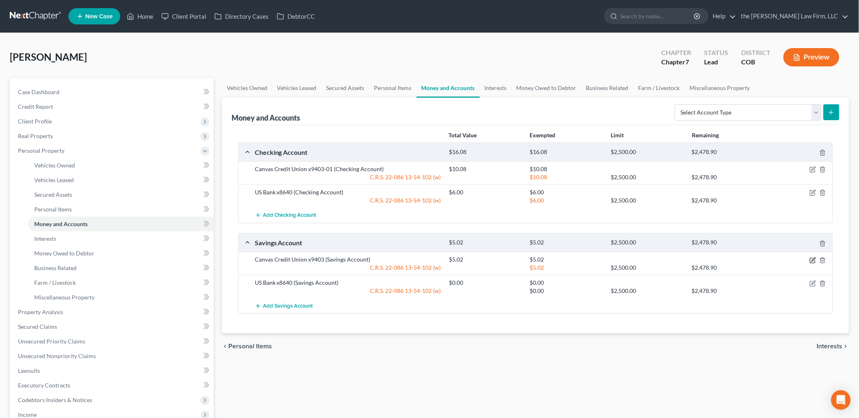
click at [812, 258] on icon "button" at bounding box center [813, 260] width 7 height 7
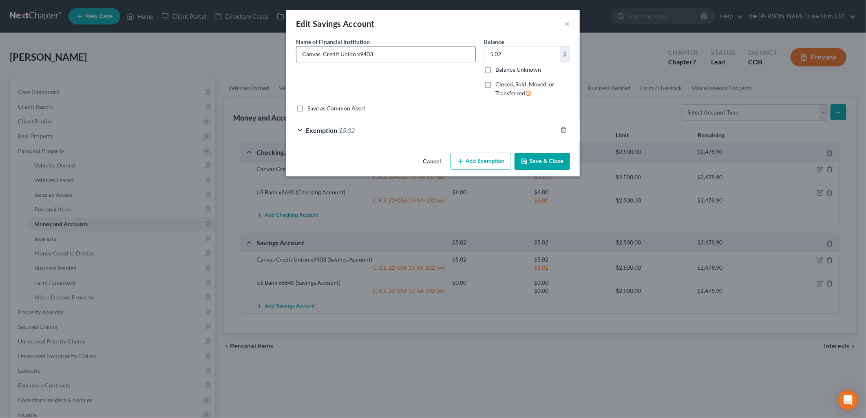
click at [389, 59] on input "Canvas Credit Union x9403" at bounding box center [385, 53] width 179 height 15
click at [552, 161] on button "Save & Close" at bounding box center [541, 161] width 55 height 17
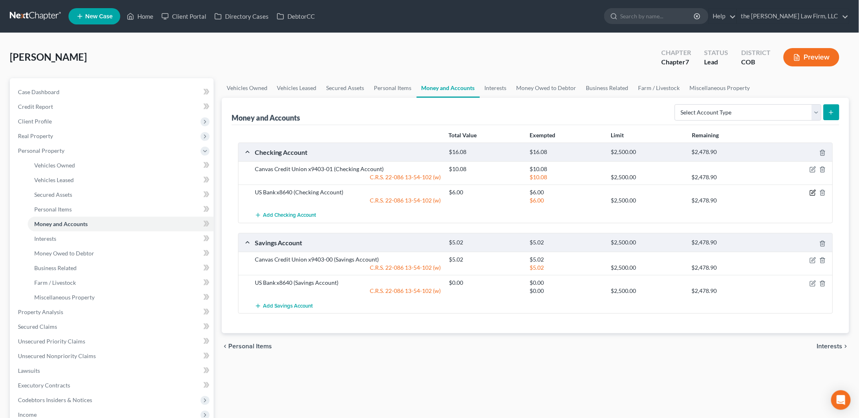
click at [812, 194] on icon "button" at bounding box center [814, 192] width 4 height 4
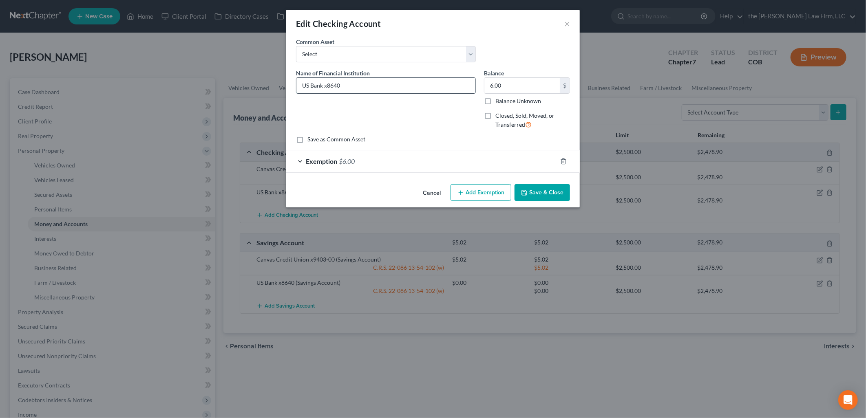
drag, startPoint x: 365, startPoint y: 85, endPoint x: 328, endPoint y: 86, distance: 36.7
click at [328, 86] on input "US Bank x8640" at bounding box center [385, 85] width 179 height 15
click at [558, 190] on button "Save & Close" at bounding box center [541, 192] width 55 height 17
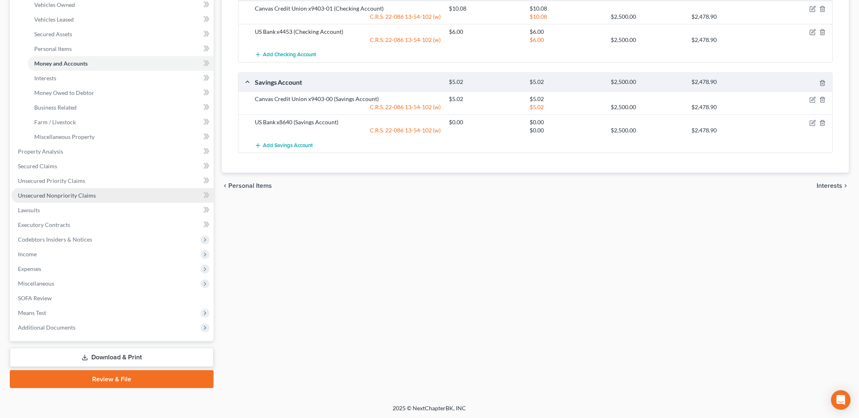
click at [54, 192] on span "Unsecured Nonpriority Claims" at bounding box center [57, 195] width 78 height 7
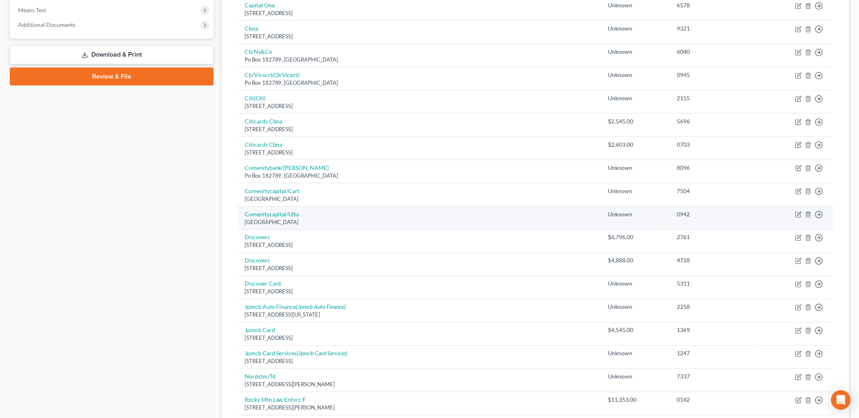
scroll to position [523, 0]
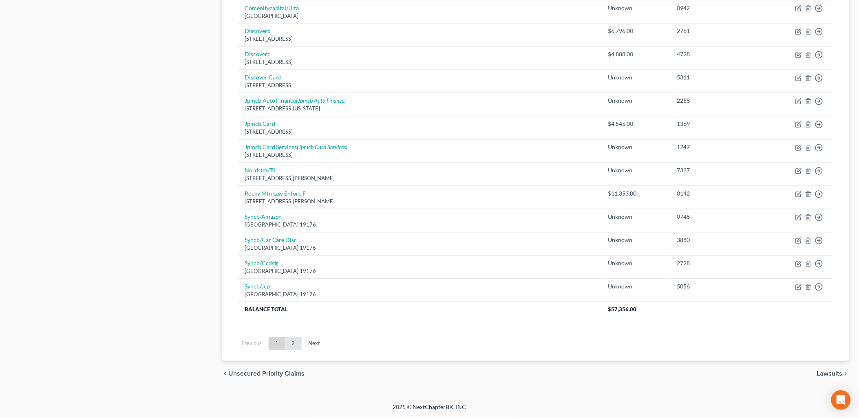
click at [291, 345] on link "2" at bounding box center [293, 344] width 16 height 13
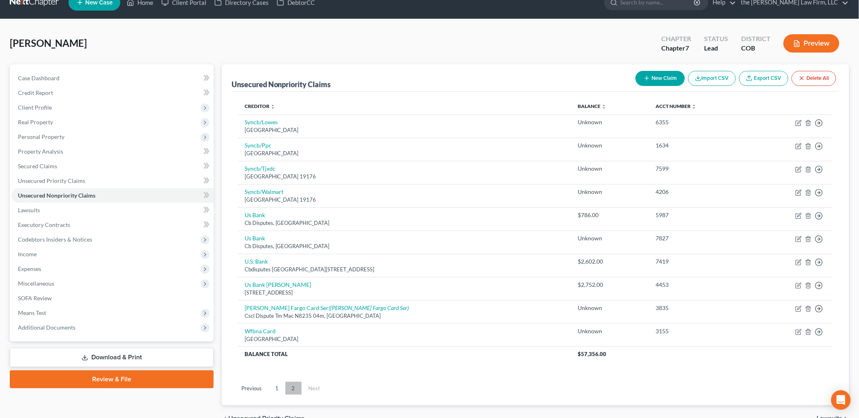
scroll to position [58, 0]
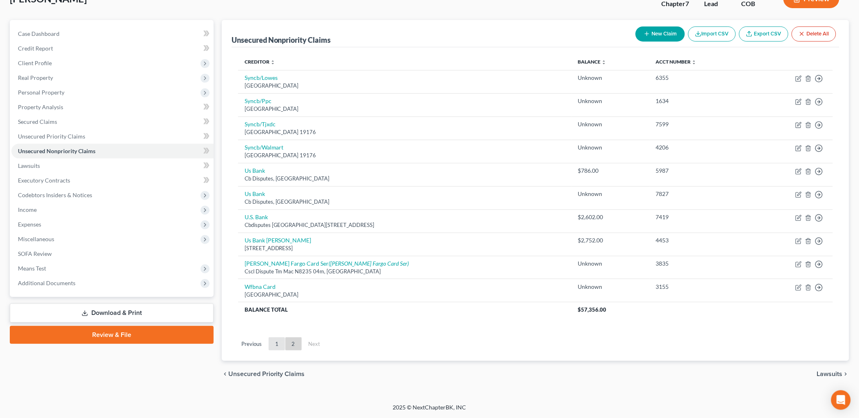
click at [274, 347] on link "1" at bounding box center [277, 344] width 16 height 13
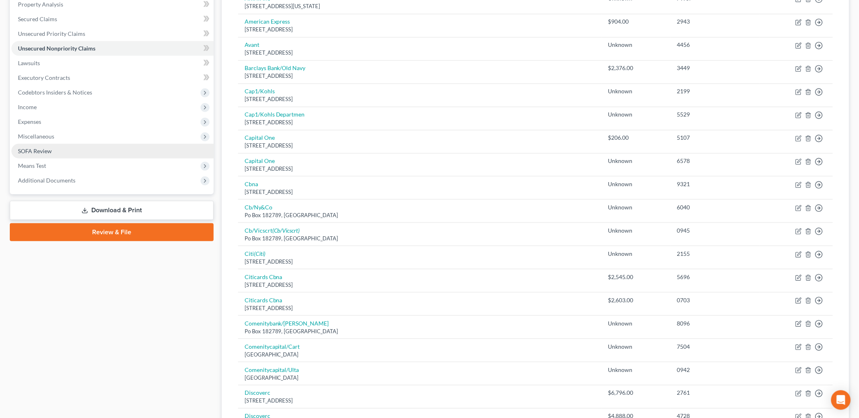
scroll to position [206, 0]
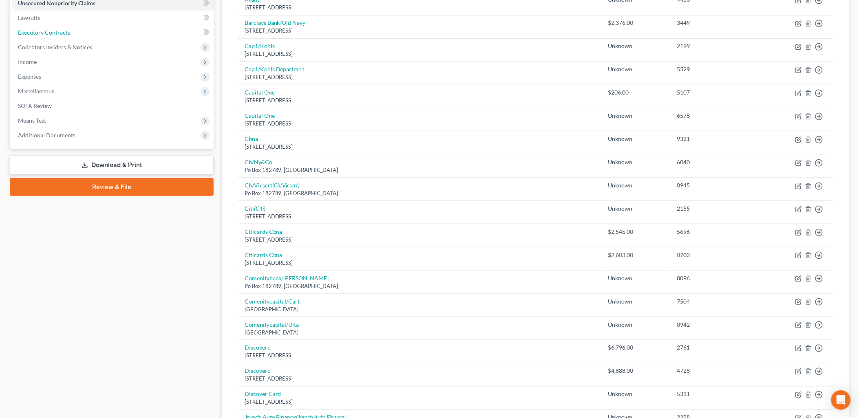
click at [38, 35] on link "Executory Contracts" at bounding box center [112, 32] width 202 height 15
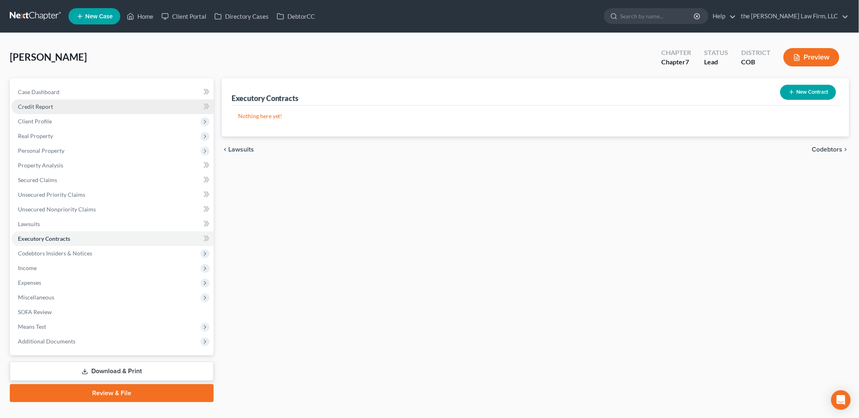
click at [48, 110] on link "Credit Report" at bounding box center [112, 106] width 202 height 15
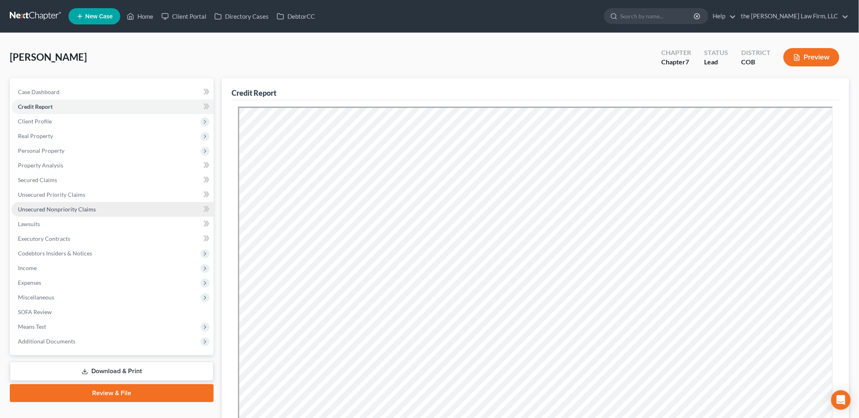
click at [55, 208] on span "Unsecured Nonpriority Claims" at bounding box center [57, 209] width 78 height 7
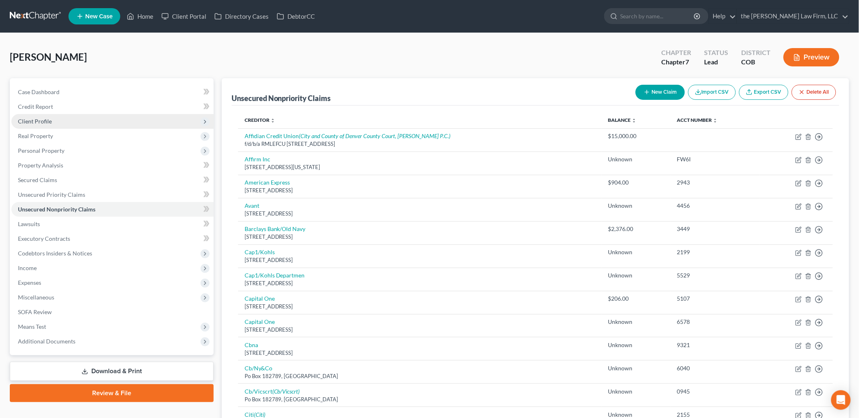
click at [43, 118] on span "Client Profile" at bounding box center [35, 121] width 34 height 7
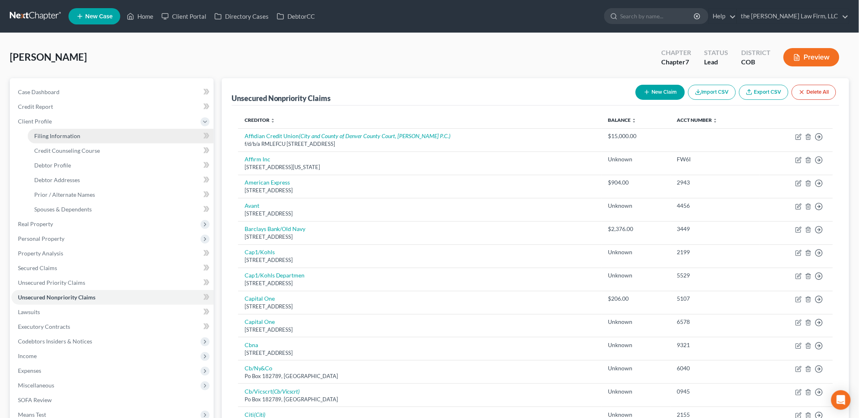
click at [60, 133] on span "Filing Information" at bounding box center [57, 135] width 46 height 7
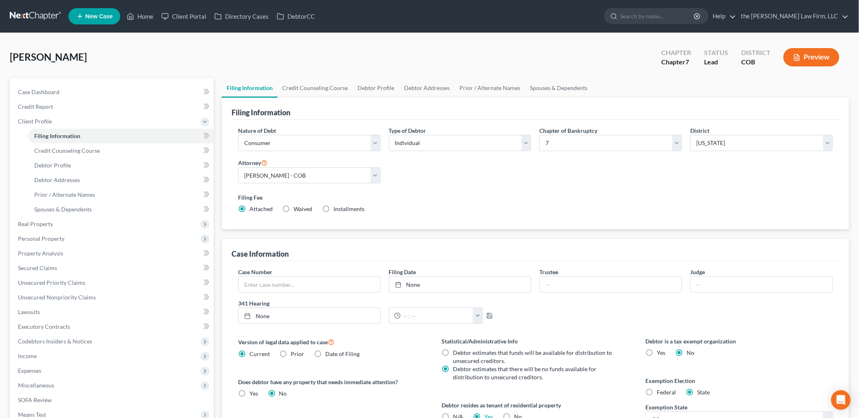
drag, startPoint x: 142, startPoint y: 71, endPoint x: 208, endPoint y: 69, distance: 66.5
click at [142, 70] on div "[PERSON_NAME] Upgraded Chapter Chapter 7 Status Lead District COB Preview" at bounding box center [429, 60] width 839 height 35
drag, startPoint x: 40, startPoint y: 358, endPoint x: 81, endPoint y: 355, distance: 41.2
click at [40, 358] on span "Income" at bounding box center [112, 356] width 202 height 15
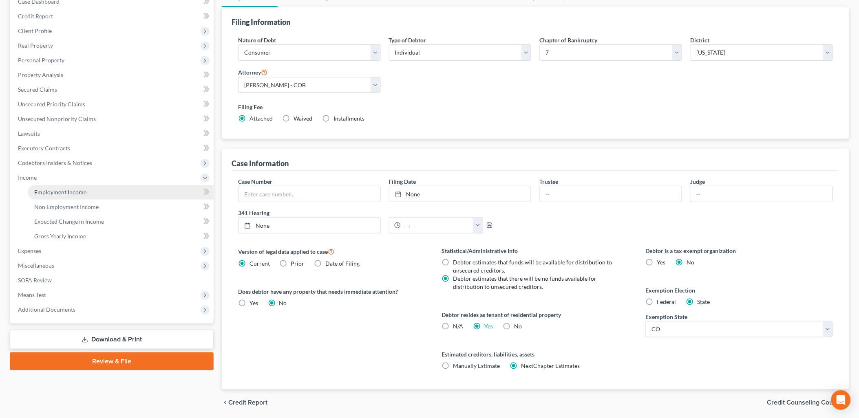
click at [76, 193] on span "Employment Income" at bounding box center [60, 192] width 52 height 7
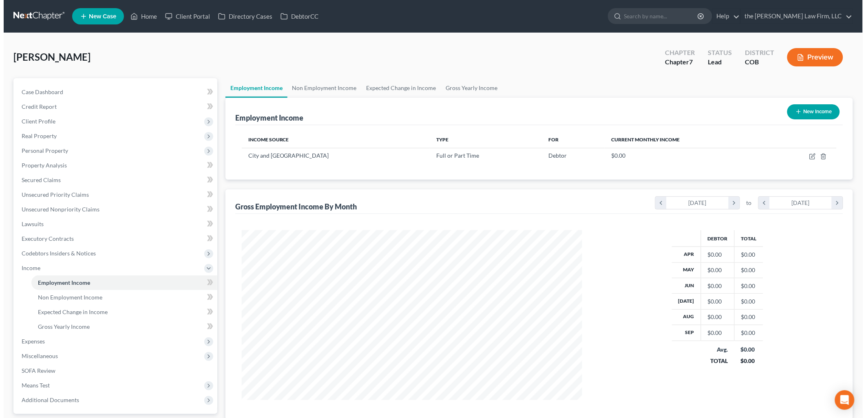
scroll to position [170, 357]
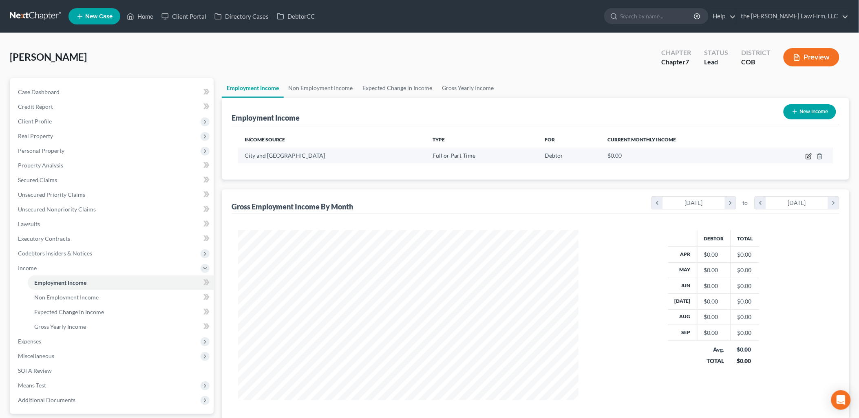
click at [809, 157] on icon "button" at bounding box center [809, 156] width 7 height 7
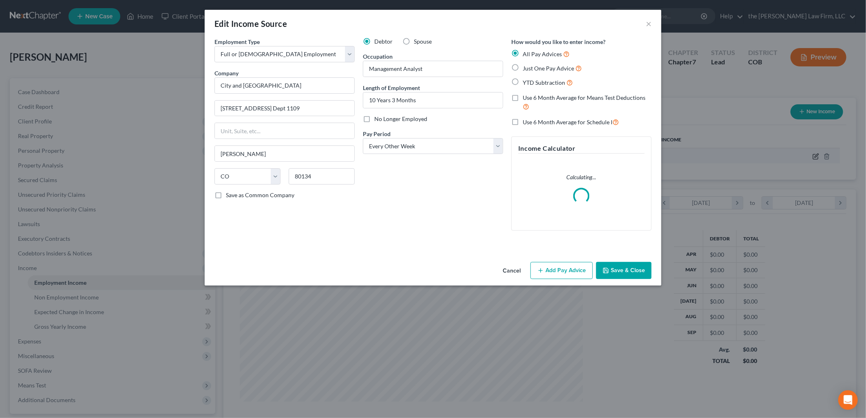
scroll to position [172, 360]
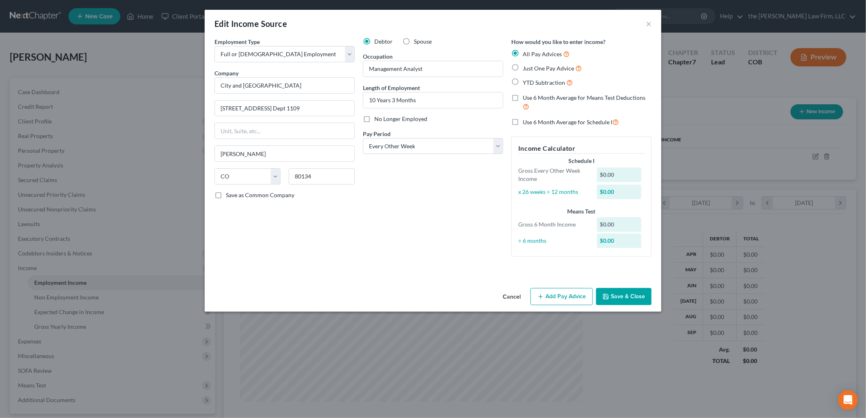
click at [573, 296] on button "Add Pay Advice" at bounding box center [561, 296] width 62 height 17
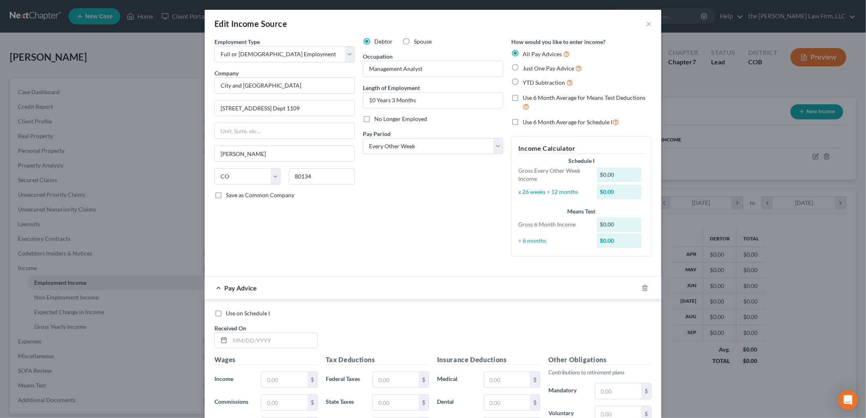
scroll to position [172, 0]
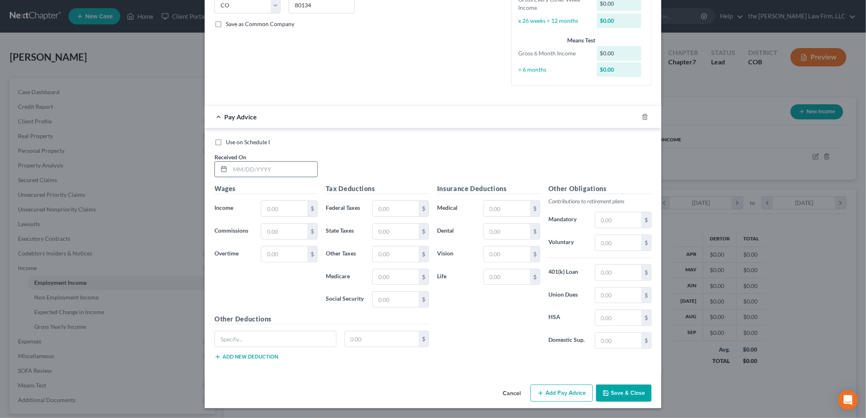
click at [243, 169] on input "text" at bounding box center [273, 169] width 87 height 15
click at [495, 206] on input "text" at bounding box center [507, 208] width 46 height 15
click at [622, 219] on input "text" at bounding box center [618, 219] width 46 height 15
click at [386, 332] on input "text" at bounding box center [382, 338] width 74 height 15
click at [246, 335] on input "text" at bounding box center [275, 338] width 121 height 15
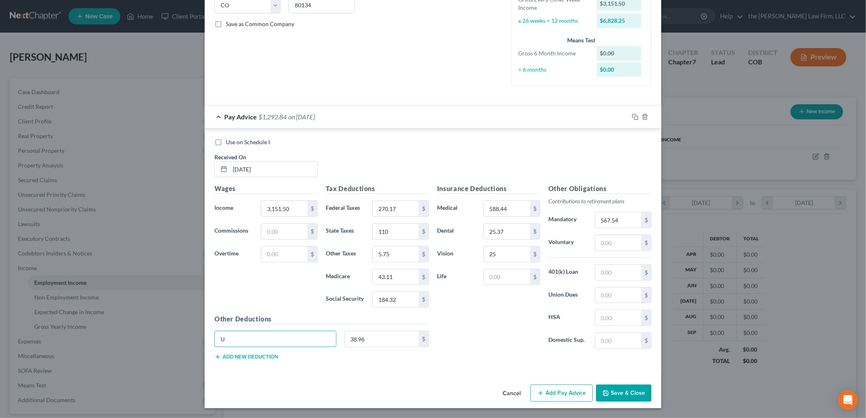
drag, startPoint x: 246, startPoint y: 336, endPoint x: 173, endPoint y: 336, distance: 73.0
click at [173, 336] on div "Edit Income Source × Employment Type * Select Full or [DEMOGRAPHIC_DATA] Employ…" at bounding box center [433, 209] width 866 height 418
drag, startPoint x: 204, startPoint y: 353, endPoint x: 144, endPoint y: 358, distance: 60.1
click at [144, 358] on div "Edit Income Source × Employment Type * Select Full or [DEMOGRAPHIC_DATA] Employ…" at bounding box center [433, 209] width 866 height 418
click at [489, 337] on div "Insurance Deductions Medical 588.44 $ Dental 25.37 $ Vision 25 $ Life $" at bounding box center [488, 270] width 111 height 172
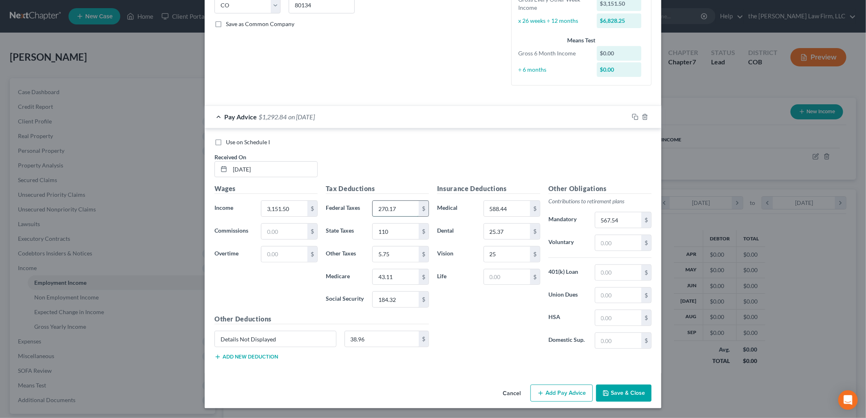
click at [373, 214] on input "270.17" at bounding box center [396, 208] width 46 height 15
drag, startPoint x: 317, startPoint y: 344, endPoint x: 210, endPoint y: 339, distance: 107.3
click at [210, 339] on div "Details Not Displayed" at bounding box center [275, 339] width 130 height 16
click at [500, 207] on input "588.44" at bounding box center [507, 208] width 46 height 15
click at [500, 207] on input "30.90" at bounding box center [507, 208] width 46 height 15
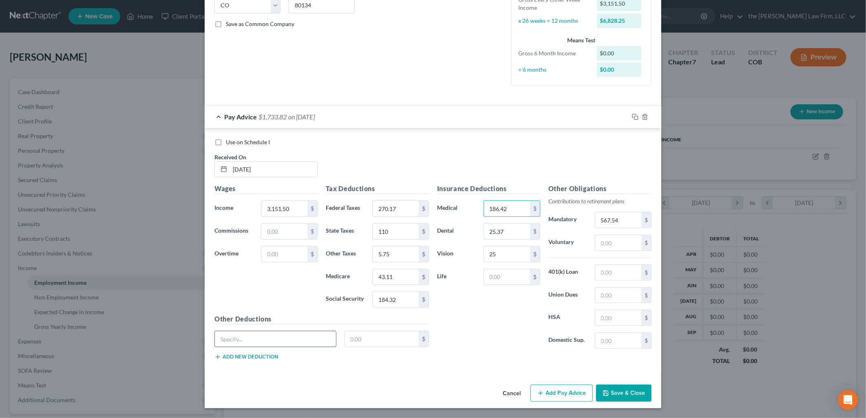
click at [254, 339] on input "text" at bounding box center [275, 338] width 121 height 15
paste input "Details Not Displayed"
click at [631, 221] on input "567.54" at bounding box center [618, 219] width 46 height 15
click at [605, 247] on input "text" at bounding box center [618, 242] width 46 height 15
click at [616, 218] on input "text" at bounding box center [618, 219] width 46 height 15
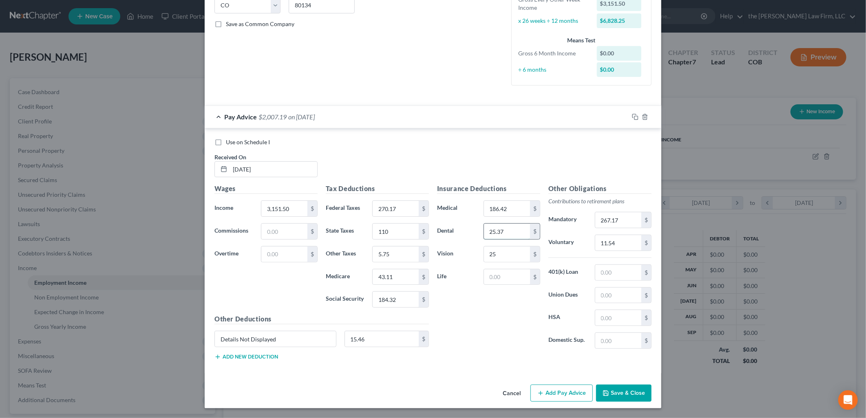
click at [500, 230] on input "25.37" at bounding box center [507, 231] width 46 height 15
click at [517, 257] on input "25" at bounding box center [507, 254] width 46 height 15
click at [533, 145] on div "Use on Schedule I" at bounding box center [432, 142] width 437 height 8
click at [268, 227] on input "text" at bounding box center [284, 231] width 46 height 15
click at [384, 332] on input "15.46" at bounding box center [382, 338] width 74 height 15
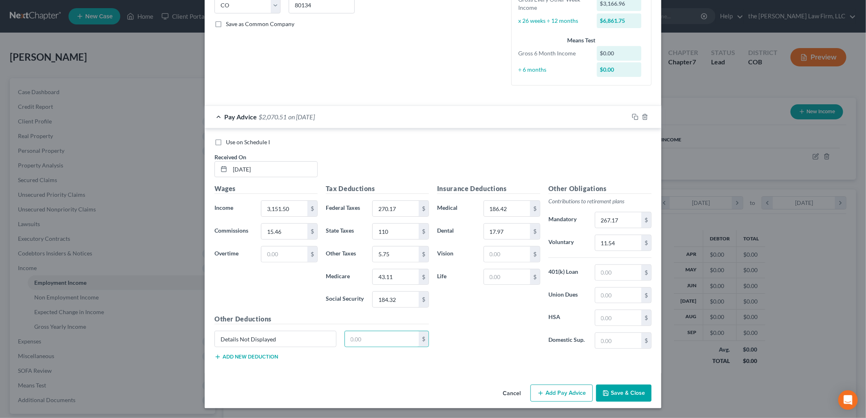
click at [555, 146] on div "Use on Schedule I Received On * [DATE]" at bounding box center [432, 161] width 445 height 46
click at [557, 399] on button "Add Pay Advice" at bounding box center [561, 393] width 62 height 17
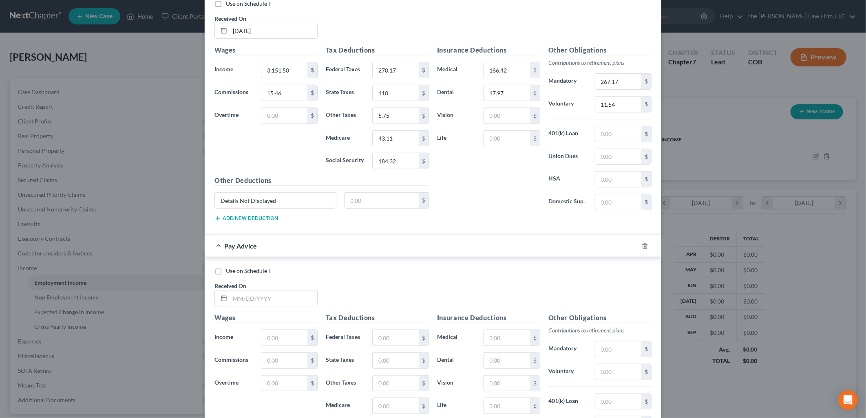
scroll to position [398, 0]
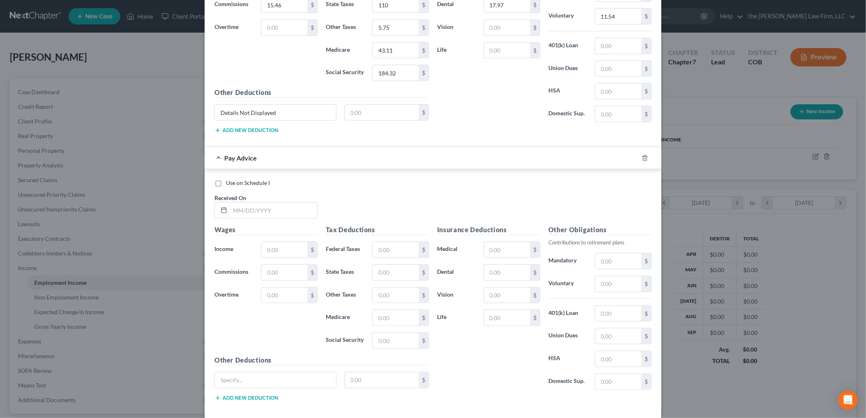
click at [227, 201] on span "Received On" at bounding box center [230, 197] width 32 height 7
click at [230, 209] on input "text" at bounding box center [273, 210] width 87 height 15
click at [278, 274] on input "text" at bounding box center [284, 272] width 46 height 15
click at [498, 249] on input "text" at bounding box center [507, 249] width 46 height 15
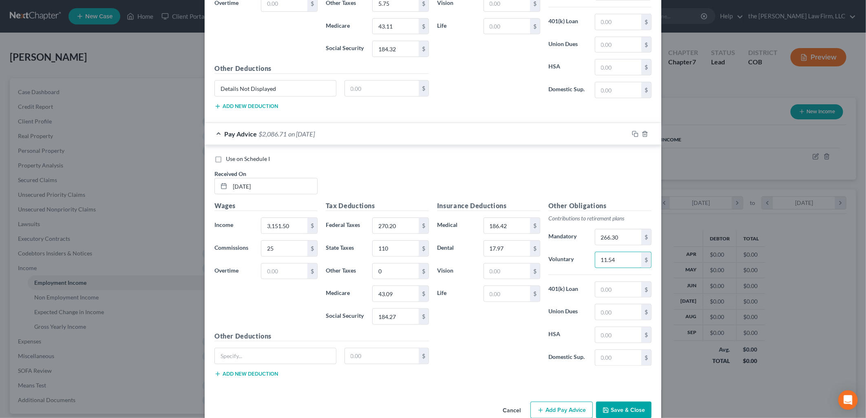
scroll to position [439, 0]
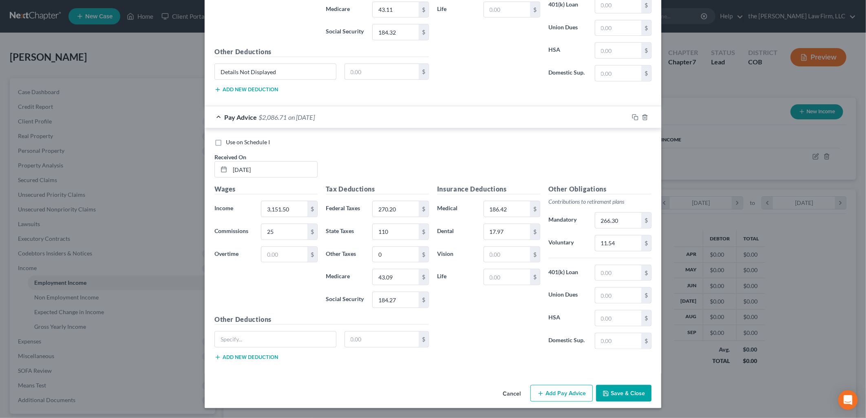
click at [576, 390] on button "Add Pay Advice" at bounding box center [561, 393] width 62 height 17
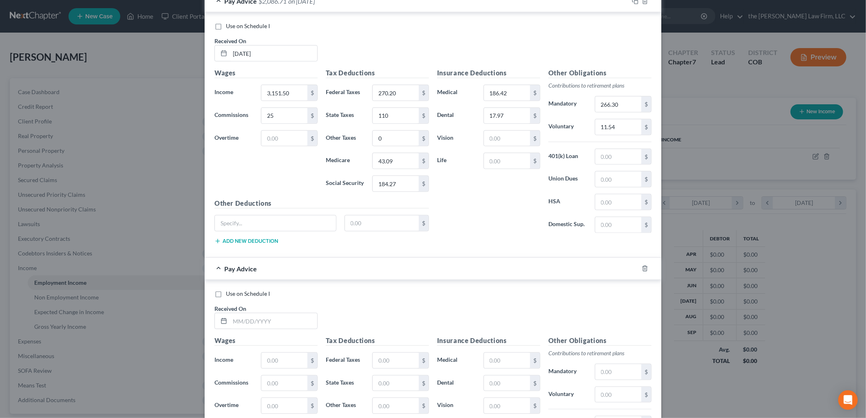
scroll to position [708, 0]
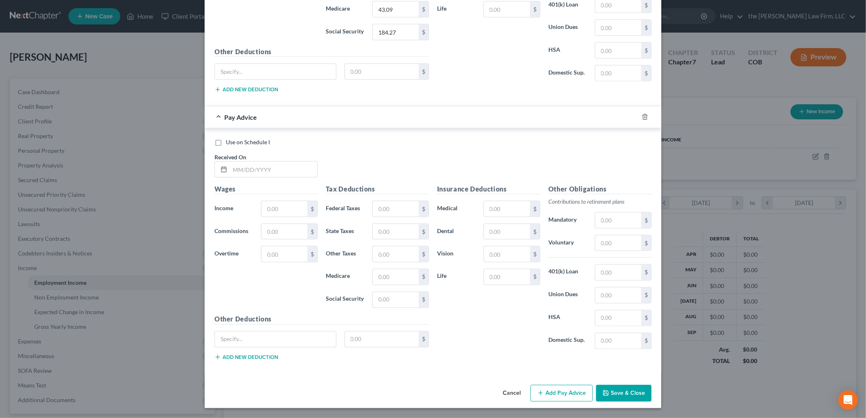
click at [251, 177] on div "Use on Schedule I Received On *" at bounding box center [432, 161] width 445 height 46
click at [254, 169] on input "text" at bounding box center [273, 169] width 87 height 15
click at [274, 227] on input "text" at bounding box center [284, 231] width 46 height 15
click at [618, 223] on input "297.17" at bounding box center [618, 220] width 46 height 15
click at [378, 149] on div "Use on Schedule I Received On * [DATE]" at bounding box center [432, 161] width 445 height 46
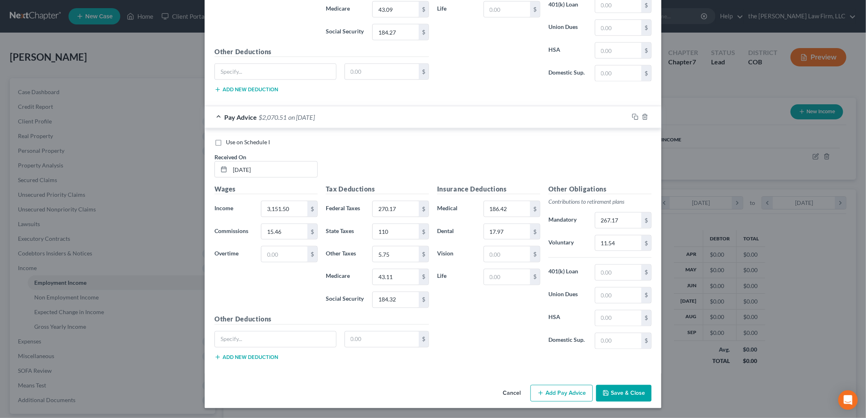
click at [547, 393] on button "Add Pay Advice" at bounding box center [561, 393] width 62 height 17
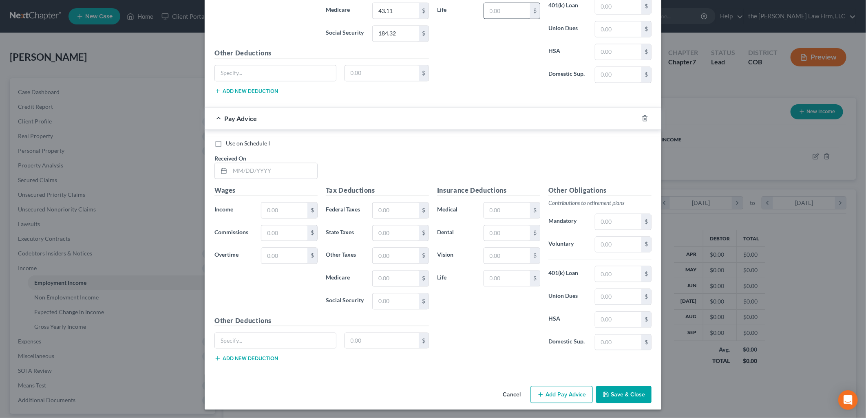
scroll to position [977, 0]
click at [283, 172] on input "text" at bounding box center [273, 169] width 87 height 15
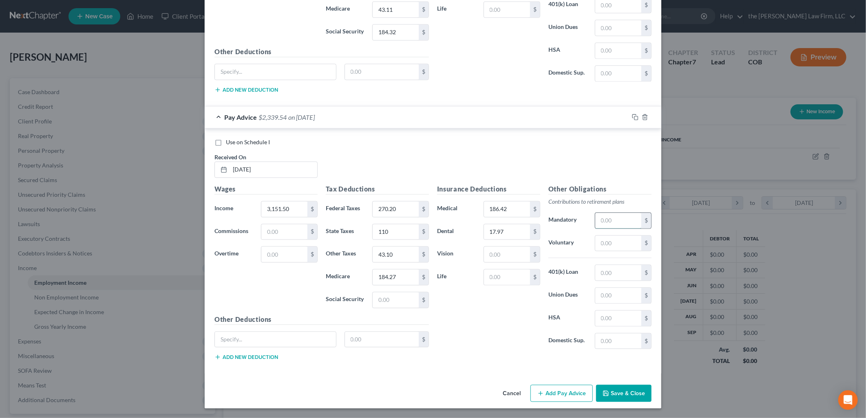
click at [626, 221] on input "text" at bounding box center [618, 220] width 46 height 15
click at [628, 240] on input "text" at bounding box center [618, 243] width 46 height 15
click at [589, 151] on div "Use on Schedule I Received On * [DATE]" at bounding box center [432, 161] width 445 height 46
click at [293, 230] on input "text" at bounding box center [284, 231] width 46 height 15
click at [373, 169] on div "Use on Schedule I Received On * [DATE]" at bounding box center [432, 161] width 445 height 46
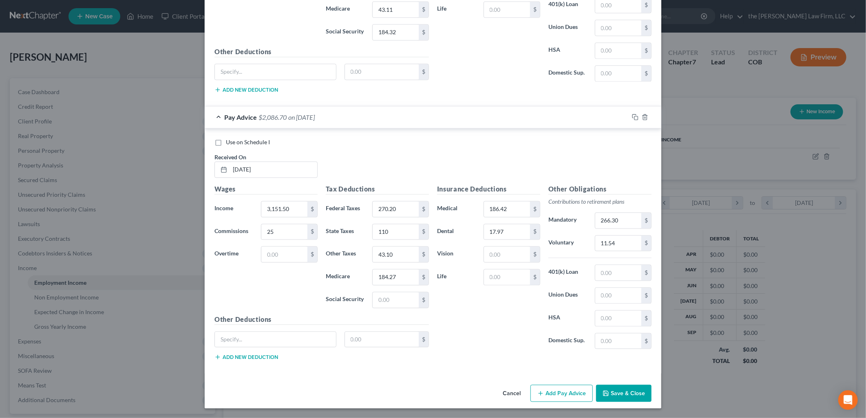
click at [530, 387] on button "Add Pay Advice" at bounding box center [561, 393] width 62 height 17
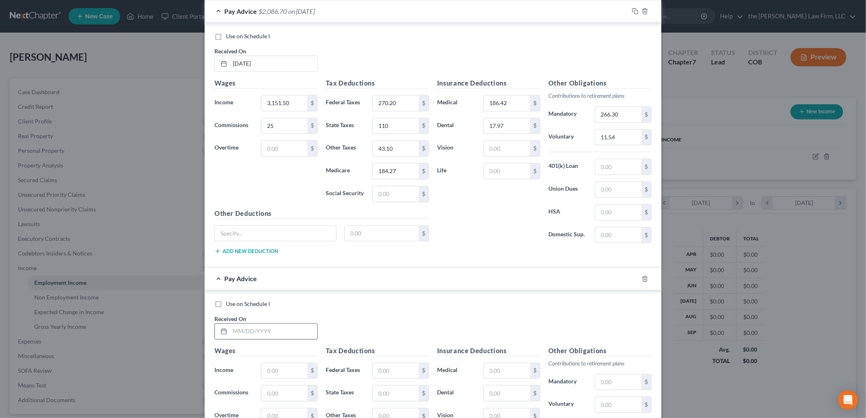
scroll to position [1158, 0]
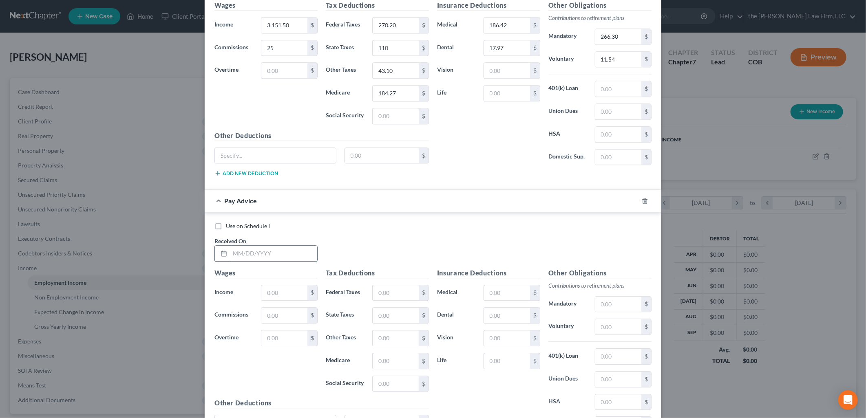
click at [252, 261] on input "text" at bounding box center [273, 253] width 87 height 15
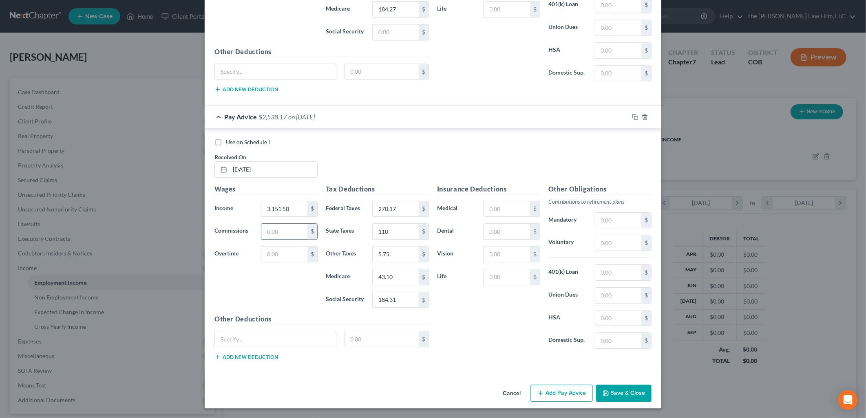
click at [274, 226] on input "text" at bounding box center [284, 231] width 46 height 15
click at [504, 208] on input "text" at bounding box center [507, 208] width 46 height 15
click at [609, 221] on input "text" at bounding box center [618, 220] width 46 height 15
click at [465, 149] on div "Use on Schedule I Received On * [DATE]" at bounding box center [432, 161] width 445 height 46
click at [503, 210] on input "30.90" at bounding box center [507, 208] width 46 height 15
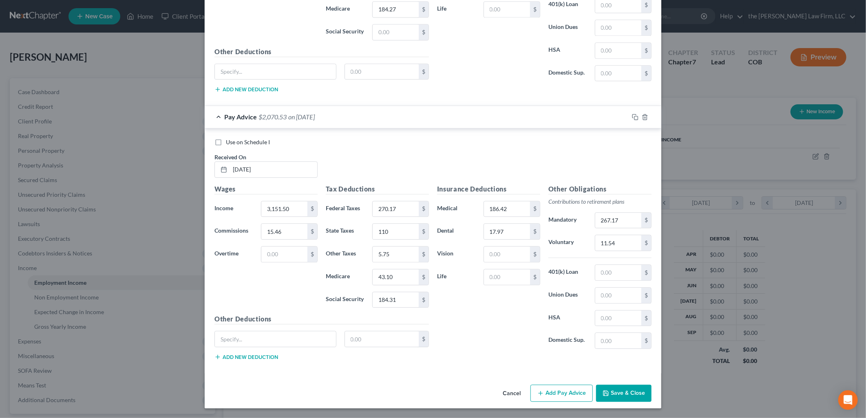
click at [507, 162] on div "Use on Schedule I Received On * [DATE]" at bounding box center [432, 161] width 445 height 46
click at [567, 397] on button "Add Pay Advice" at bounding box center [561, 393] width 62 height 17
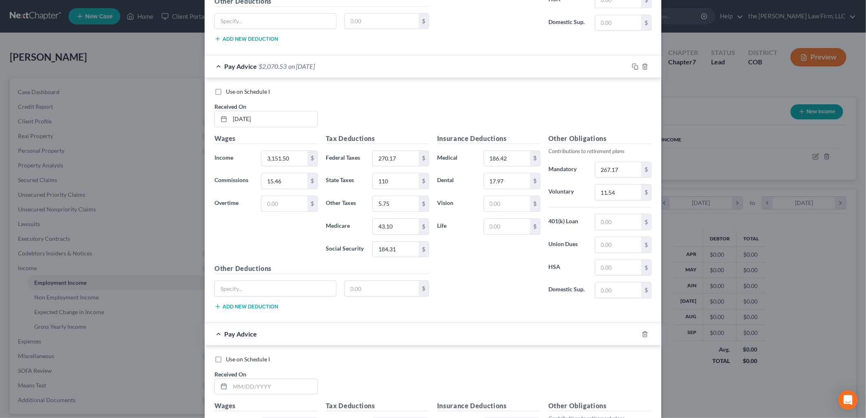
scroll to position [1514, 0]
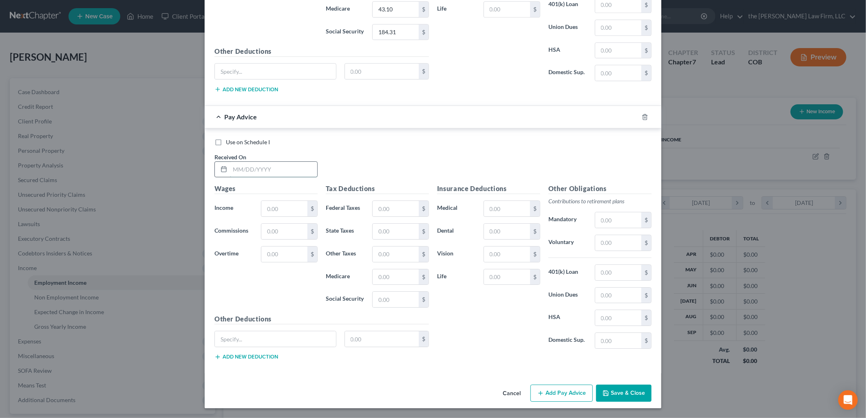
click at [268, 170] on input "text" at bounding box center [273, 169] width 87 height 15
click at [377, 209] on input "text" at bounding box center [396, 208] width 46 height 15
click at [503, 214] on input "text" at bounding box center [507, 208] width 46 height 15
click at [568, 395] on button "Add Pay Advice" at bounding box center [561, 393] width 62 height 17
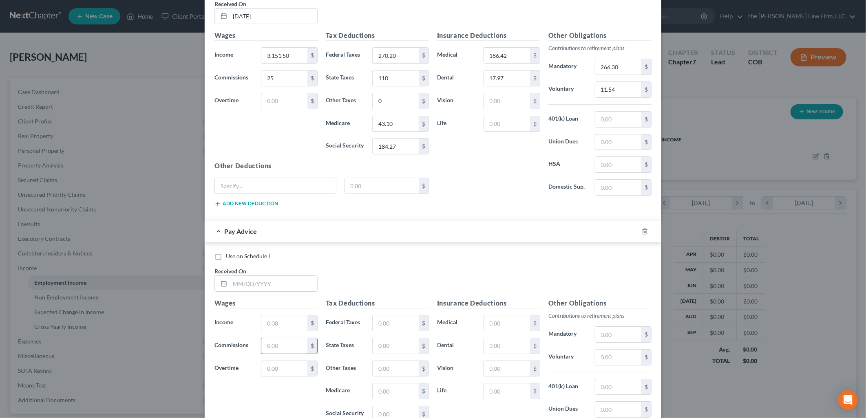
scroll to position [1740, 0]
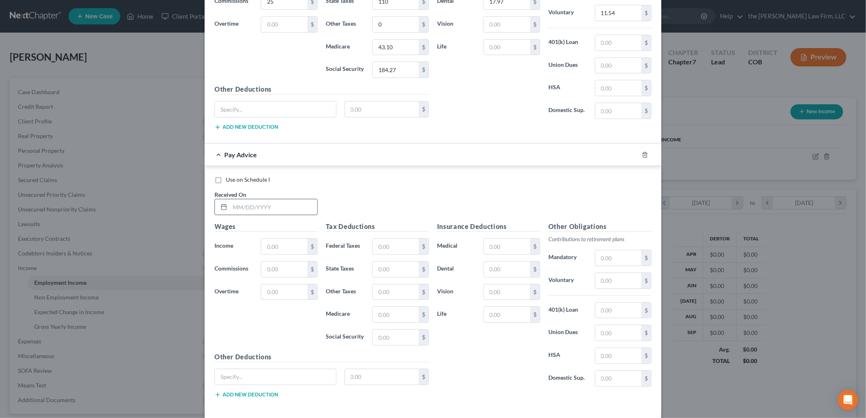
click at [243, 209] on input "text" at bounding box center [273, 206] width 87 height 15
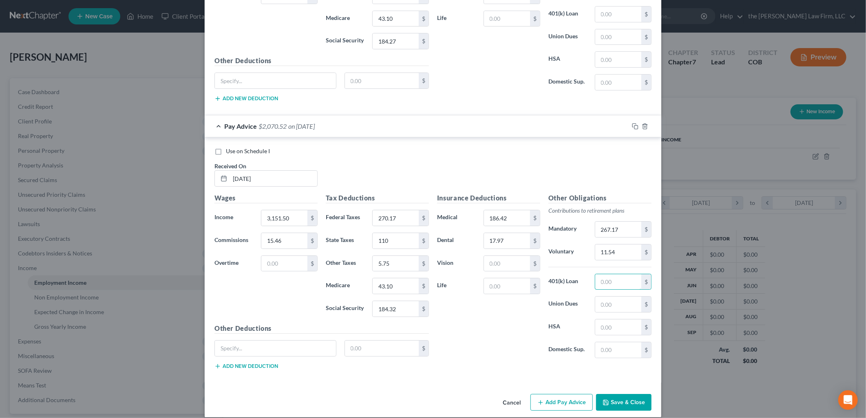
scroll to position [1782, 0]
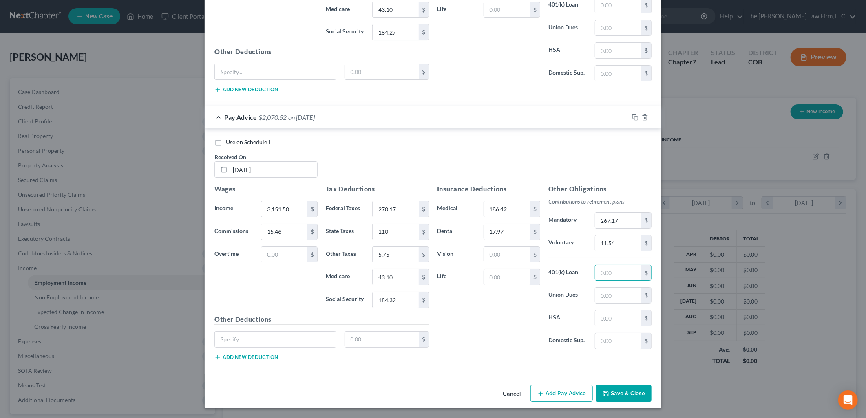
click at [552, 392] on button "Add Pay Advice" at bounding box center [561, 393] width 62 height 17
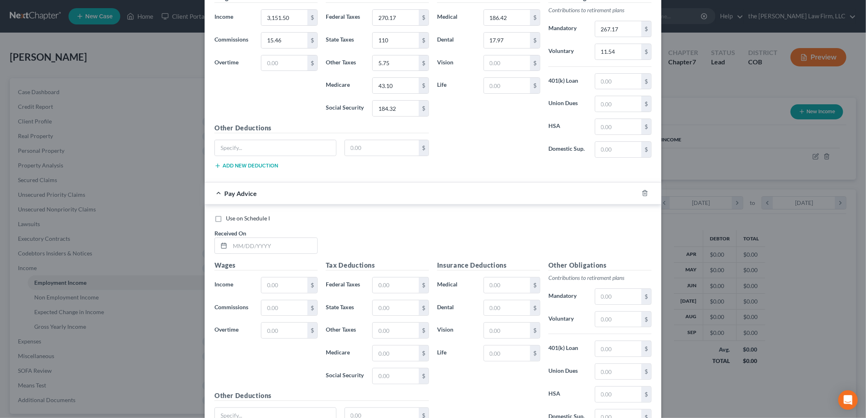
scroll to position [2051, 0]
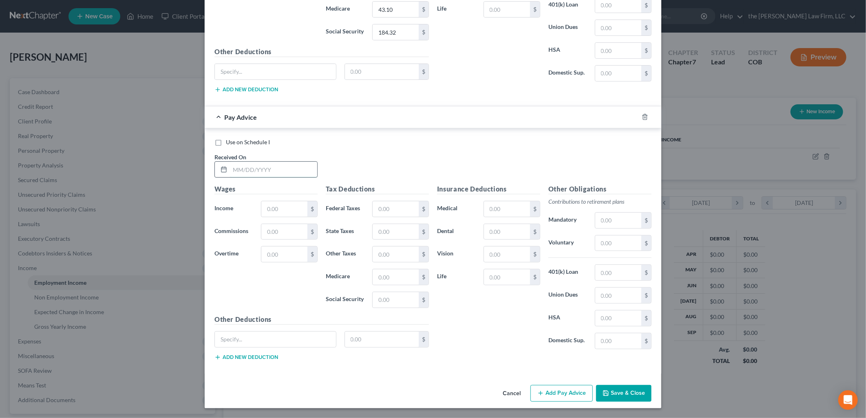
click at [286, 170] on input "text" at bounding box center [273, 169] width 87 height 15
click at [280, 229] on input "text" at bounding box center [284, 231] width 46 height 15
click at [384, 162] on div "Use on Schedule I Received On * [DATE]" at bounding box center [432, 161] width 445 height 46
click at [564, 394] on button "Add Pay Advice" at bounding box center [561, 393] width 62 height 17
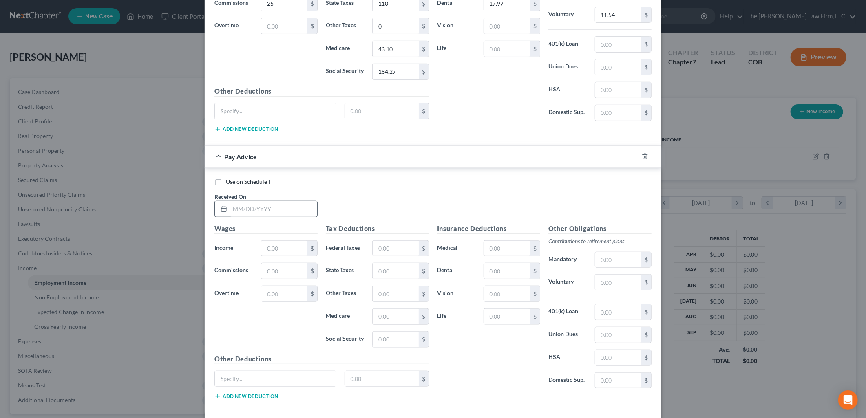
scroll to position [2277, 0]
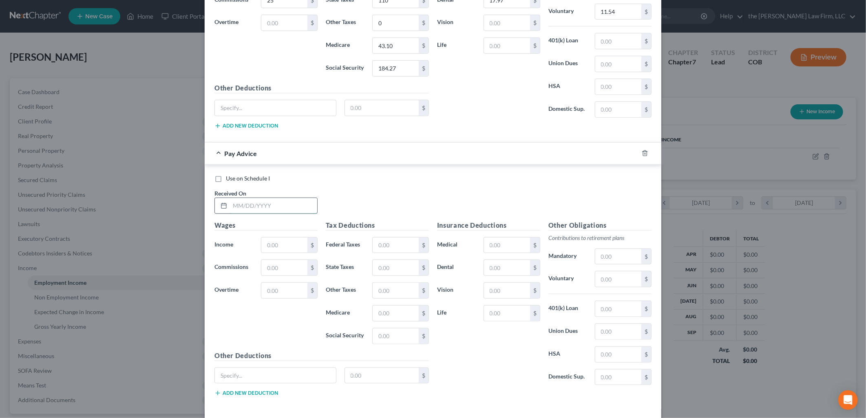
click at [261, 214] on input "text" at bounding box center [273, 205] width 87 height 15
click at [300, 276] on div "$" at bounding box center [289, 268] width 57 height 16
click at [297, 276] on input "text" at bounding box center [284, 267] width 46 height 15
click at [424, 191] on div "Use on Schedule I Received On * [DATE]" at bounding box center [432, 197] width 445 height 46
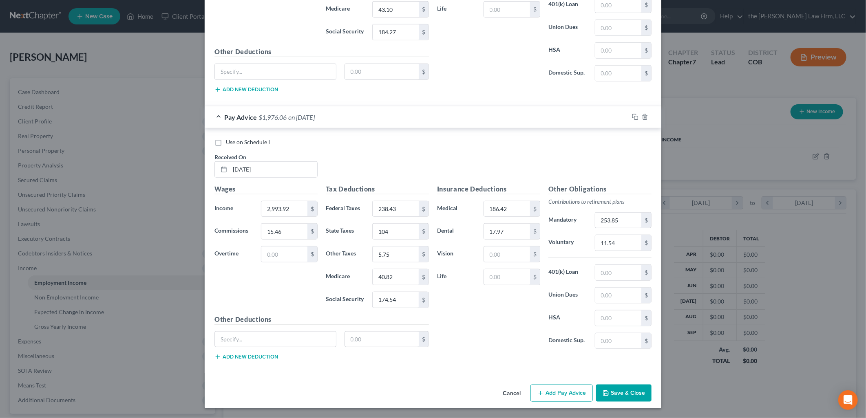
click at [586, 389] on button "Add Pay Advice" at bounding box center [561, 393] width 62 height 17
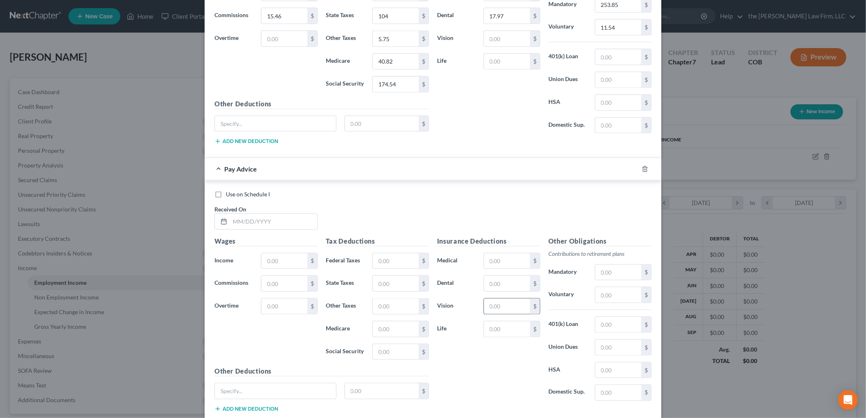
scroll to position [2587, 0]
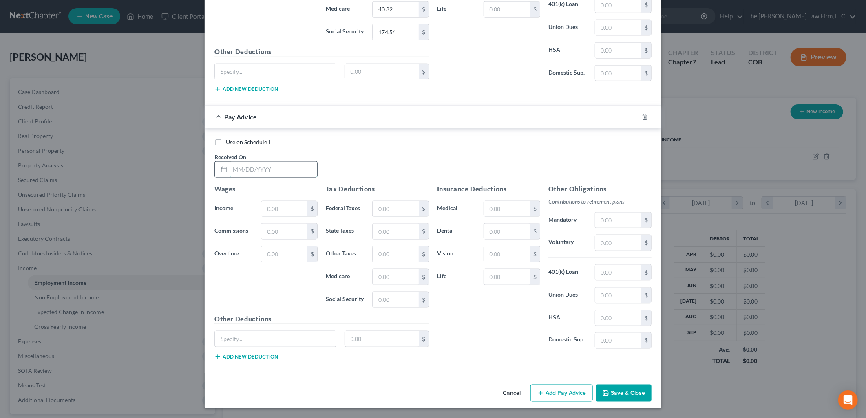
click at [283, 176] on input "text" at bounding box center [273, 169] width 87 height 15
click at [401, 256] on input "40.81" at bounding box center [396, 254] width 46 height 15
click at [286, 230] on input "text" at bounding box center [284, 231] width 46 height 15
click at [382, 278] on input "48.81" at bounding box center [396, 276] width 46 height 15
click at [380, 276] on input "48.81" at bounding box center [396, 276] width 46 height 15
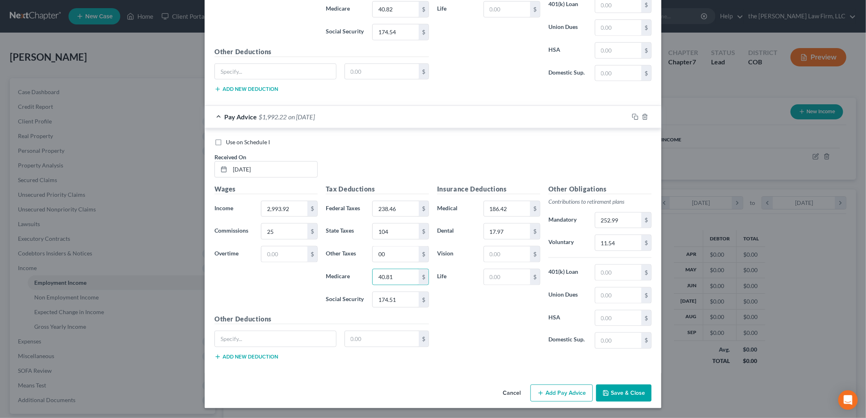
click at [452, 325] on div "Insurance Deductions Medical 186.42 $ Dental 17.97 $ Vision $ Life $" at bounding box center [488, 270] width 111 height 172
click at [498, 347] on div "Insurance Deductions Medical 186.42 $ Dental 17.97 $ Vision $ Life $" at bounding box center [488, 270] width 111 height 172
click at [526, 152] on div "Use on Schedule I Received On * [DATE]" at bounding box center [432, 161] width 445 height 46
click at [587, 161] on div "Use on Schedule I Received On * [DATE]" at bounding box center [432, 161] width 445 height 46
click at [545, 394] on button "Add Pay Advice" at bounding box center [561, 393] width 62 height 17
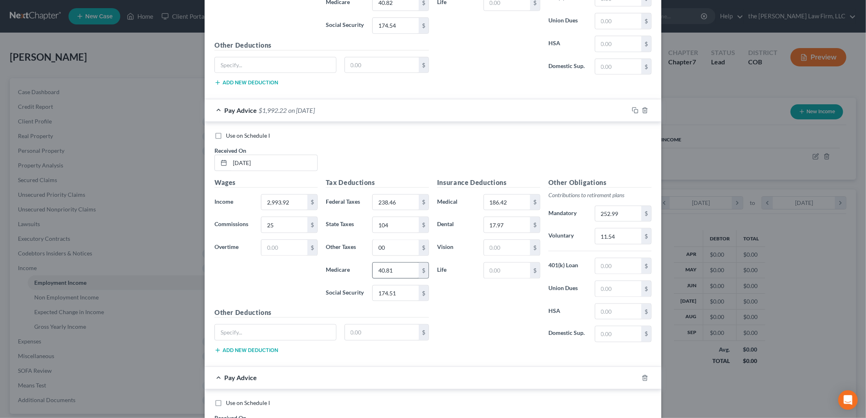
scroll to position [2814, 0]
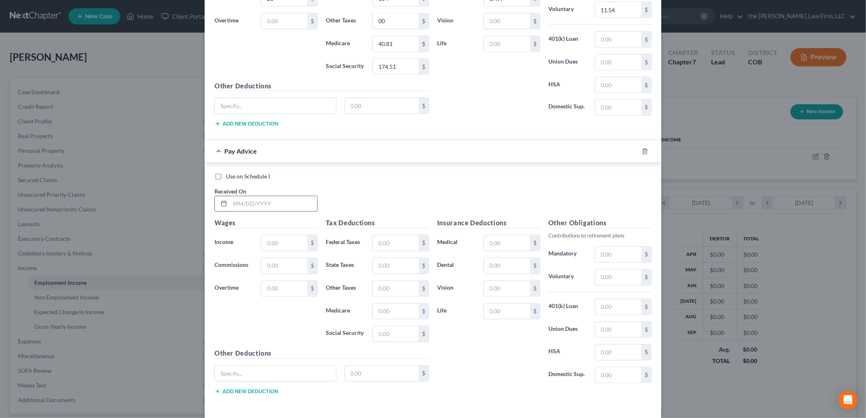
click at [258, 211] on input "text" at bounding box center [273, 203] width 87 height 15
click at [272, 274] on input "text" at bounding box center [284, 265] width 46 height 15
click at [499, 251] on input "text" at bounding box center [507, 243] width 46 height 15
click at [617, 262] on input "text" at bounding box center [618, 254] width 46 height 15
click at [380, 192] on div "Use on Schedule I Received On * [DATE]" at bounding box center [432, 196] width 445 height 46
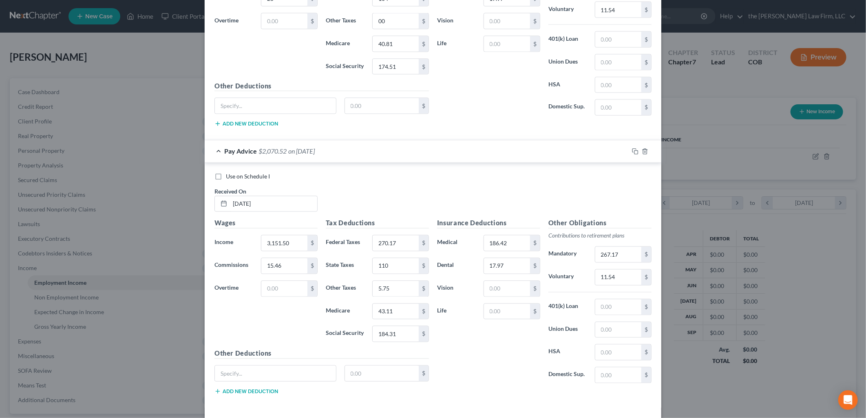
click at [430, 208] on div "Use on Schedule I Received On * [DATE]" at bounding box center [432, 196] width 445 height 46
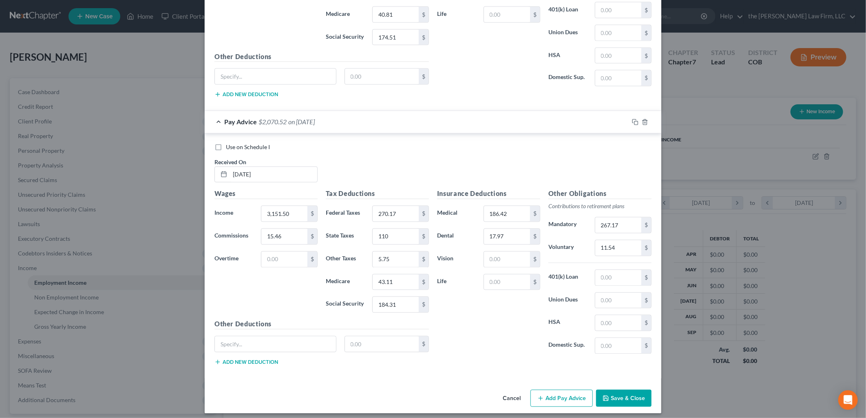
scroll to position [2856, 0]
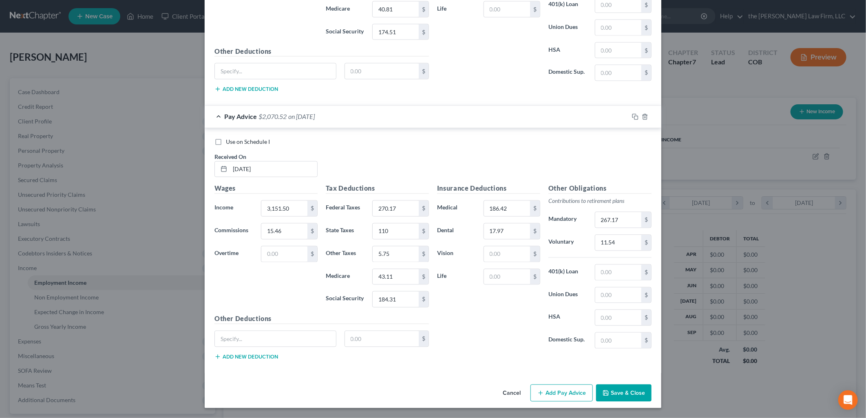
click at [556, 392] on button "Add Pay Advice" at bounding box center [561, 393] width 62 height 17
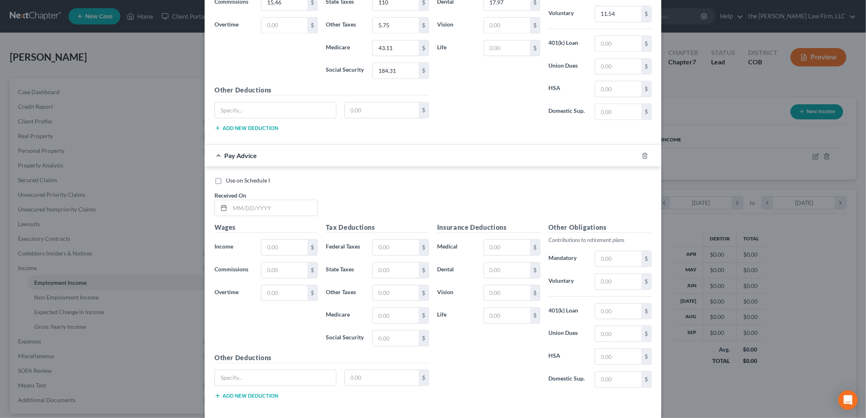
scroll to position [3124, 0]
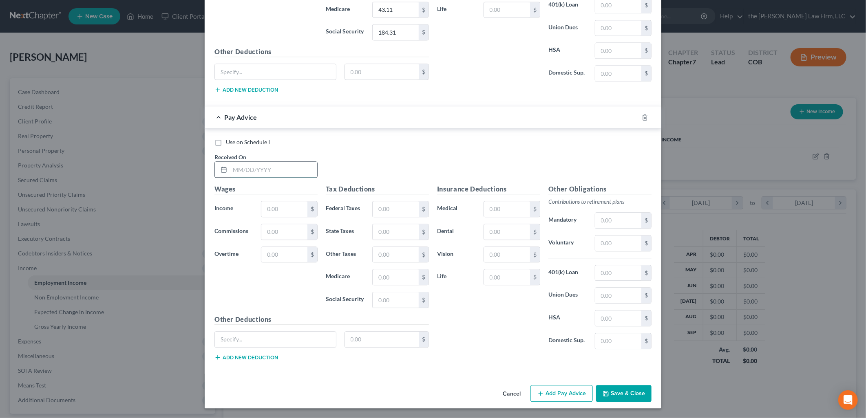
click at [257, 167] on input "text" at bounding box center [273, 169] width 87 height 15
click at [499, 206] on input "text" at bounding box center [507, 208] width 46 height 15
click at [279, 227] on input "text" at bounding box center [284, 231] width 46 height 15
click at [495, 234] on input "text" at bounding box center [507, 231] width 46 height 15
click at [426, 166] on div "Use on Schedule I Received On * [DATE]" at bounding box center [432, 161] width 445 height 46
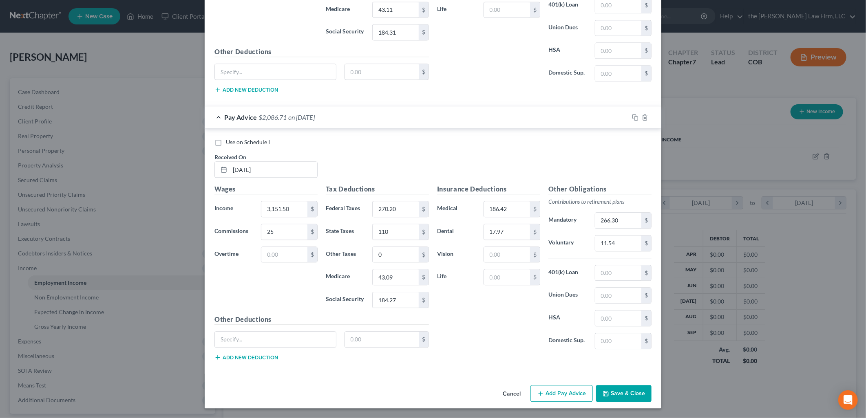
click at [564, 396] on button "Add Pay Advice" at bounding box center [561, 393] width 62 height 17
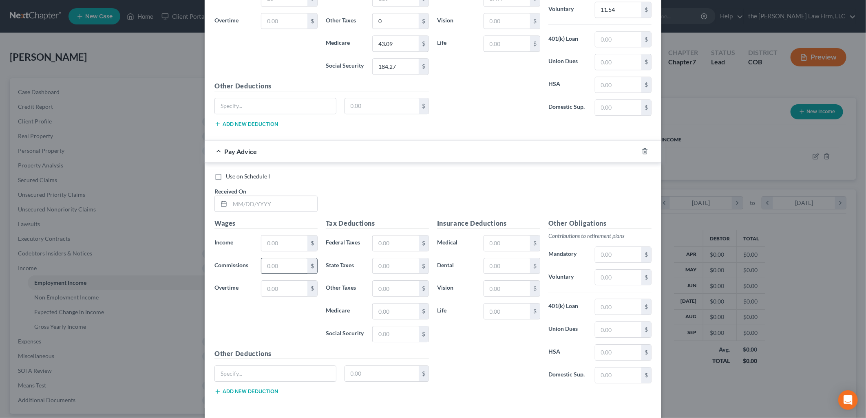
scroll to position [3351, 0]
click at [250, 210] on input "text" at bounding box center [273, 202] width 87 height 15
click at [276, 247] on input "text" at bounding box center [284, 241] width 46 height 15
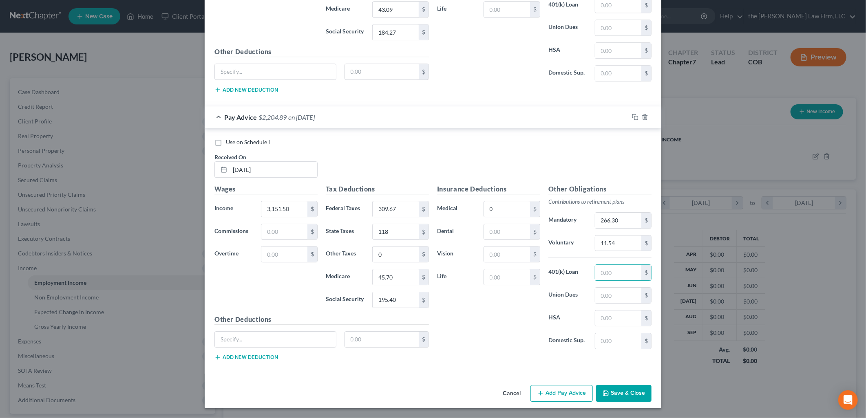
click at [563, 406] on div "Cancel Add Pay Advice Save & Close" at bounding box center [433, 395] width 457 height 27
click at [564, 393] on button "Add Pay Advice" at bounding box center [561, 393] width 62 height 17
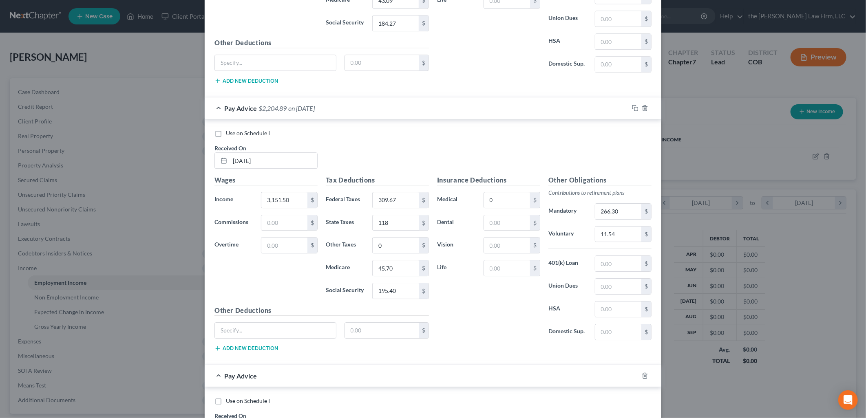
scroll to position [3661, 0]
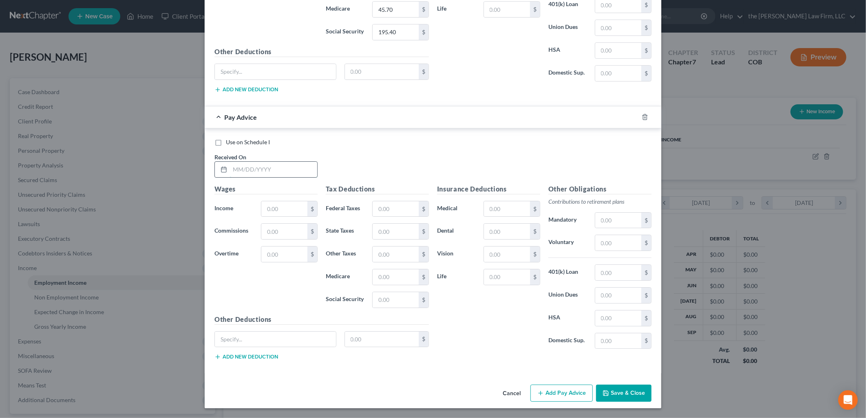
click at [274, 168] on input "text" at bounding box center [273, 169] width 87 height 15
click at [510, 212] on input "text" at bounding box center [507, 208] width 46 height 15
click at [516, 321] on div "Insurance Deductions Medical 186.42 $ Dental 17.97 $ Vision $ Life $" at bounding box center [488, 270] width 111 height 172
click at [294, 233] on input "text" at bounding box center [284, 231] width 46 height 15
click at [364, 152] on div "Use on Schedule I Received On * [DATE]" at bounding box center [432, 161] width 445 height 46
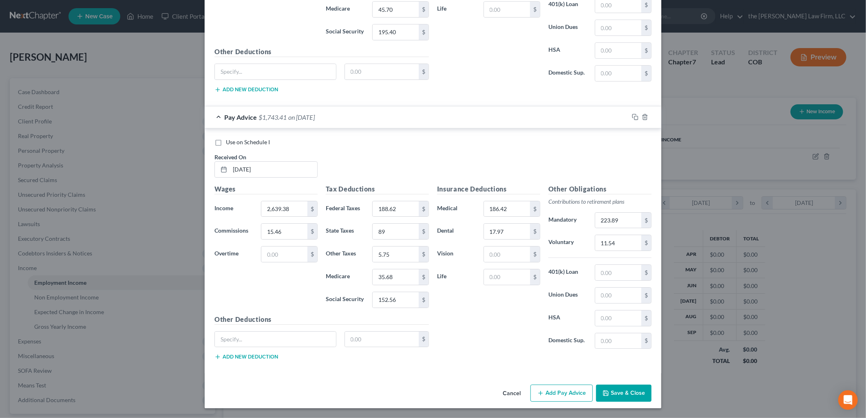
click at [291, 296] on div "Wages Income * 2,639.38 $ Commissions 15.46 $ Overtime $" at bounding box center [265, 249] width 111 height 130
click at [567, 390] on button "Add Pay Advice" at bounding box center [561, 393] width 62 height 17
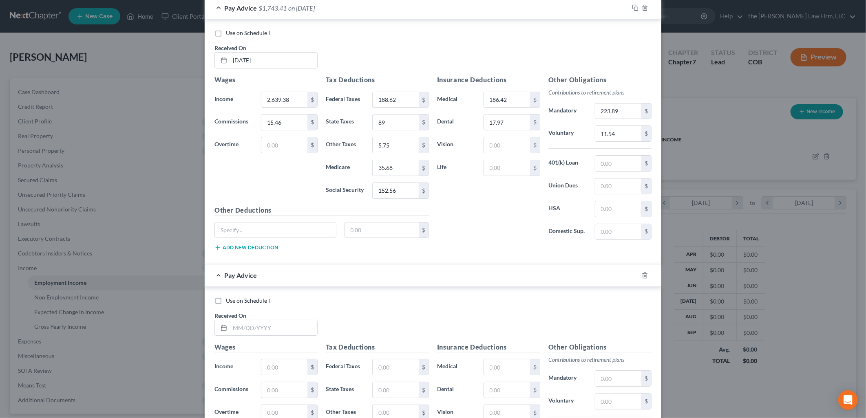
scroll to position [3888, 0]
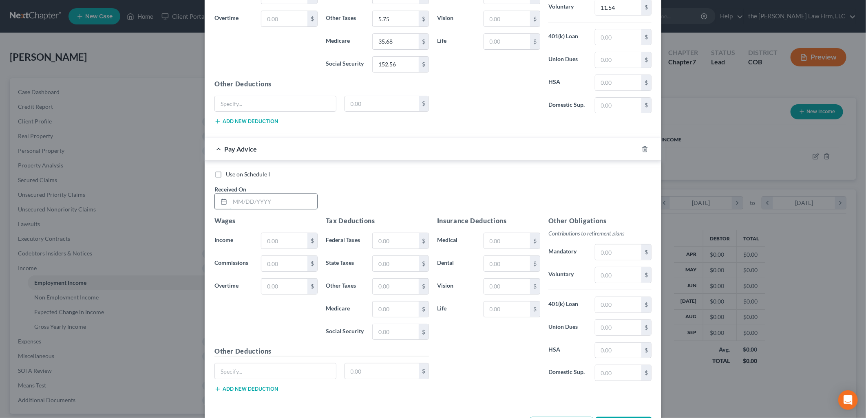
click at [271, 209] on input "text" at bounding box center [273, 201] width 87 height 15
click at [285, 272] on input "text" at bounding box center [284, 263] width 46 height 15
click at [419, 249] on div "$" at bounding box center [424, 240] width 10 height 15
click at [393, 249] on input "text" at bounding box center [396, 240] width 46 height 15
drag, startPoint x: 461, startPoint y: 333, endPoint x: 492, endPoint y: 276, distance: 64.6
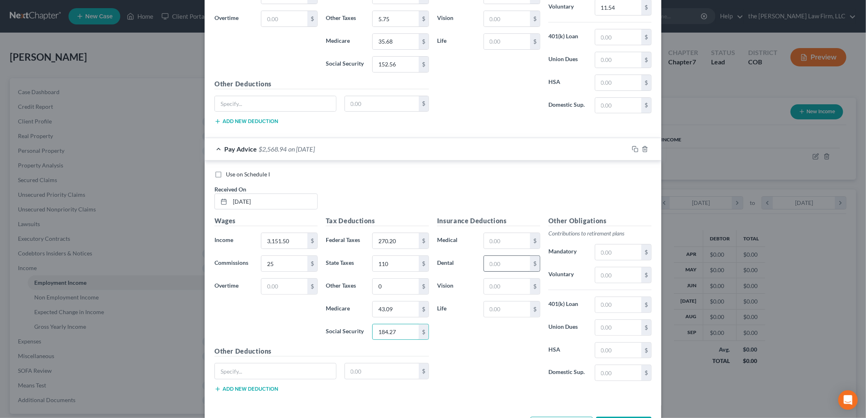
click at [461, 333] on div "Insurance Deductions Medical $ Dental $ Vision $ Life $" at bounding box center [488, 302] width 111 height 172
click at [497, 249] on input "text" at bounding box center [507, 240] width 46 height 15
click at [405, 198] on div "Use on Schedule I Received On * [DATE]" at bounding box center [432, 193] width 445 height 46
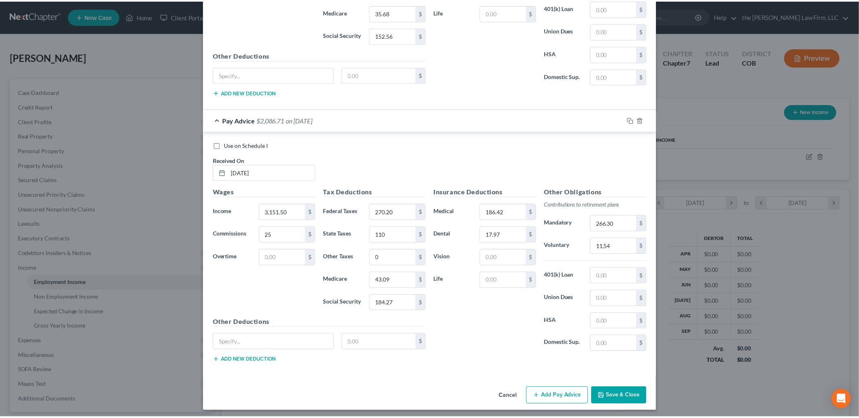
scroll to position [3930, 0]
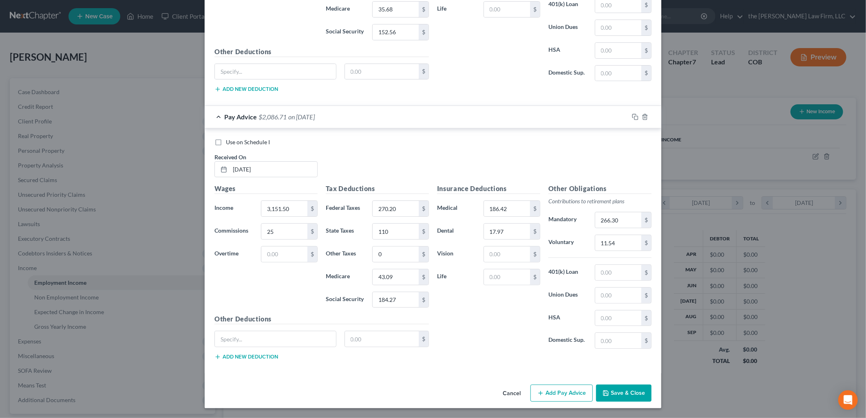
click at [623, 392] on button "Save & Close" at bounding box center [623, 393] width 55 height 17
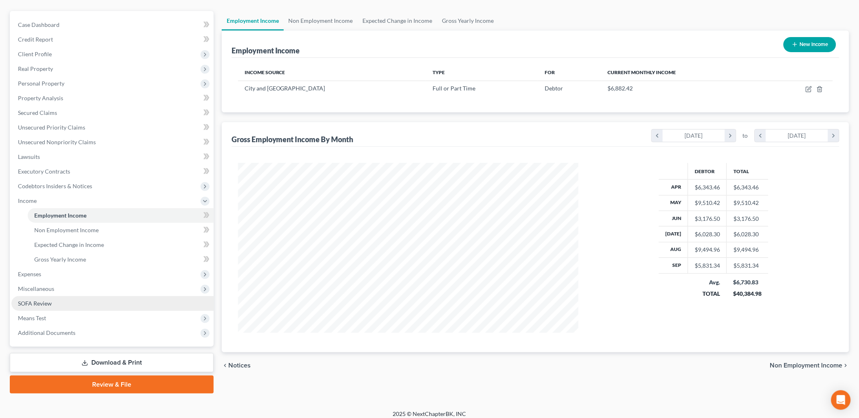
scroll to position [72, 0]
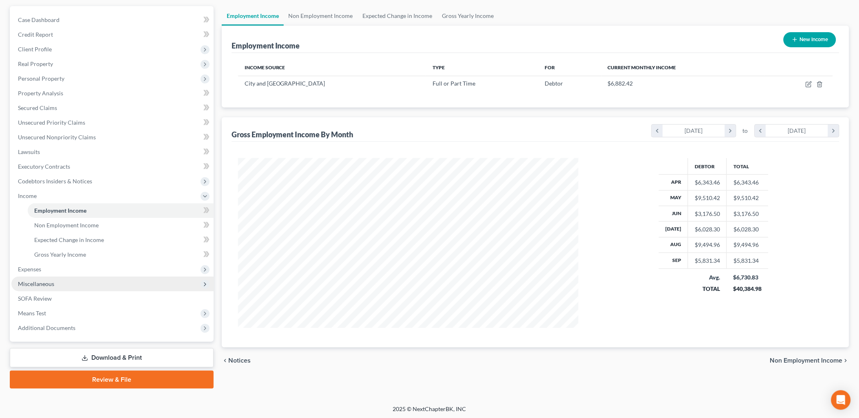
click at [43, 284] on span "Miscellaneous" at bounding box center [36, 283] width 36 height 7
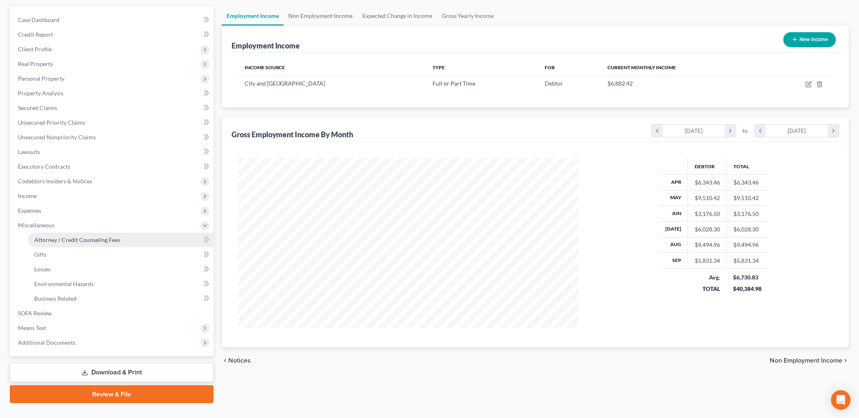
click at [75, 236] on span "Attorney / Credit Counseling Fees" at bounding box center [77, 239] width 86 height 7
